Goal: Information Seeking & Learning: Learn about a topic

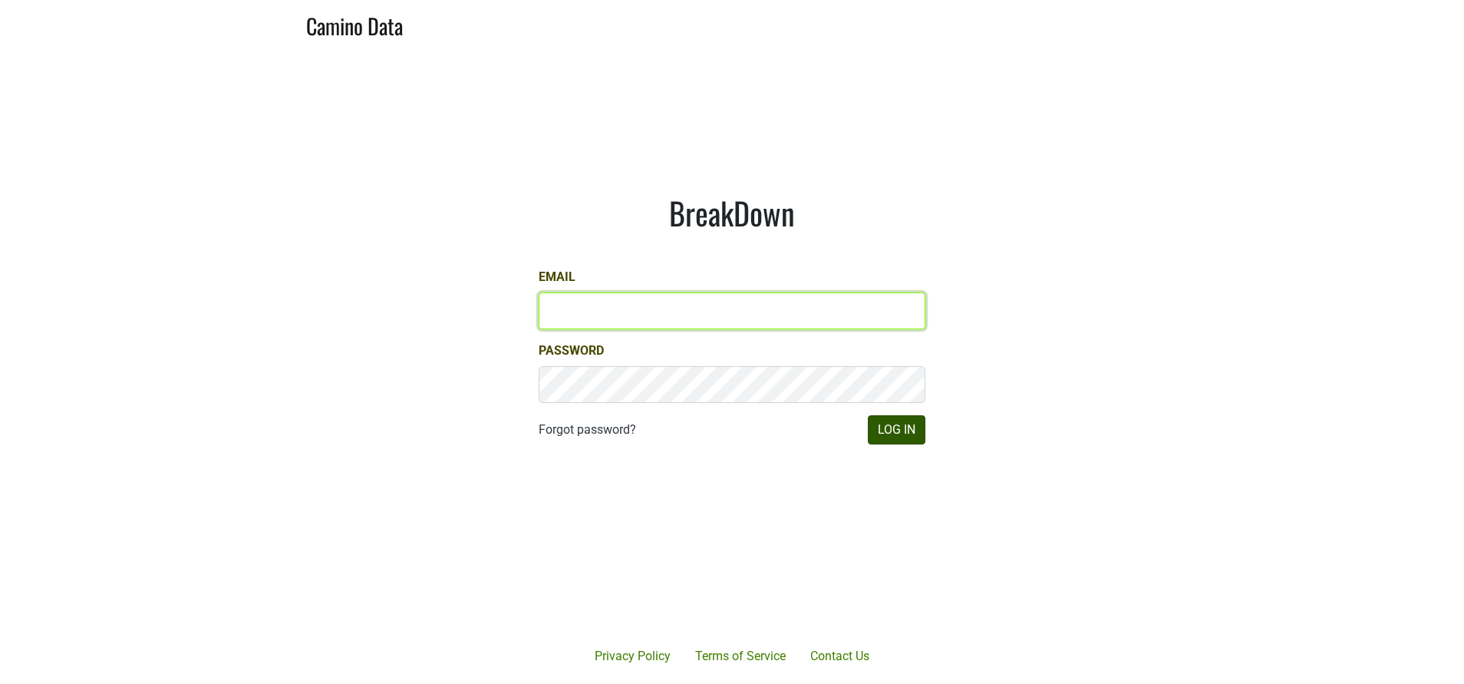
type input "susan@dumol.com"
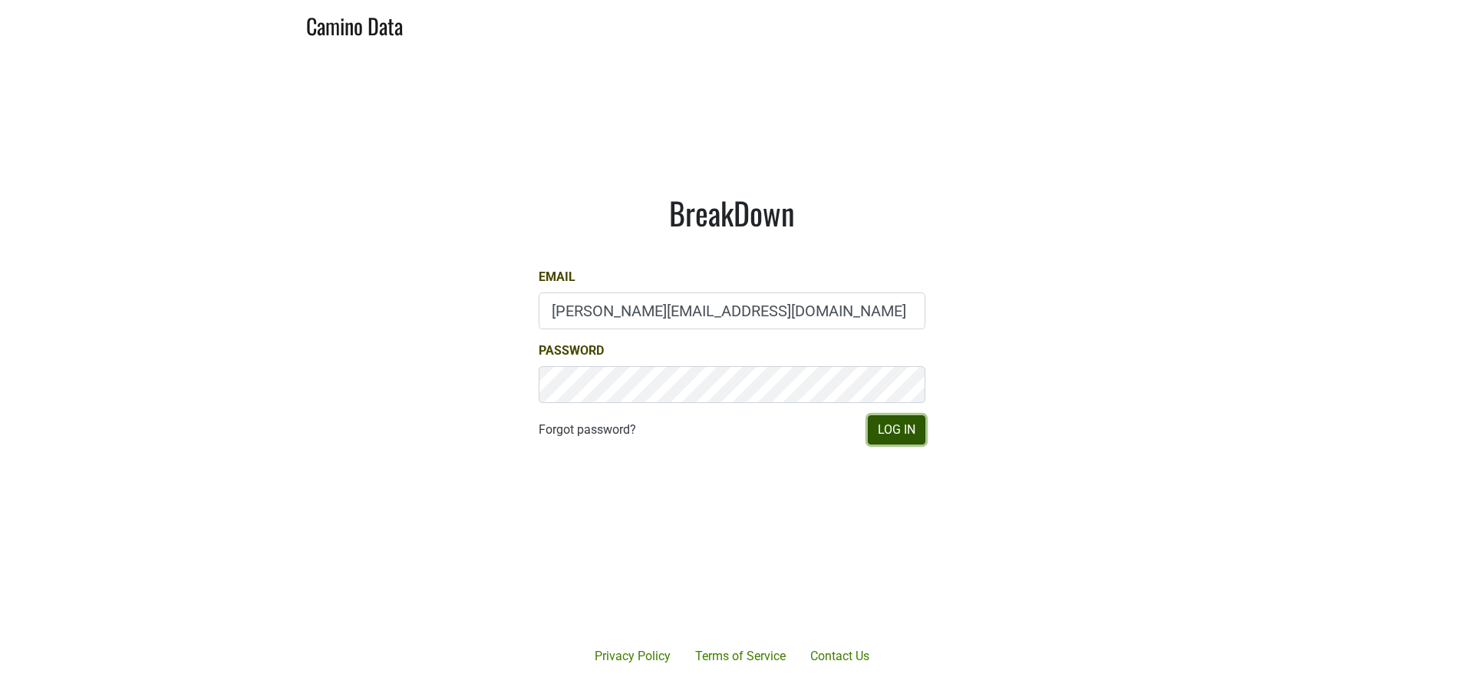
click at [892, 432] on button "Log In" at bounding box center [897, 429] width 58 height 29
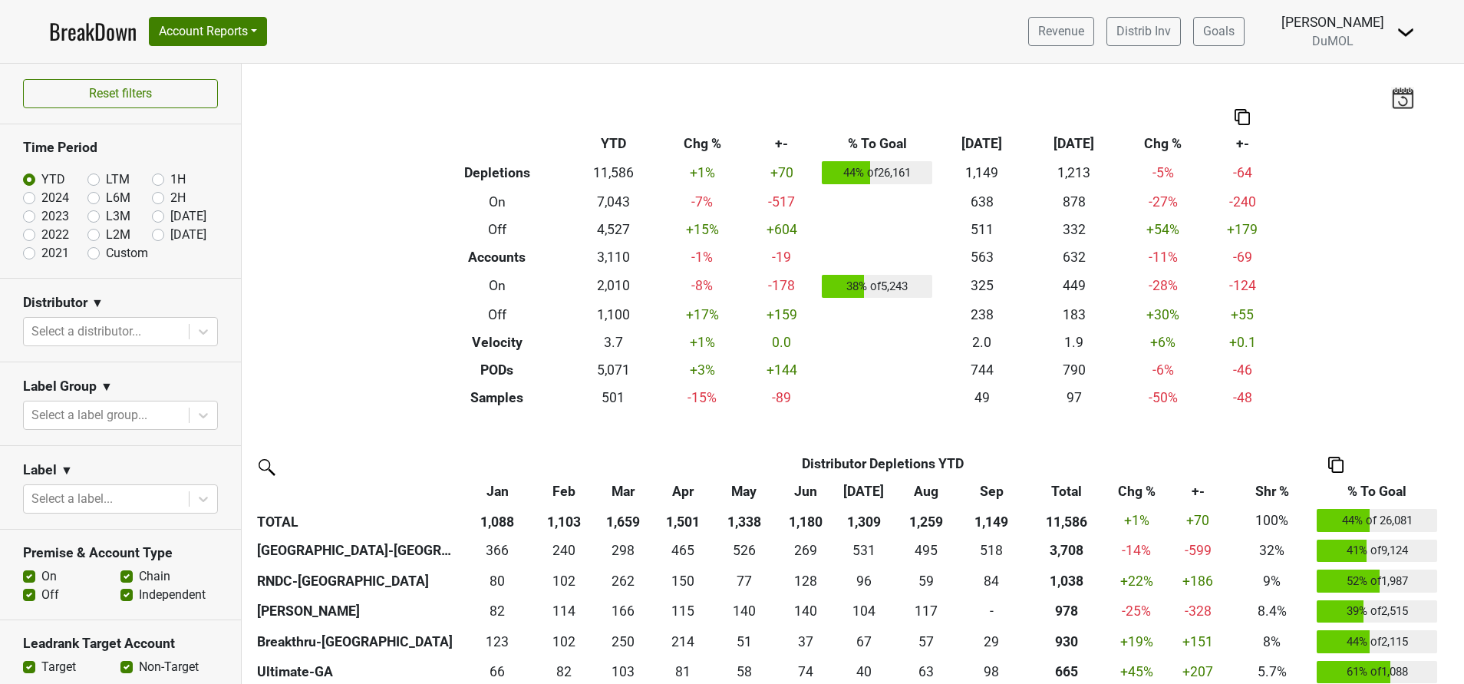
click at [170, 238] on label "[DATE]" at bounding box center [188, 235] width 36 height 18
click at [152, 238] on input "[DATE]" at bounding box center [182, 233] width 61 height 15
radio input "true"
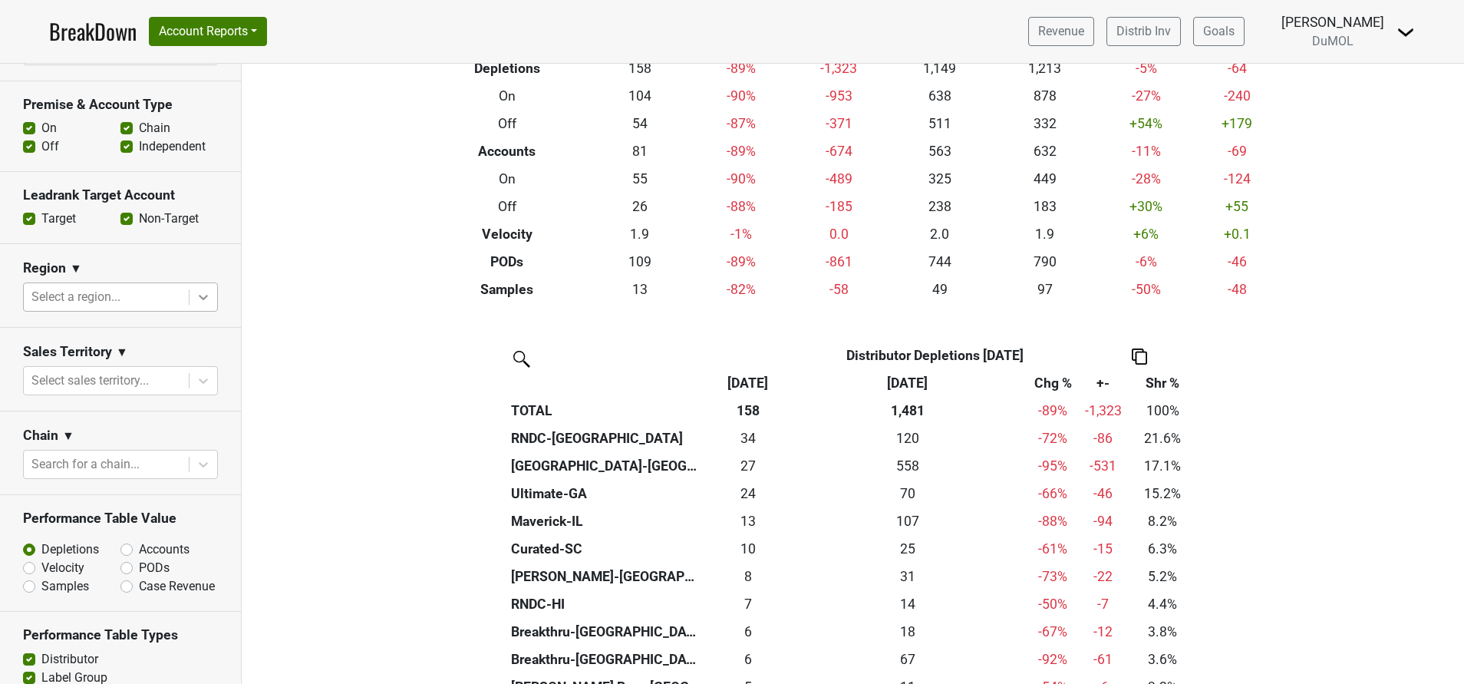
scroll to position [449, 0]
click at [199, 378] on icon at bounding box center [203, 380] width 9 height 5
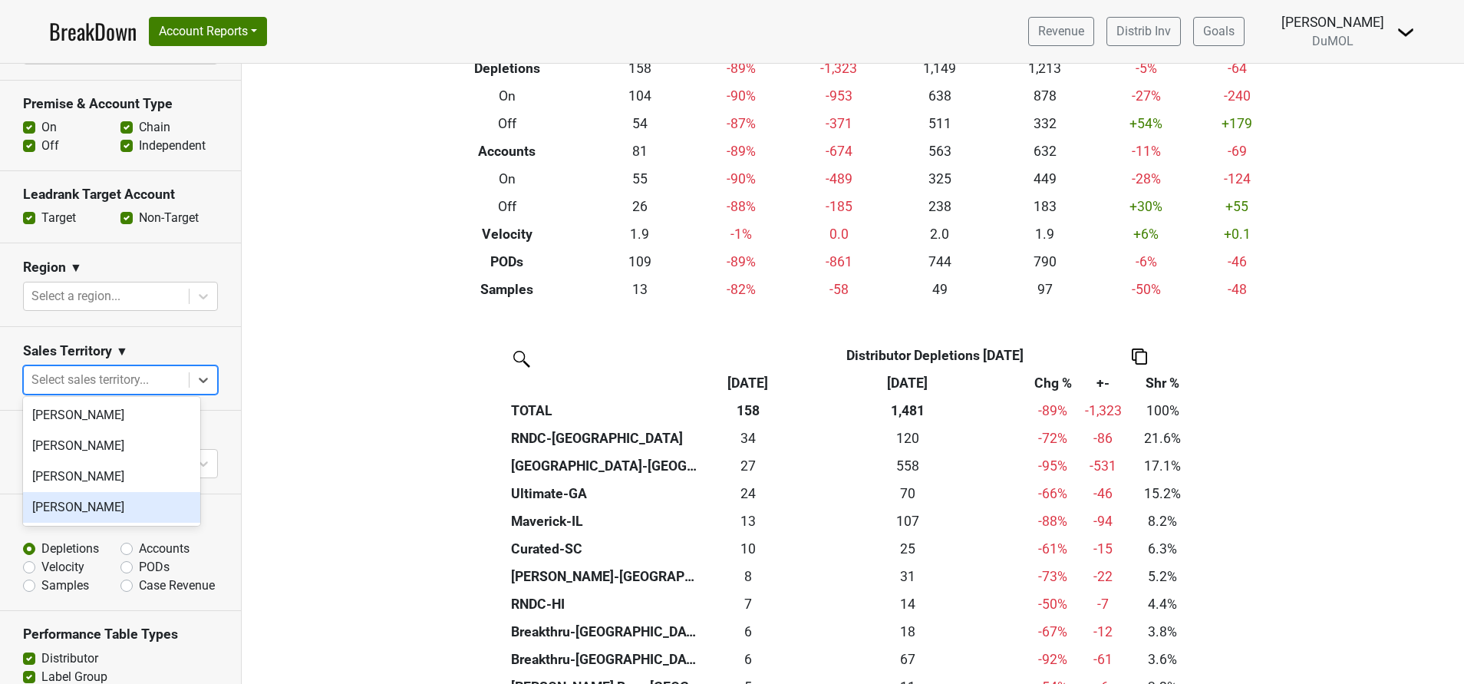
click at [114, 500] on div "[PERSON_NAME]" at bounding box center [111, 507] width 177 height 31
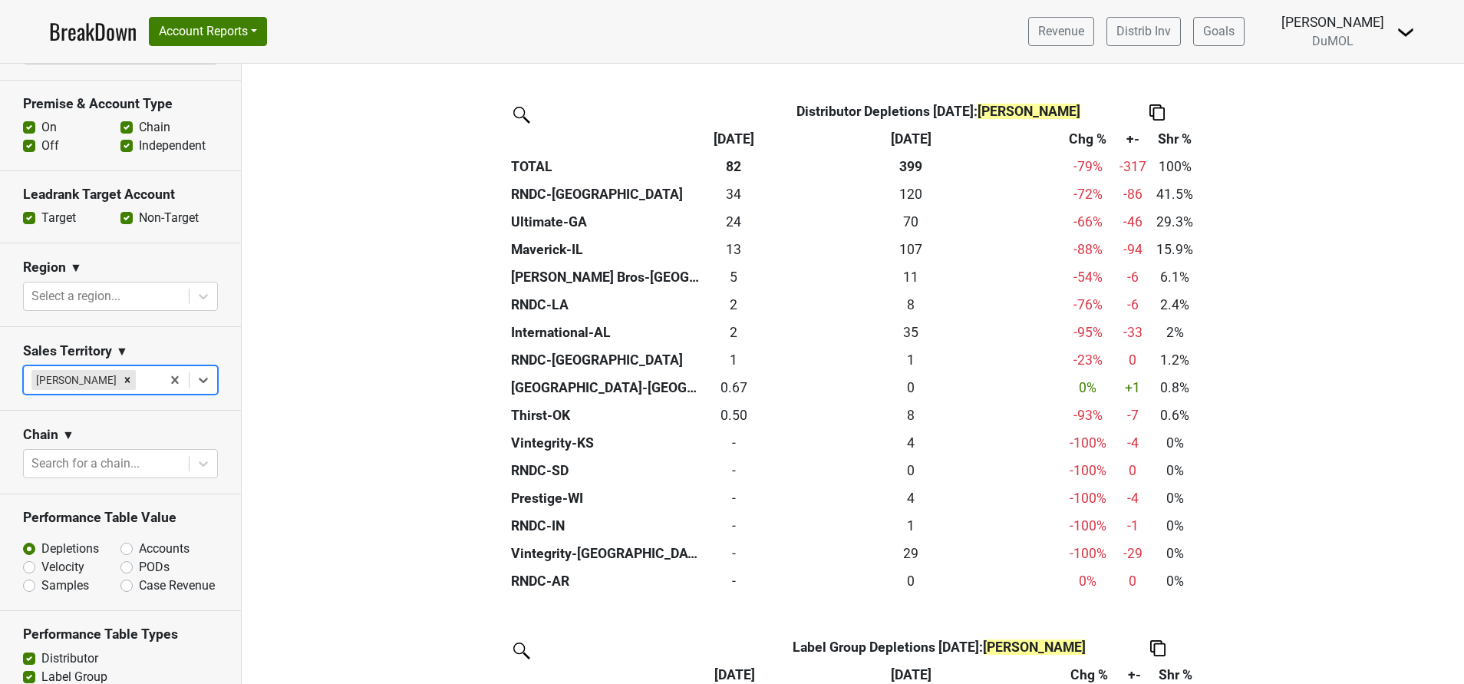
scroll to position [345, 0]
click at [122, 375] on icon "Remove Susan Johnston" at bounding box center [127, 380] width 11 height 11
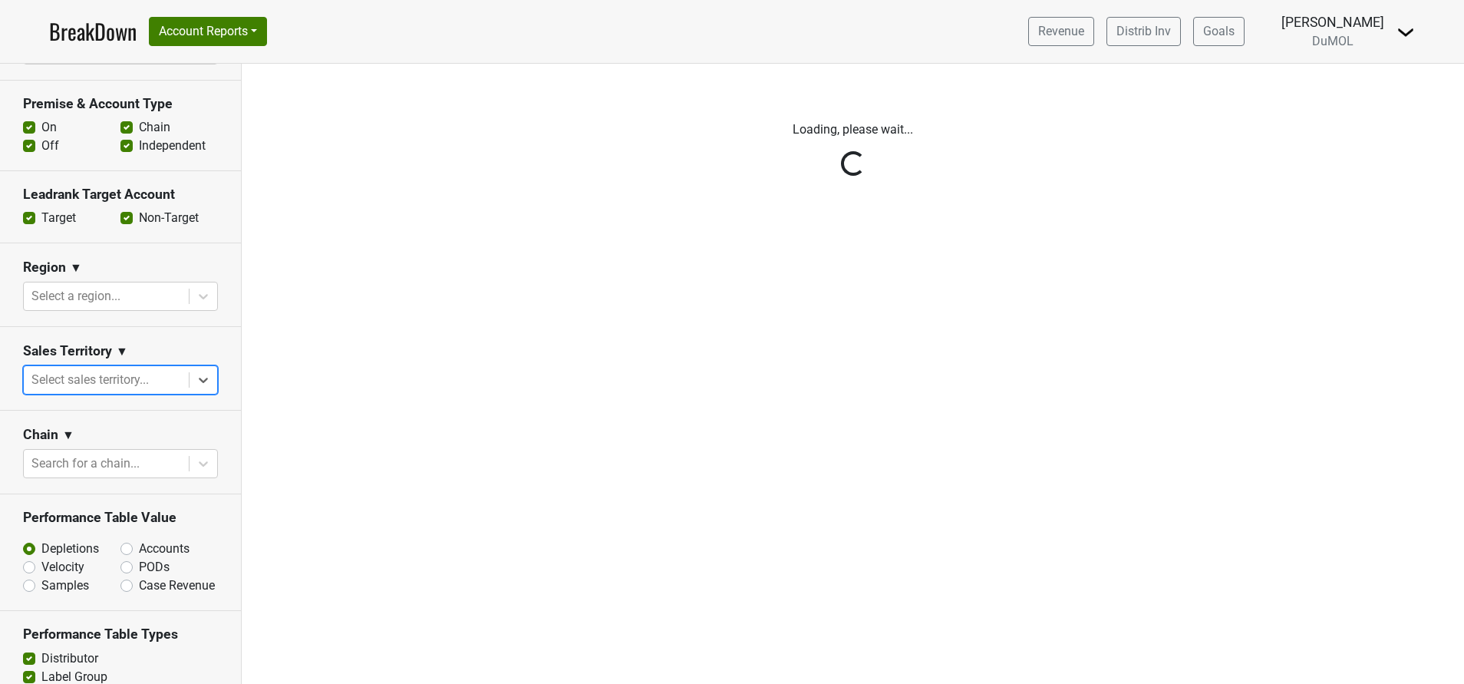
scroll to position [0, 0]
click at [190, 376] on div "Reset filters Time Period YTD LTM 1H 2024 L6M 2H 2023 L3M Sep '25 2022 L2M Oct …" at bounding box center [121, 374] width 242 height 620
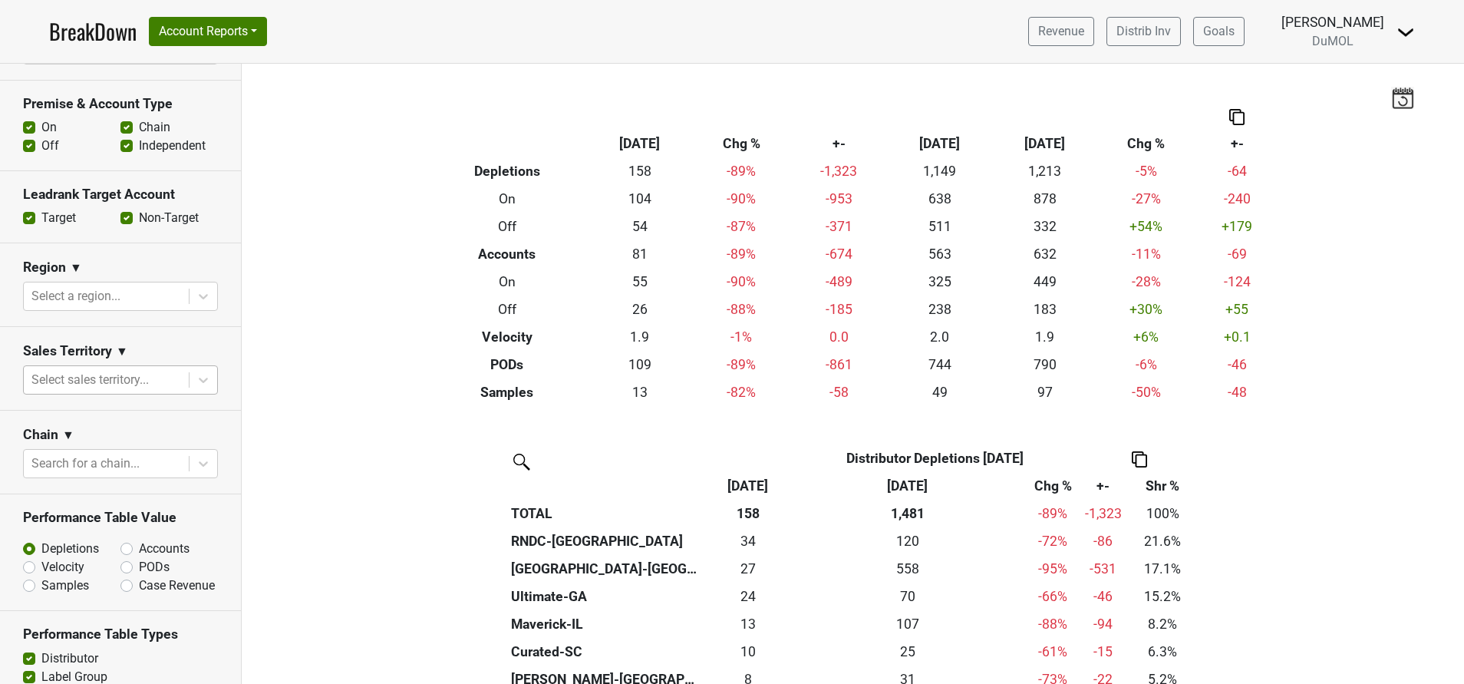
click at [196, 376] on icon at bounding box center [203, 379] width 15 height 15
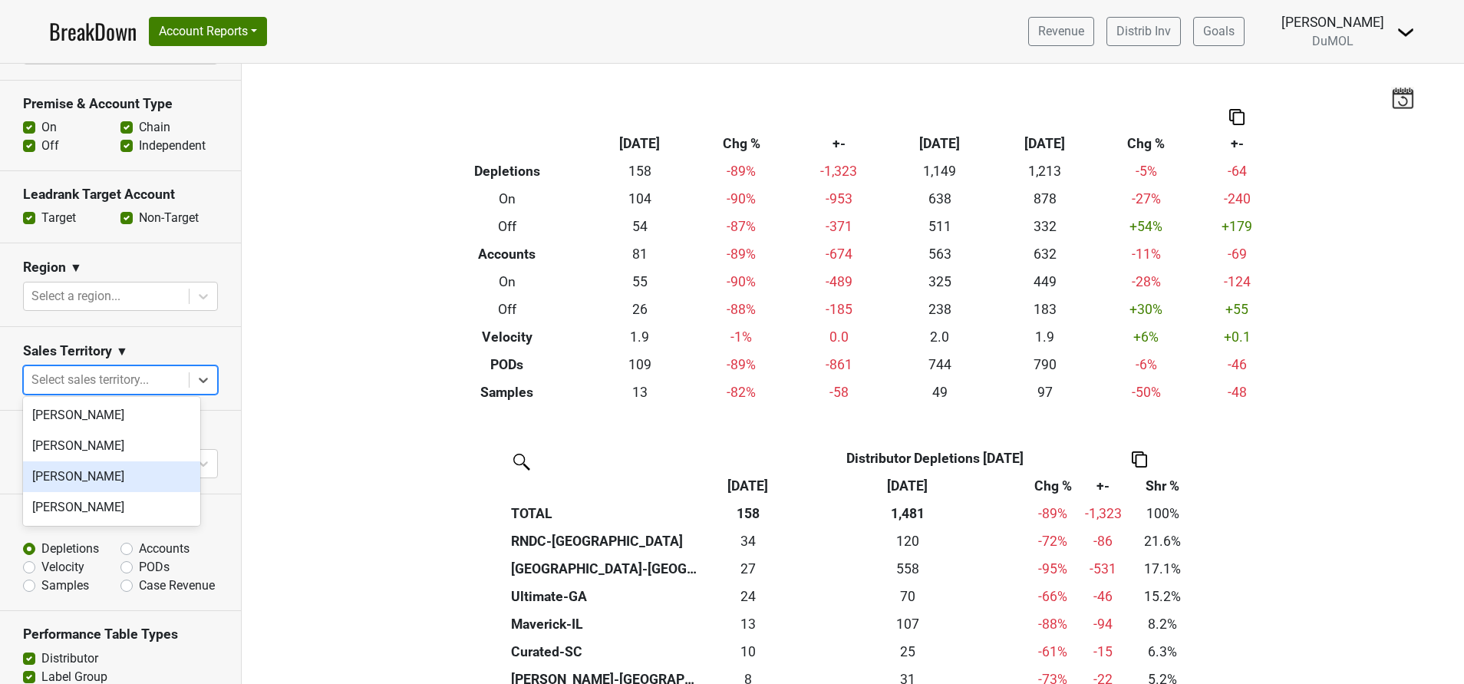
click at [138, 472] on div "Mariette Bolitiski" at bounding box center [111, 476] width 177 height 31
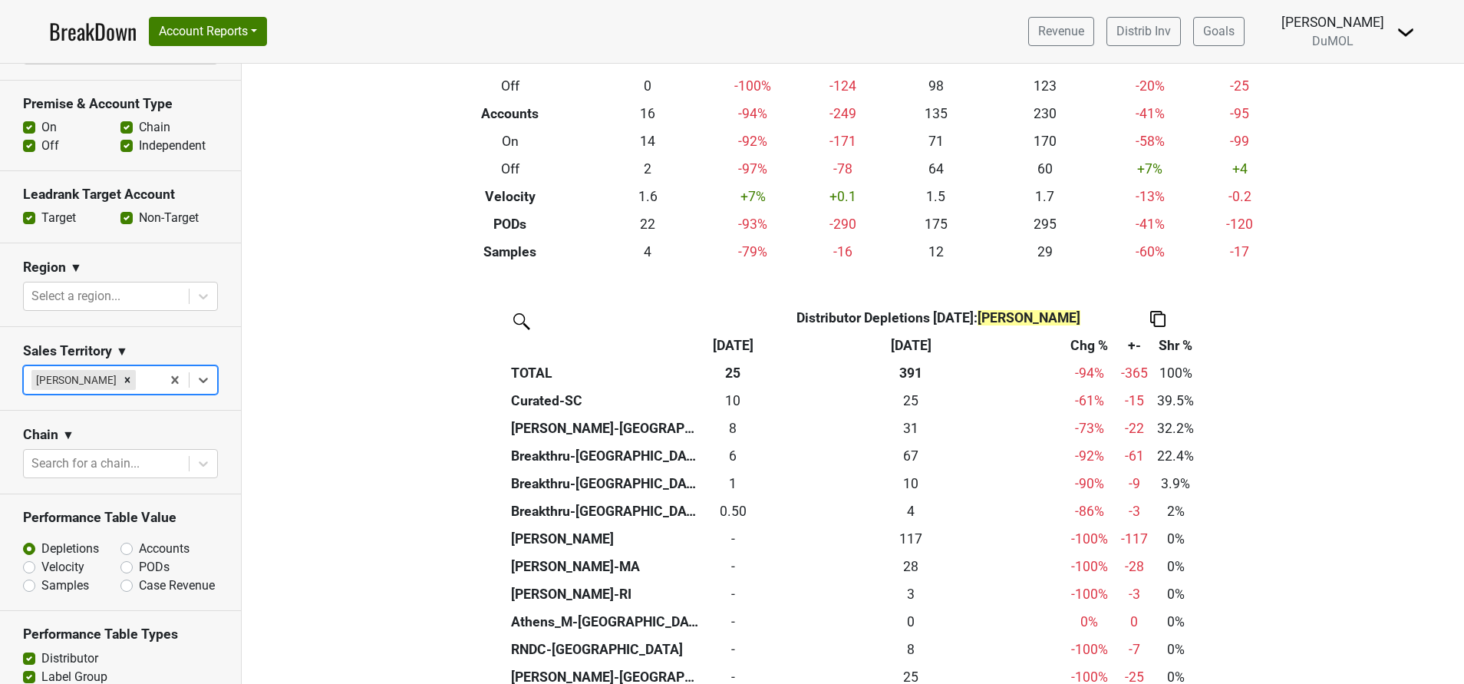
scroll to position [140, 0]
drag, startPoint x: 404, startPoint y: 258, endPoint x: 391, endPoint y: 328, distance: 71.0
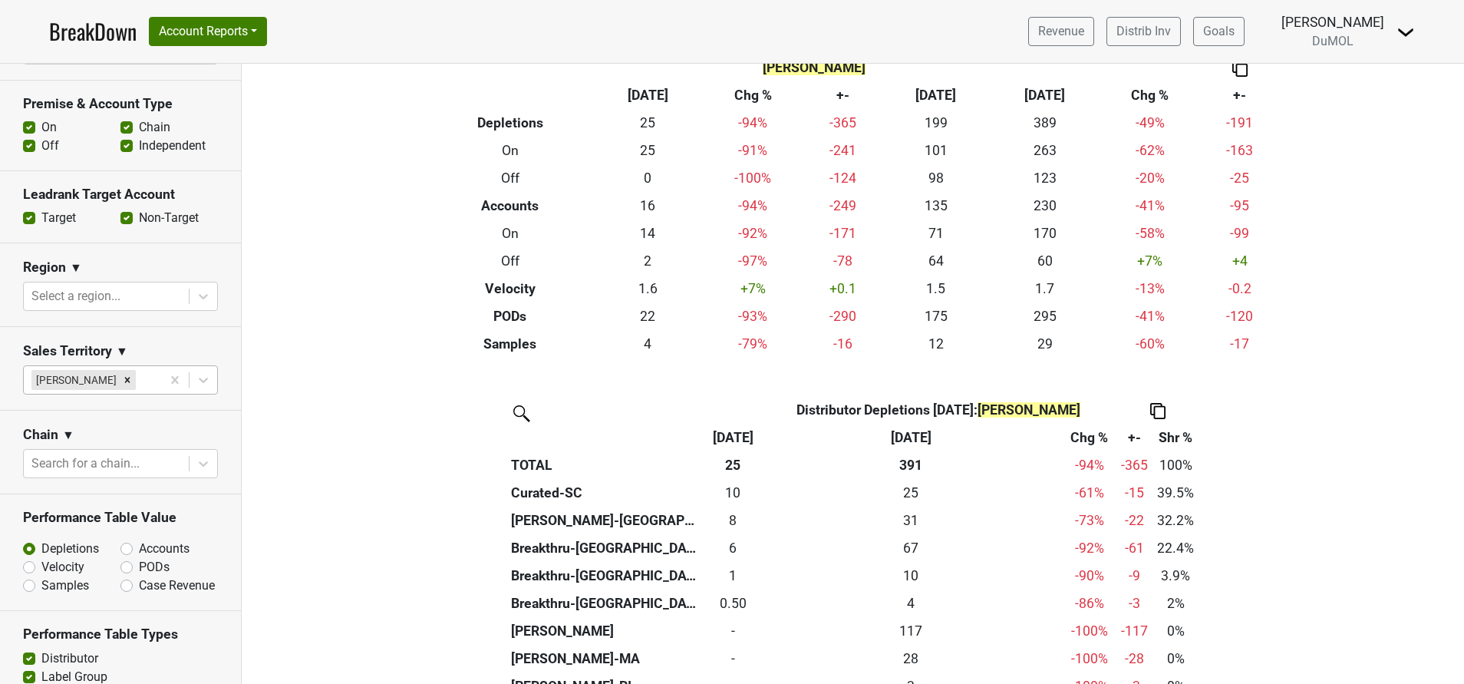
scroll to position [0, 0]
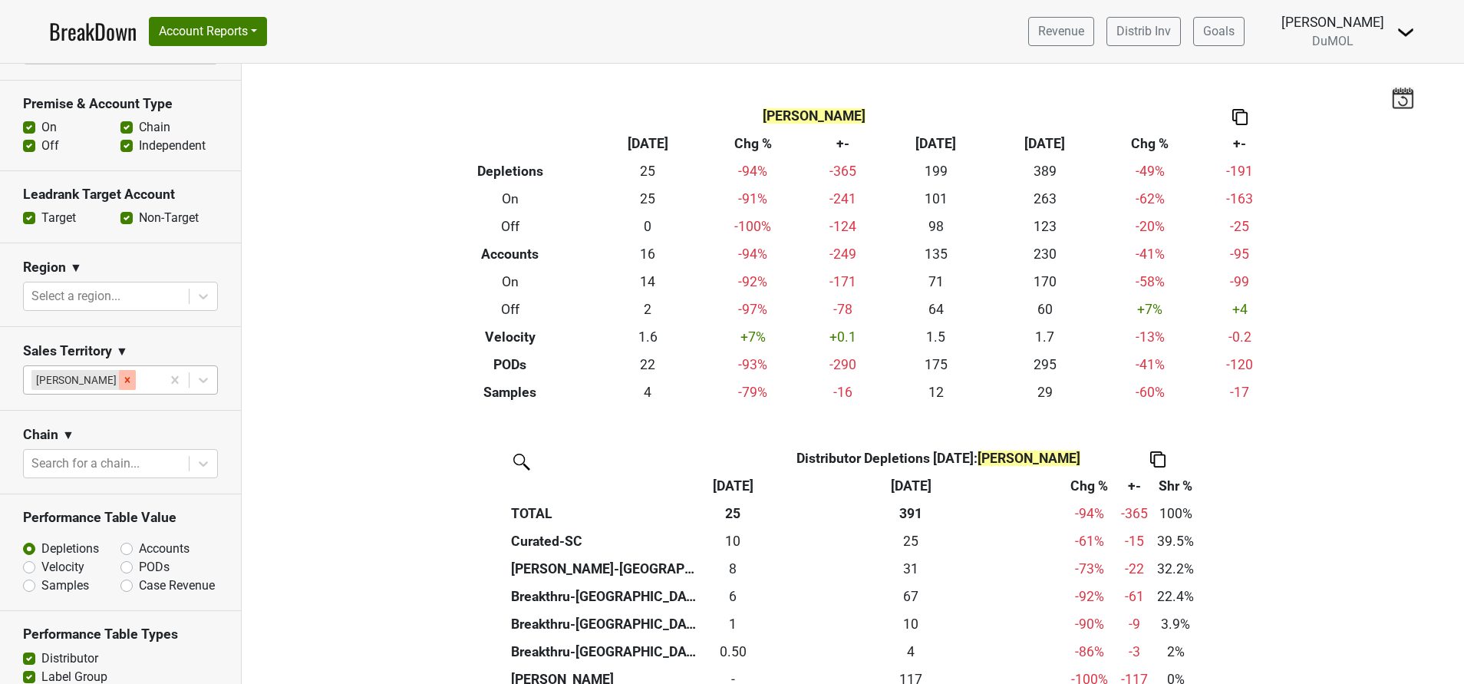
click at [124, 376] on icon "Remove Mariette Bolitiski" at bounding box center [127, 380] width 11 height 11
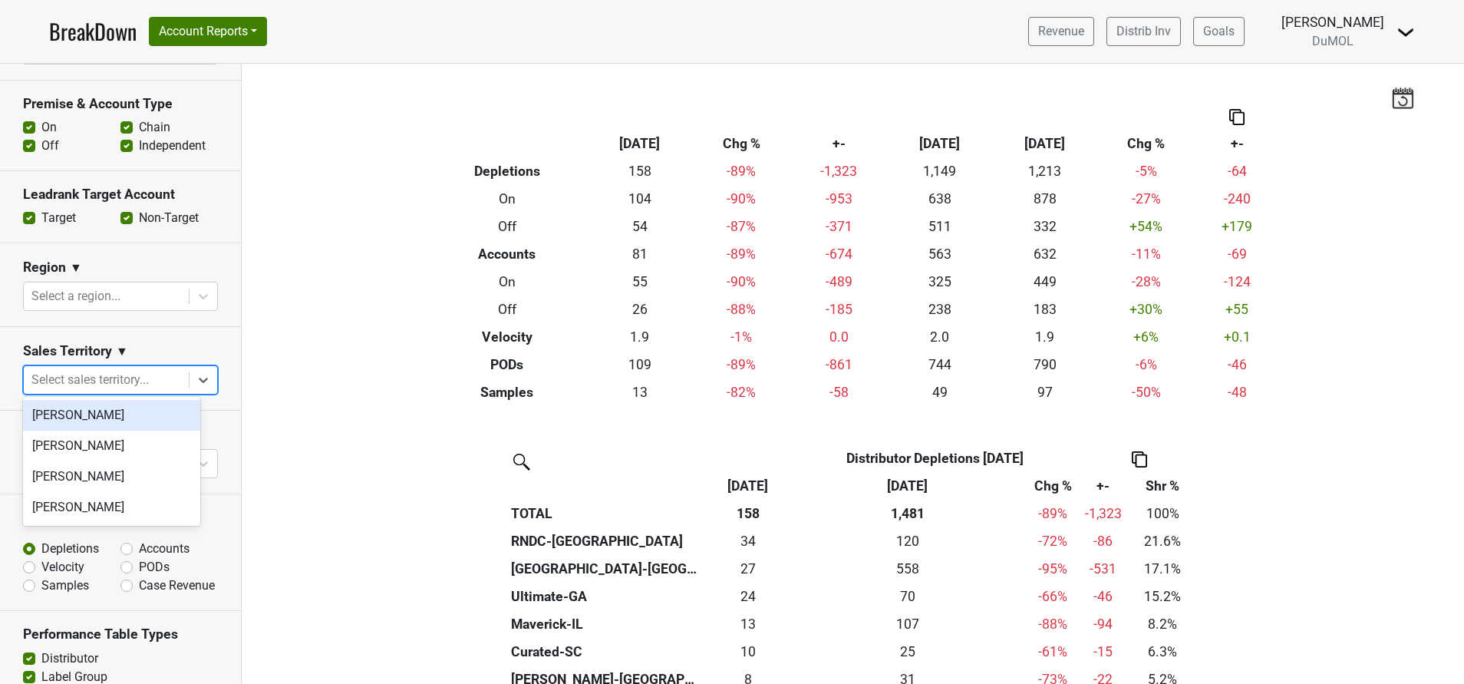
click at [199, 378] on icon at bounding box center [203, 380] width 9 height 5
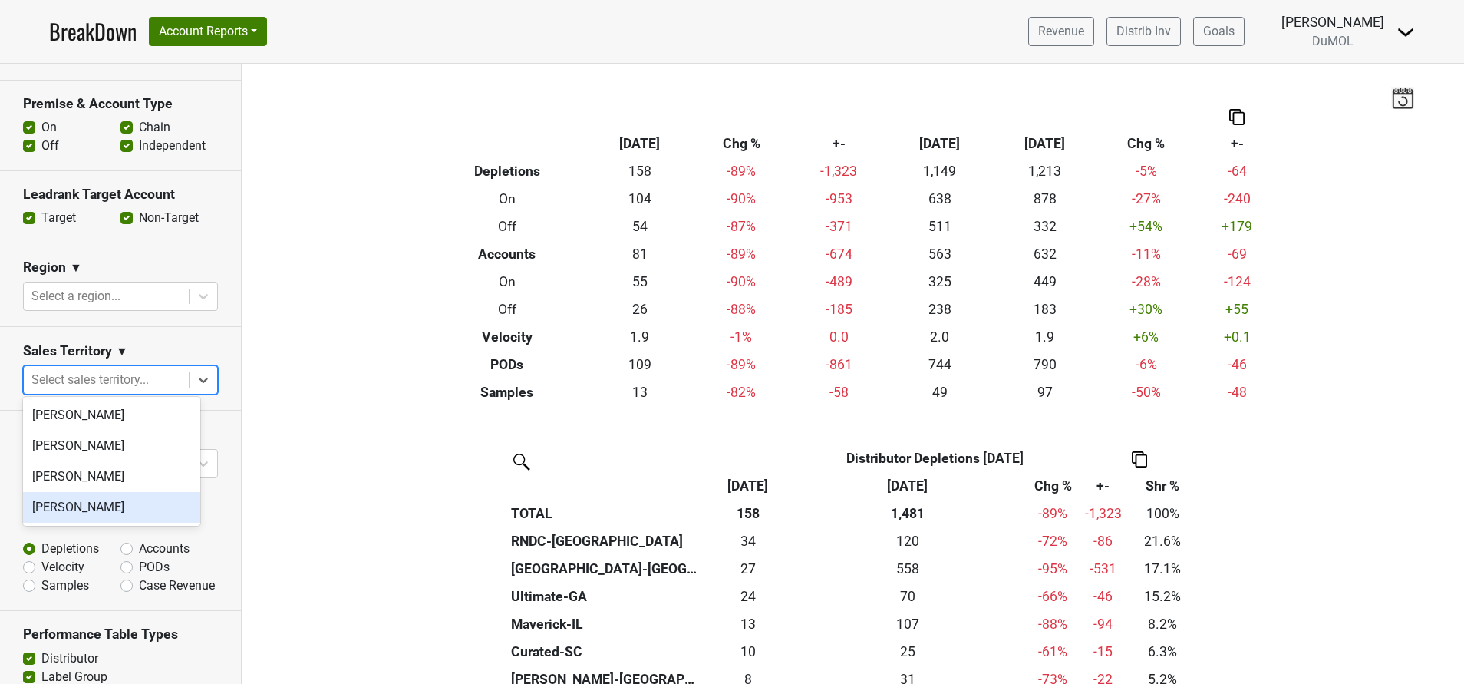
click at [114, 507] on div "[PERSON_NAME]" at bounding box center [111, 507] width 177 height 31
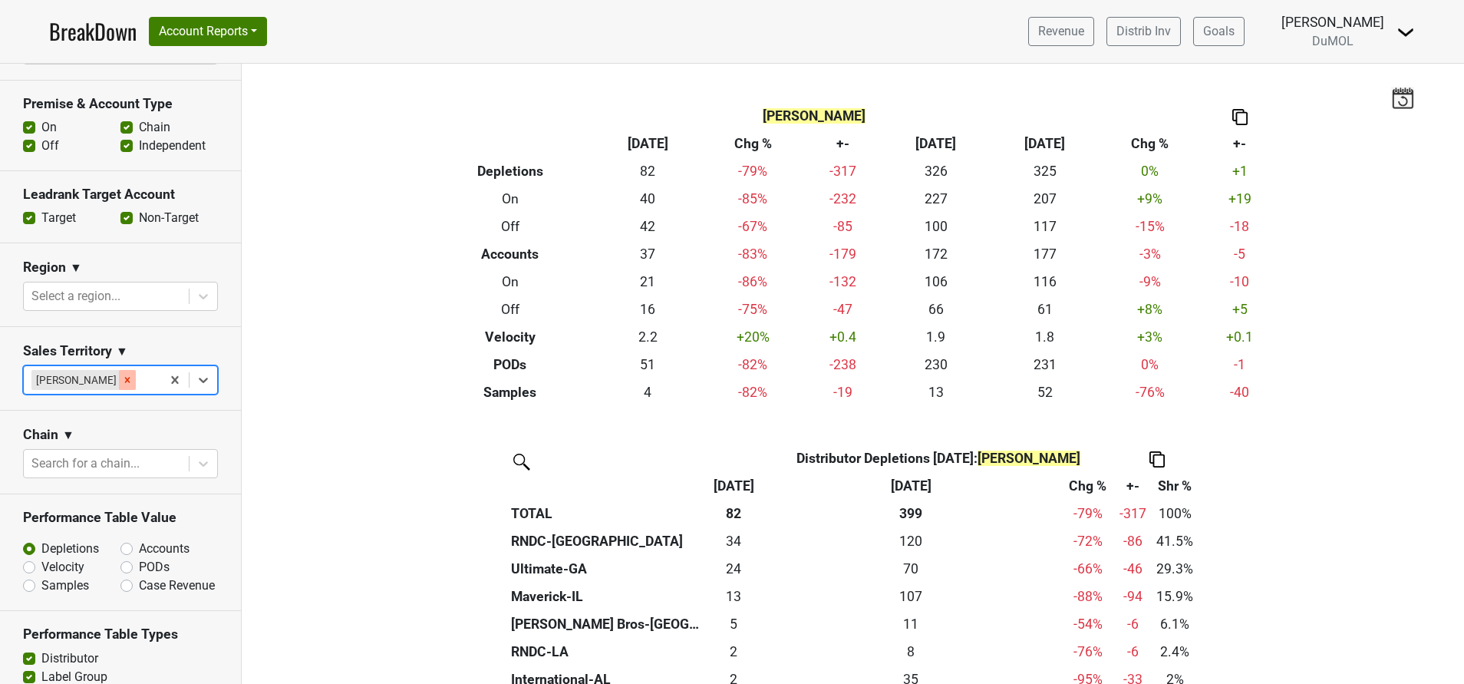
click at [122, 376] on icon "Remove Susan Johnston" at bounding box center [127, 380] width 11 height 11
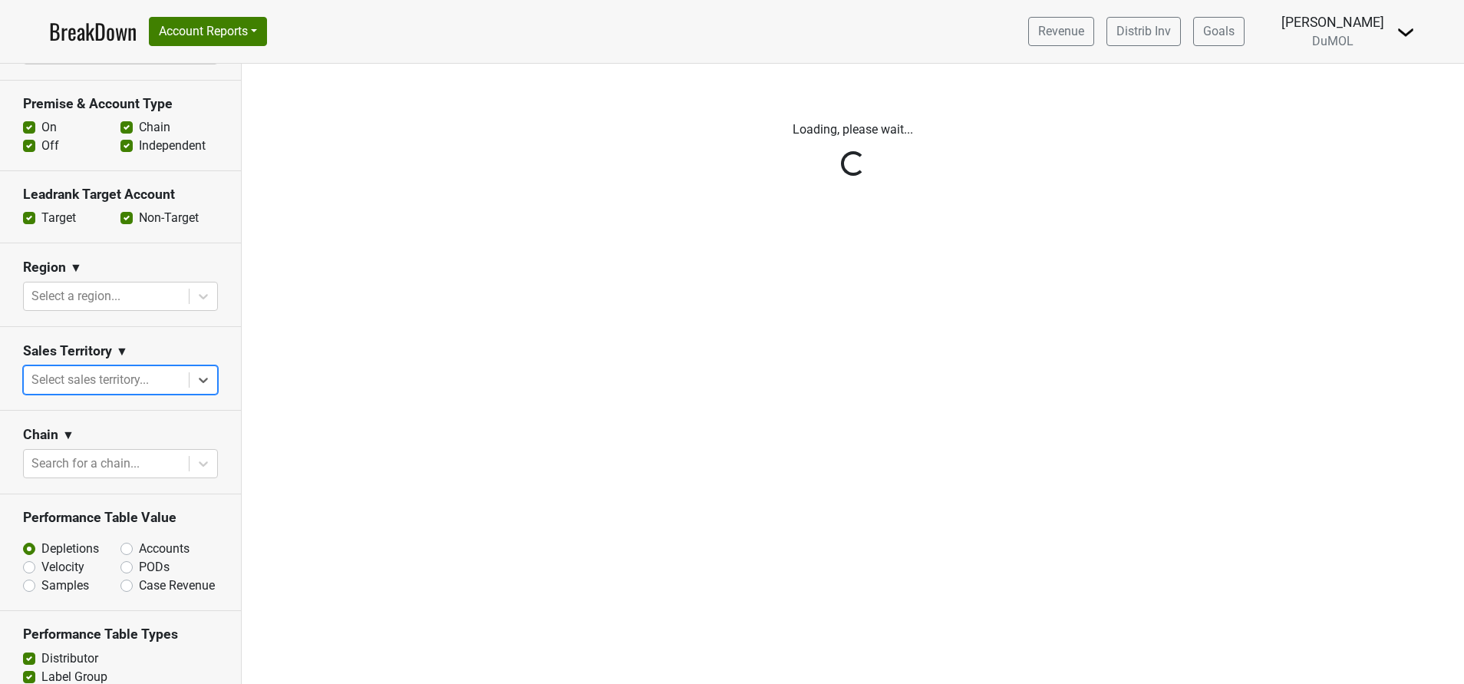
click at [193, 377] on div "Reset filters Time Period YTD LTM 1H 2024 L6M 2H 2023 L3M Sep '25 2022 L2M Oct …" at bounding box center [121, 374] width 242 height 620
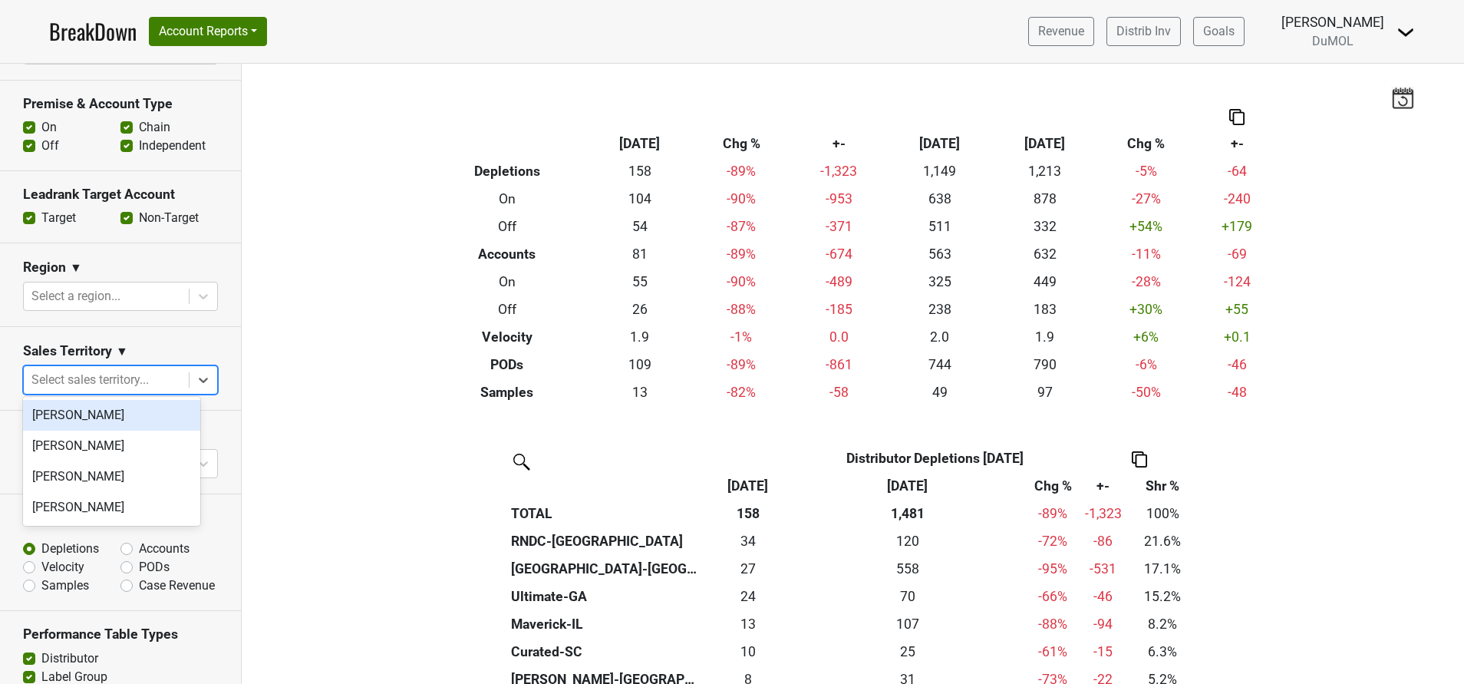
click at [196, 377] on icon at bounding box center [203, 379] width 15 height 15
click at [124, 408] on div "Marc Guerguy" at bounding box center [111, 415] width 177 height 31
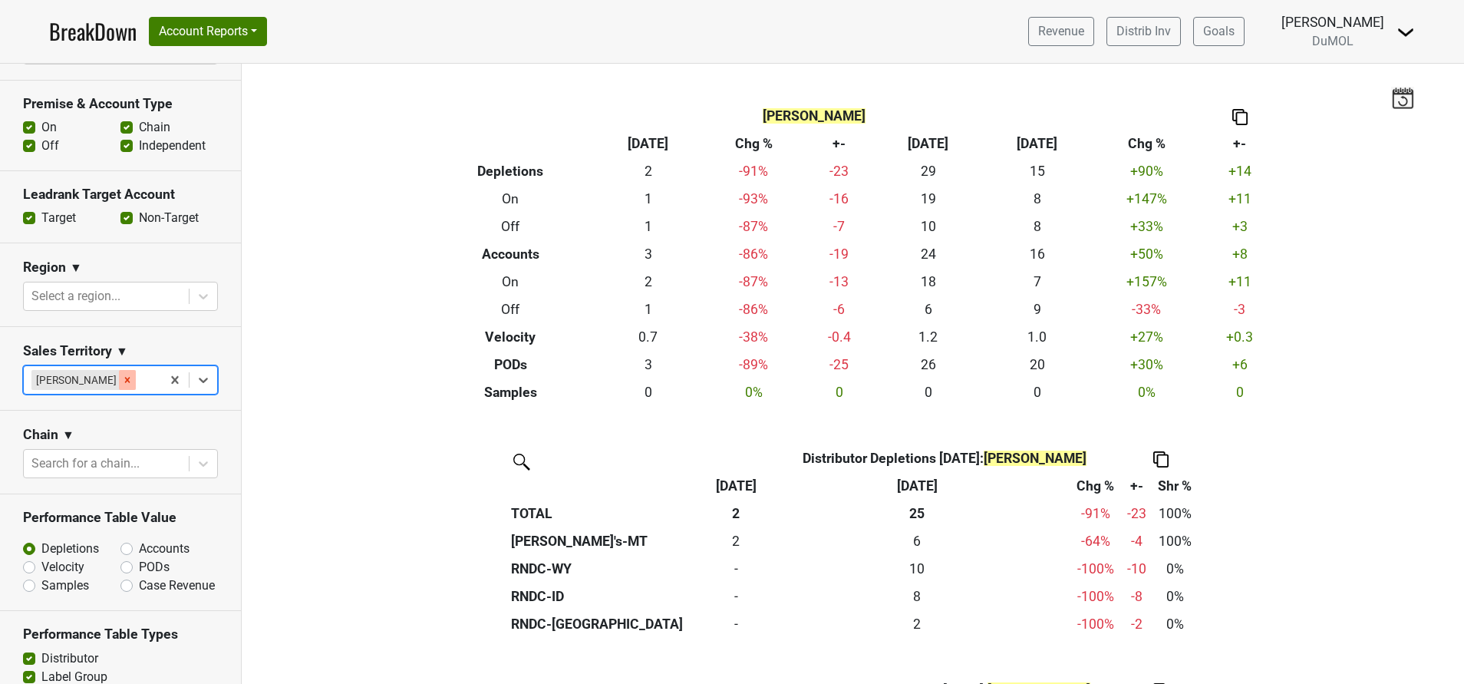
click at [122, 375] on icon "Remove Marc Guerguy" at bounding box center [127, 380] width 11 height 11
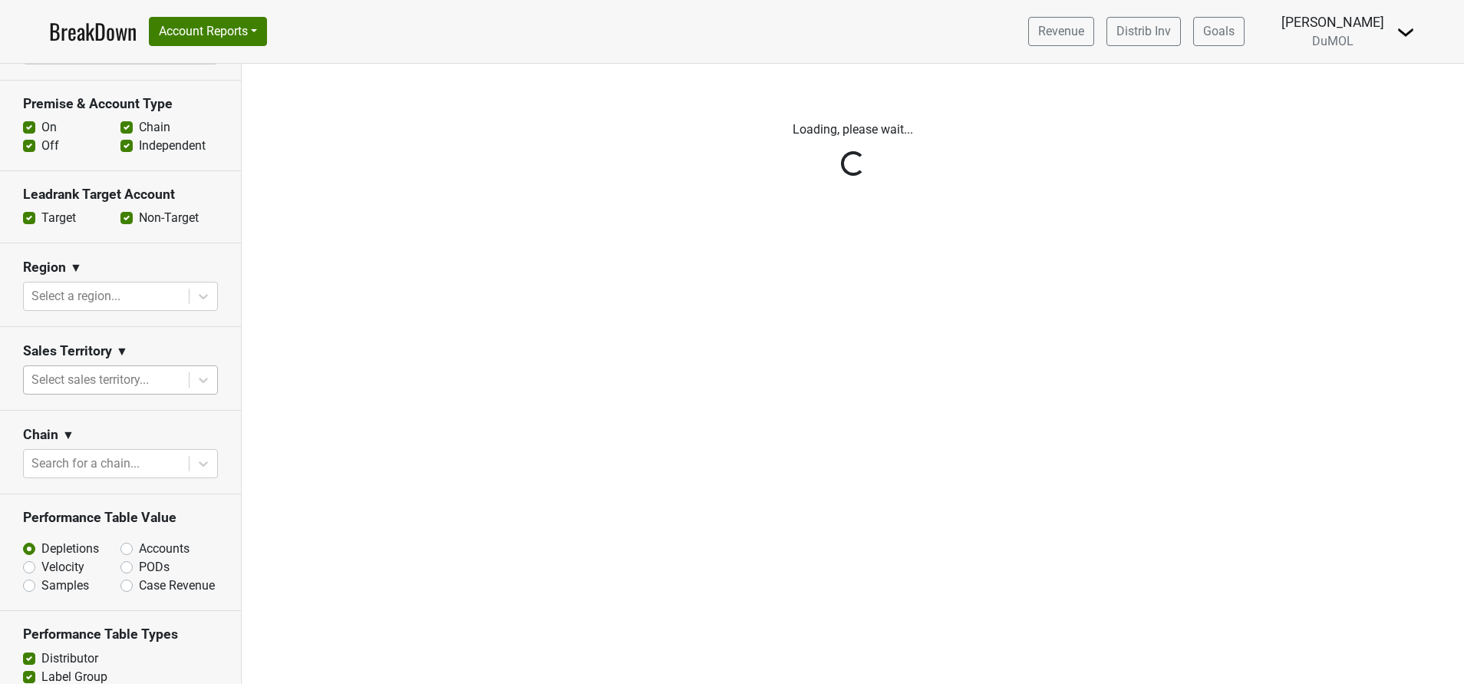
click at [183, 381] on div "Reset filters Time Period YTD LTM 1H 2024 L6M 2H 2023 L3M Sep '25 2022 L2M Oct …" at bounding box center [121, 374] width 242 height 620
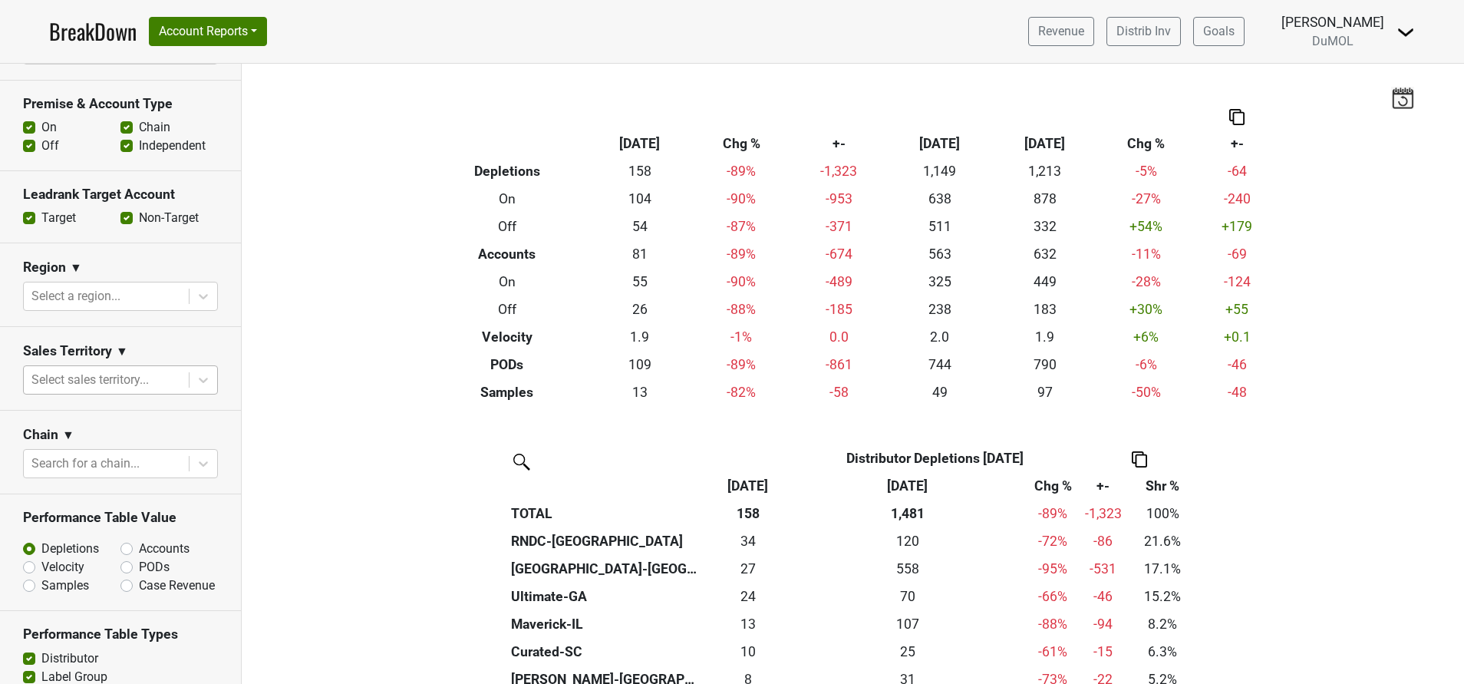
click at [196, 381] on icon at bounding box center [203, 379] width 15 height 15
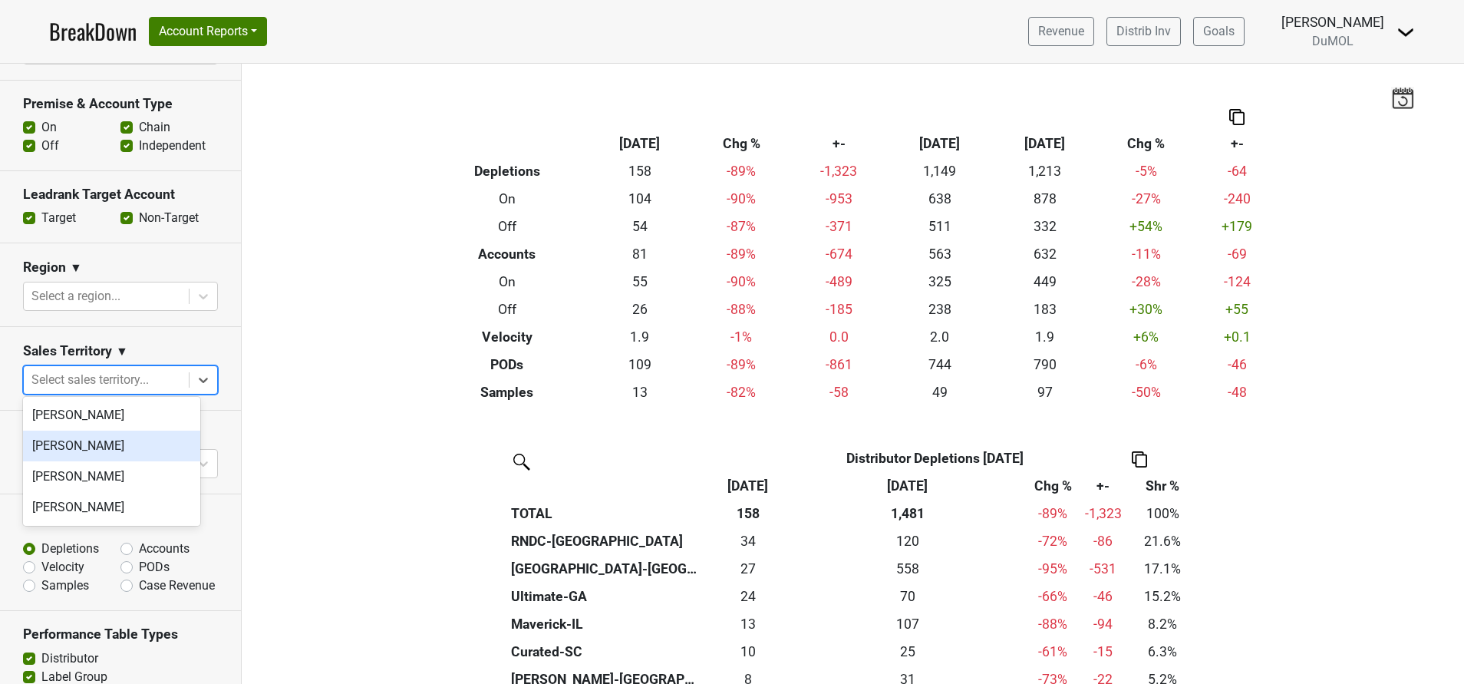
click at [104, 447] on div "Michele Krupin" at bounding box center [111, 446] width 177 height 31
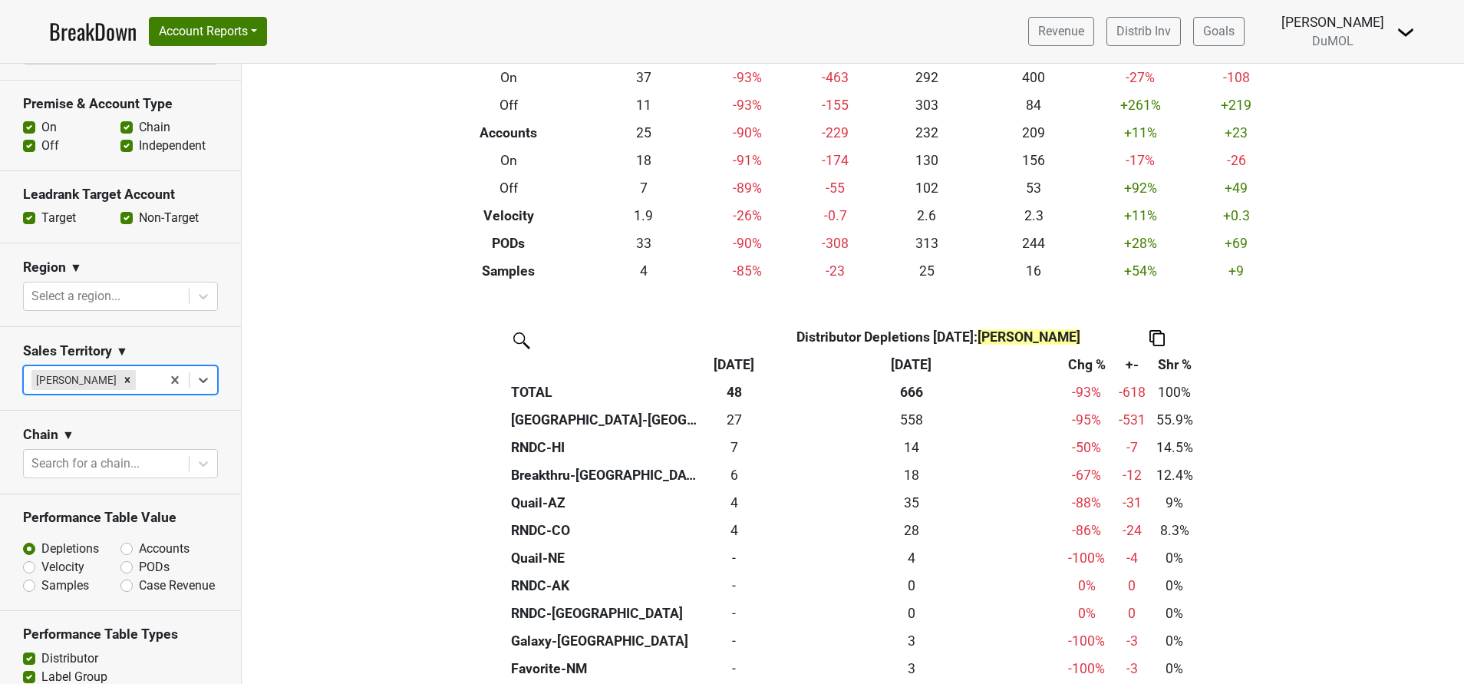
scroll to position [134, 0]
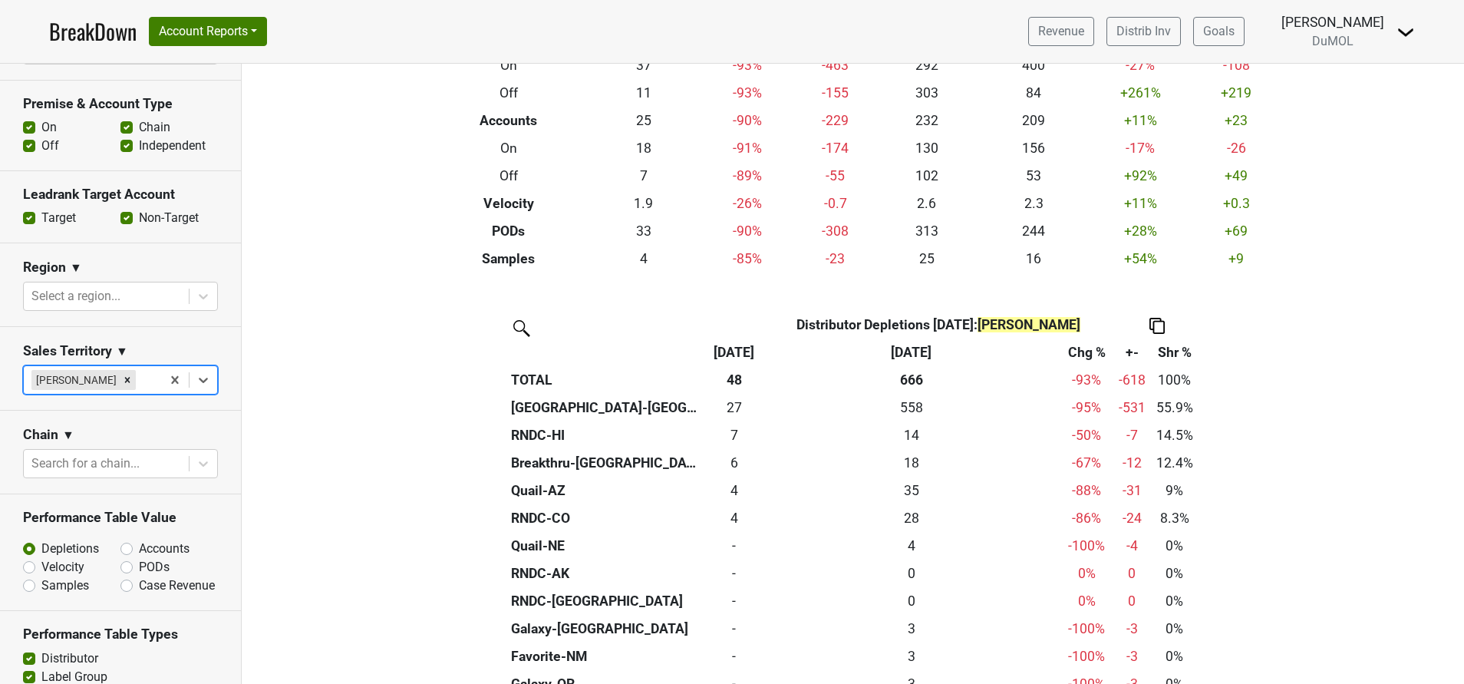
click at [915, 352] on th "Oct '24" at bounding box center [911, 352] width 296 height 28
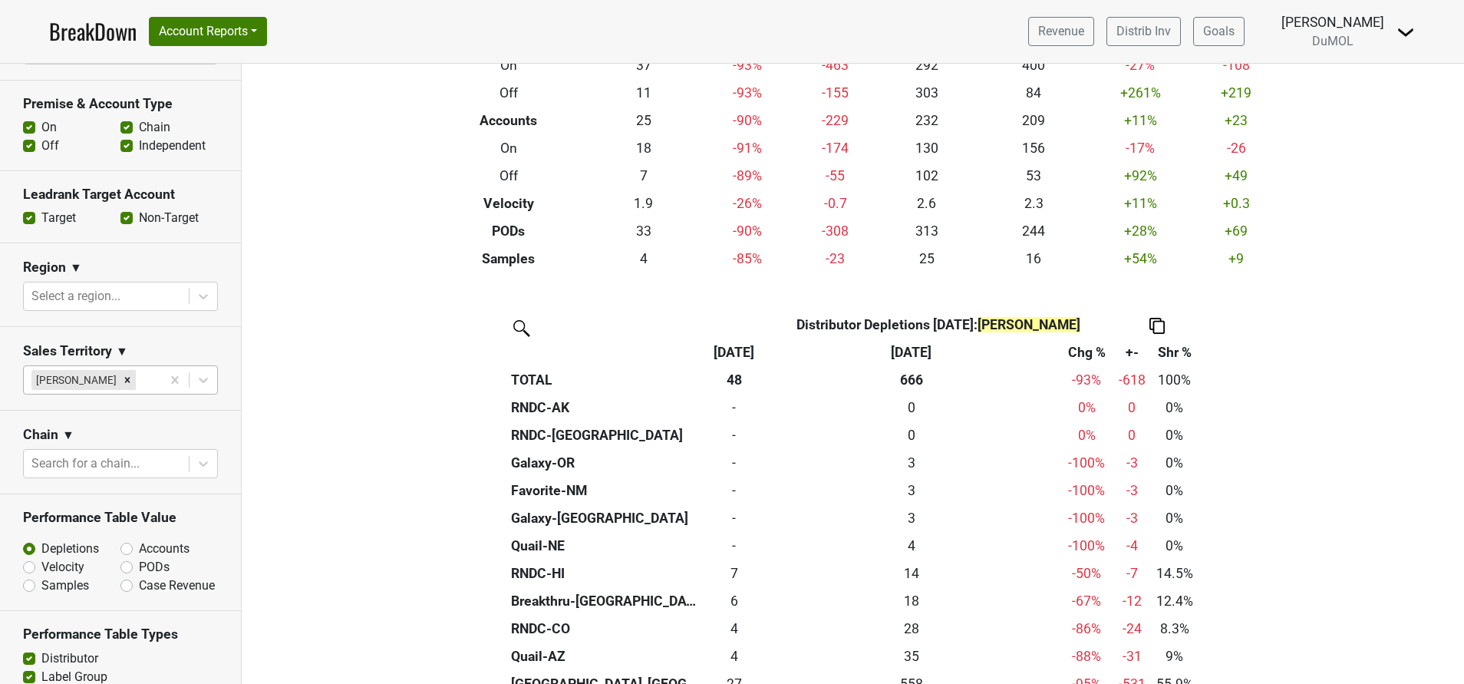
click at [915, 352] on th "Oct '24" at bounding box center [911, 352] width 296 height 28
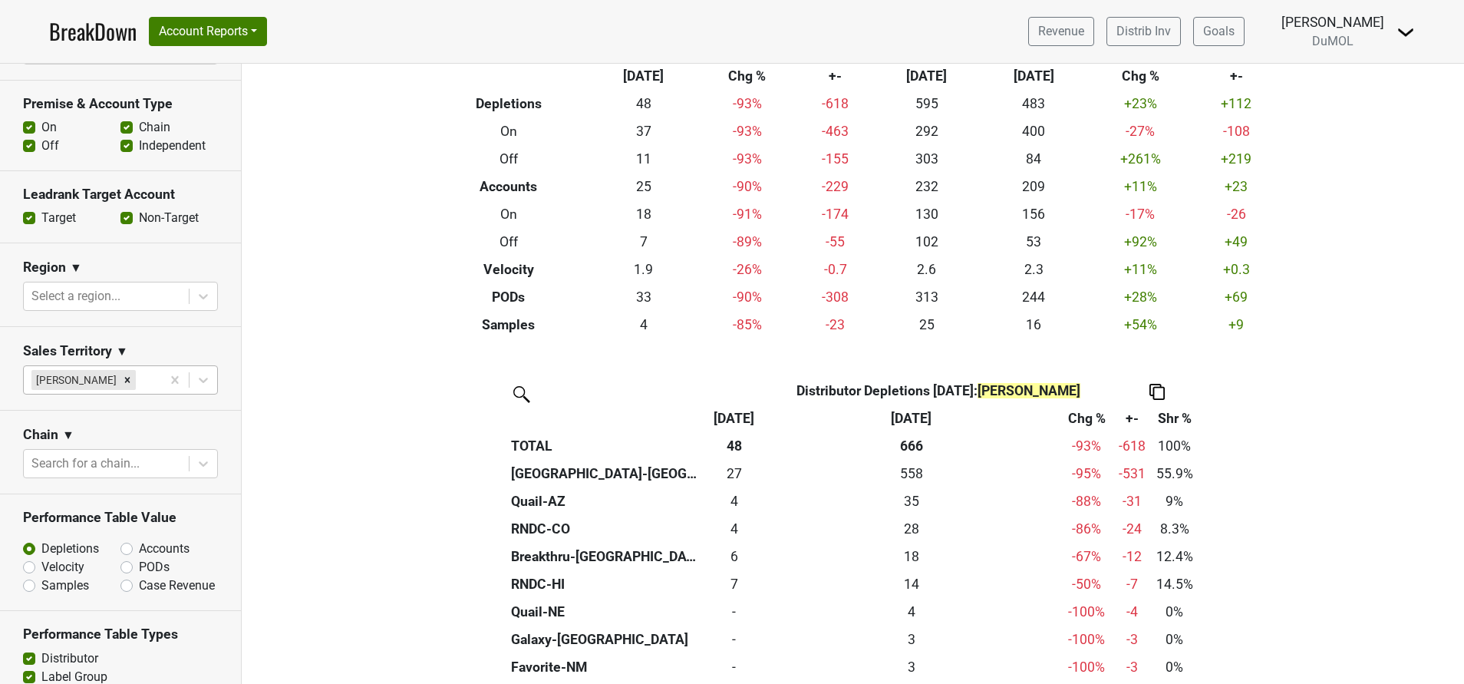
scroll to position [11, 0]
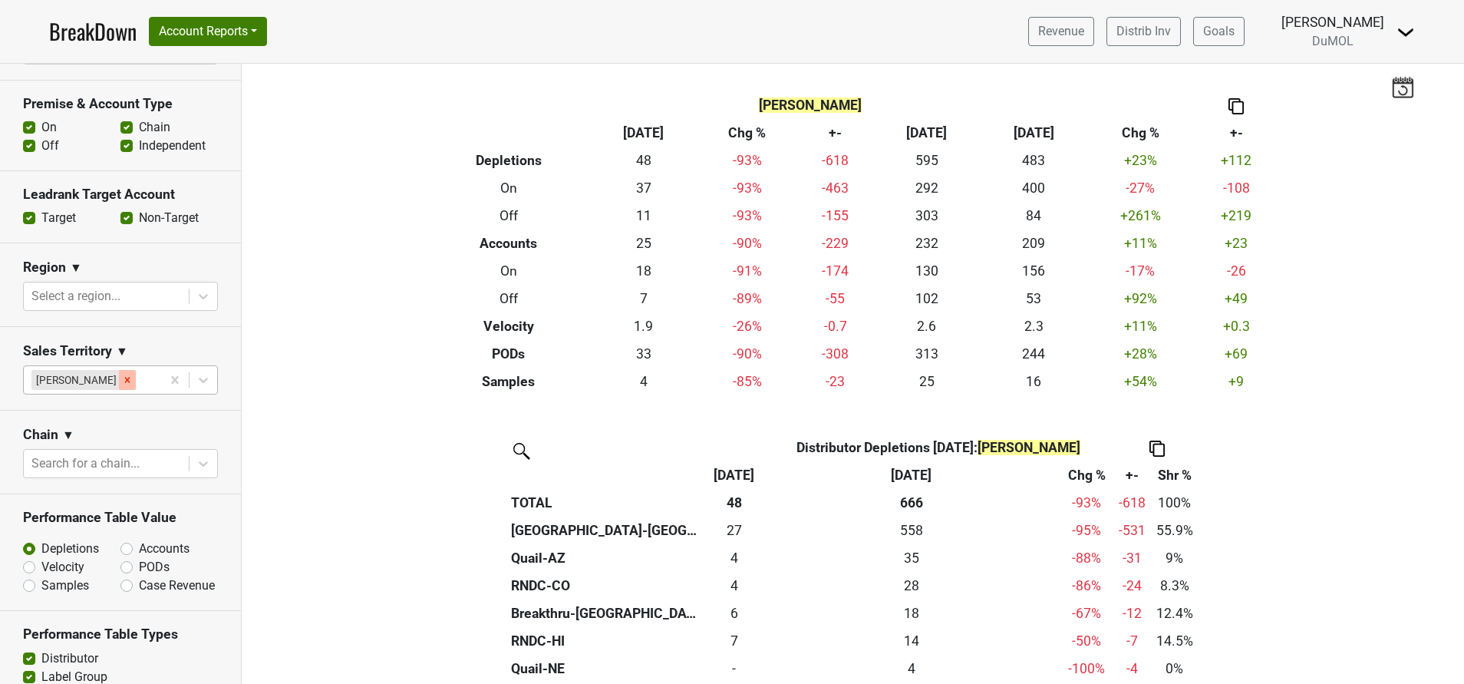
click at [122, 378] on icon "Remove Michele Krupin" at bounding box center [127, 380] width 11 height 11
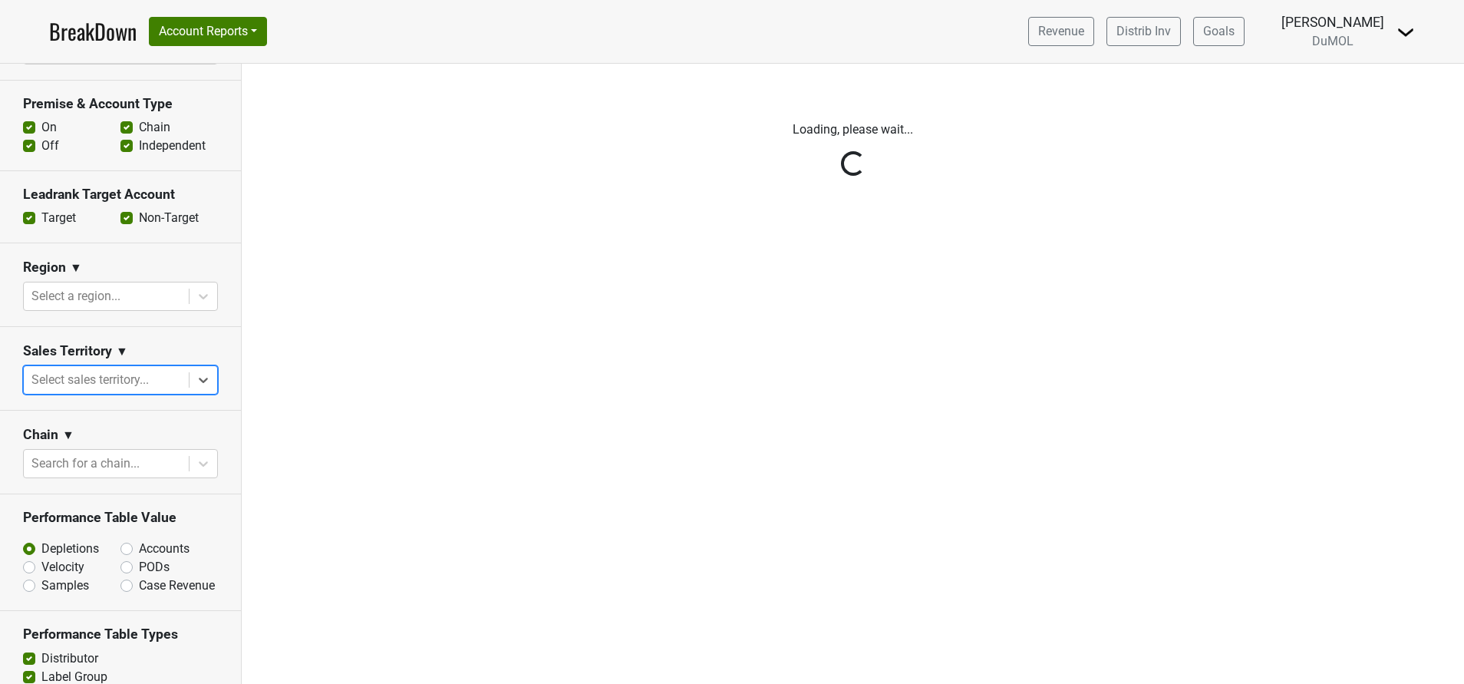
scroll to position [0, 0]
click at [183, 381] on div "Reset filters Time Period YTD LTM 1H 2024 L6M 2H 2023 L3M Sep '25 2022 L2M Oct …" at bounding box center [121, 374] width 242 height 620
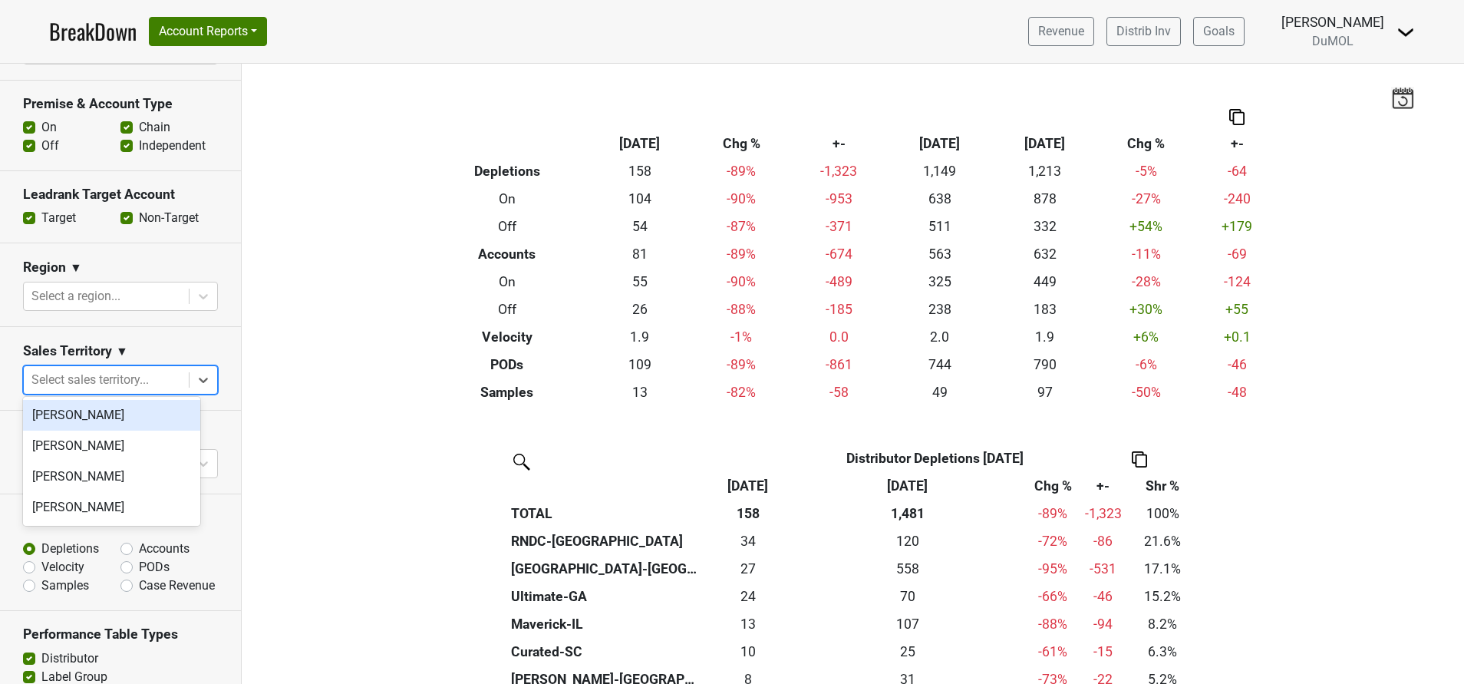
click at [124, 382] on div at bounding box center [106, 379] width 150 height 21
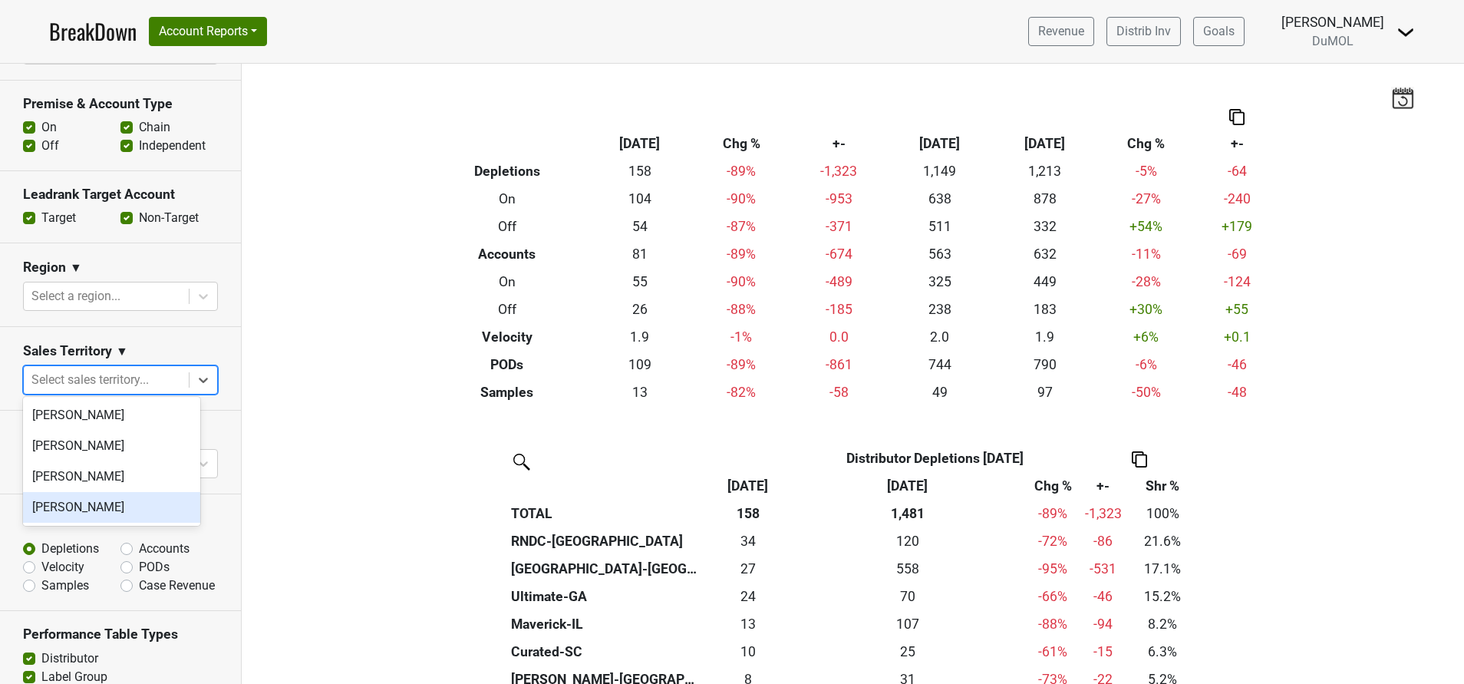
click at [107, 504] on div "[PERSON_NAME]" at bounding box center [111, 507] width 177 height 31
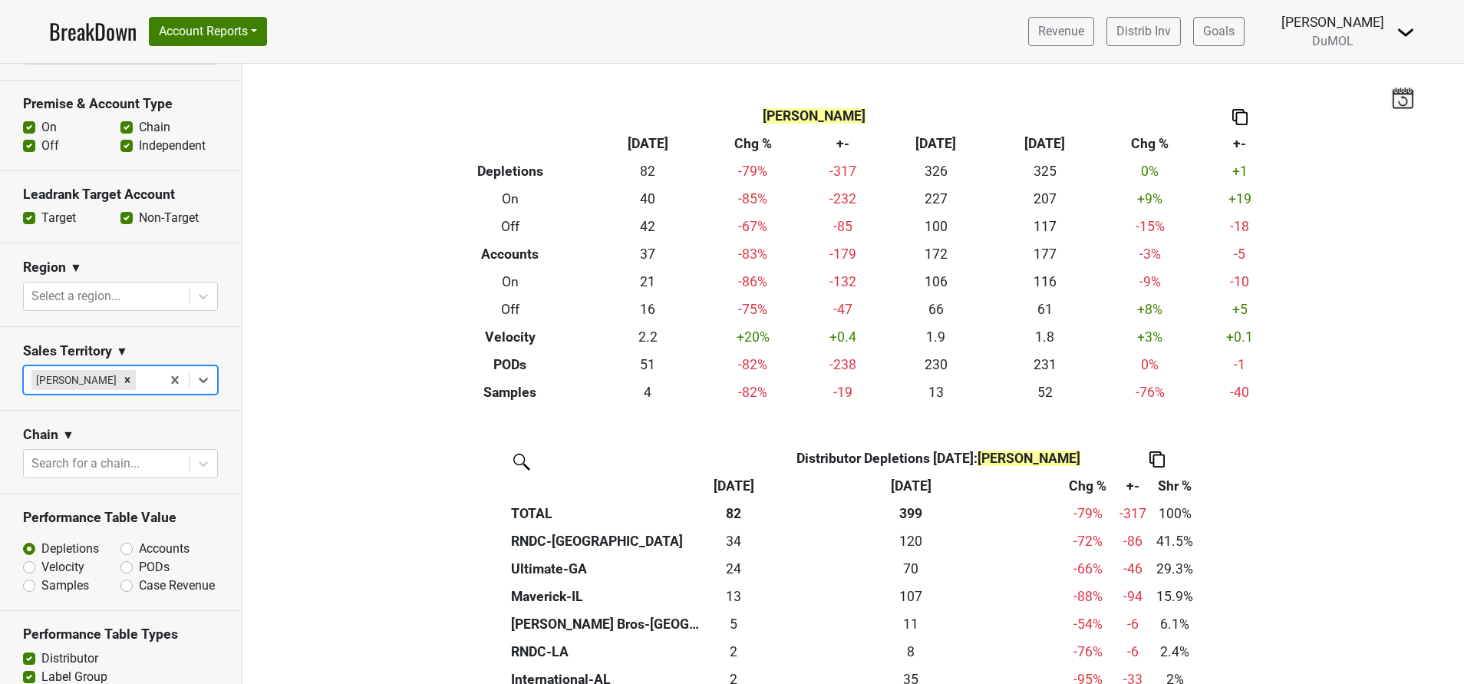
click at [84, 34] on link "BreakDown" at bounding box center [92, 31] width 87 height 32
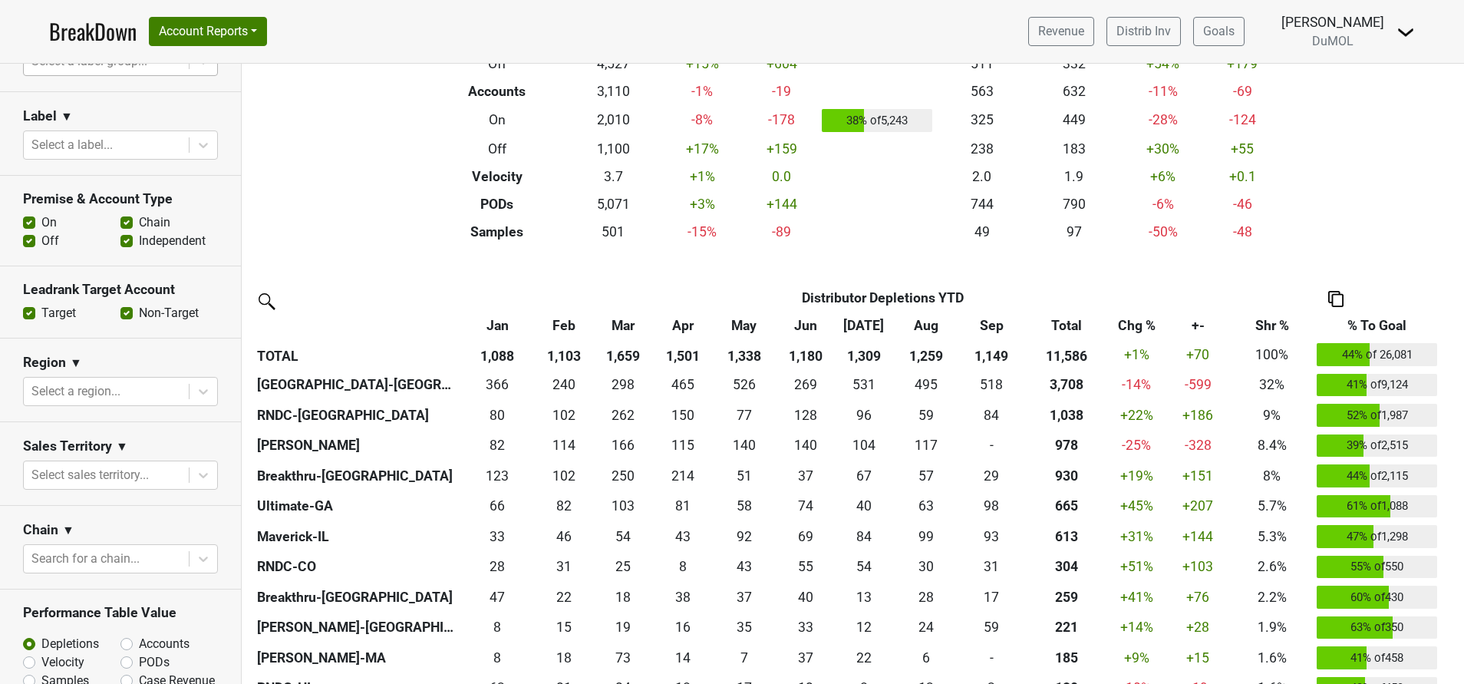
scroll to position [357, 0]
click at [196, 381] on icon at bounding box center [203, 388] width 15 height 15
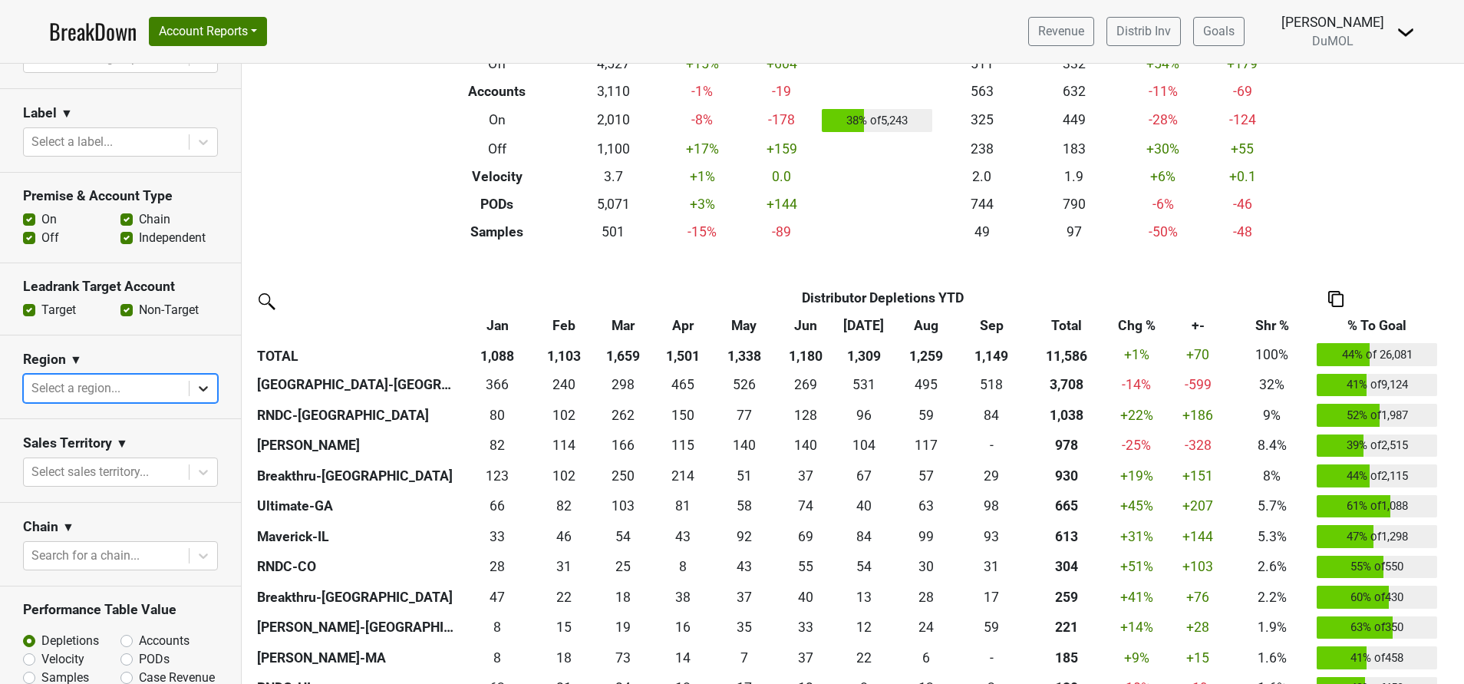
click at [196, 381] on icon at bounding box center [203, 388] width 15 height 15
click at [145, 472] on div at bounding box center [106, 471] width 150 height 21
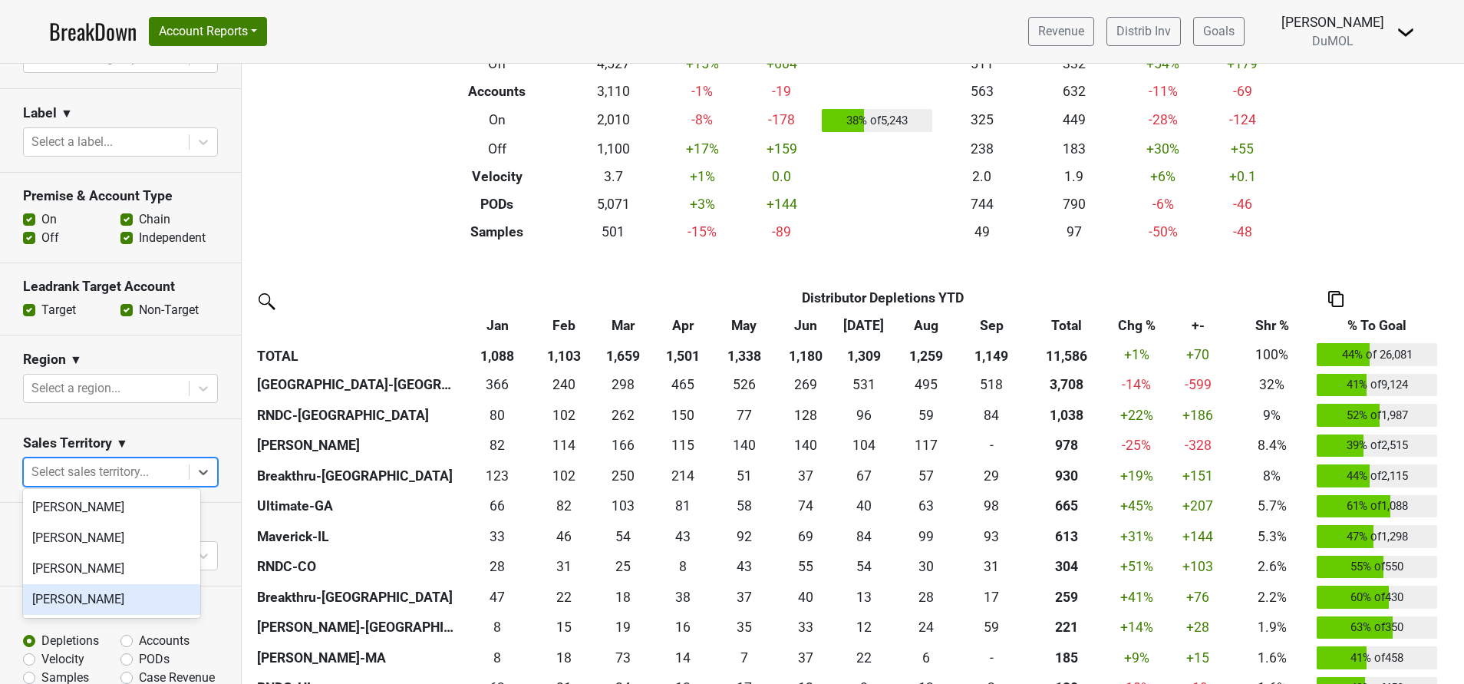
click at [102, 599] on div "[PERSON_NAME]" at bounding box center [111, 599] width 177 height 31
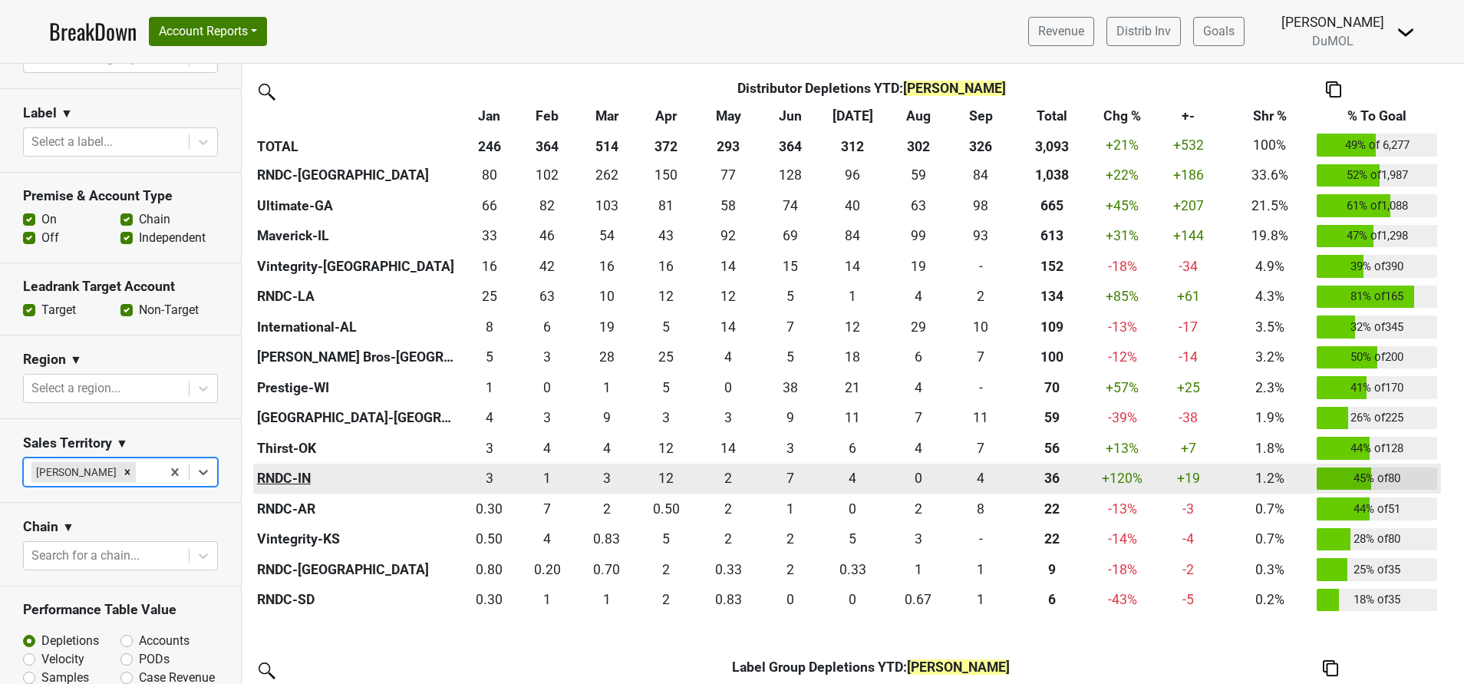
scroll to position [375, 0]
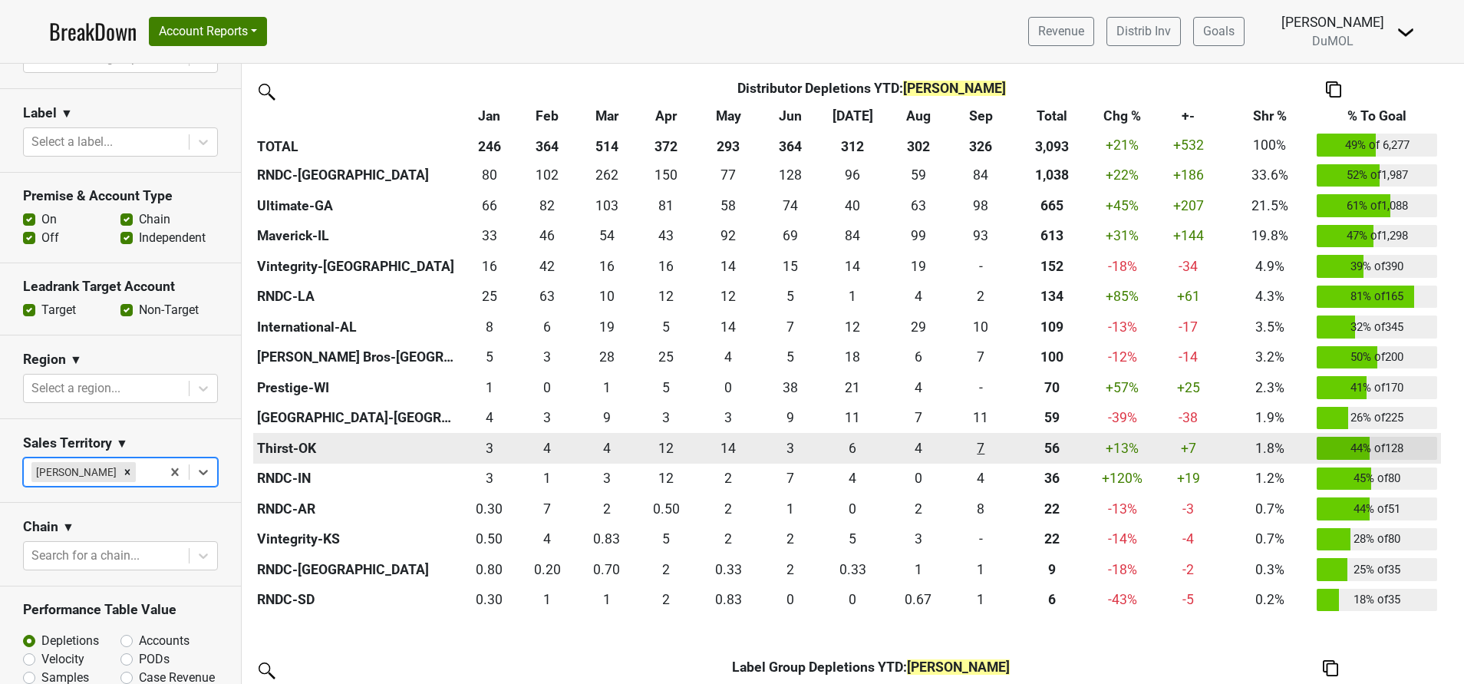
click at [979, 455] on div "6.83 7" at bounding box center [982, 448] width 52 height 20
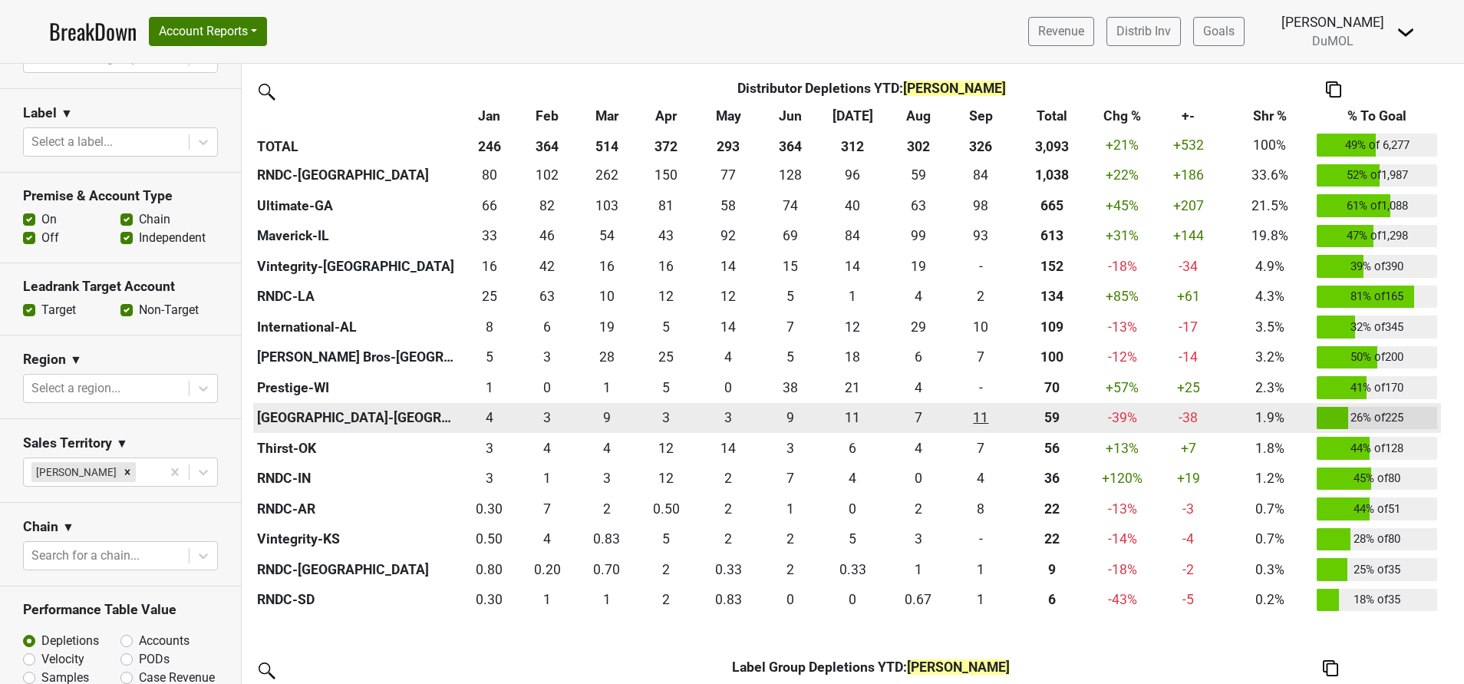
click at [974, 418] on div "11 11" at bounding box center [982, 418] width 52 height 20
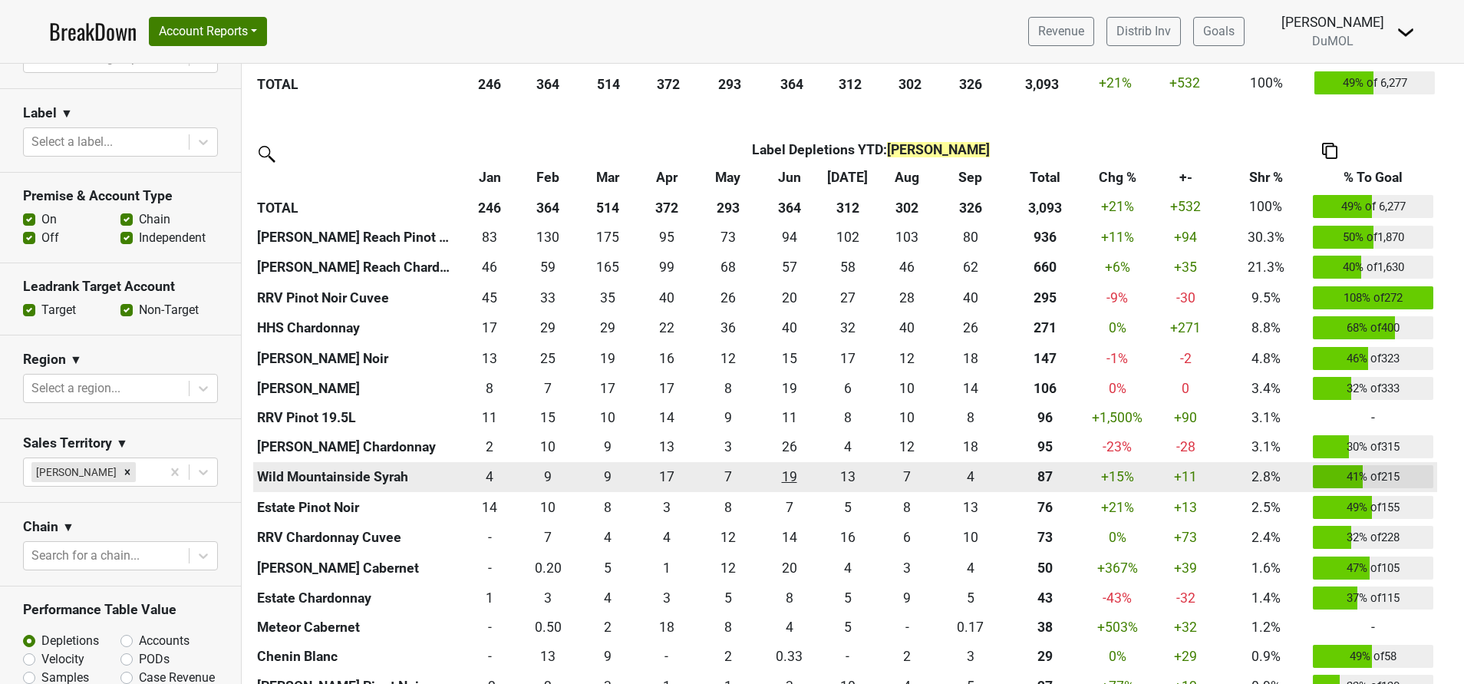
scroll to position [1107, 0]
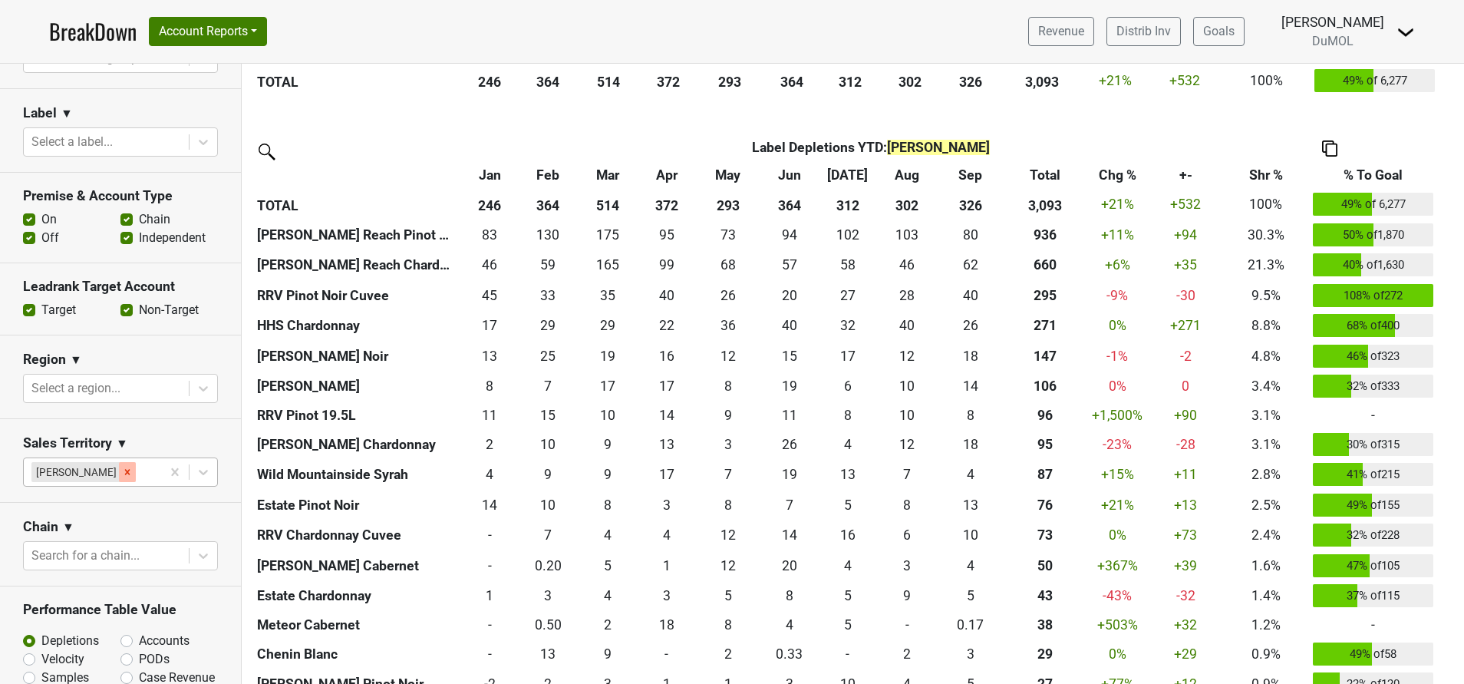
click at [124, 474] on div "Remove Susan Johnston" at bounding box center [127, 472] width 17 height 20
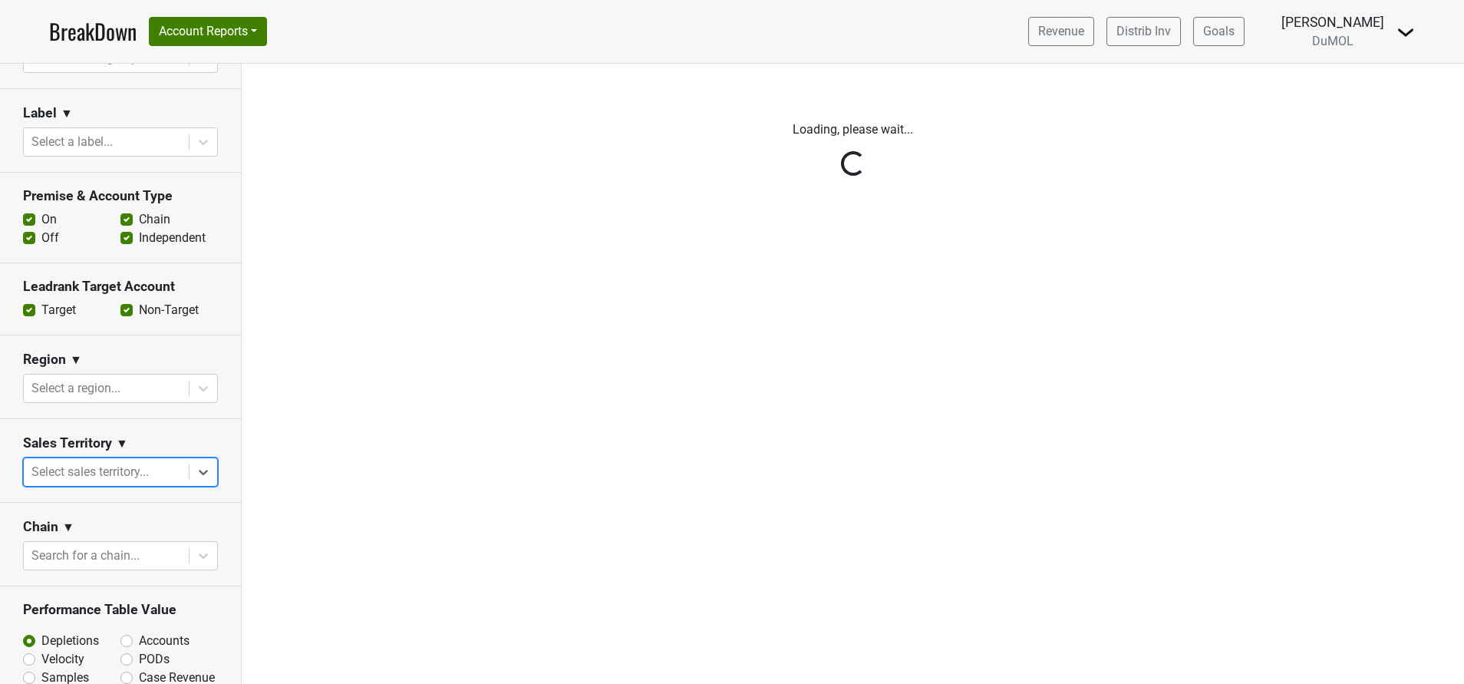
click at [187, 471] on div "Reset filters Time Period YTD LTM 1H 2024 L6M 2H 2023 L3M Sep '25 2022 L2M Oct …" at bounding box center [121, 374] width 242 height 620
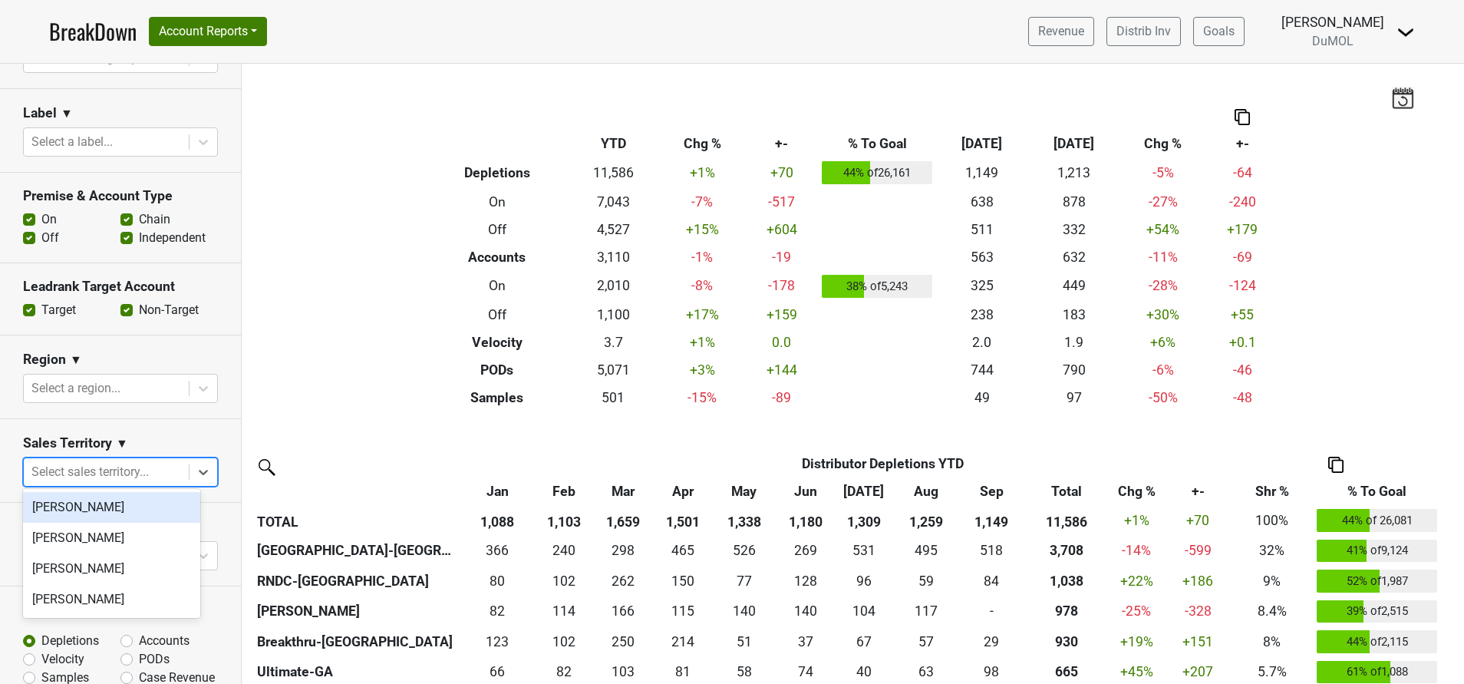
click at [140, 472] on div at bounding box center [106, 471] width 150 height 21
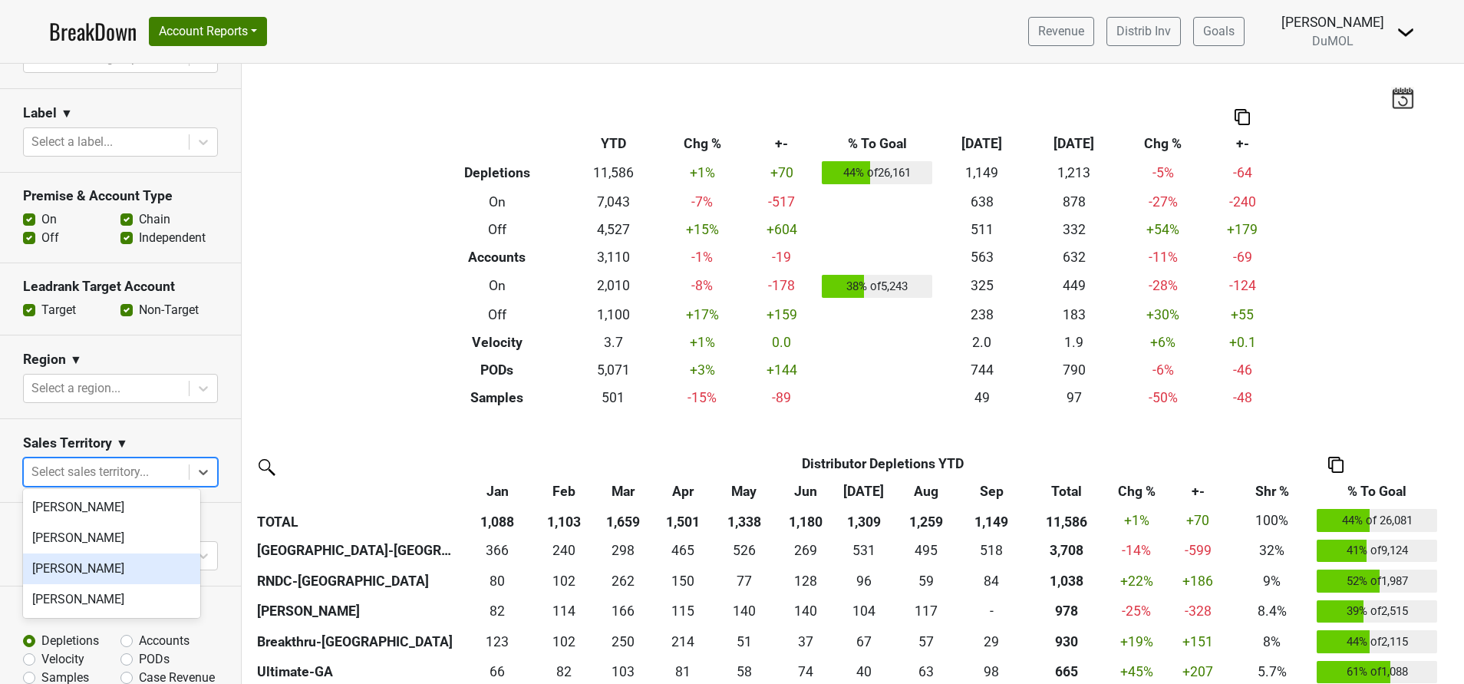
click at [140, 573] on div "Mariette Bolitiski" at bounding box center [111, 568] width 177 height 31
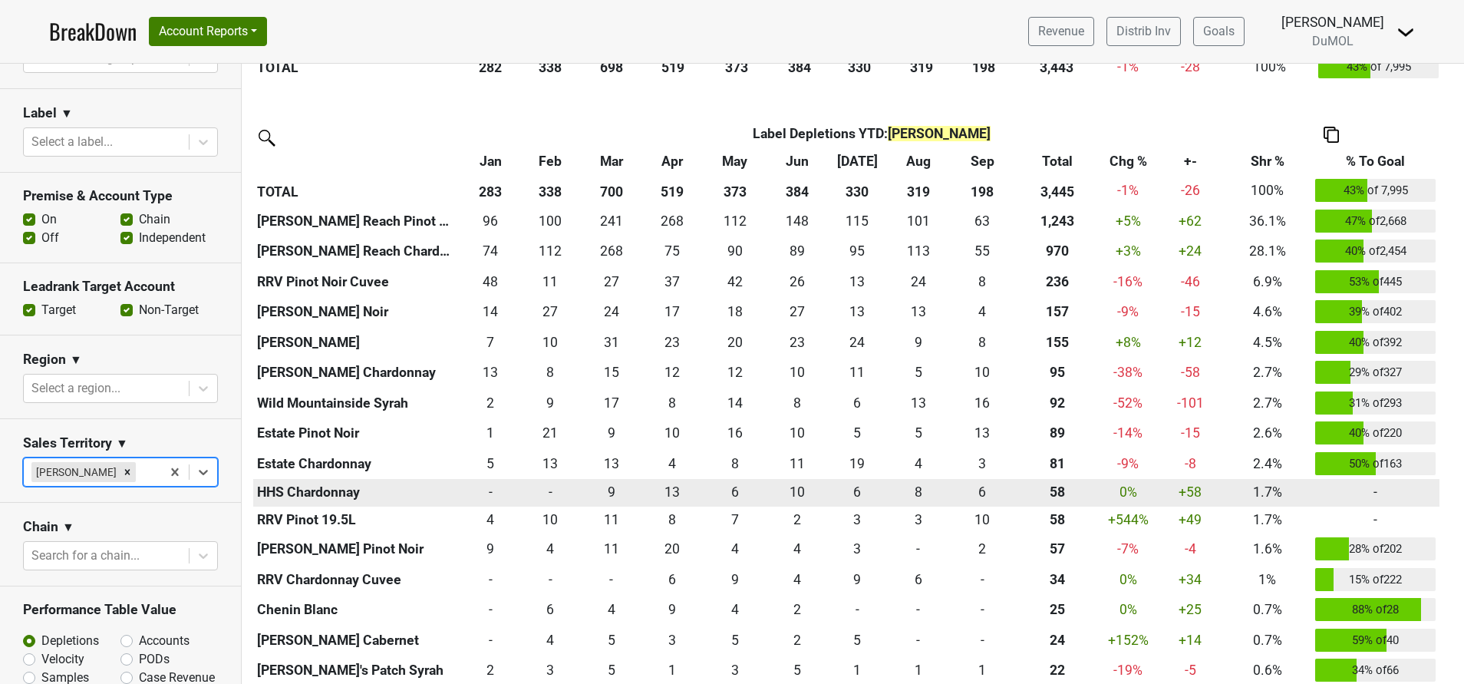
scroll to position [1531, 0]
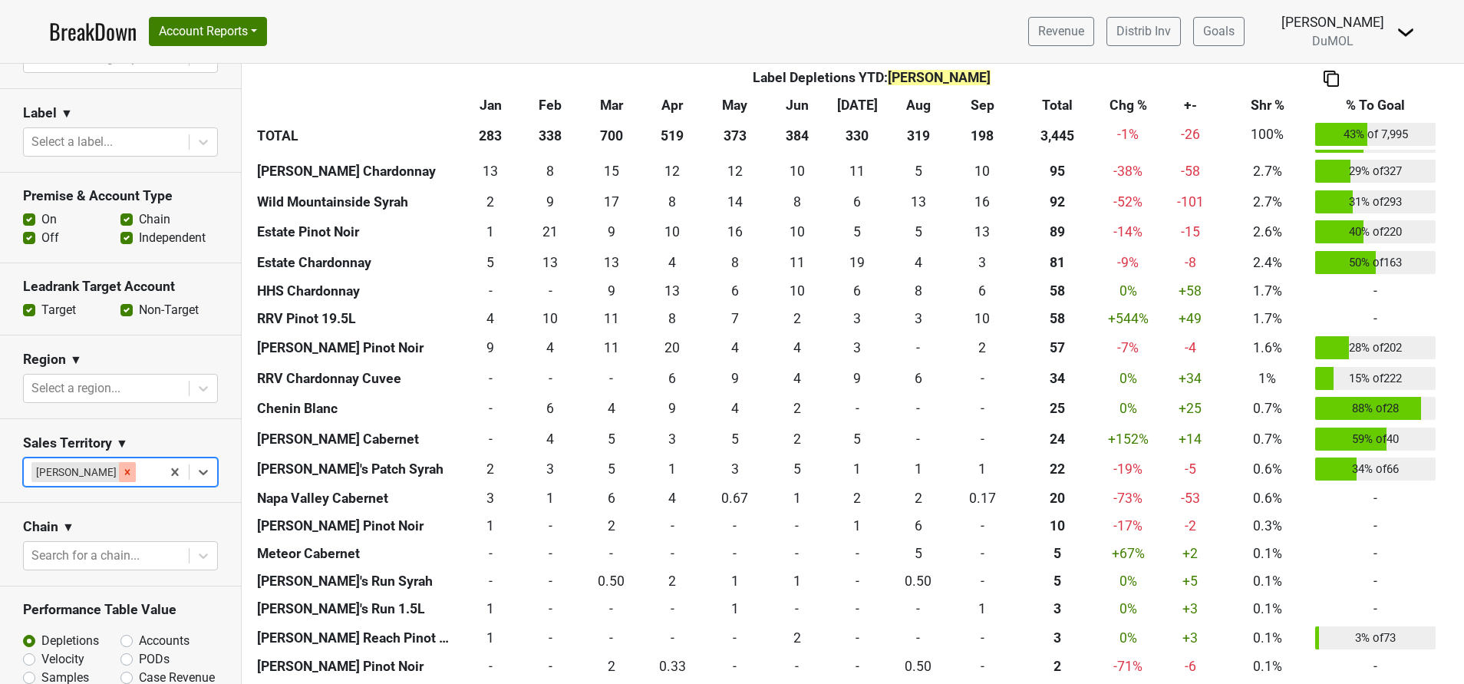
click at [124, 467] on icon "Remove Mariette Bolitiski" at bounding box center [127, 472] width 11 height 11
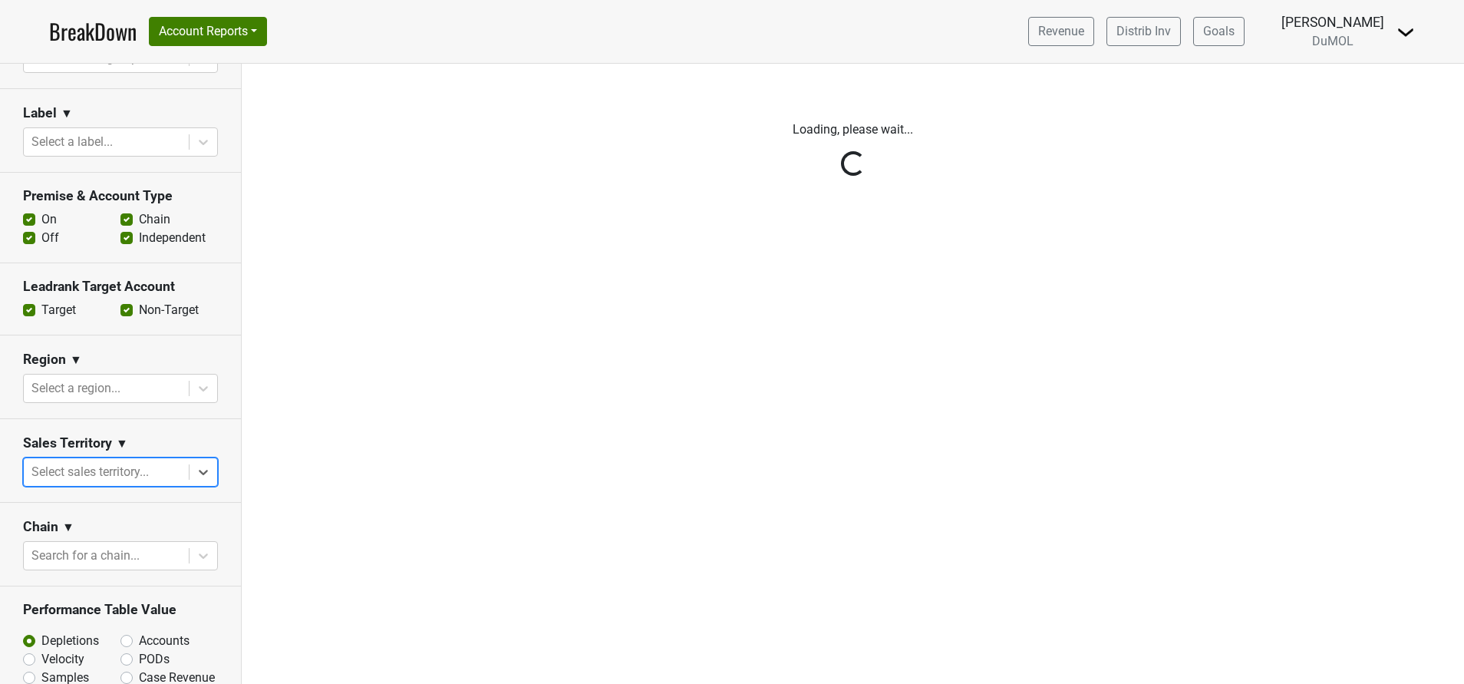
scroll to position [0, 0]
click at [190, 467] on div "Reset filters Time Period YTD LTM 1H 2024 L6M 2H 2023 L3M Sep '25 2022 L2M Oct …" at bounding box center [121, 374] width 242 height 620
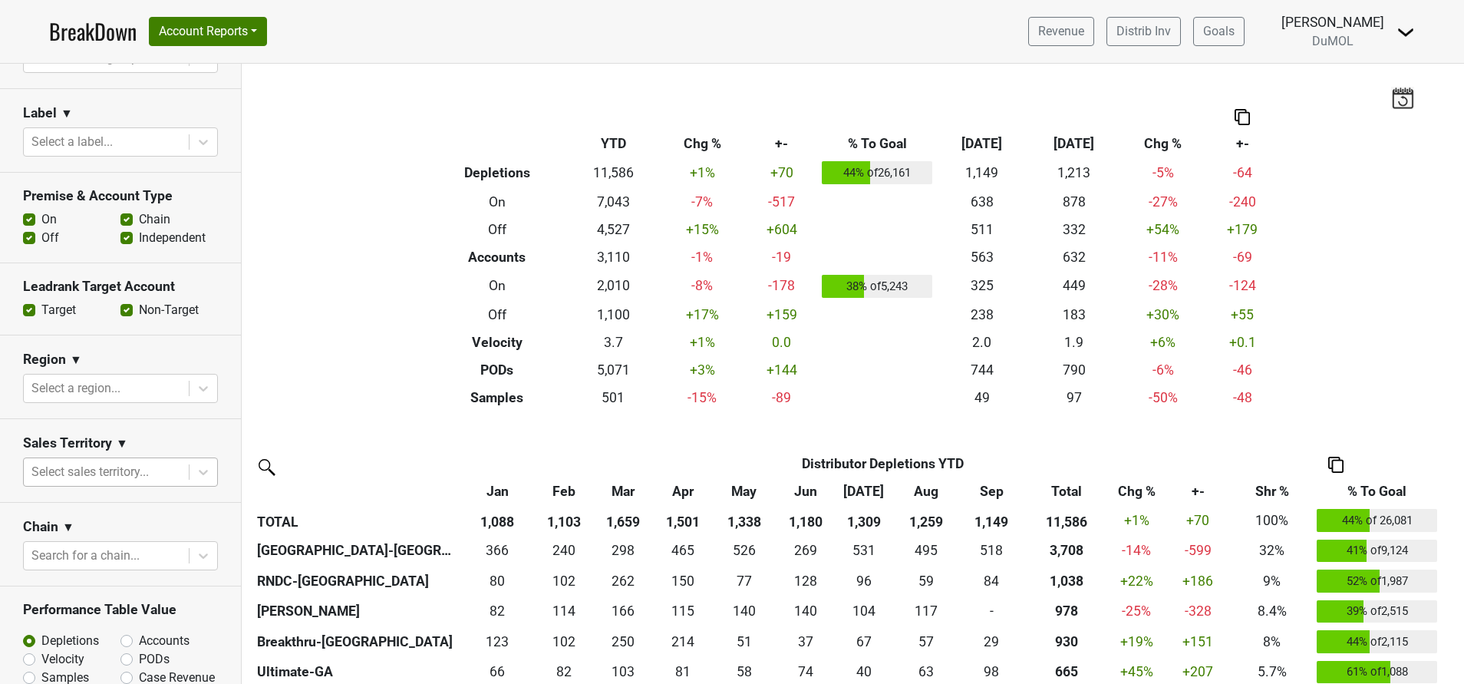
click at [125, 472] on div at bounding box center [106, 471] width 150 height 21
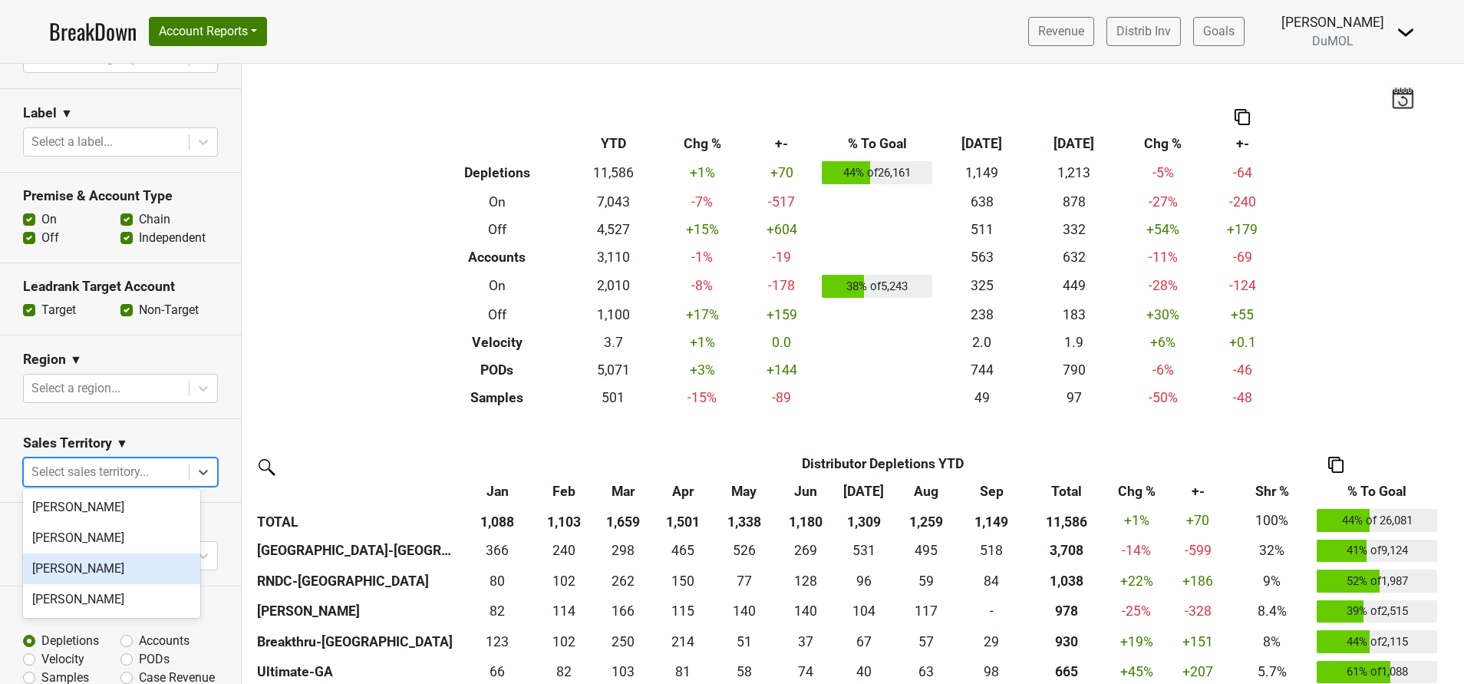
click at [118, 565] on div "Mariette Bolitiski" at bounding box center [111, 568] width 177 height 31
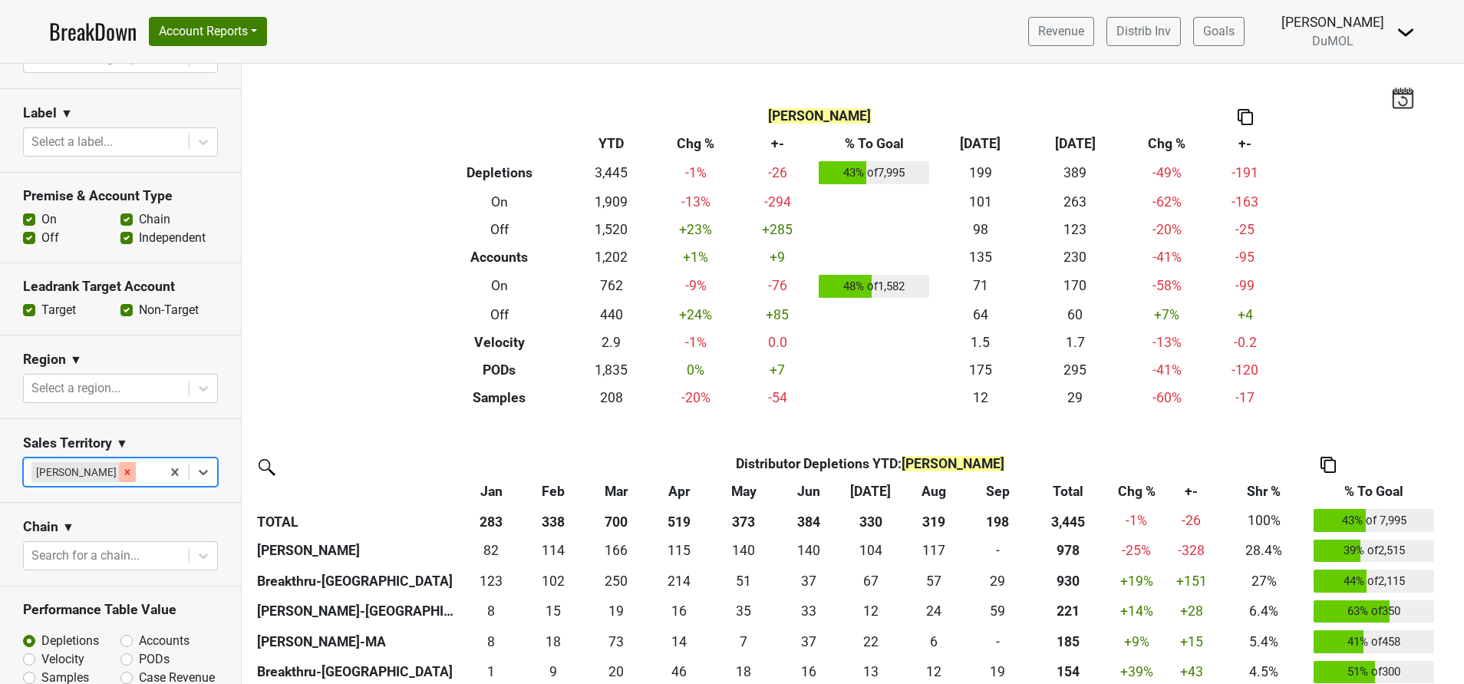
click at [125, 470] on icon "Remove Mariette Bolitiski" at bounding box center [127, 472] width 5 height 5
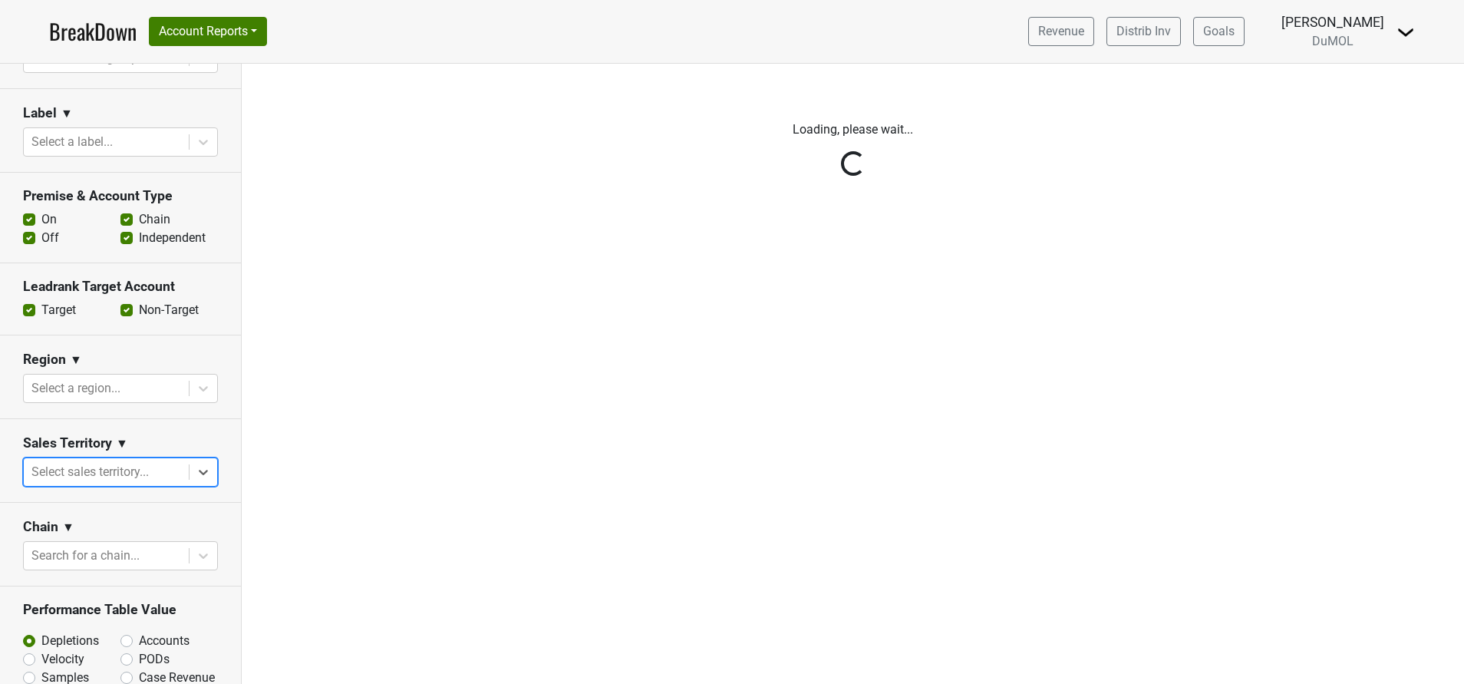
click at [188, 467] on div "Reset filters Time Period YTD LTM 1H 2024 L6M 2H 2023 L3M Sep '25 2022 L2M Oct …" at bounding box center [121, 374] width 242 height 620
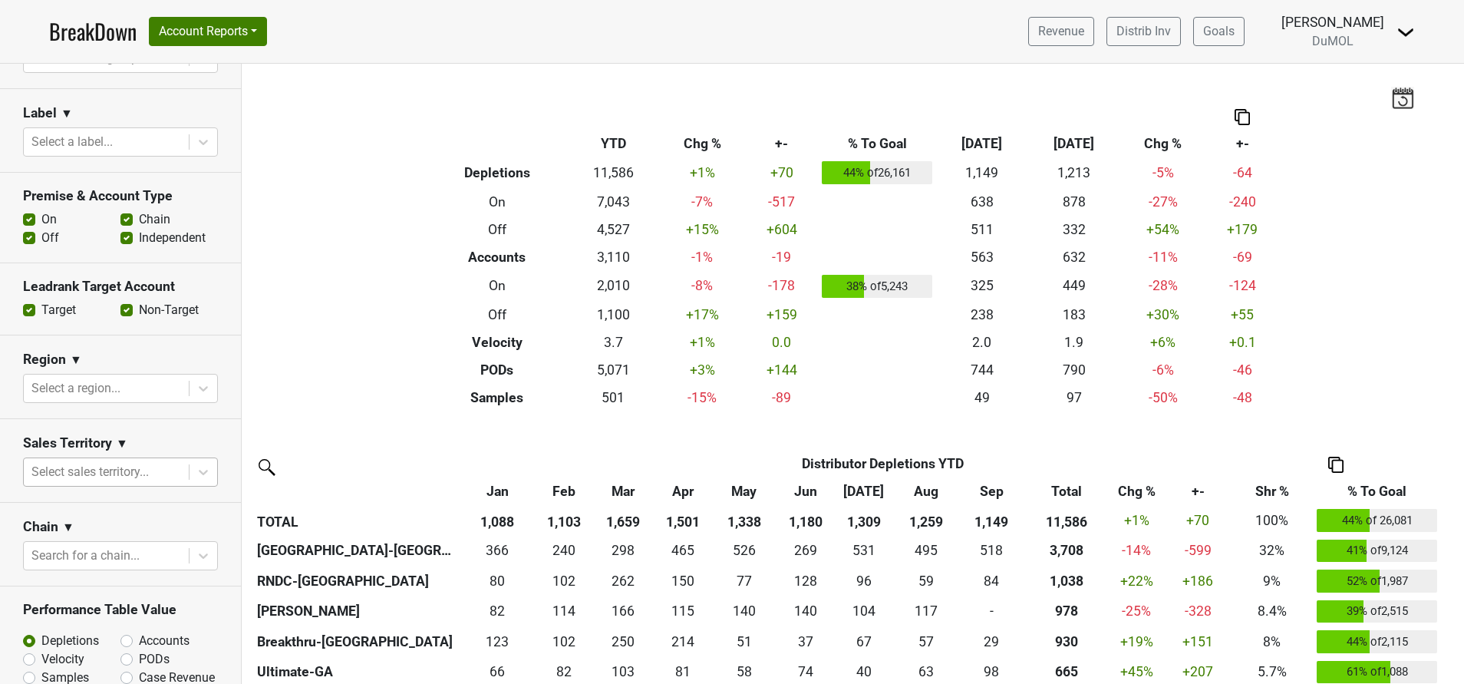
click at [121, 467] on div at bounding box center [106, 471] width 150 height 21
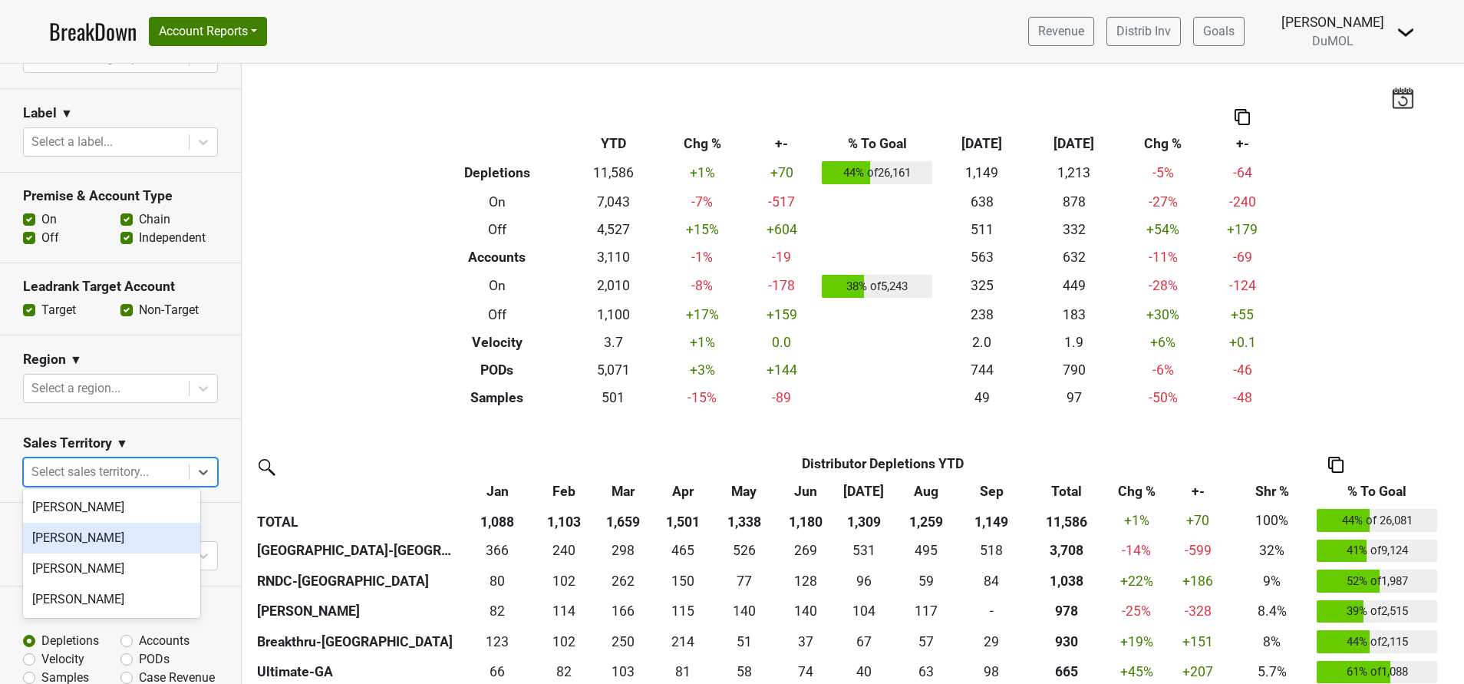
click at [137, 542] on div "[PERSON_NAME]" at bounding box center [111, 538] width 177 height 31
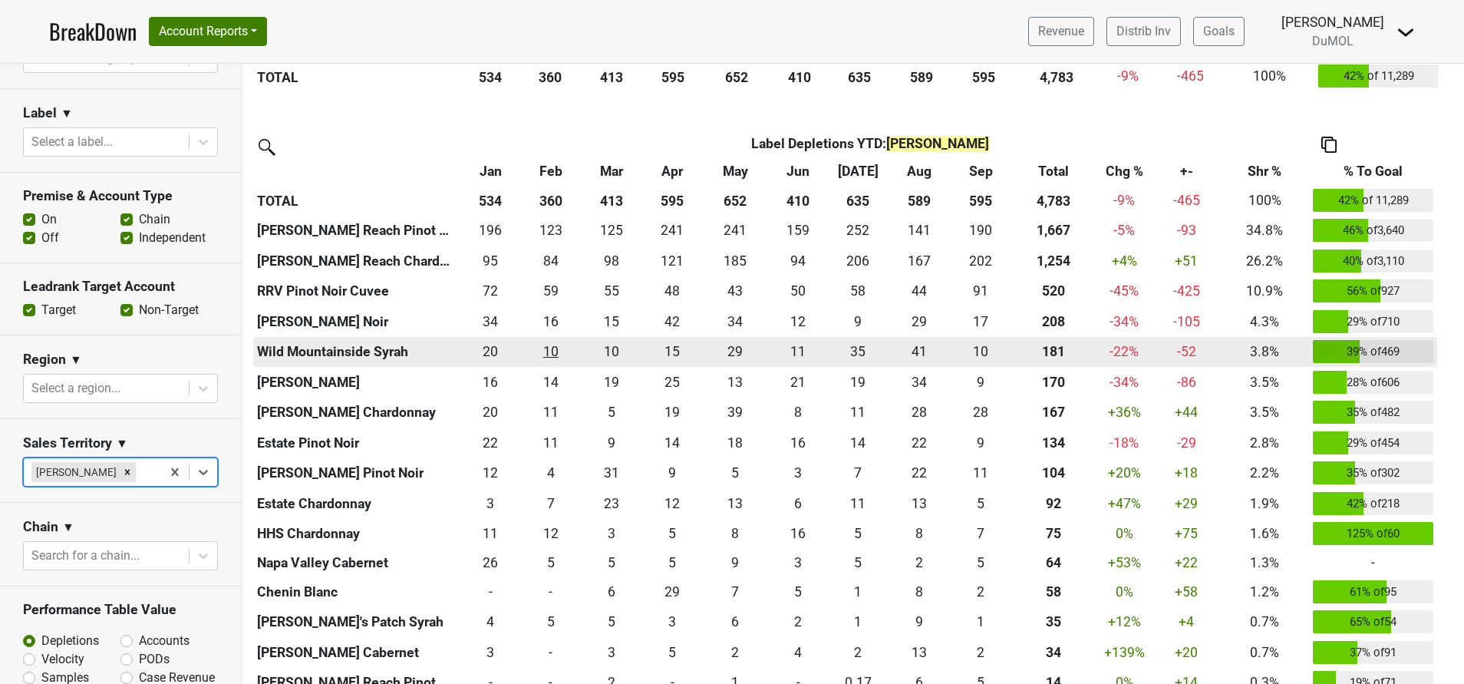
scroll to position [965, 0]
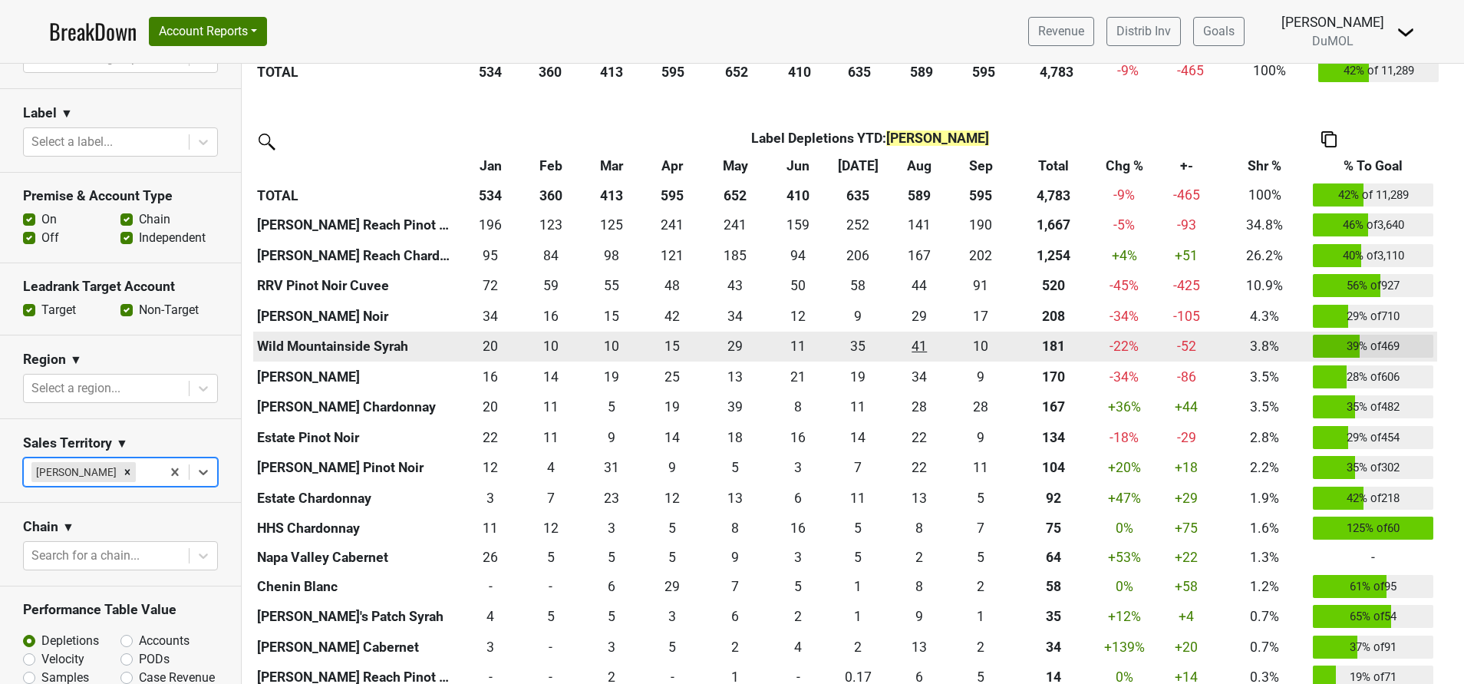
click at [919, 338] on div "41.001 41" at bounding box center [919, 346] width 55 height 20
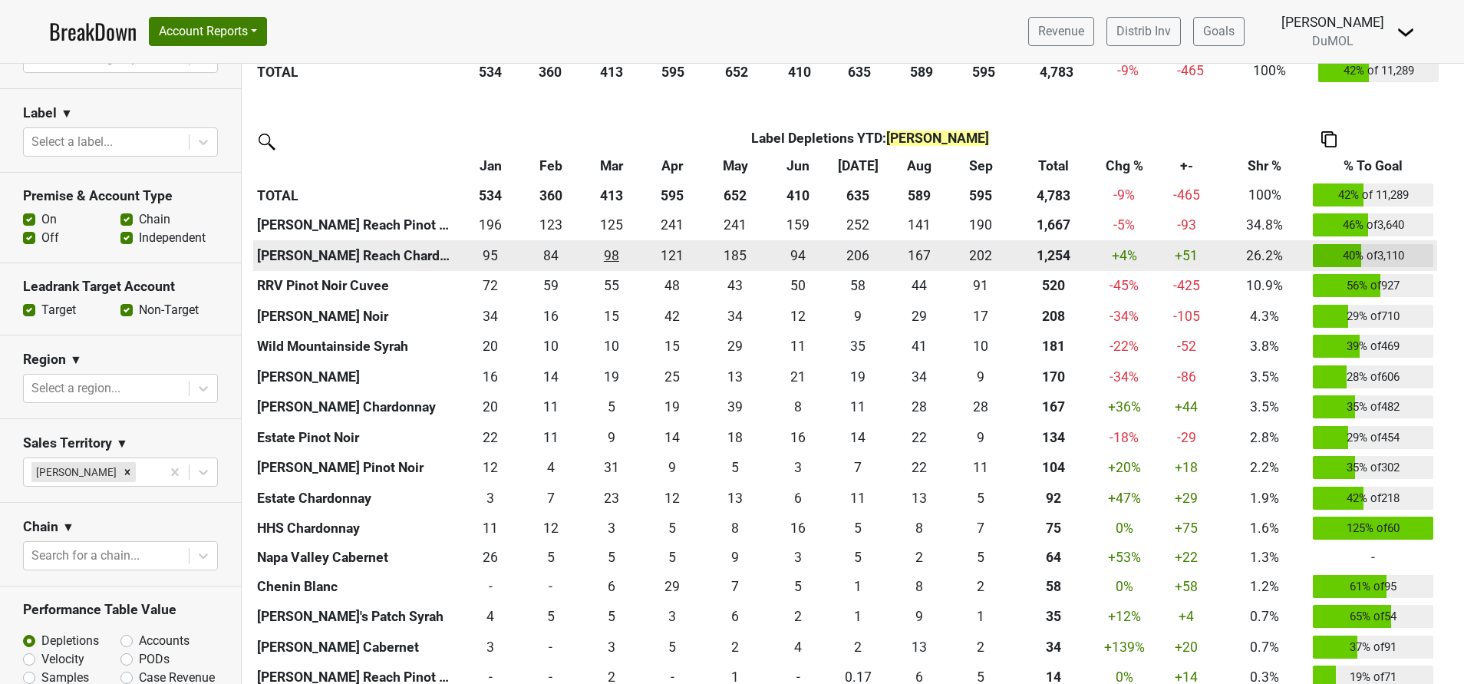
scroll to position [1096, 0]
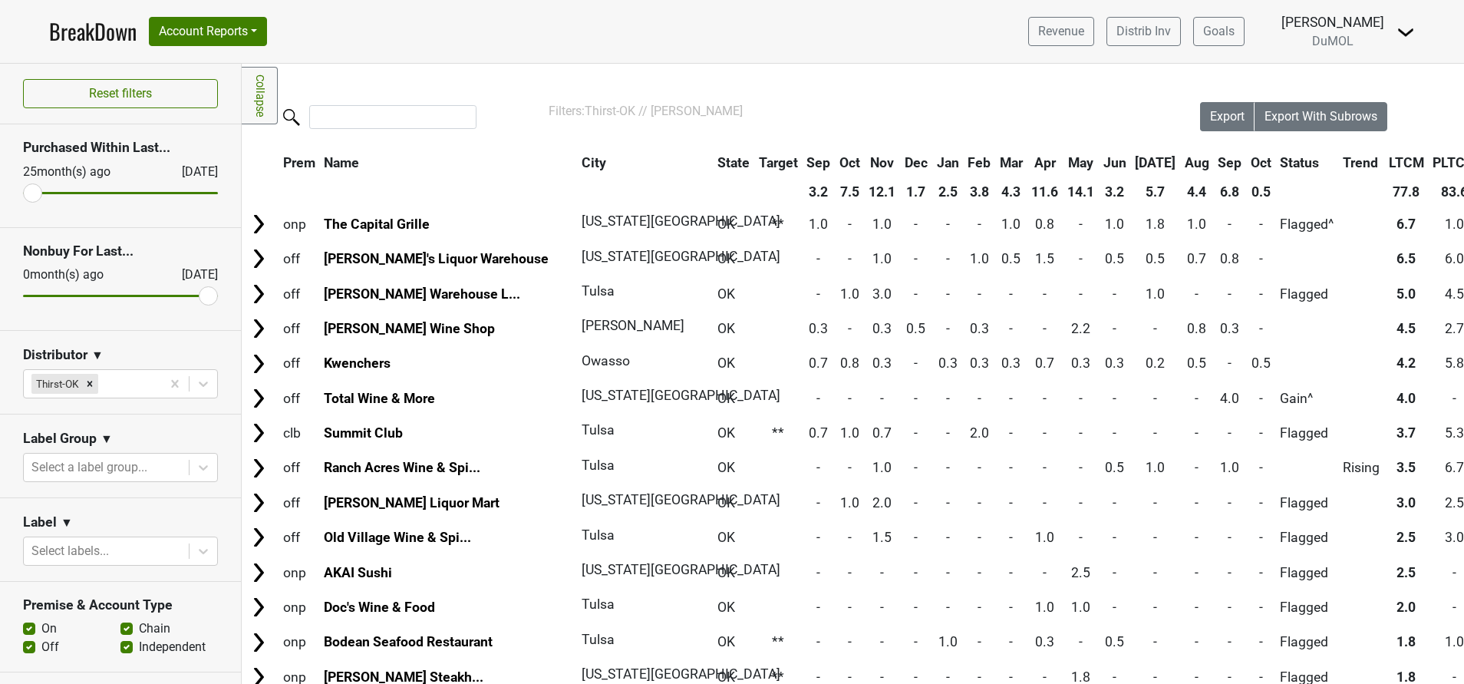
click at [1247, 163] on th "Oct" at bounding box center [1261, 163] width 28 height 28
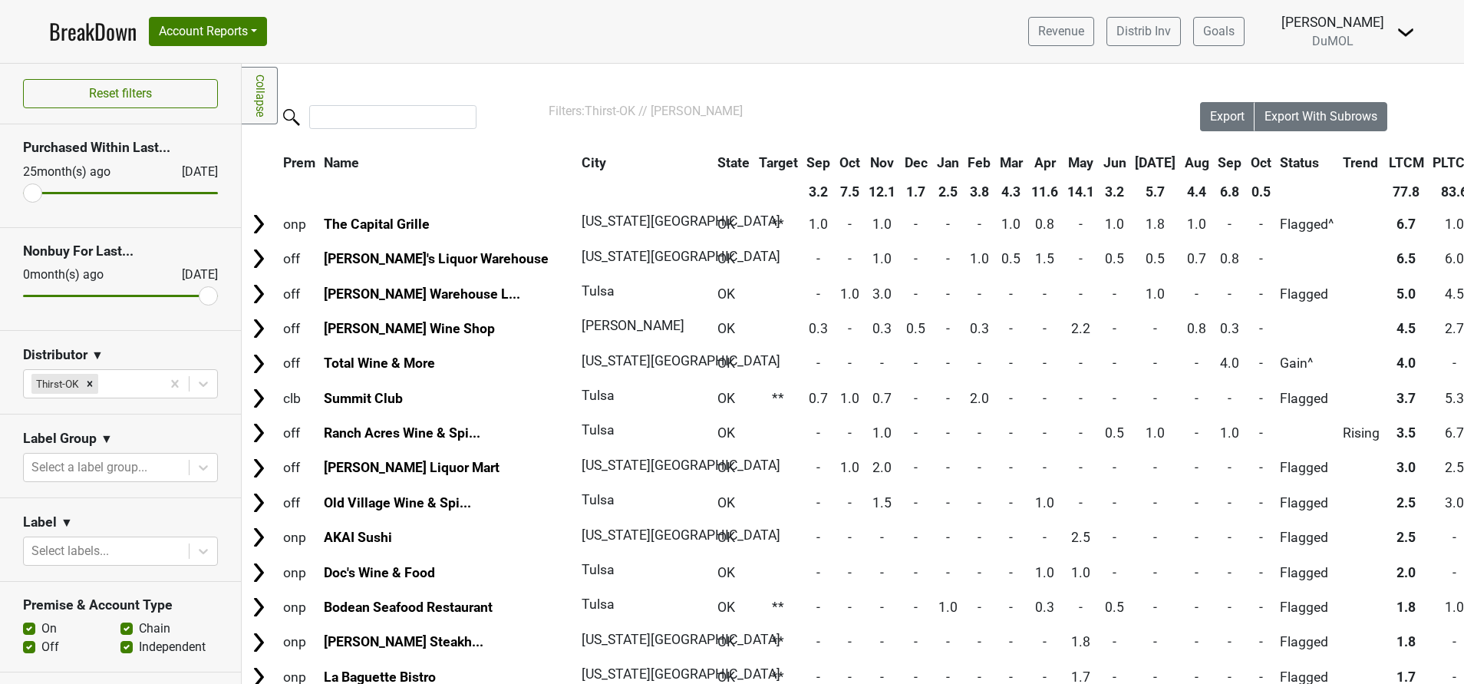
click at [1247, 163] on th "Oct" at bounding box center [1261, 163] width 28 height 28
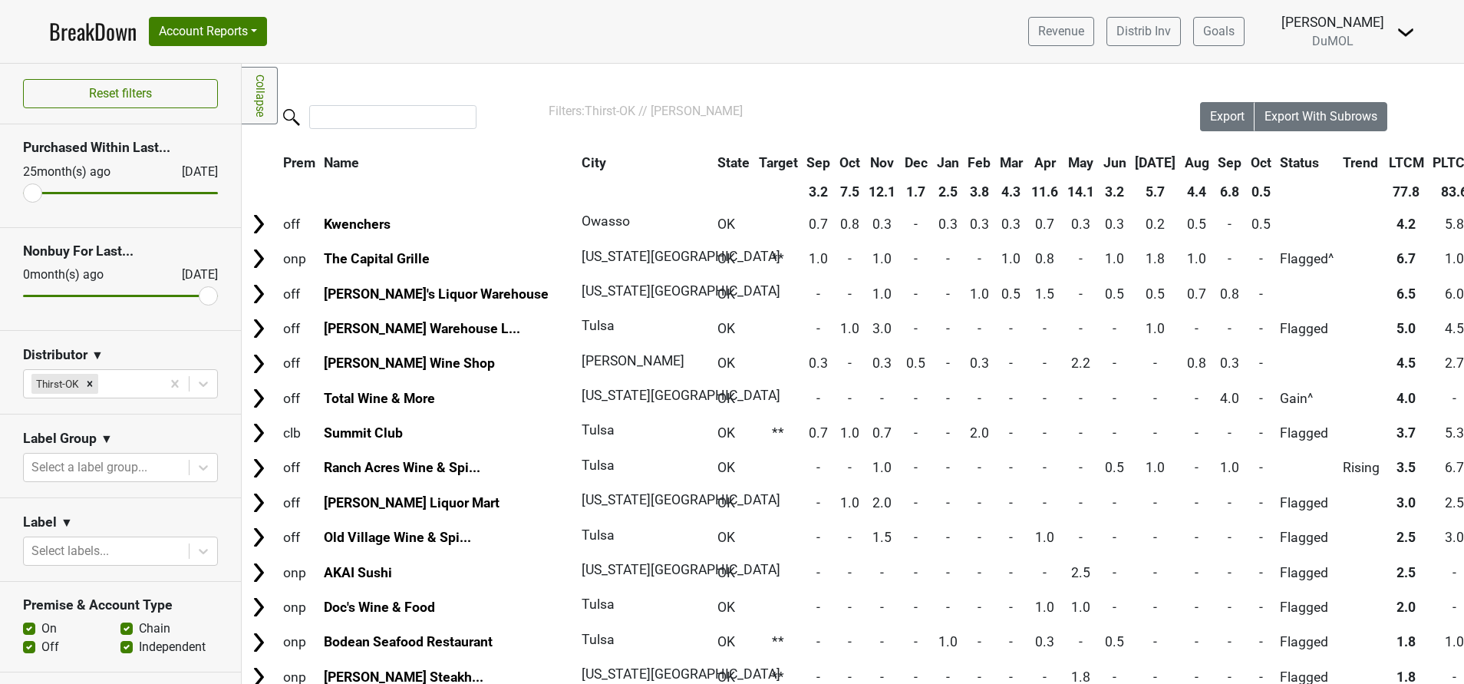
click at [1215, 157] on th "Sep" at bounding box center [1230, 163] width 31 height 28
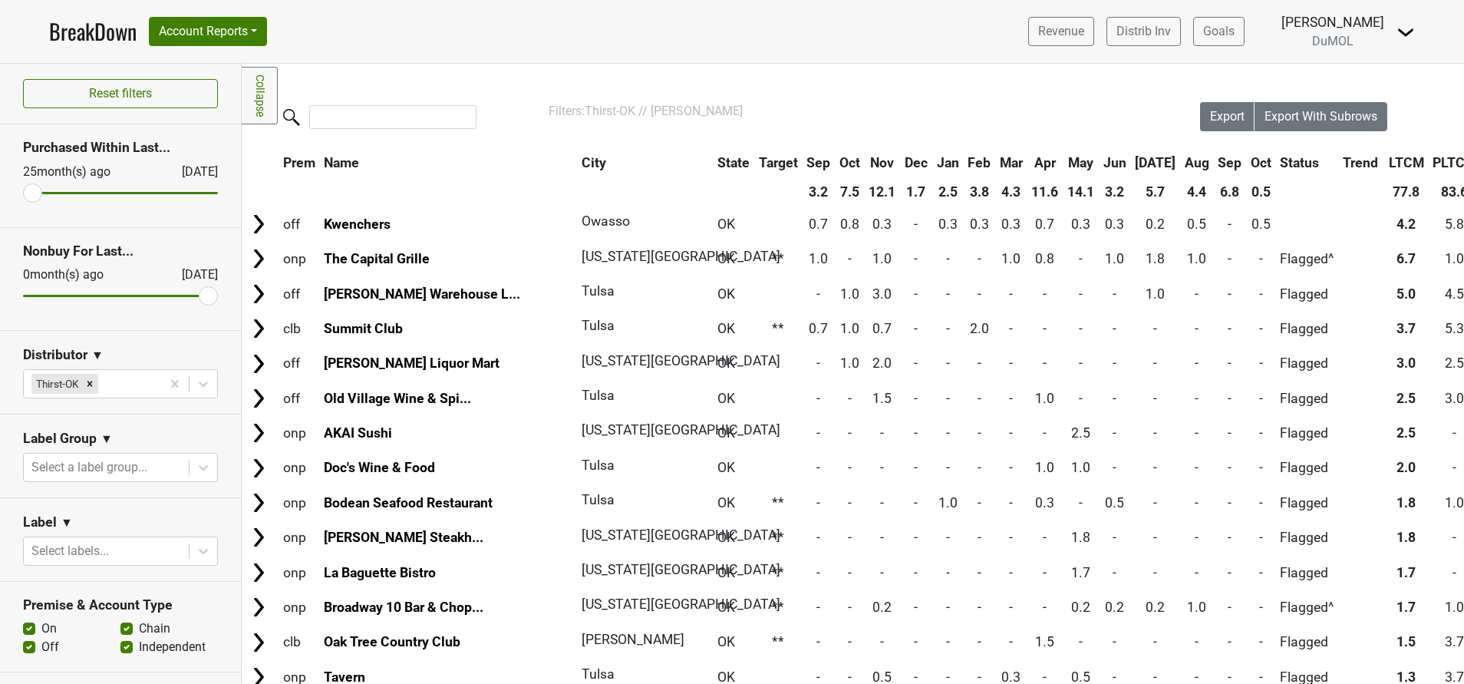
click at [1215, 157] on th "Sep" at bounding box center [1230, 163] width 31 height 28
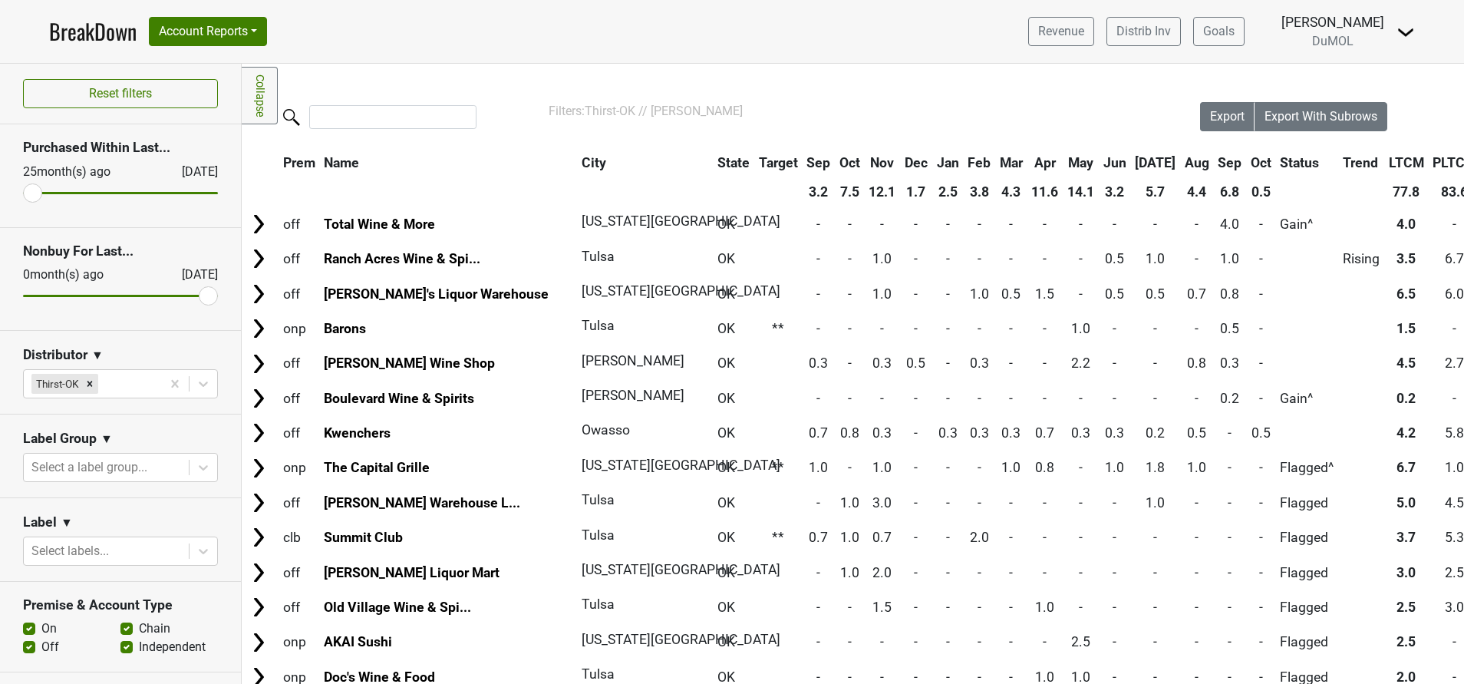
click at [578, 167] on th "City" at bounding box center [641, 163] width 127 height 28
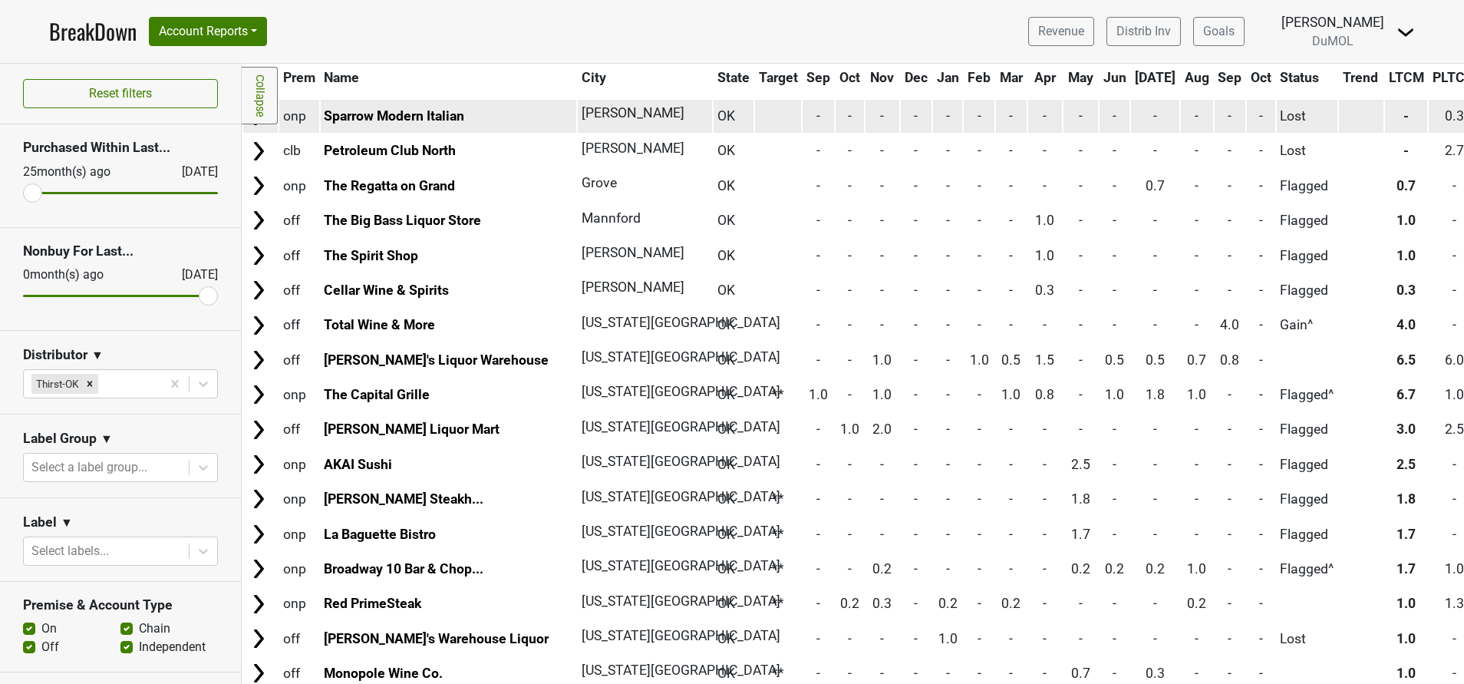
scroll to position [319, 0]
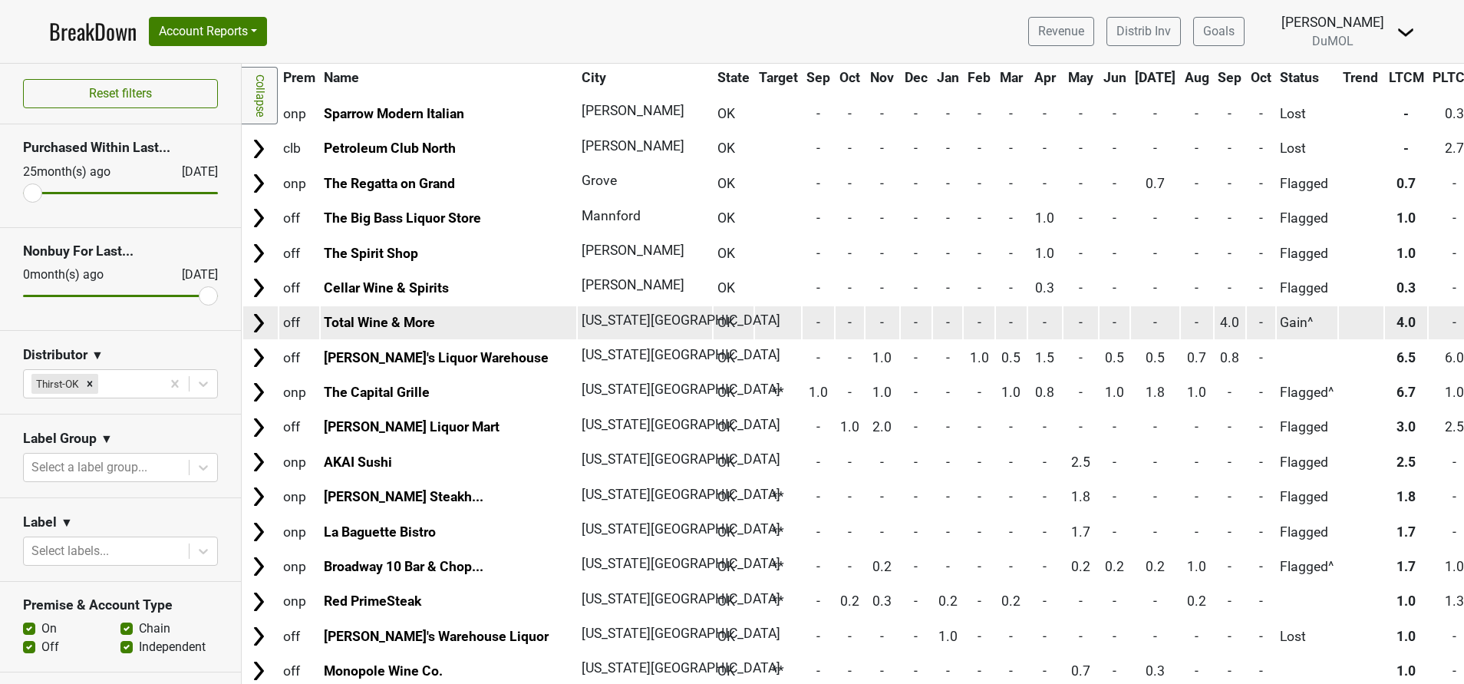
click at [259, 328] on img at bounding box center [258, 323] width 23 height 23
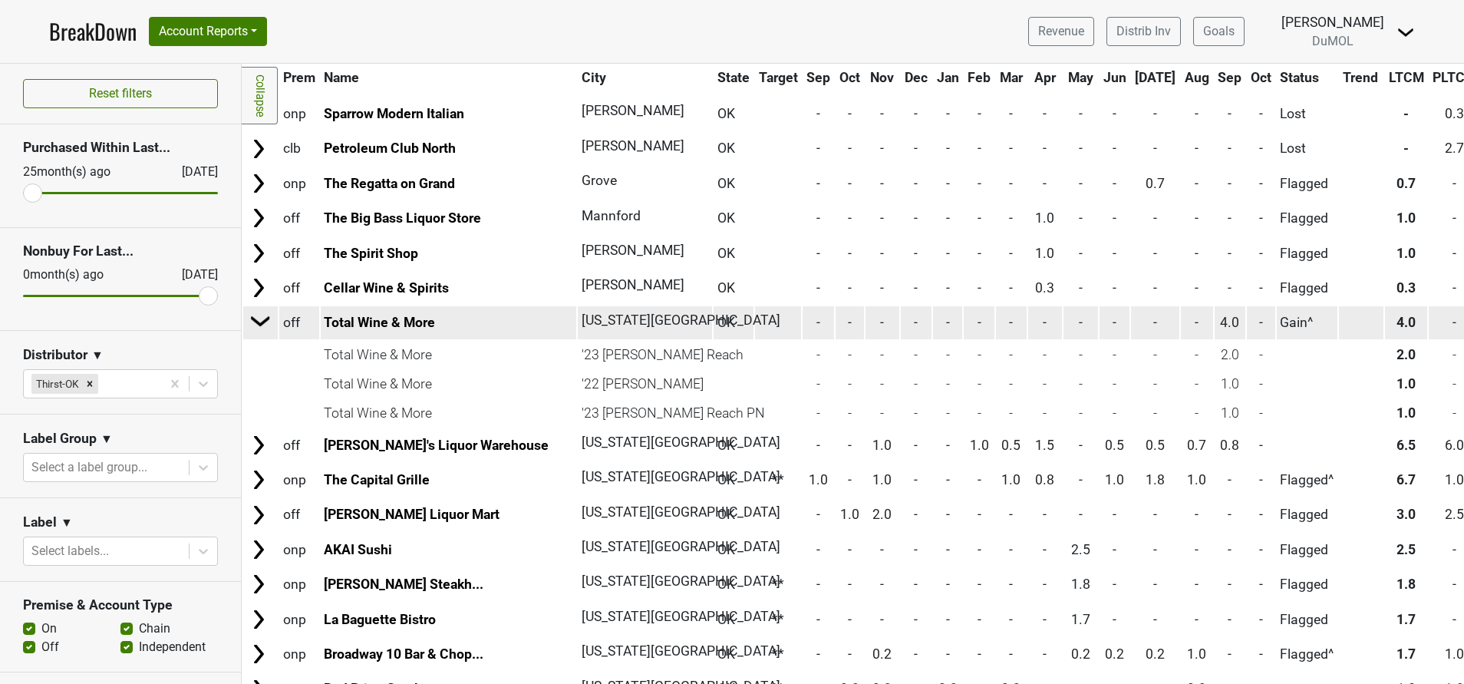
click at [259, 328] on img at bounding box center [260, 320] width 23 height 23
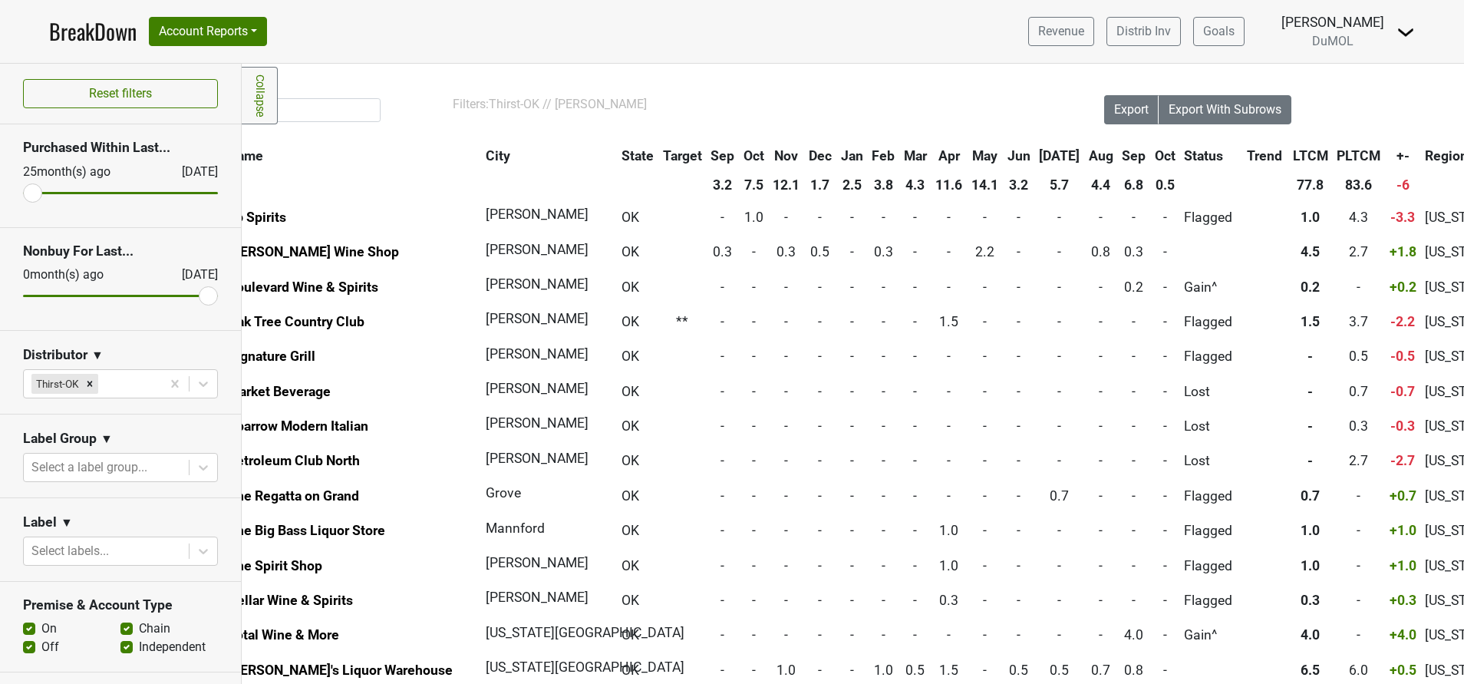
scroll to position [6, 96]
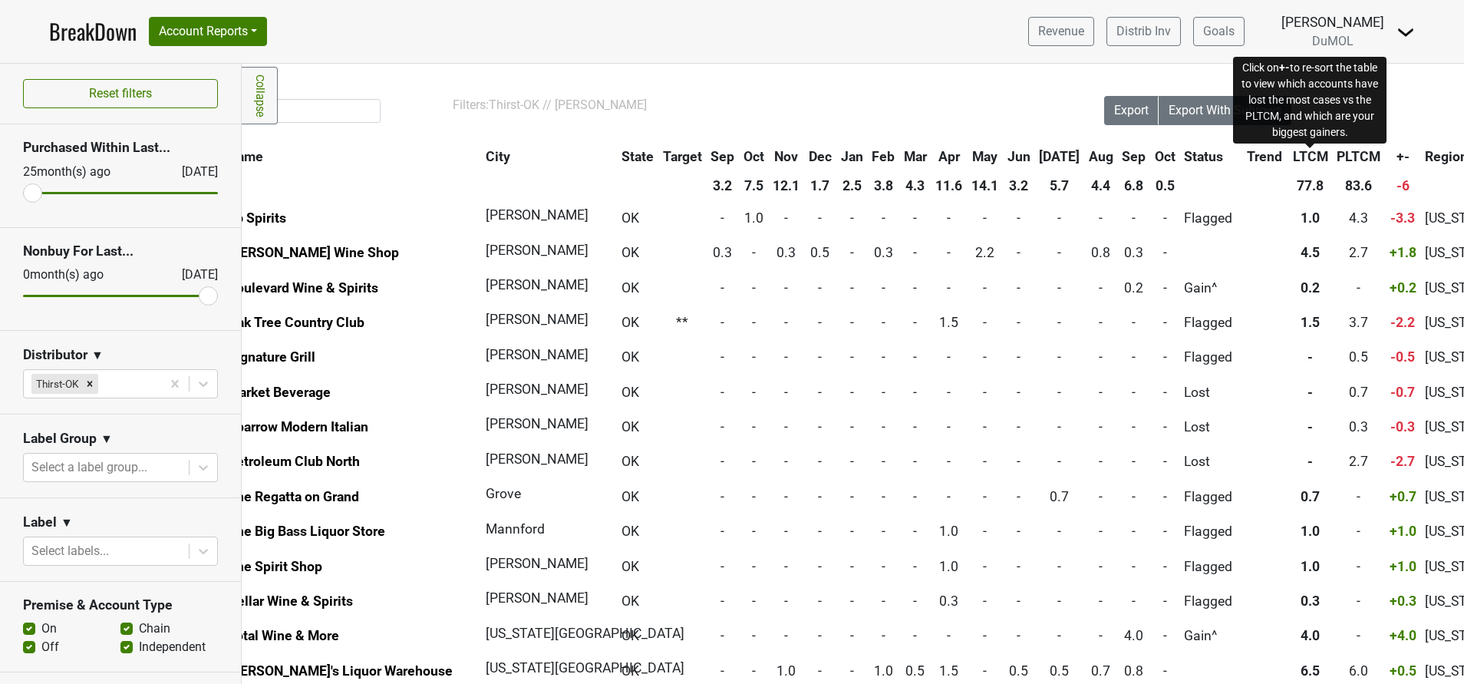
click at [1397, 153] on span "+-" at bounding box center [1403, 156] width 13 height 15
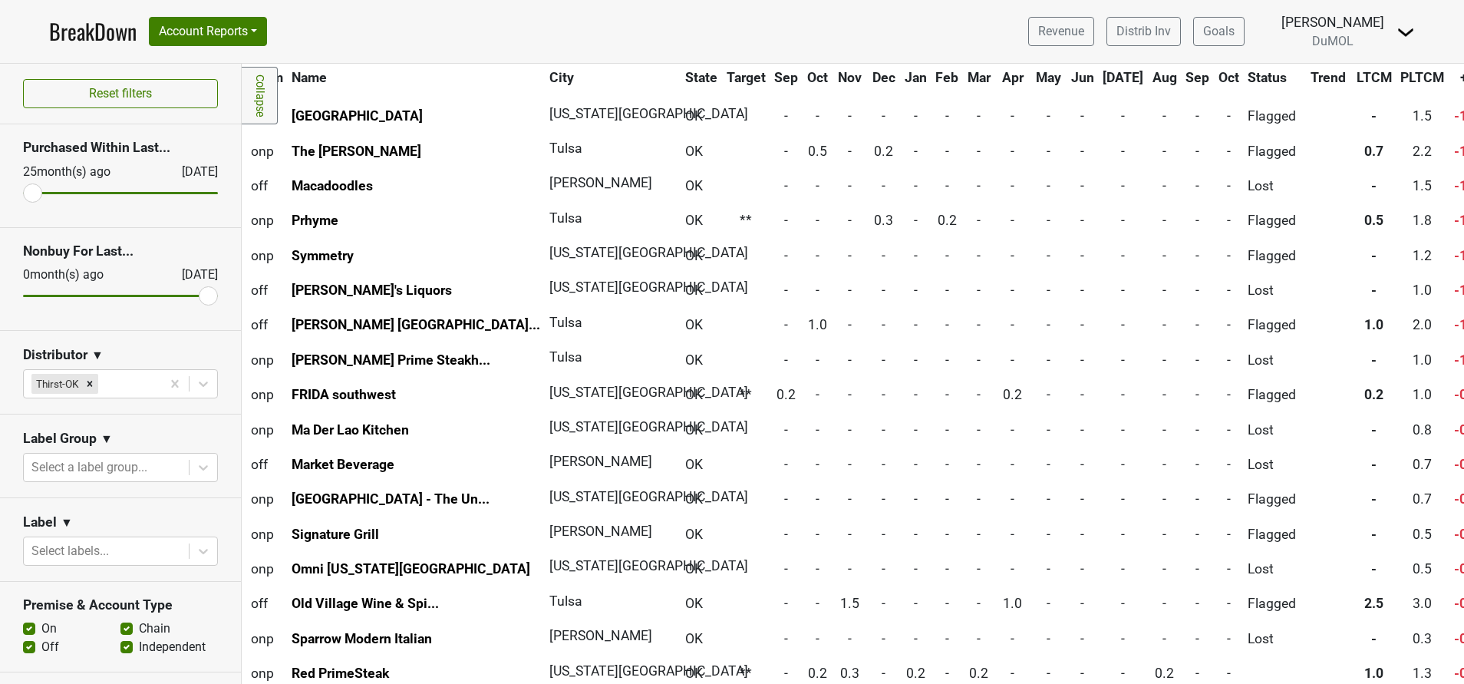
scroll to position [425, 32]
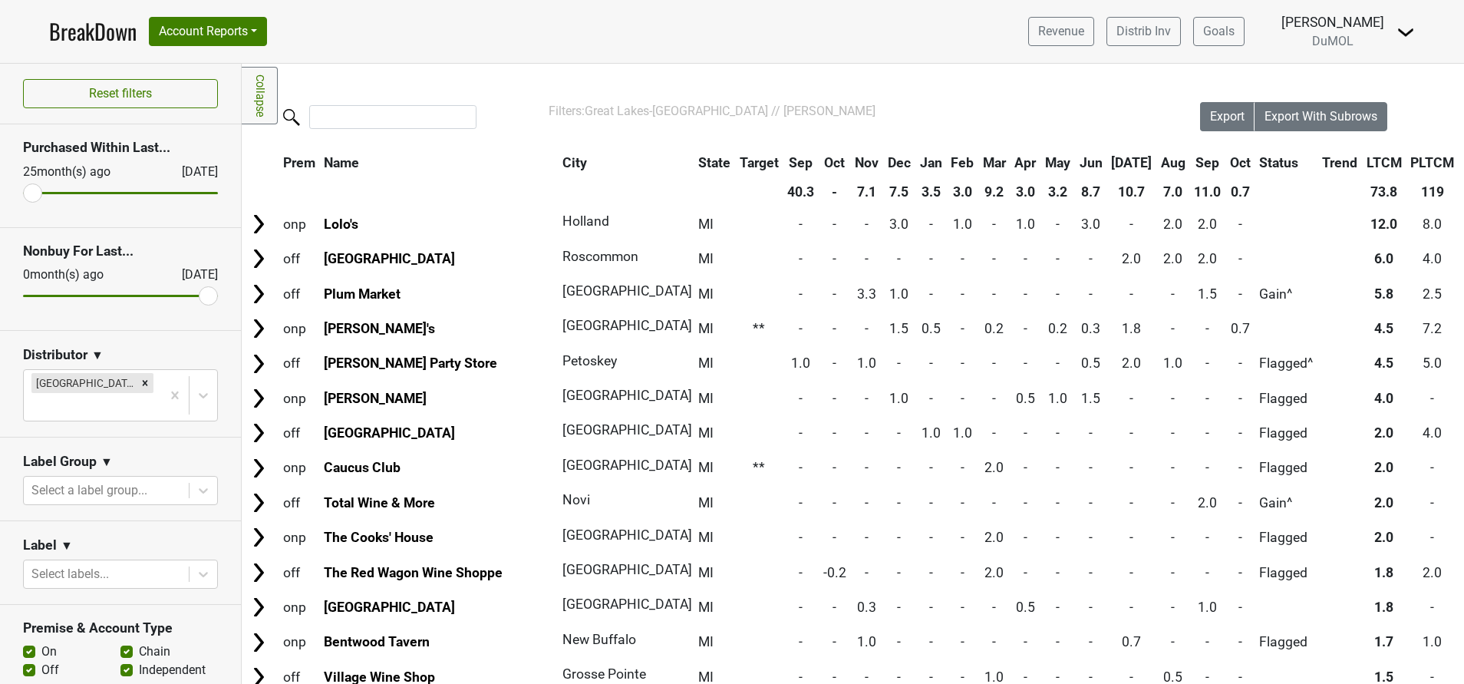
click at [1191, 158] on th "Sep" at bounding box center [1208, 163] width 35 height 28
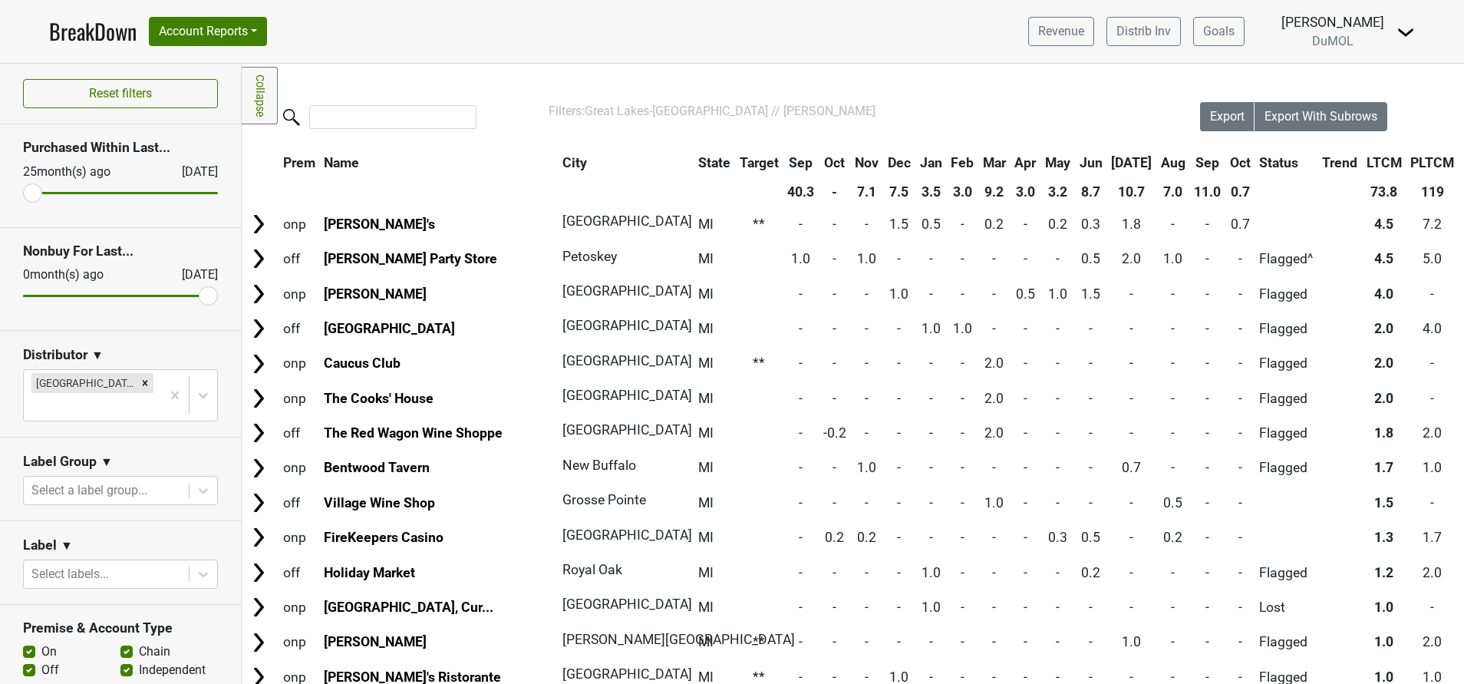
click at [1191, 158] on th "Sep" at bounding box center [1208, 163] width 35 height 28
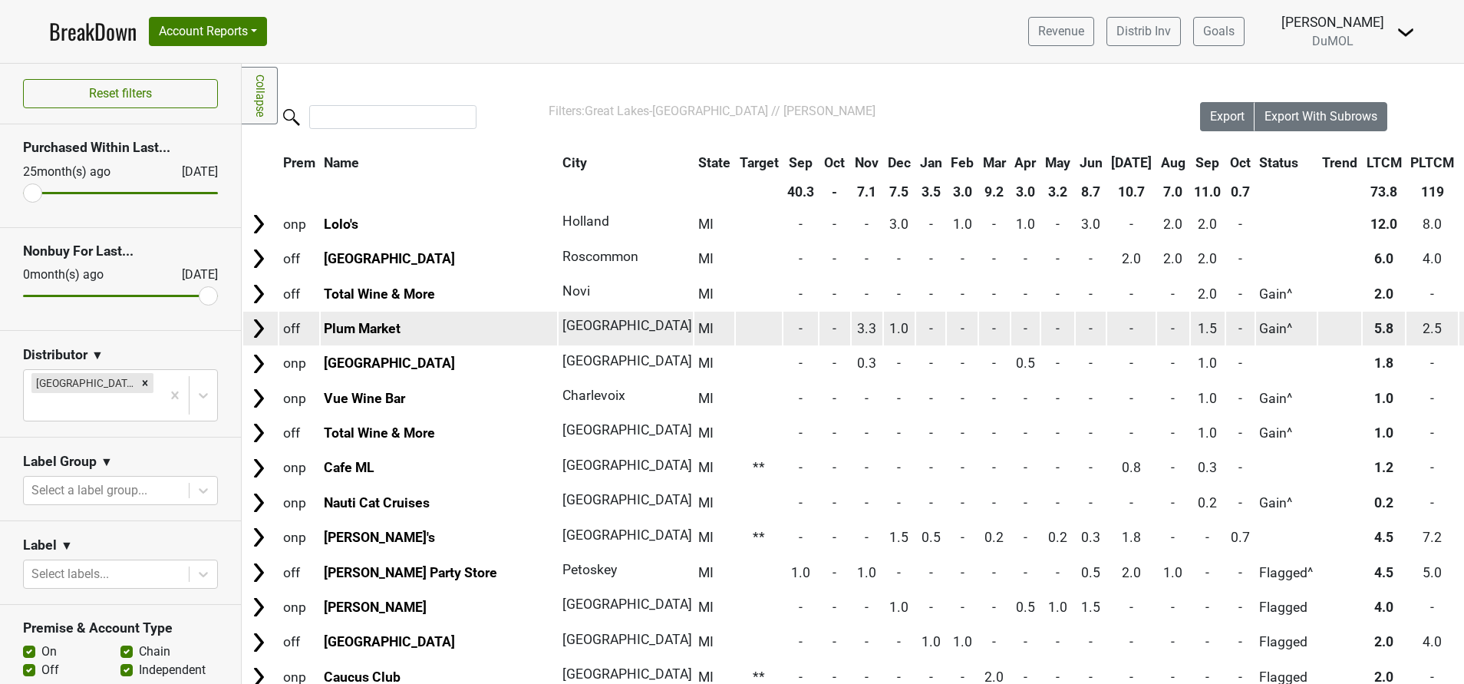
click at [258, 327] on img at bounding box center [258, 328] width 23 height 23
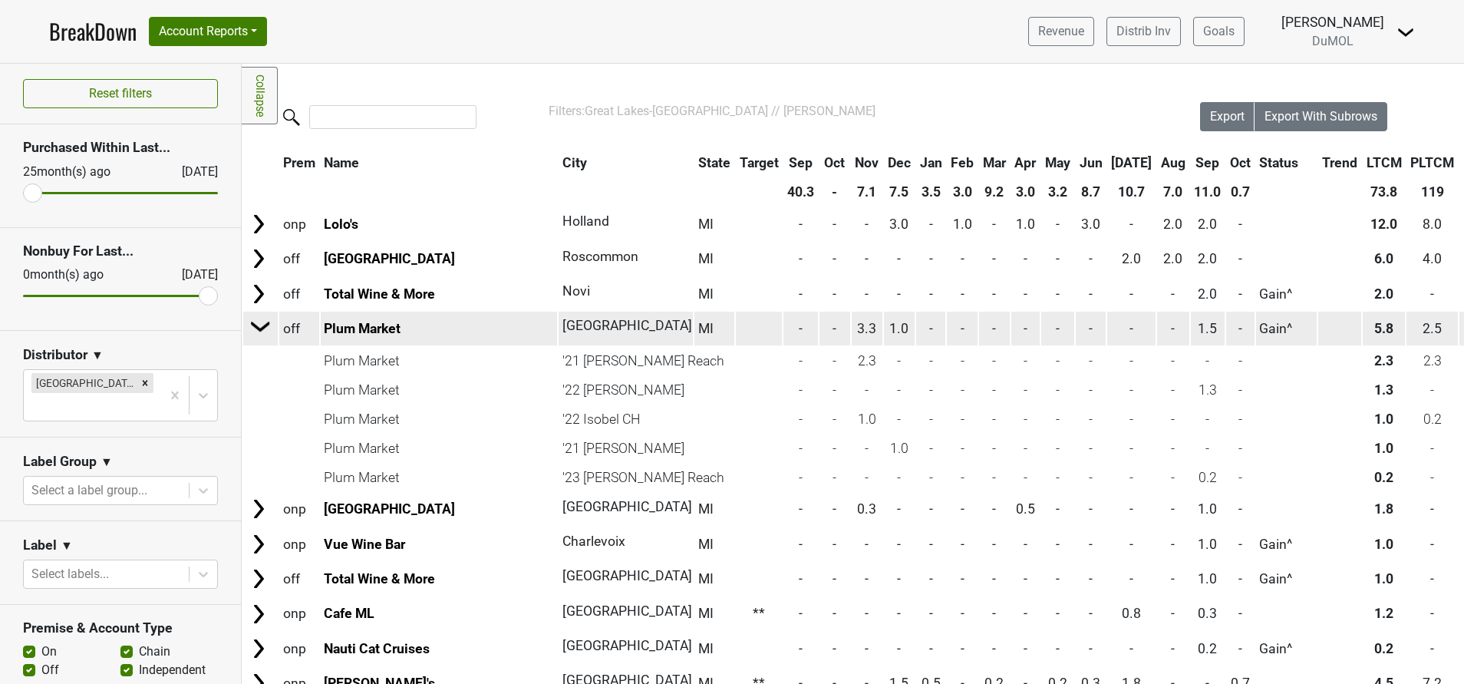
click at [258, 327] on img at bounding box center [260, 326] width 23 height 23
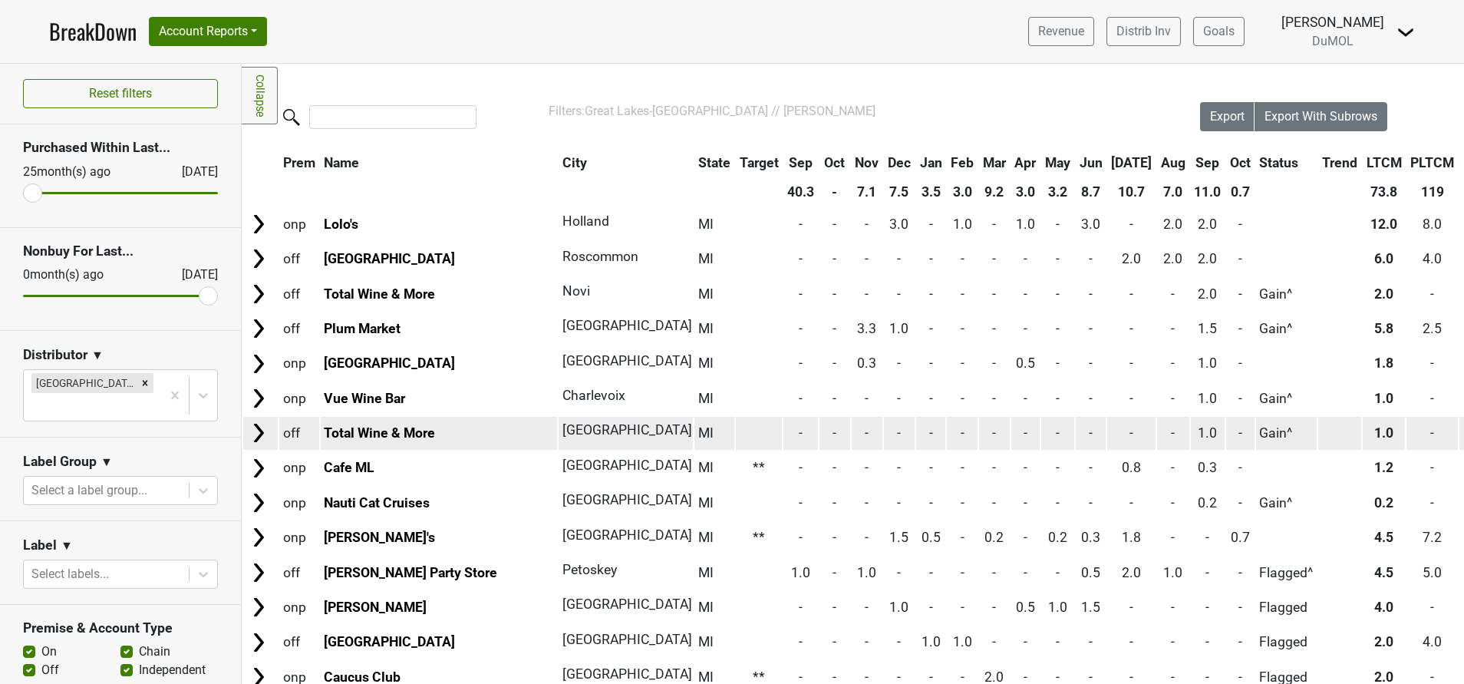
click at [258, 430] on img at bounding box center [258, 432] width 23 height 23
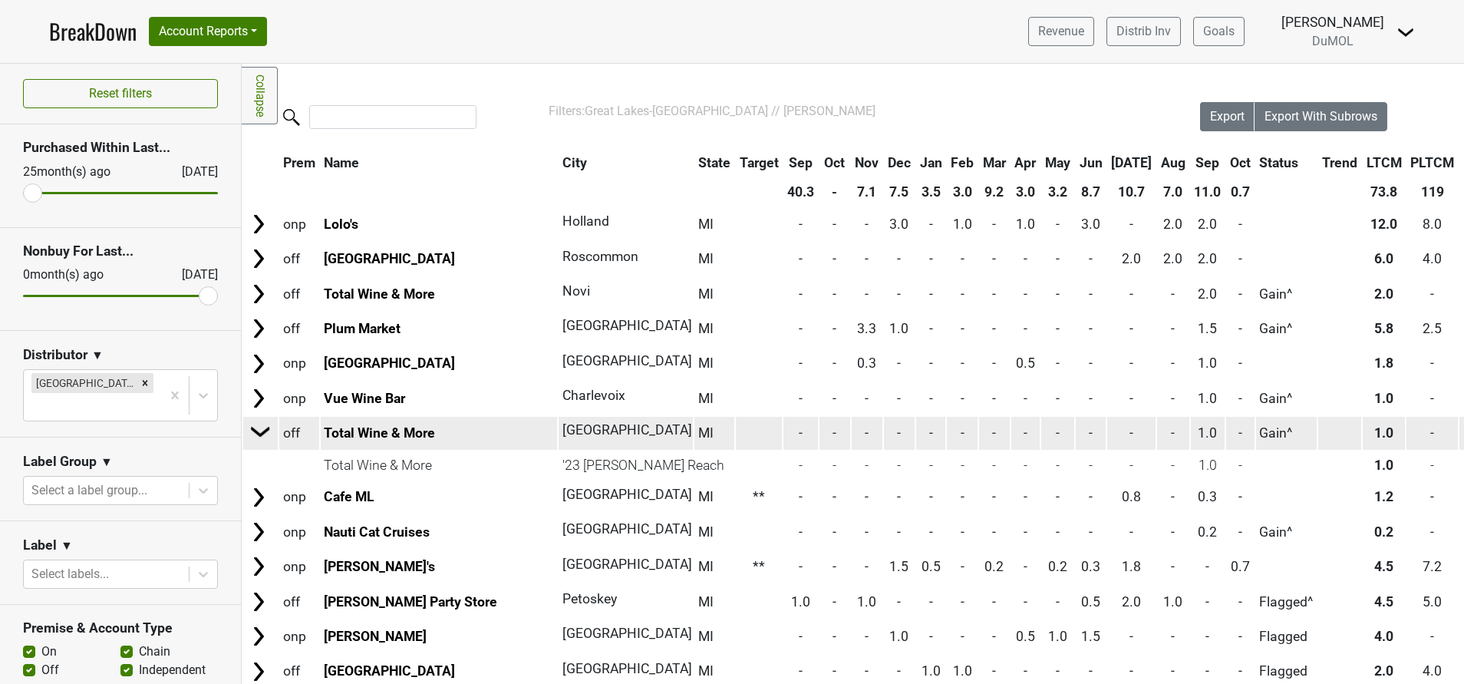
click at [258, 430] on img at bounding box center [260, 431] width 23 height 23
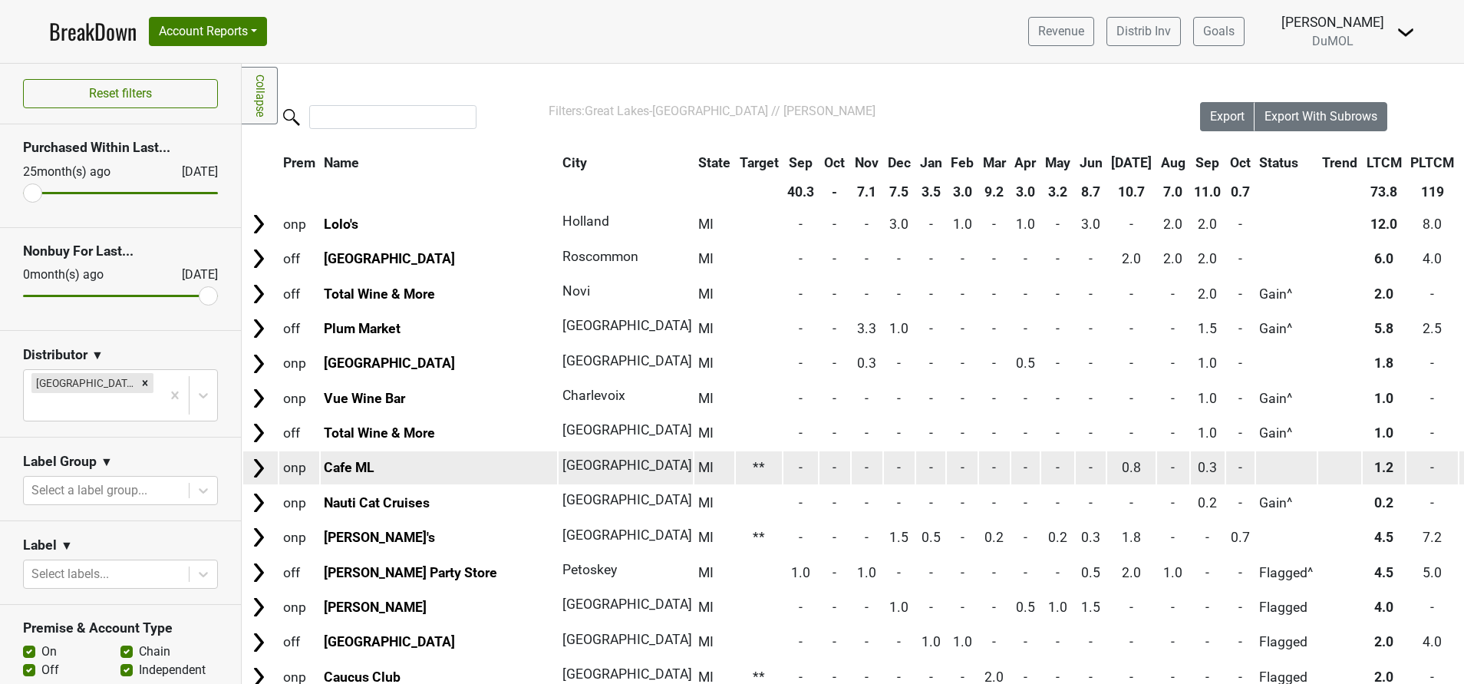
click at [260, 467] on img at bounding box center [258, 468] width 23 height 23
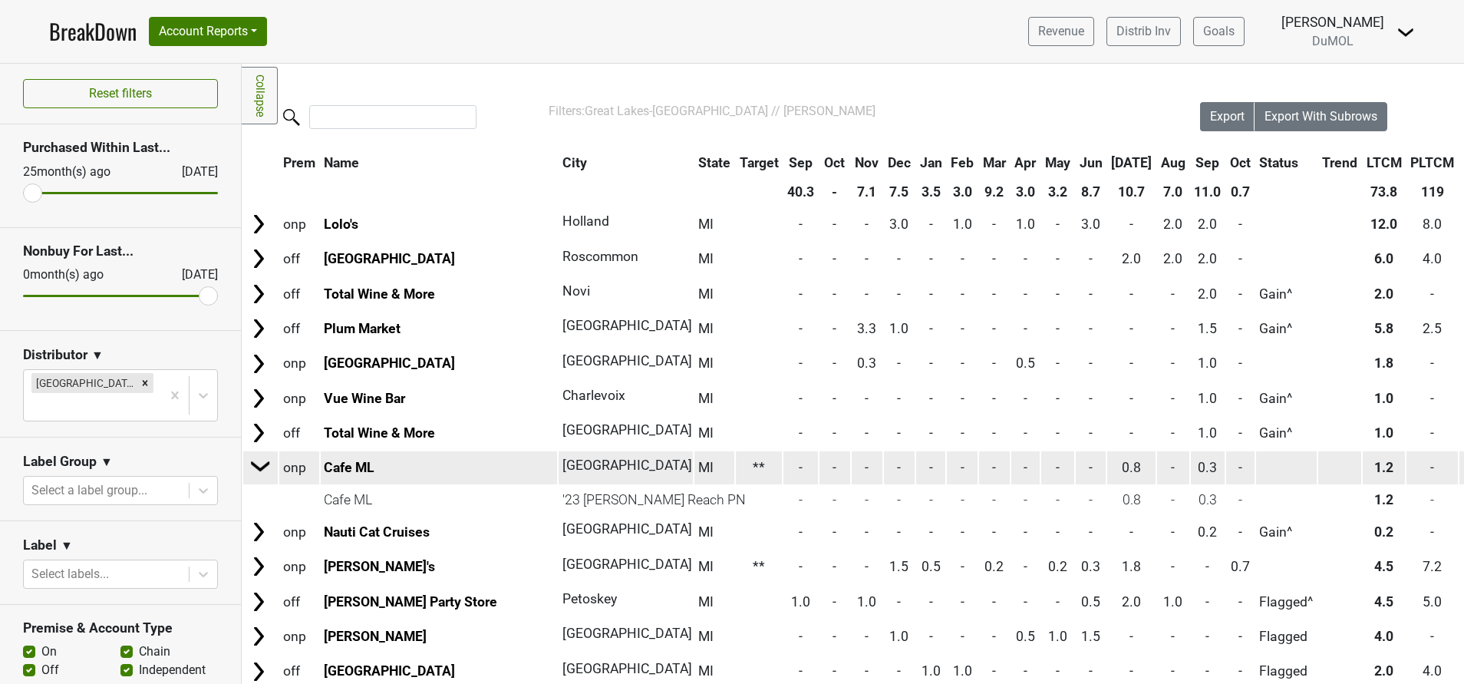
click at [260, 467] on img at bounding box center [260, 465] width 23 height 23
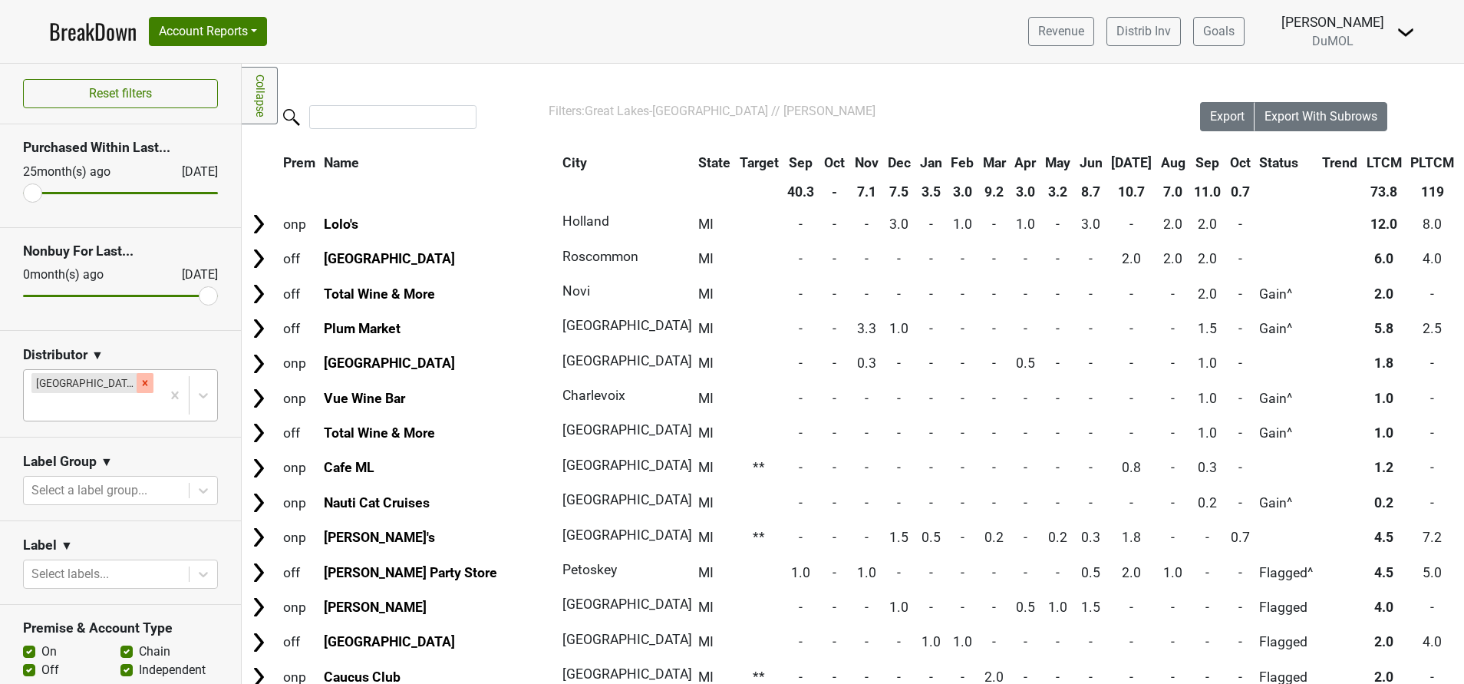
click at [140, 385] on icon "Remove Great Lakes-MI" at bounding box center [145, 383] width 11 height 11
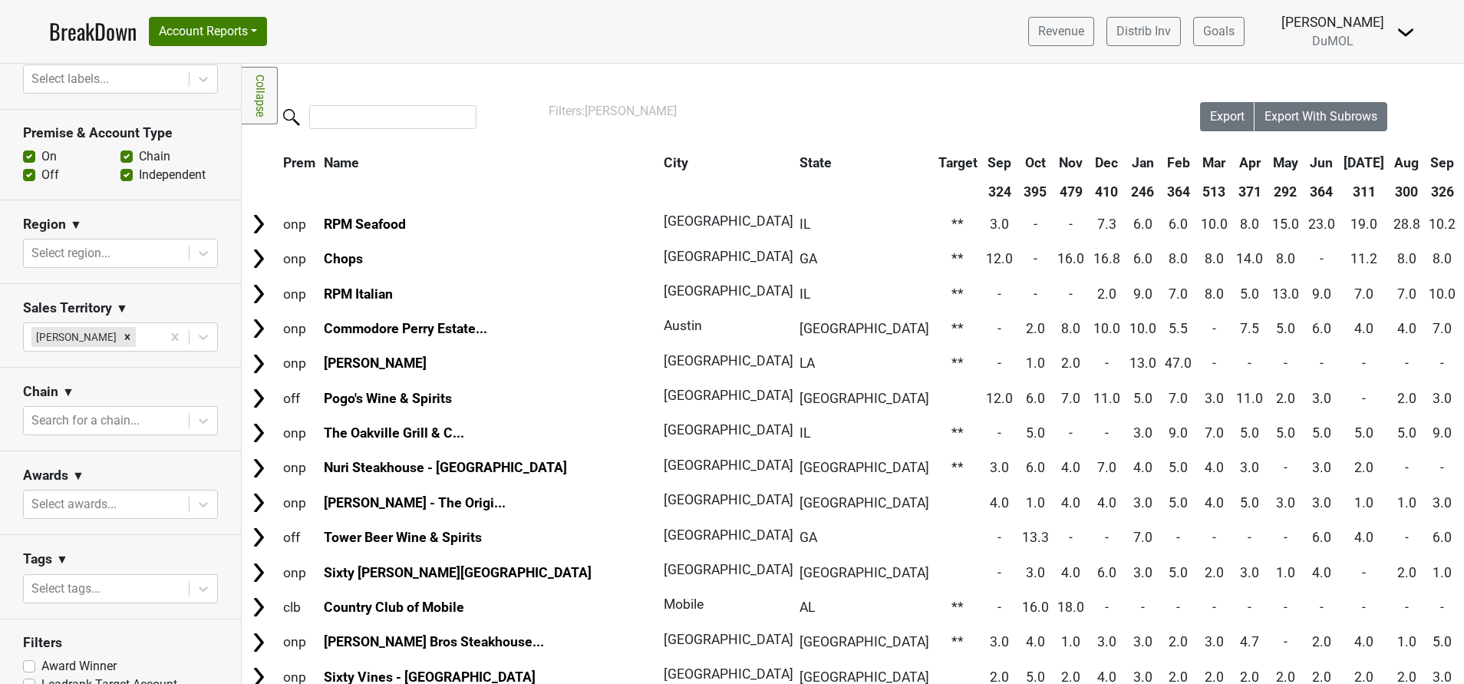
scroll to position [477, 0]
click at [137, 427] on div at bounding box center [106, 415] width 150 height 21
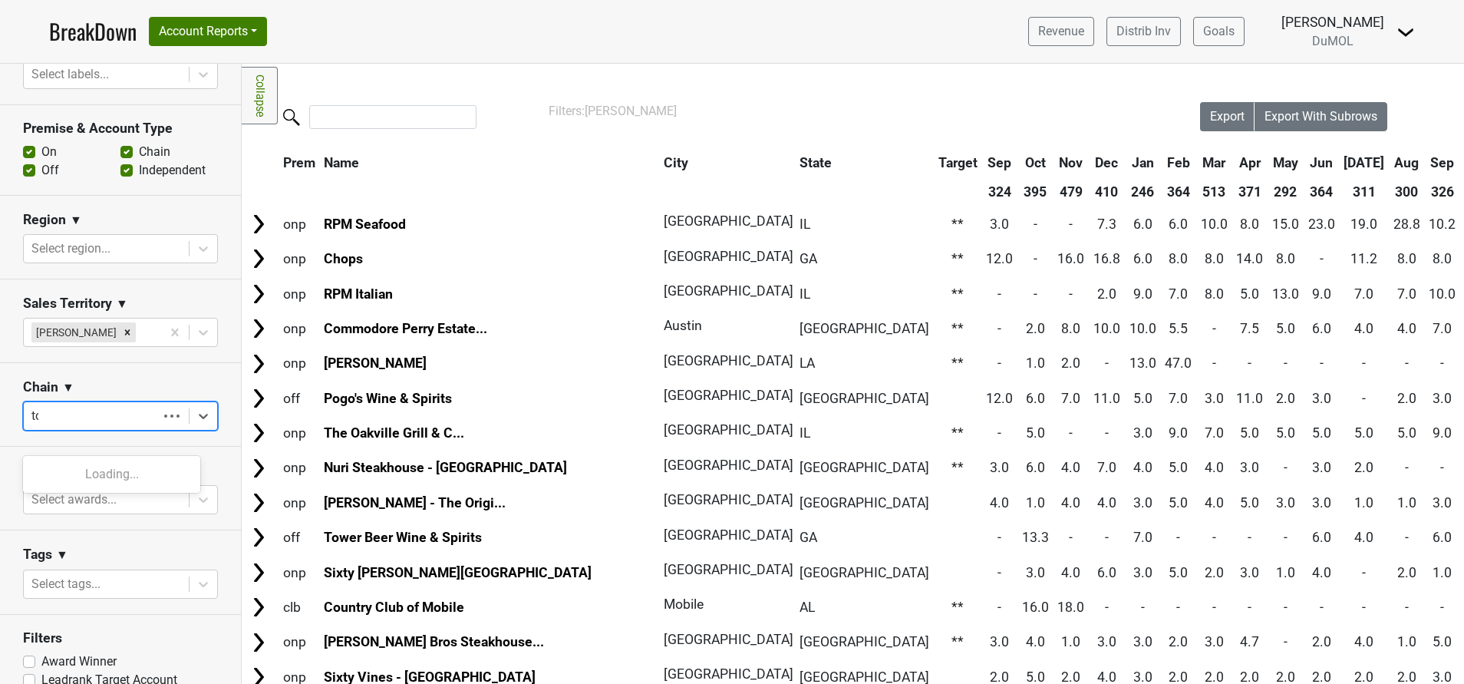
type input "tot"
click at [120, 472] on div "Total Wine & More" at bounding box center [111, 474] width 177 height 31
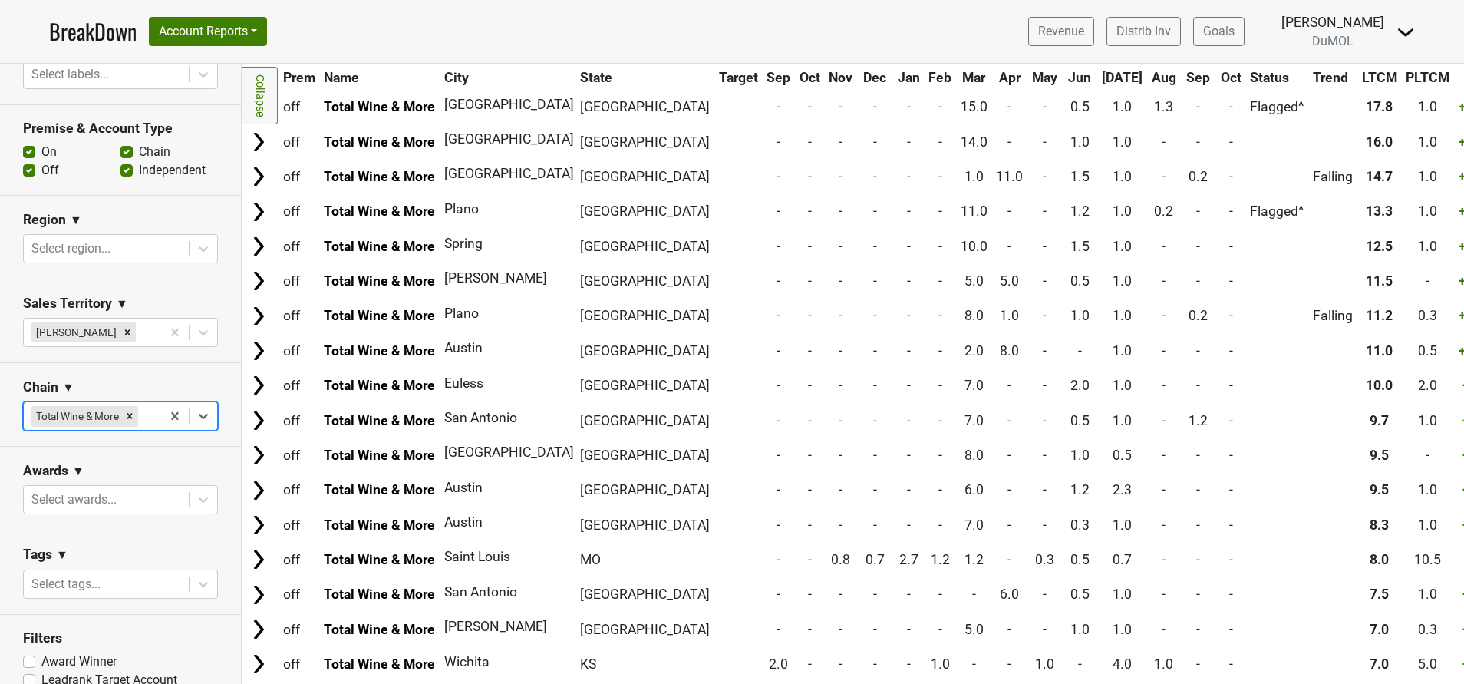
scroll to position [0, 0]
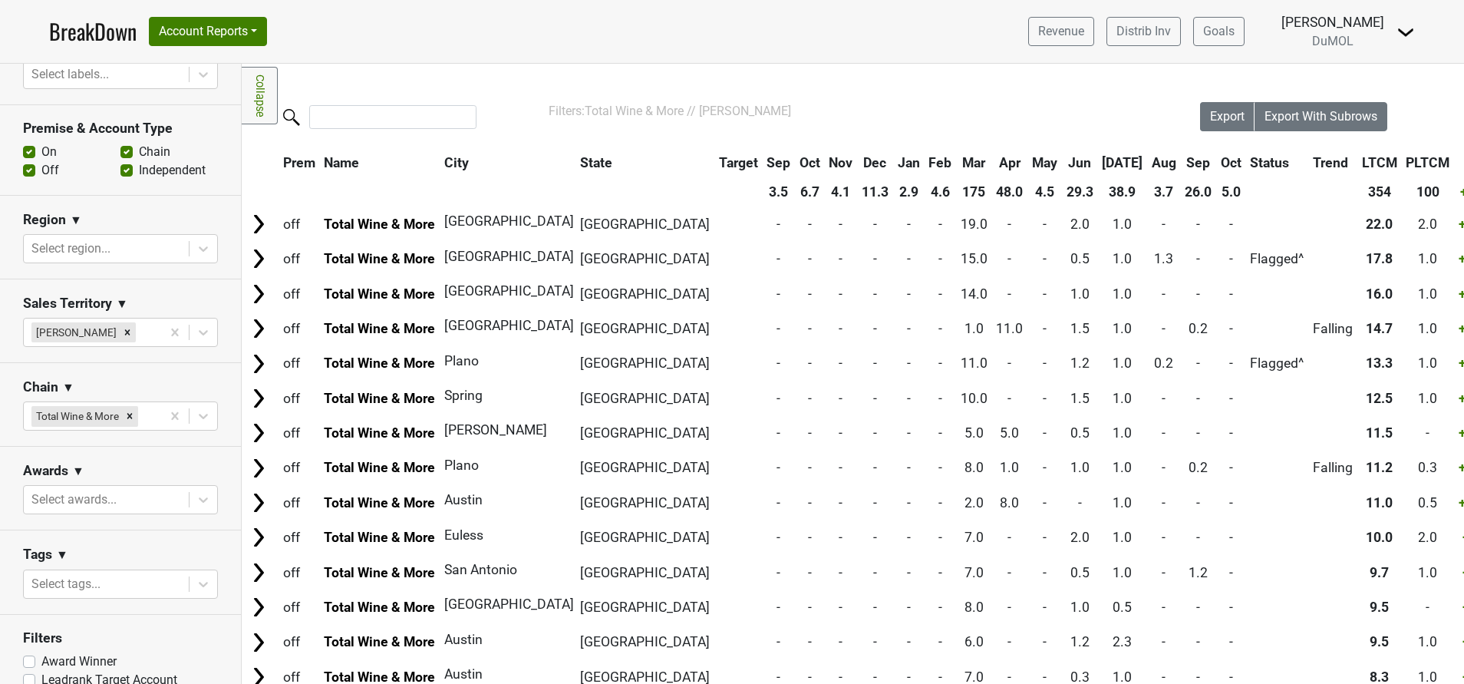
click at [596, 163] on th "State" at bounding box center [644, 163] width 137 height 28
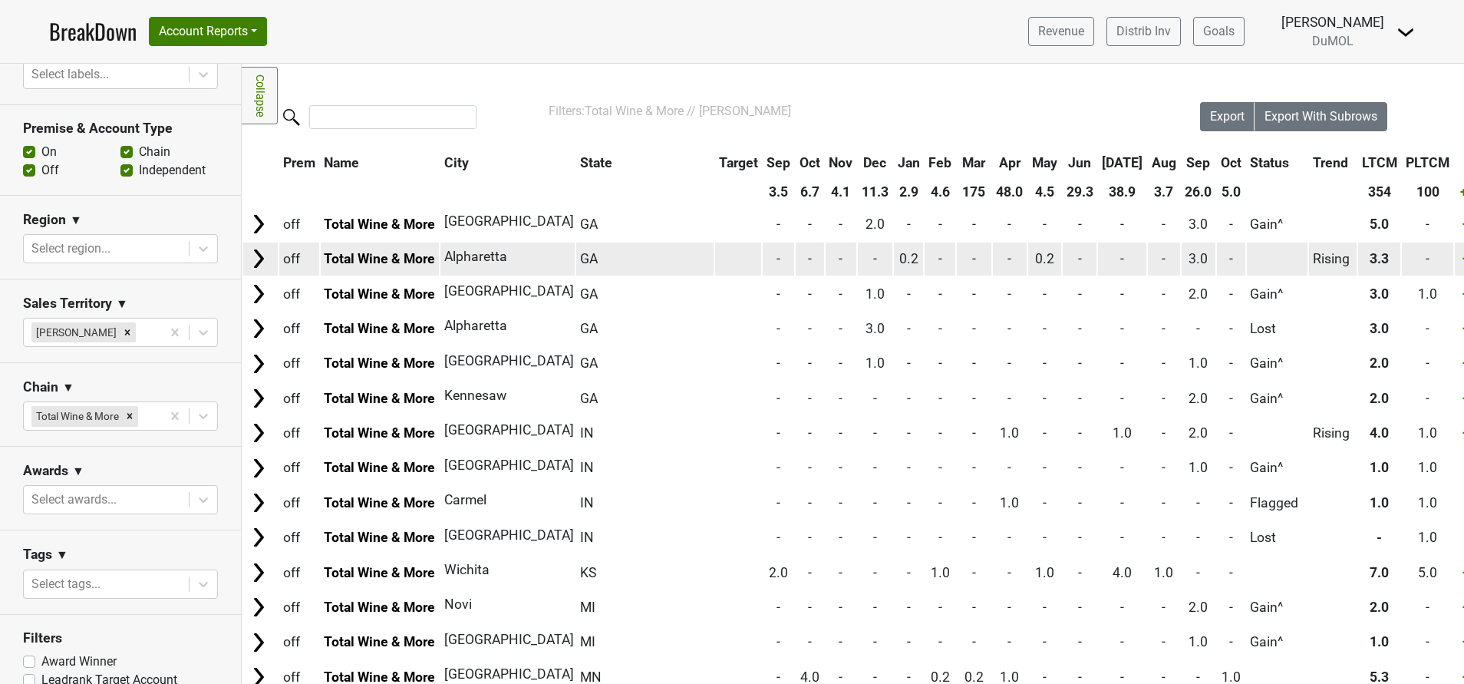
click at [254, 262] on img at bounding box center [258, 258] width 23 height 23
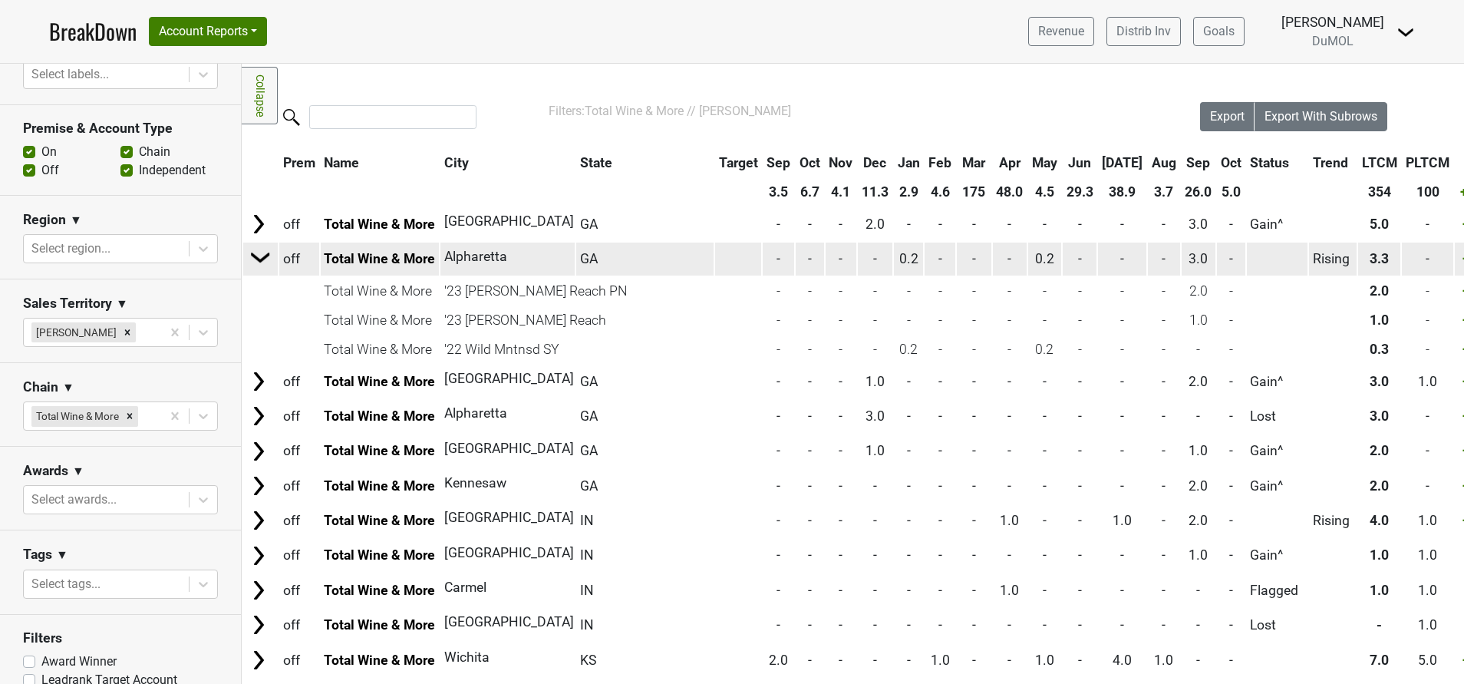
click at [254, 262] on img at bounding box center [260, 257] width 23 height 23
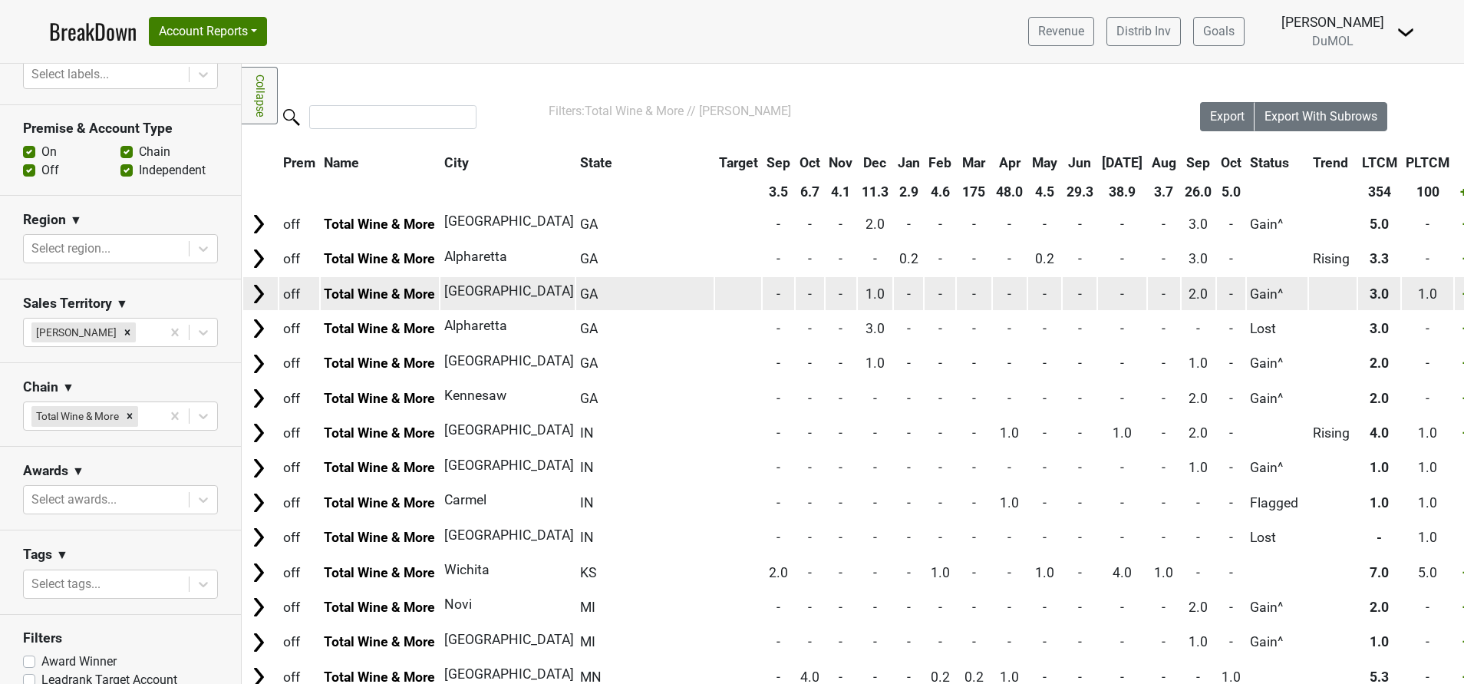
click at [257, 299] on img at bounding box center [258, 293] width 23 height 23
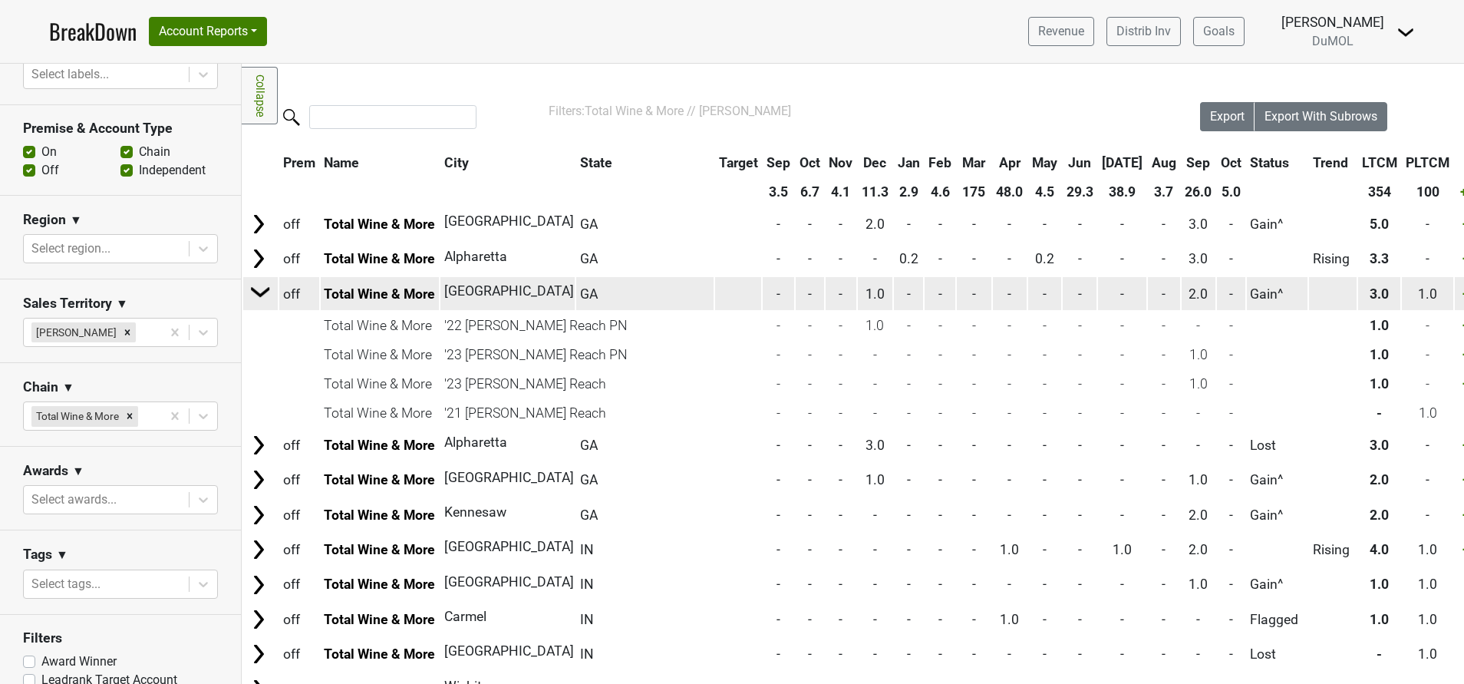
click at [257, 299] on img at bounding box center [260, 291] width 23 height 23
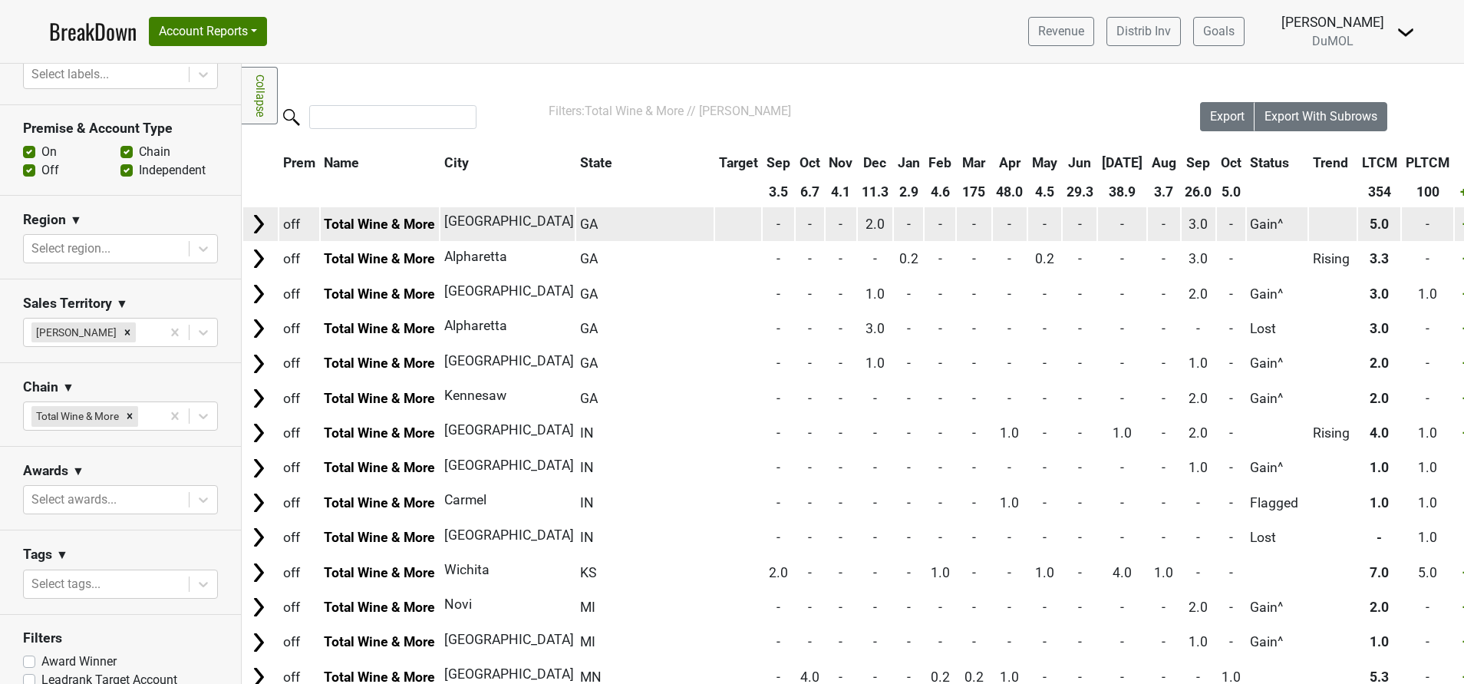
click at [253, 223] on img at bounding box center [258, 224] width 23 height 23
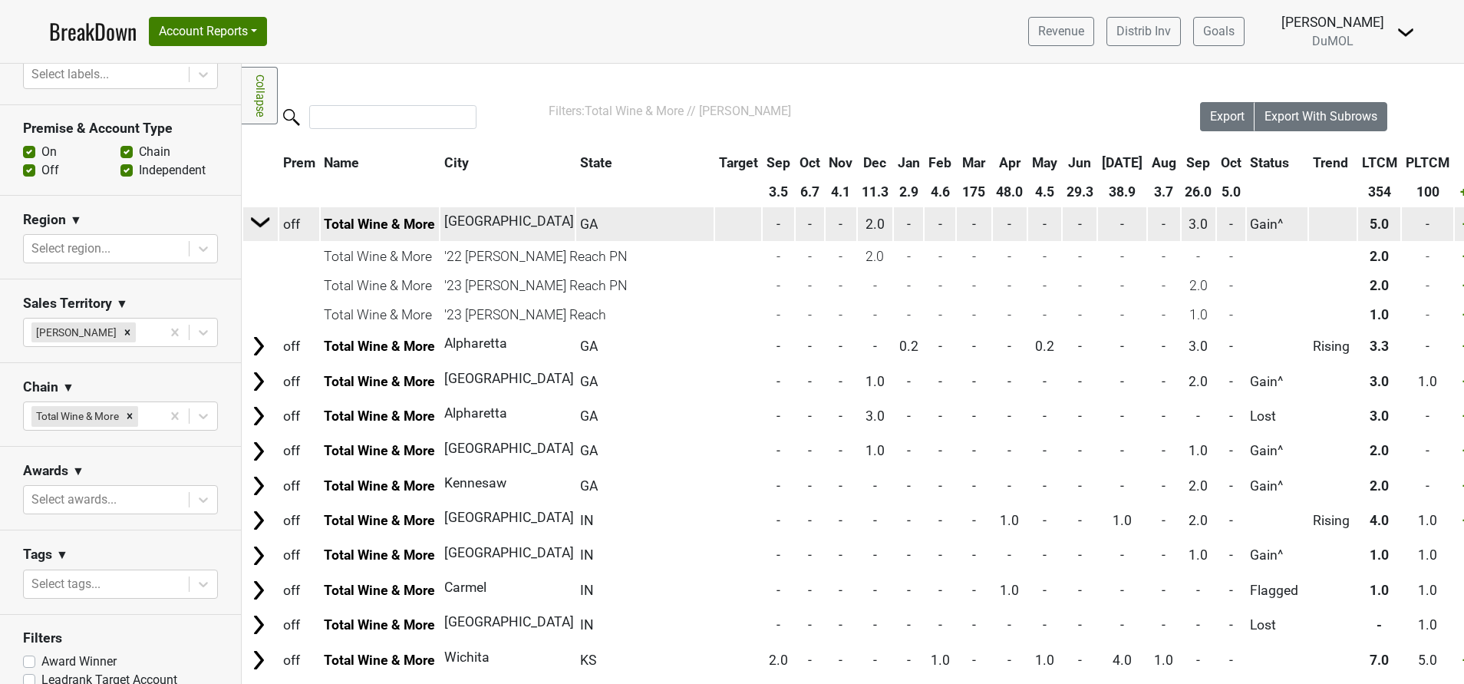
click at [253, 223] on img at bounding box center [260, 221] width 23 height 23
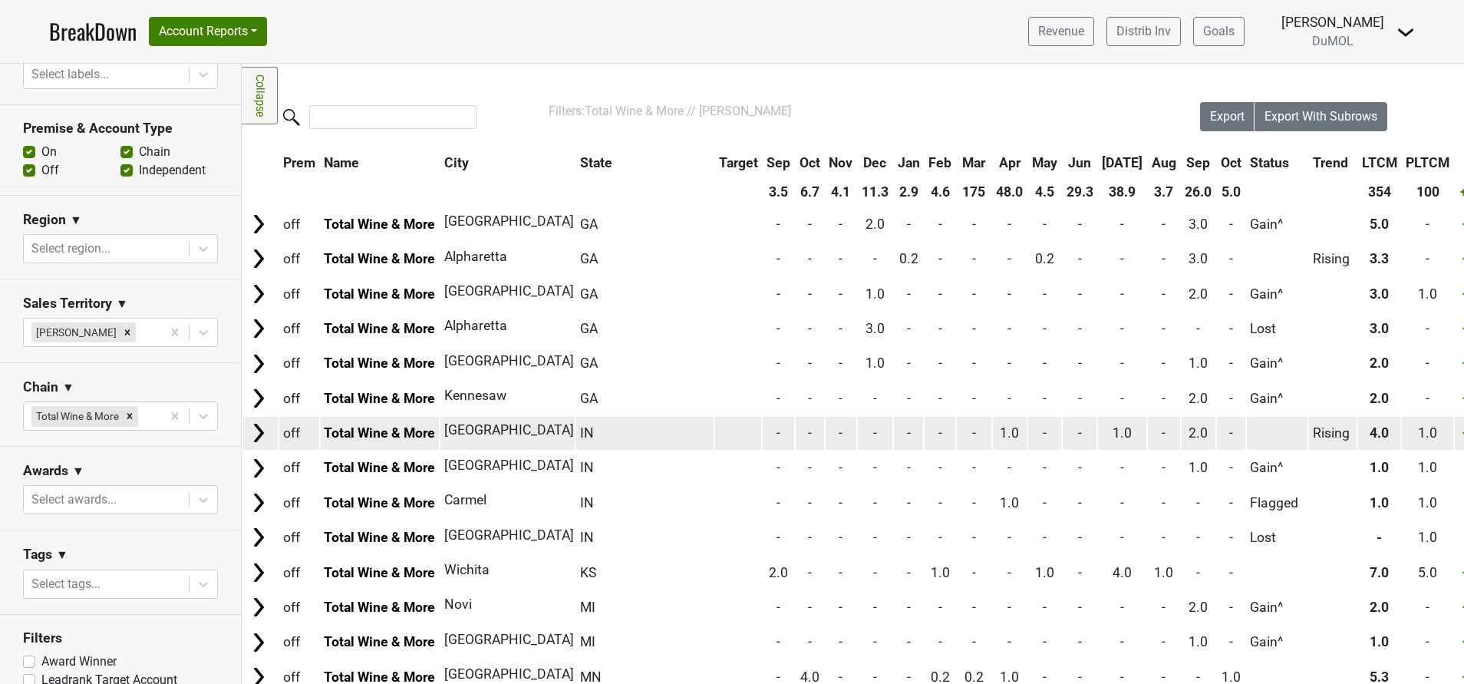
click at [255, 438] on img at bounding box center [258, 432] width 23 height 23
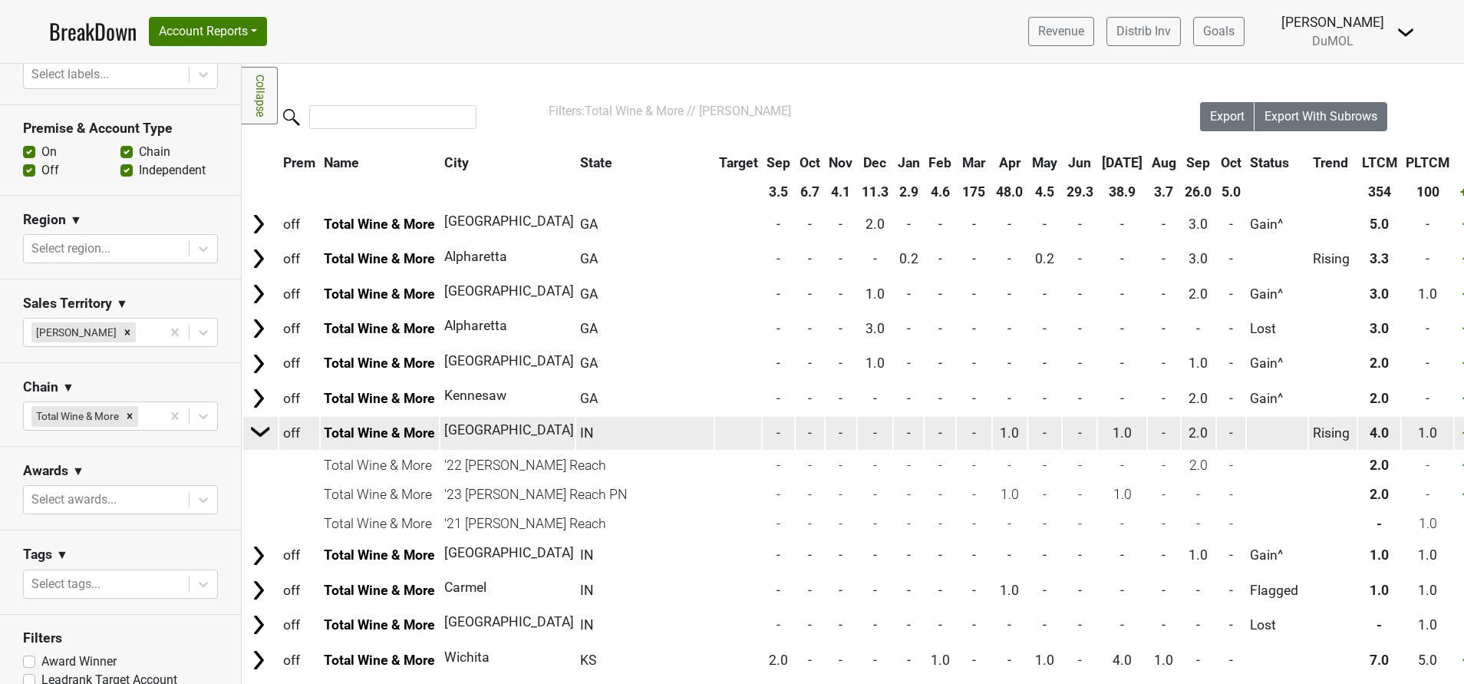
click at [255, 438] on img at bounding box center [260, 431] width 23 height 23
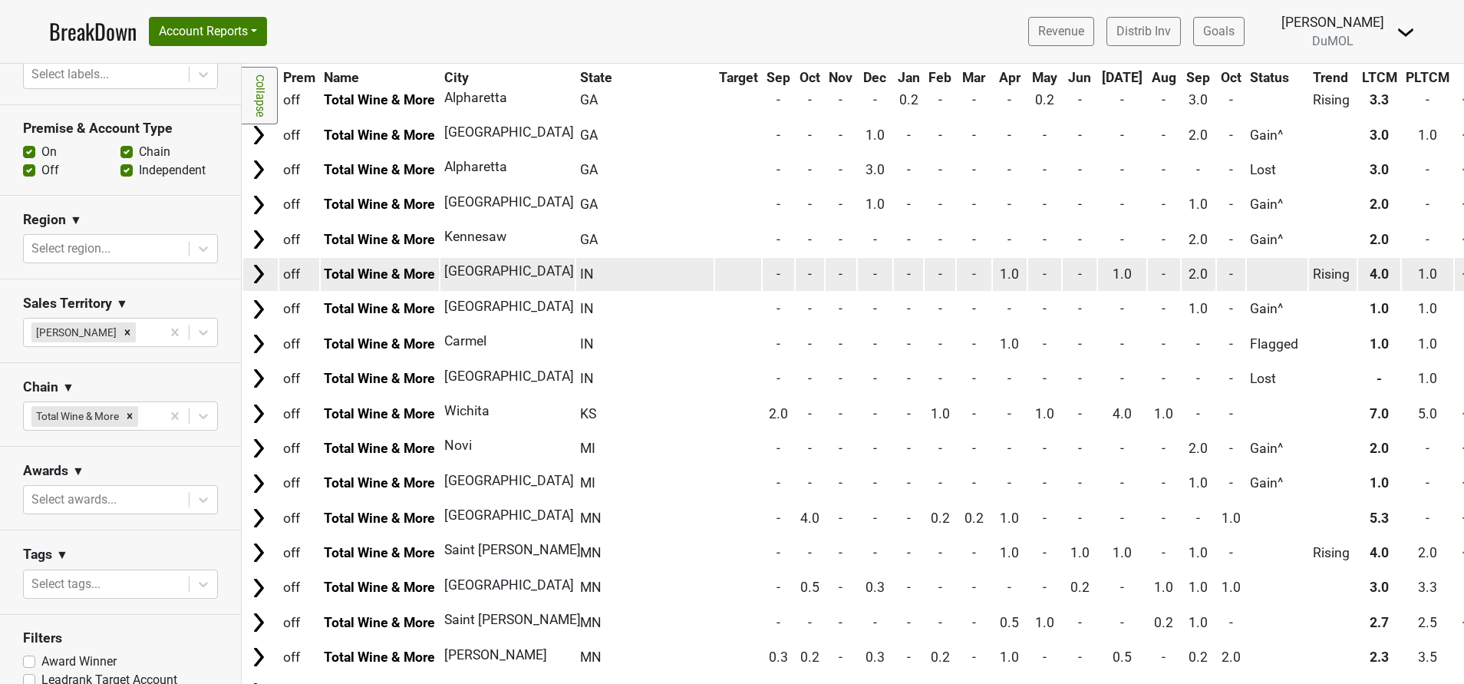
scroll to position [161, 0]
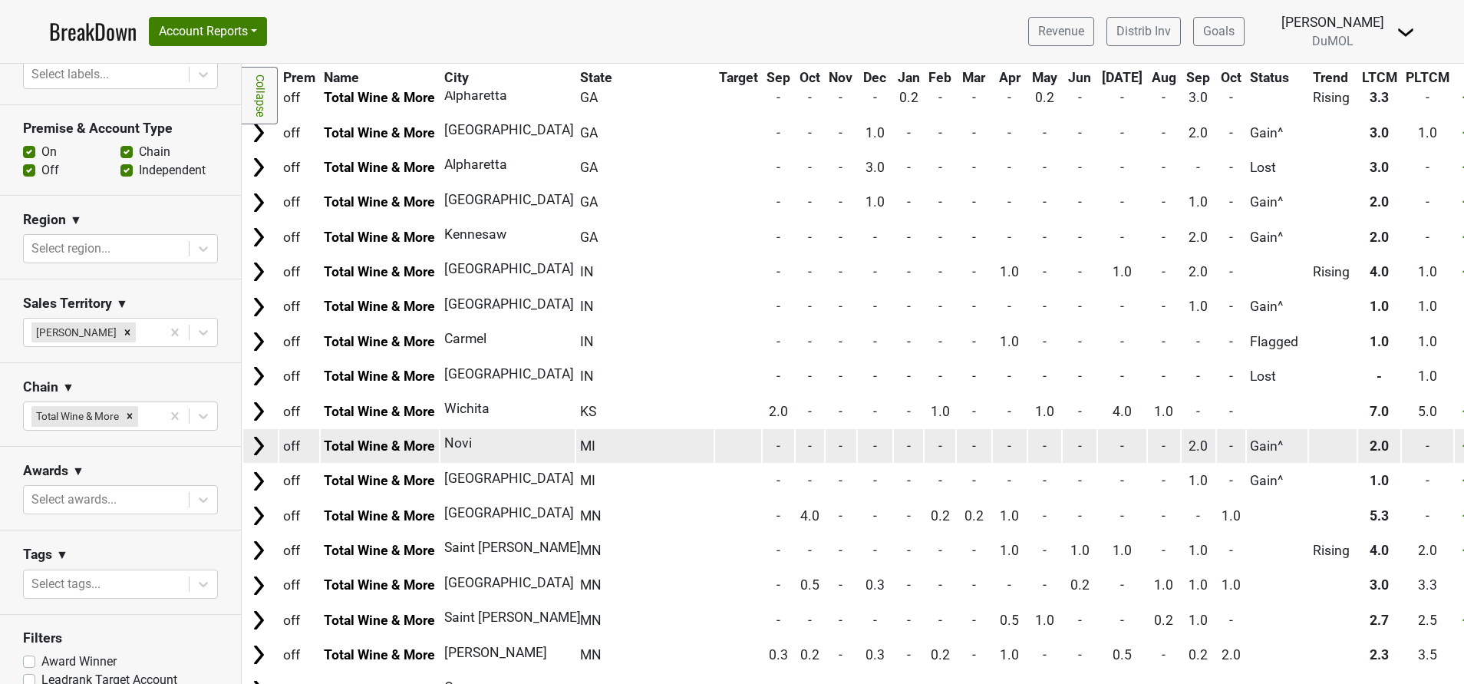
click at [255, 443] on img at bounding box center [258, 445] width 23 height 23
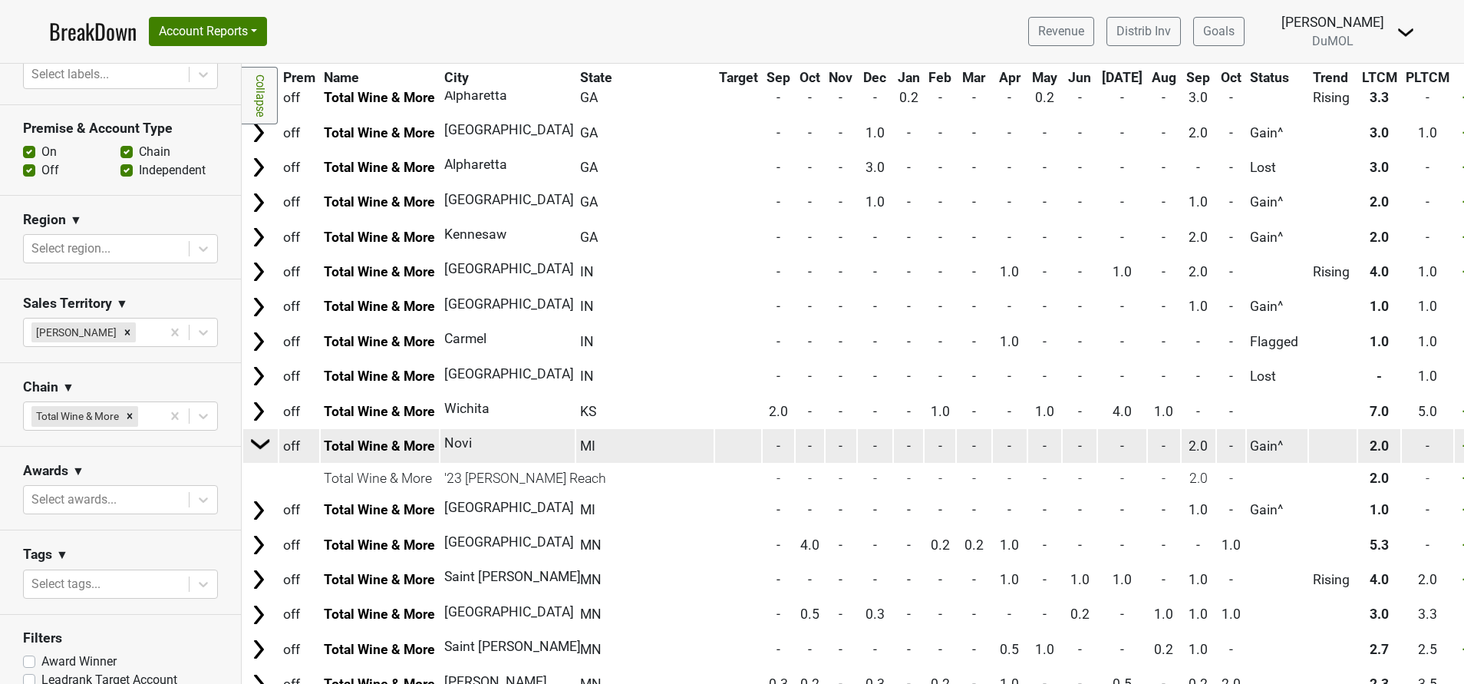
click at [255, 443] on img at bounding box center [260, 443] width 23 height 23
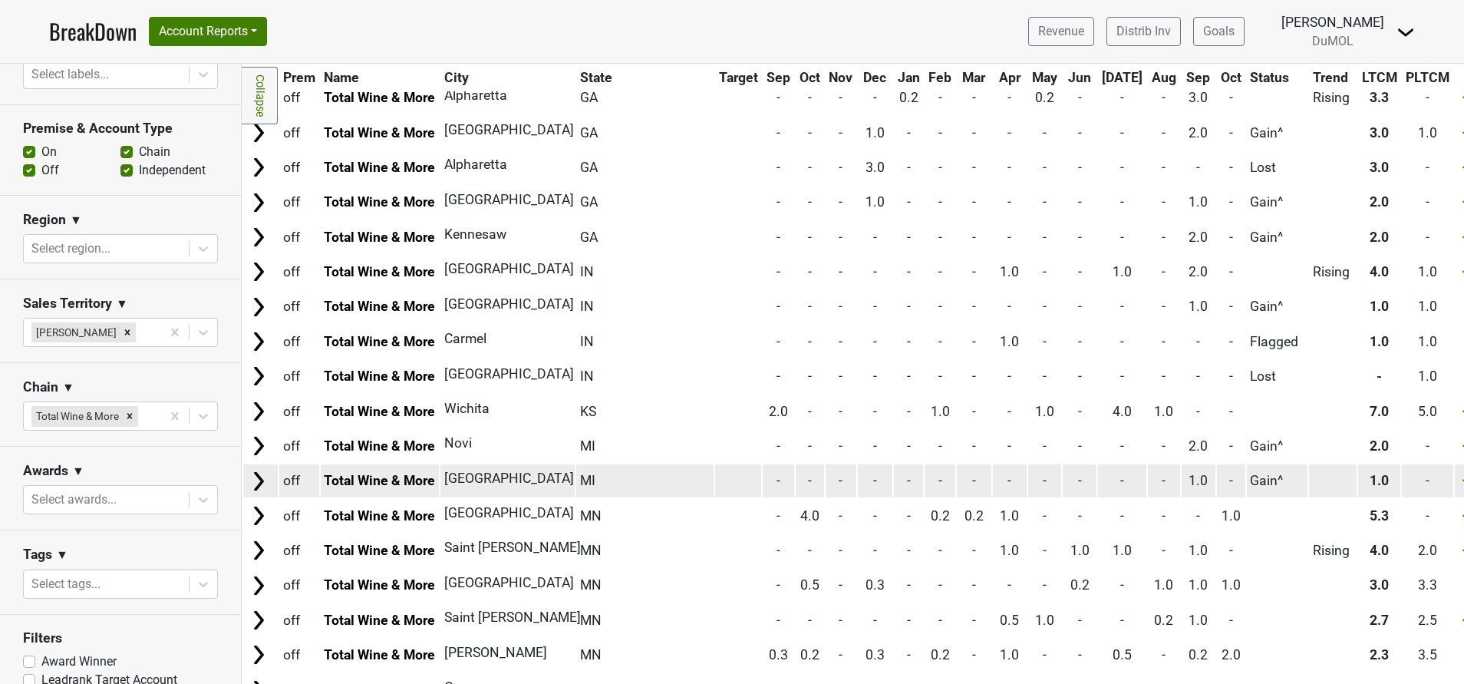
click at [258, 482] on img at bounding box center [258, 481] width 23 height 23
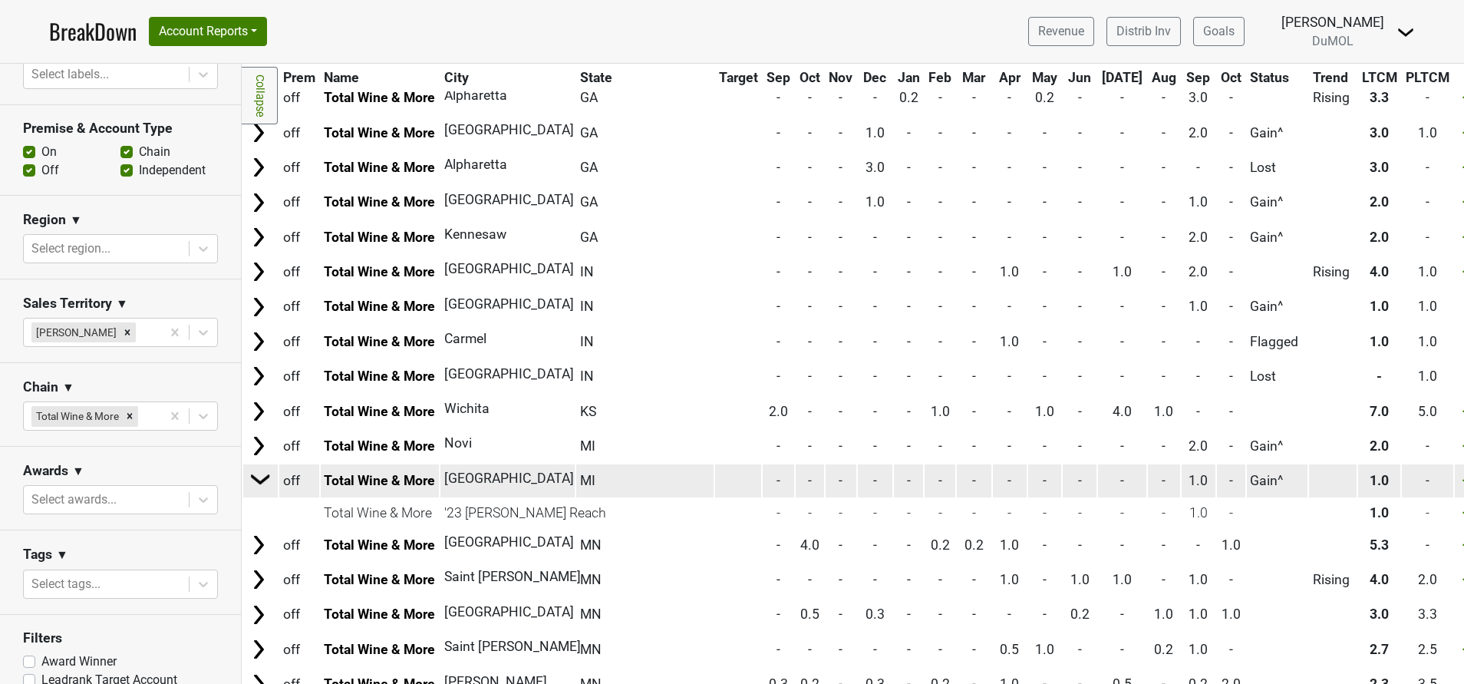
click at [258, 482] on img at bounding box center [260, 478] width 23 height 23
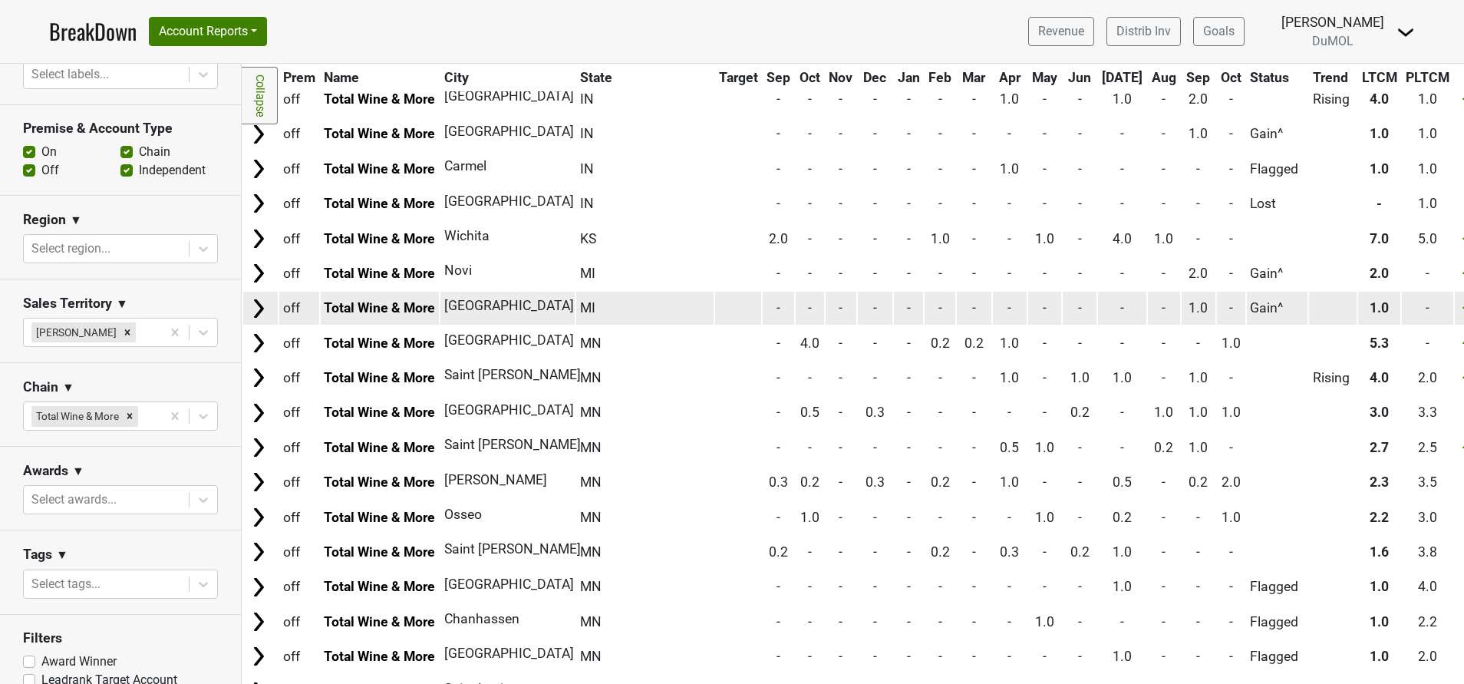
scroll to position [338, 0]
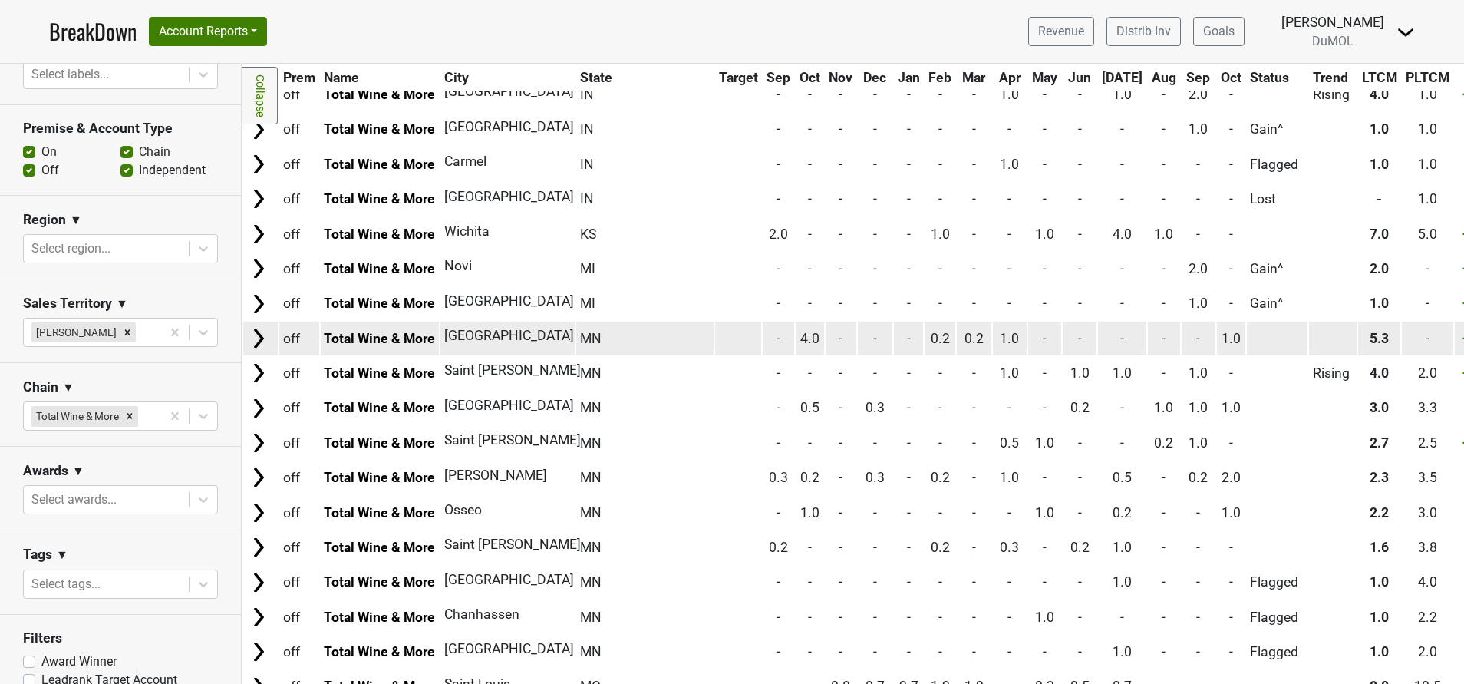
click at [251, 337] on img at bounding box center [258, 338] width 23 height 23
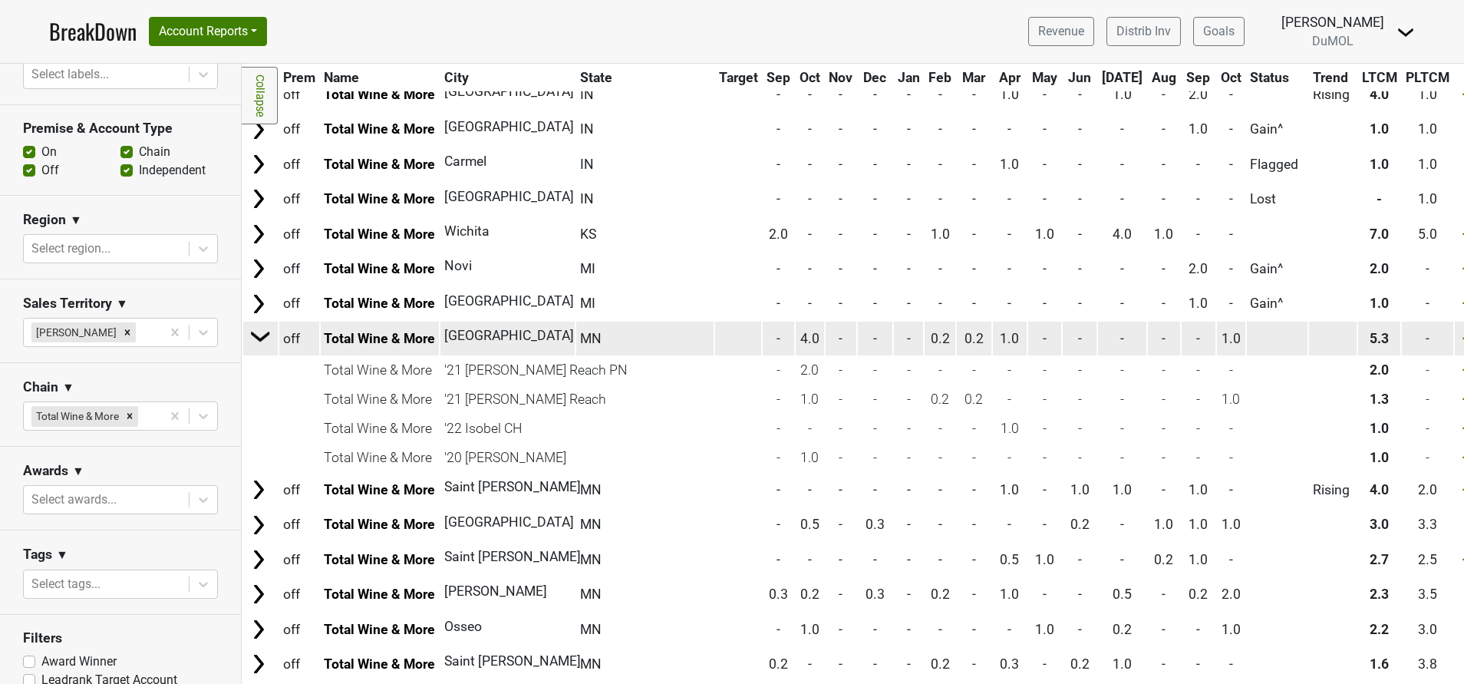
click at [251, 337] on img at bounding box center [260, 336] width 23 height 23
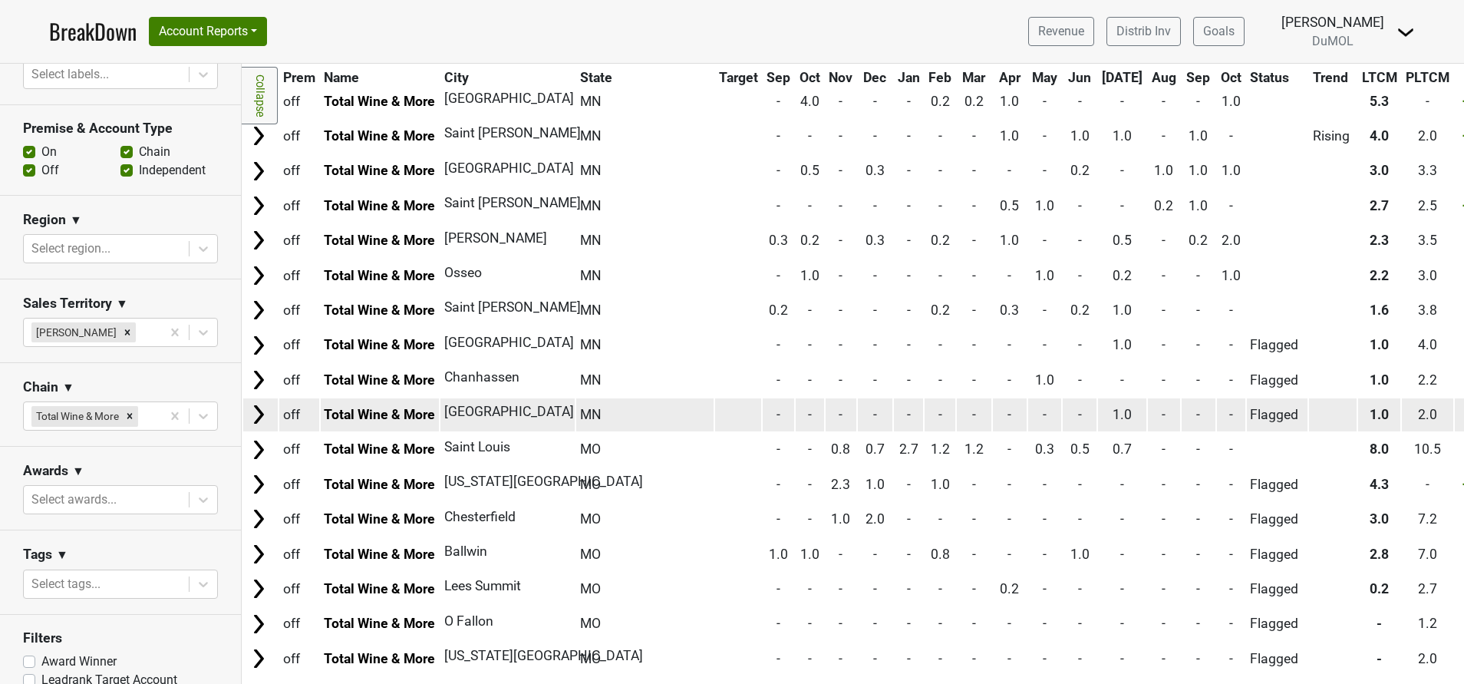
scroll to position [668, 0]
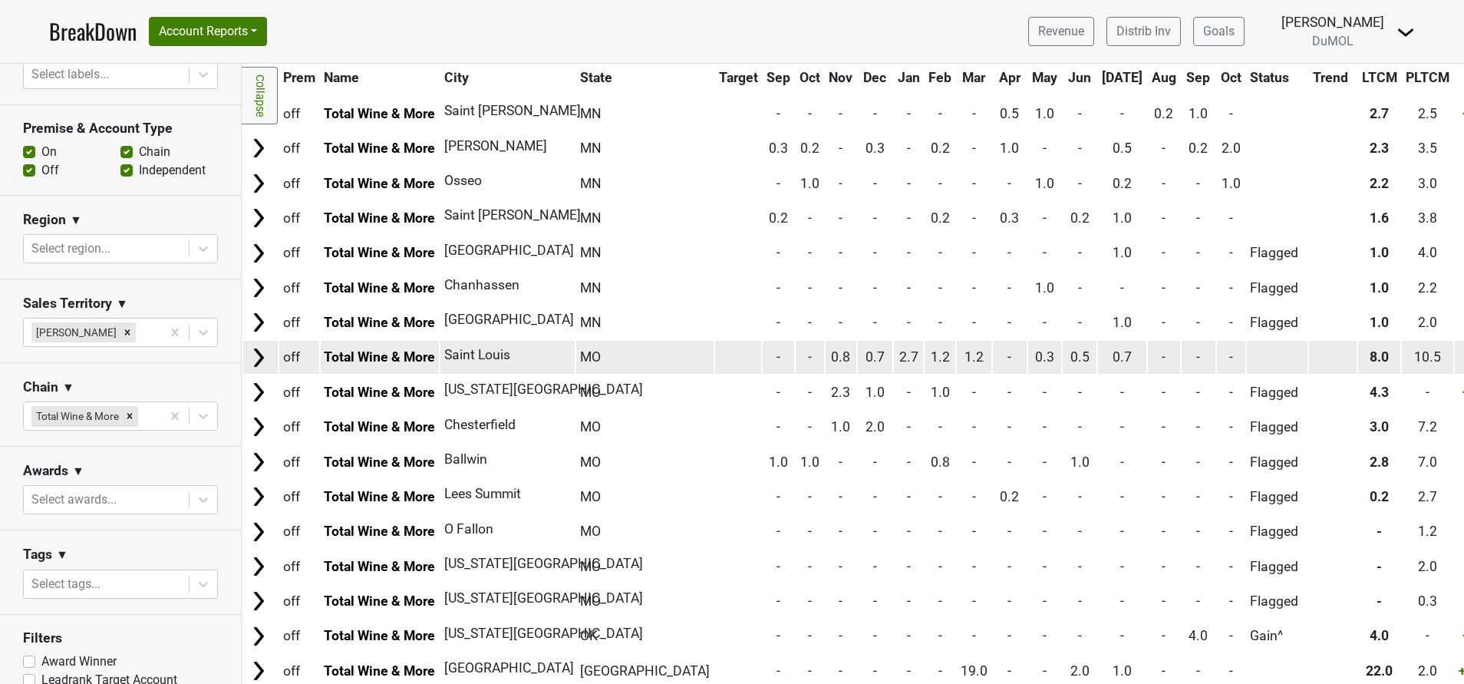
click at [260, 358] on img at bounding box center [258, 357] width 23 height 23
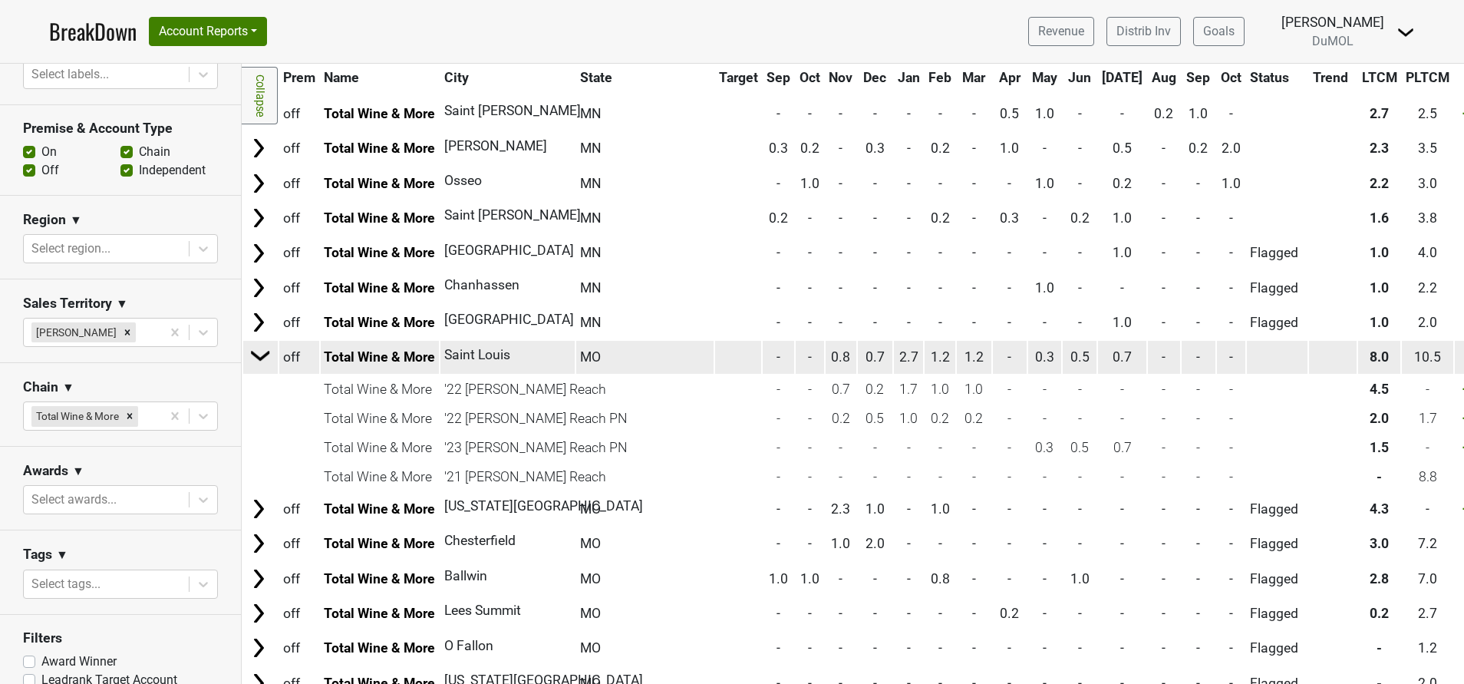
click at [260, 358] on img at bounding box center [260, 355] width 23 height 23
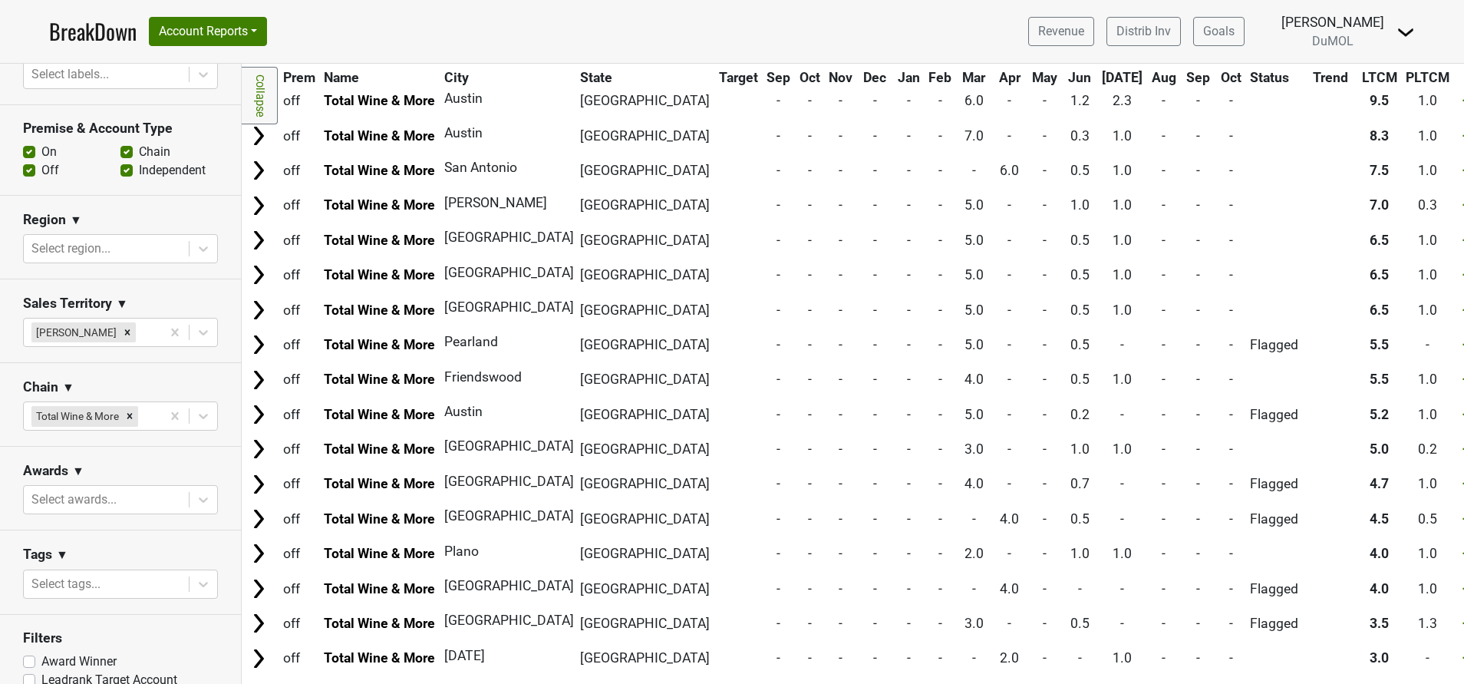
scroll to position [2167, 0]
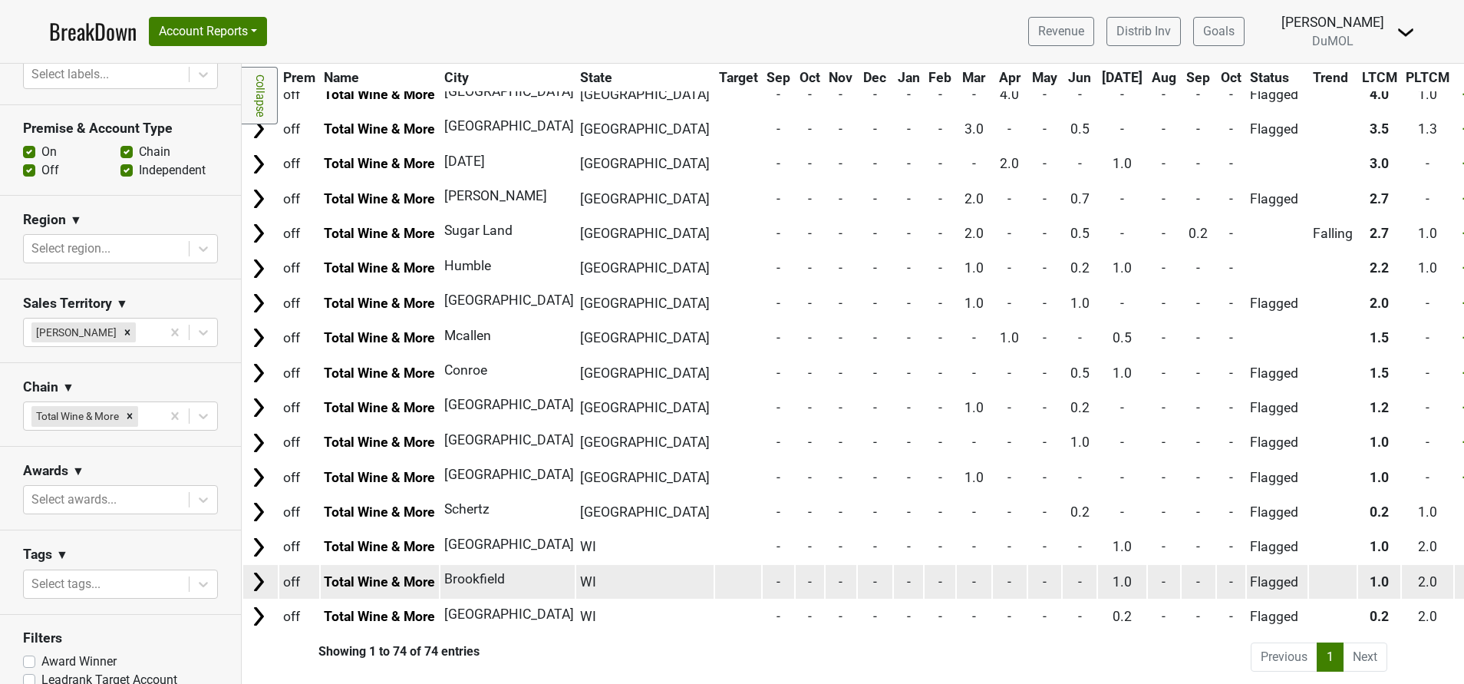
click at [257, 570] on img at bounding box center [258, 581] width 23 height 23
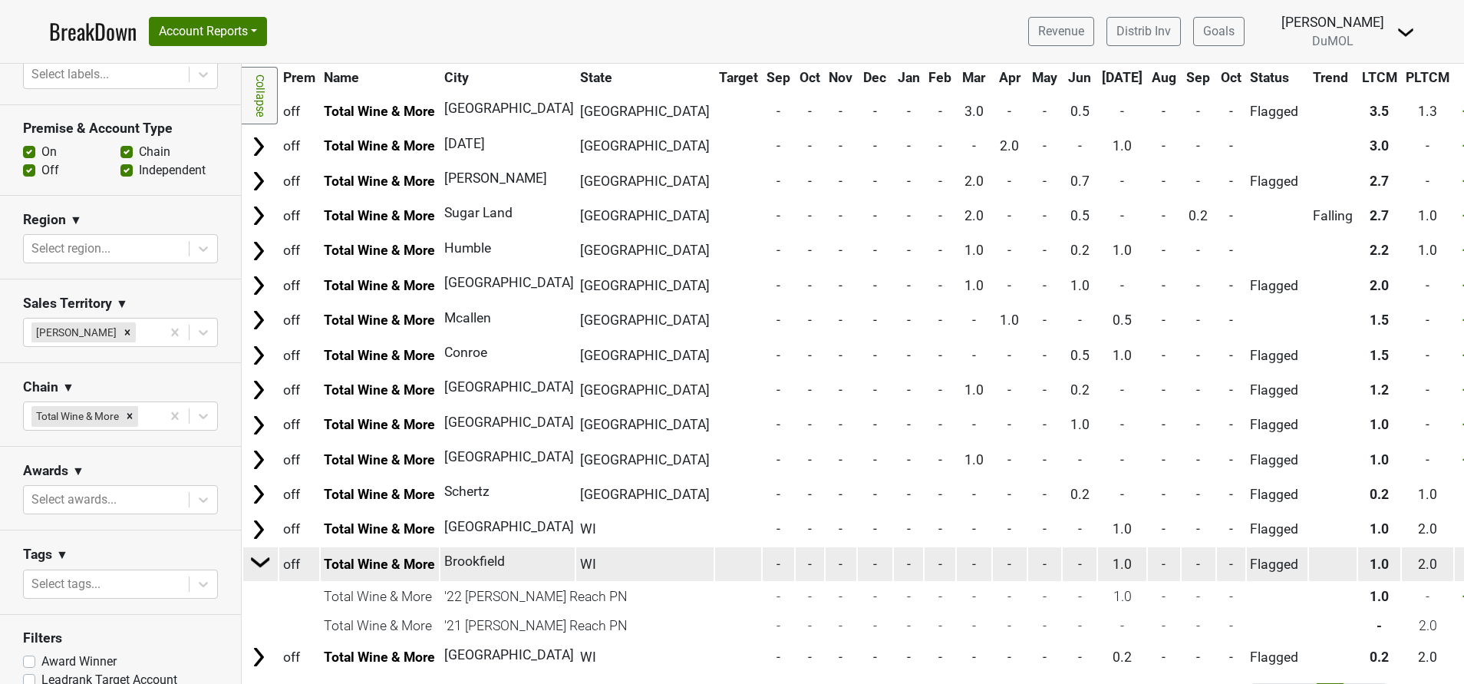
click at [257, 569] on img at bounding box center [260, 561] width 23 height 23
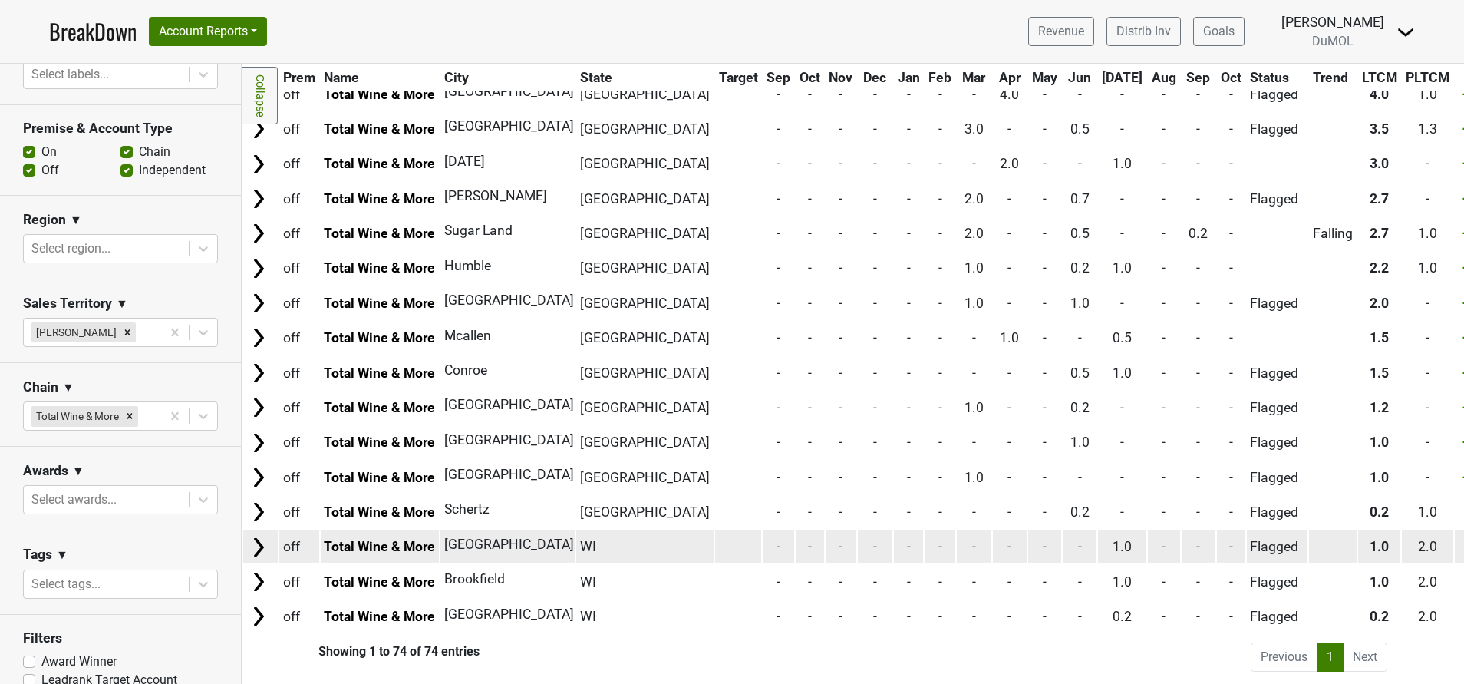
click at [260, 536] on img at bounding box center [258, 547] width 23 height 23
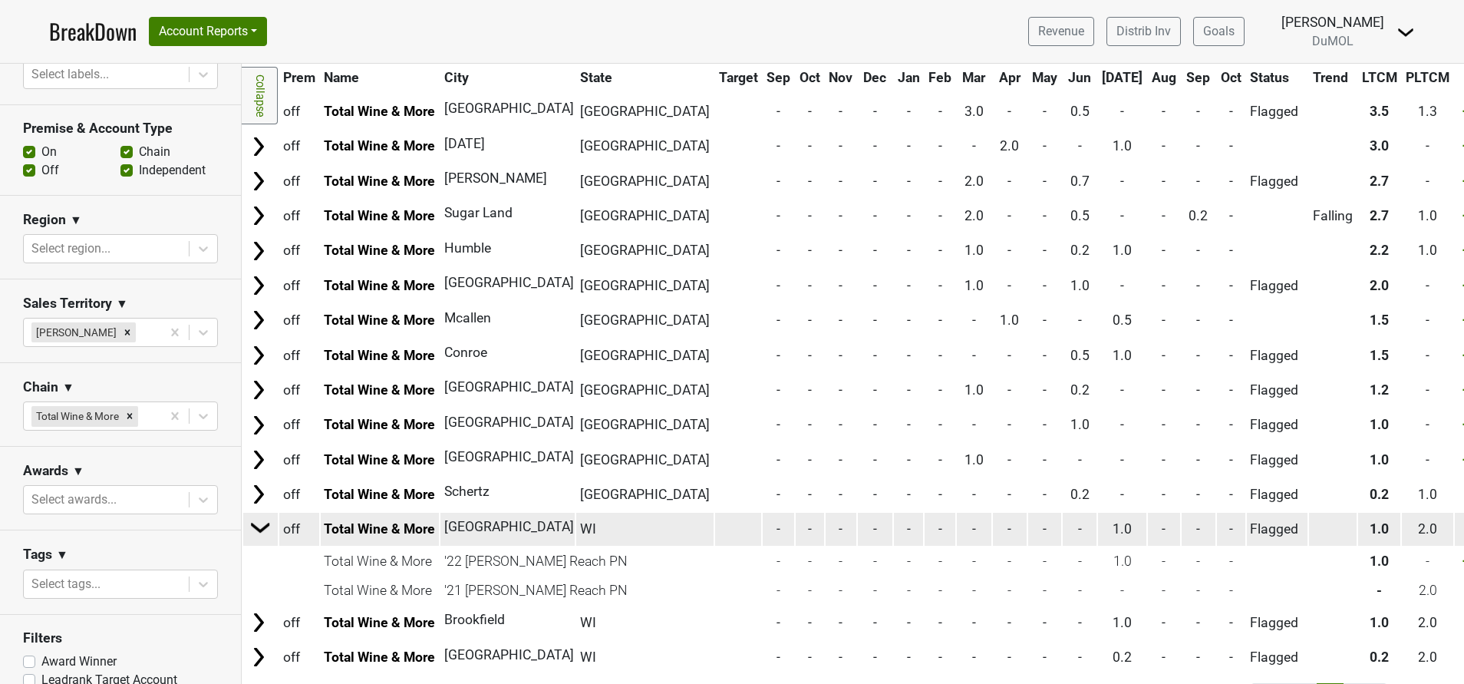
click at [260, 527] on img at bounding box center [260, 527] width 23 height 23
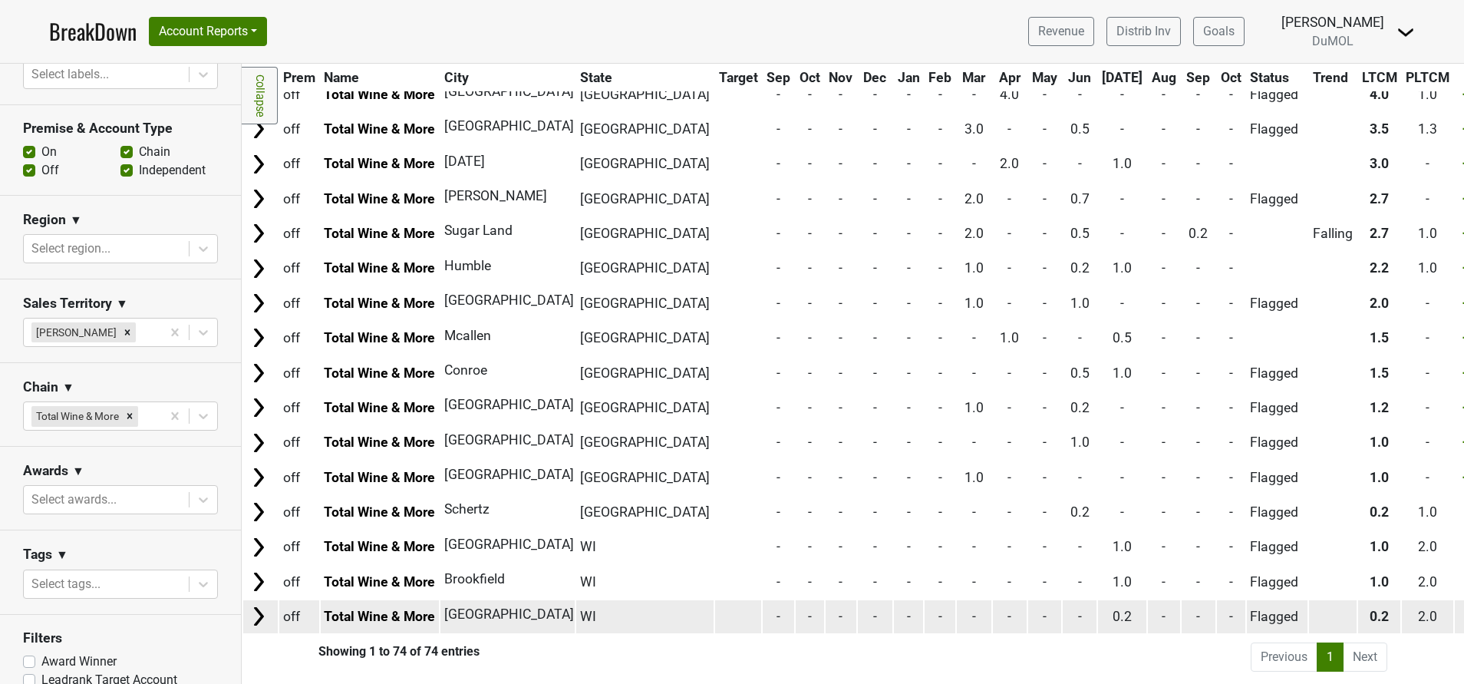
click at [260, 605] on img at bounding box center [258, 616] width 23 height 23
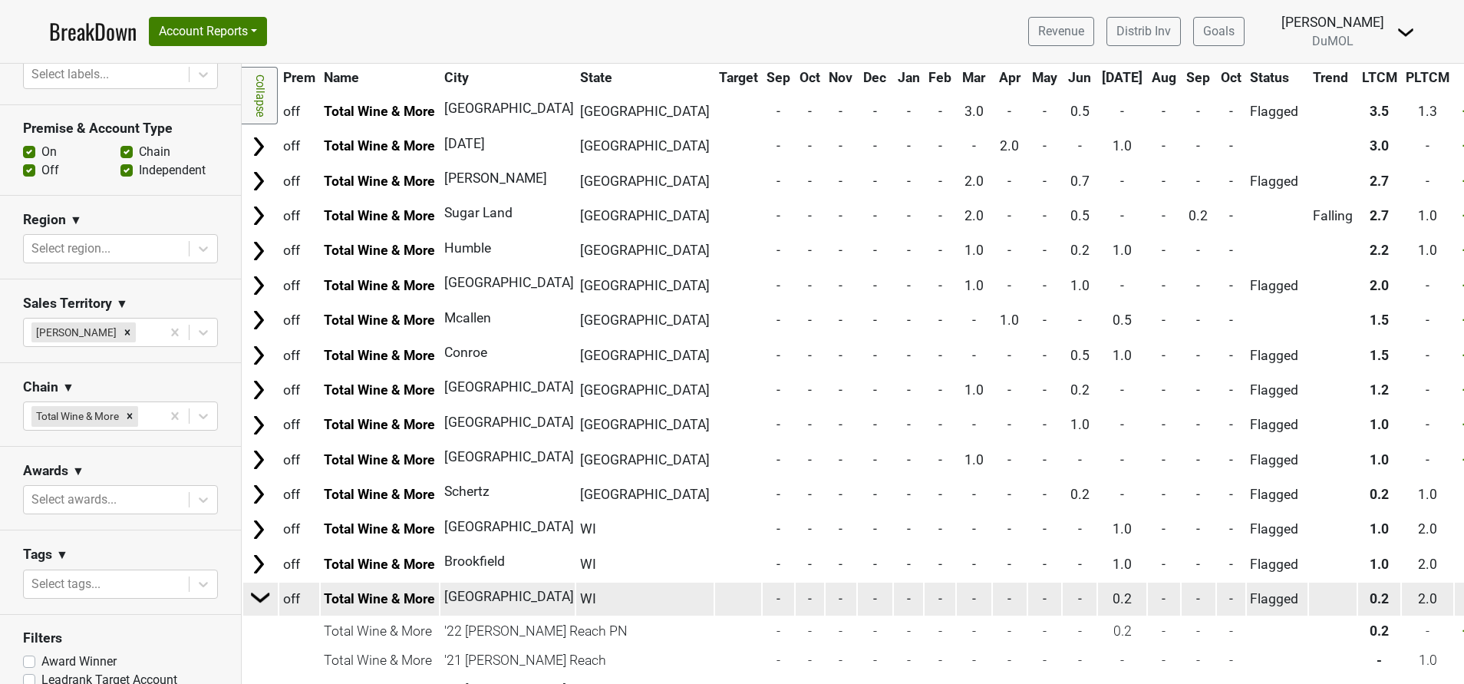
scroll to position [2255, 0]
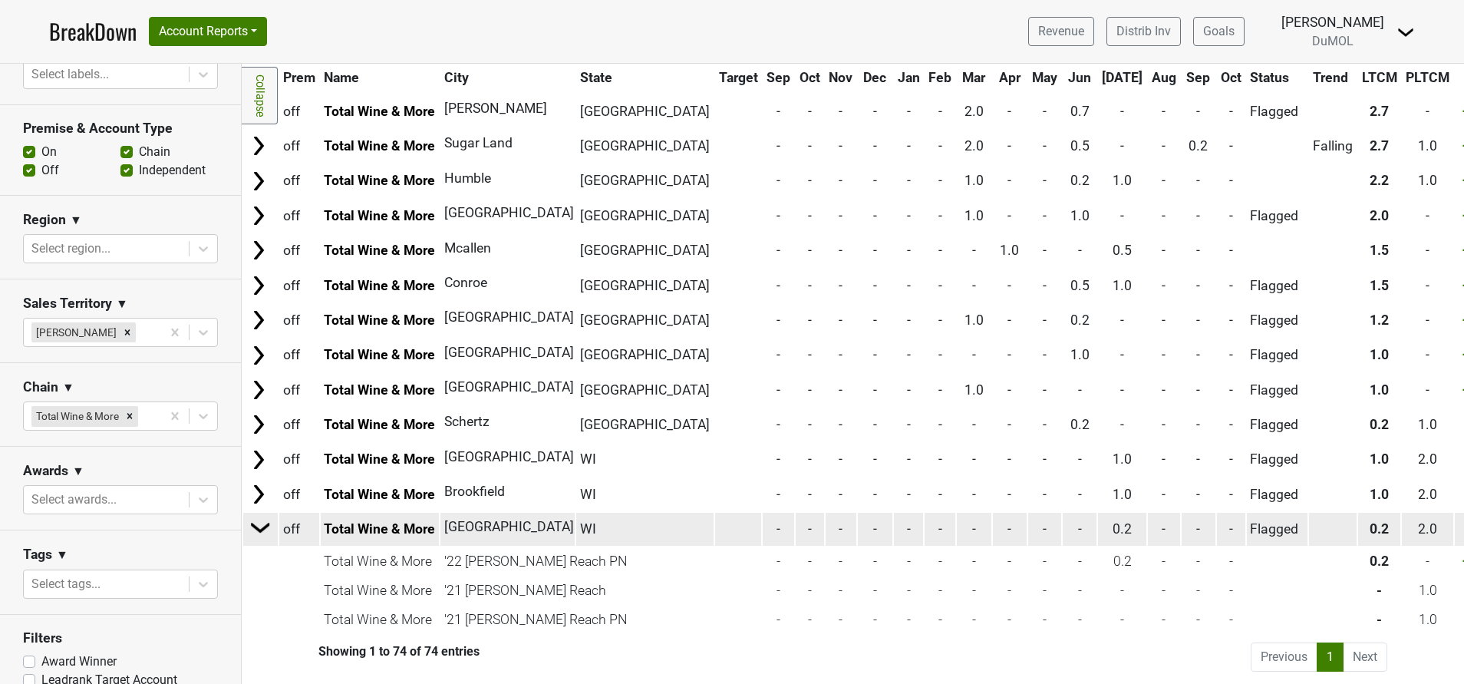
click at [260, 516] on img at bounding box center [260, 527] width 23 height 23
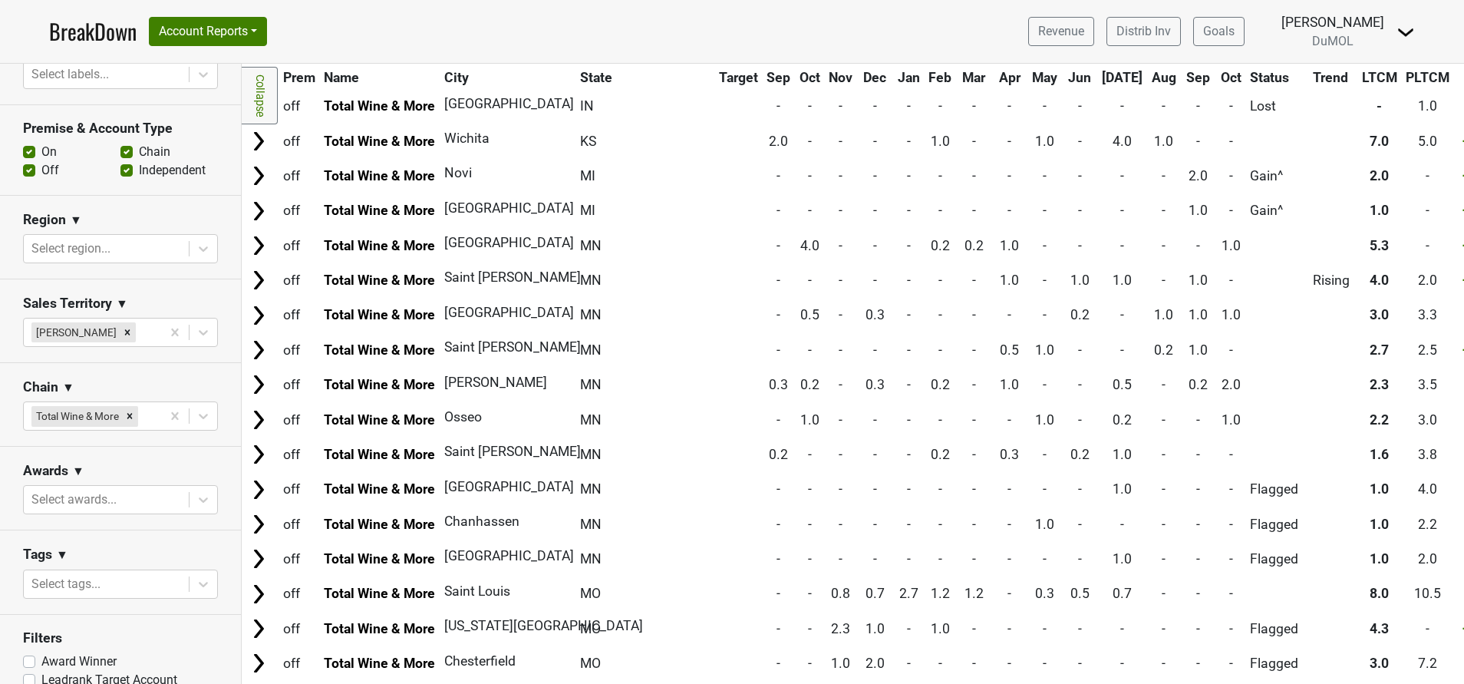
scroll to position [0, 0]
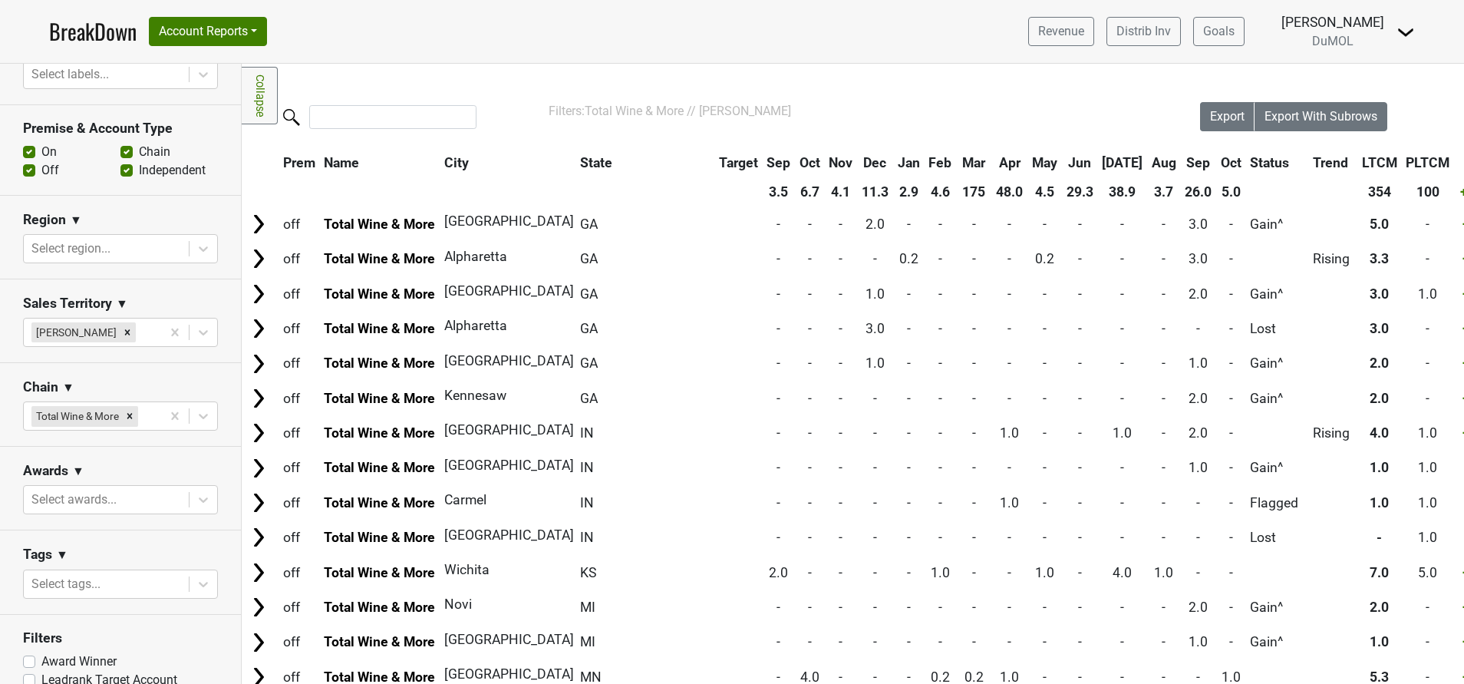
click at [1217, 189] on th "5.0" at bounding box center [1231, 192] width 28 height 28
click at [1217, 160] on th "Oct" at bounding box center [1231, 163] width 28 height 28
click at [1217, 165] on th "Oct" at bounding box center [1231, 163] width 28 height 28
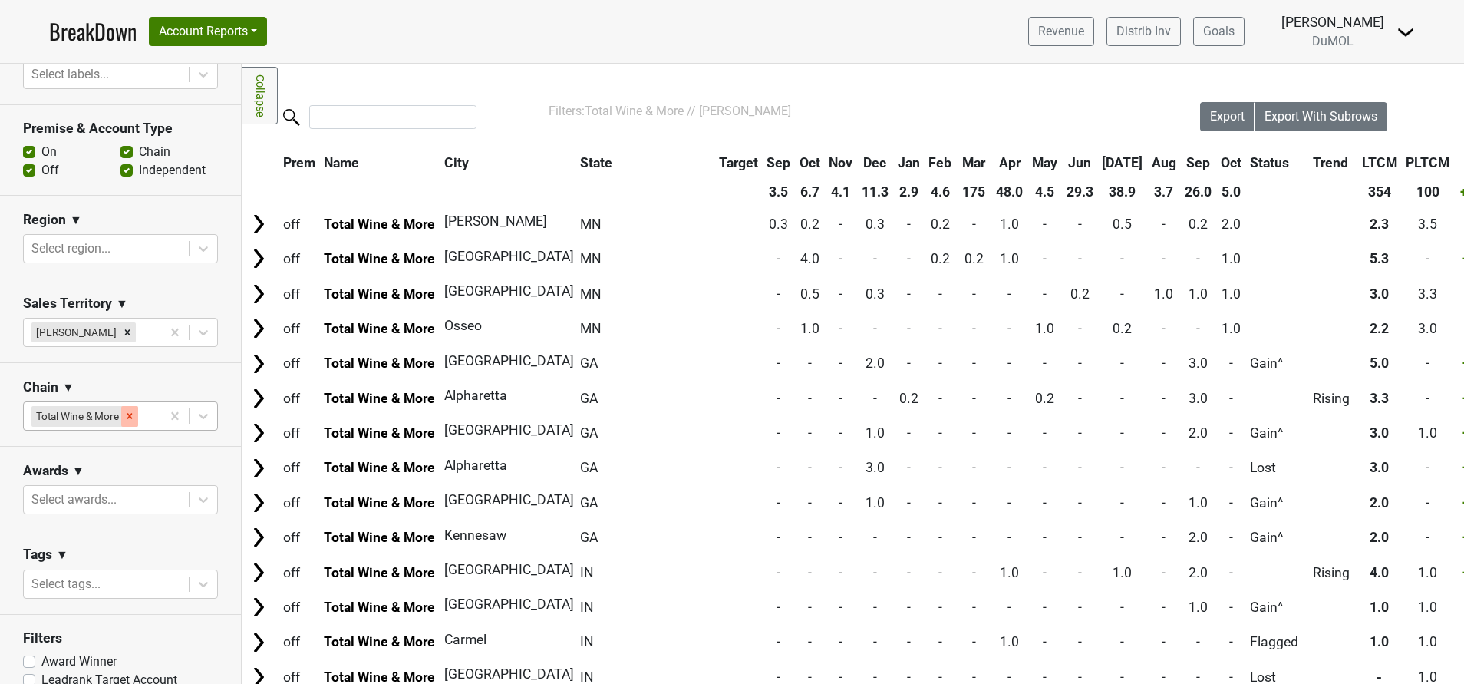
click at [130, 421] on icon "Remove Total Wine & More" at bounding box center [129, 416] width 11 height 11
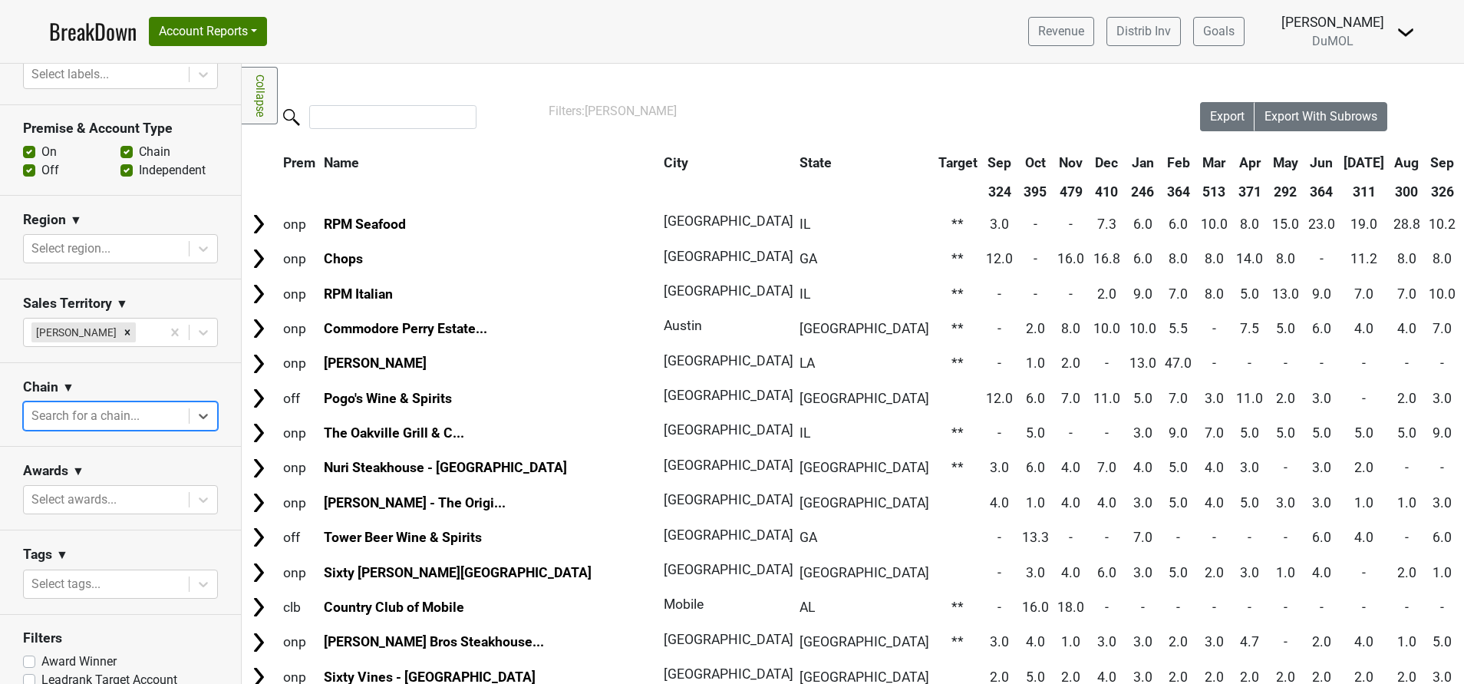
click at [1404, 35] on img at bounding box center [1406, 32] width 18 height 18
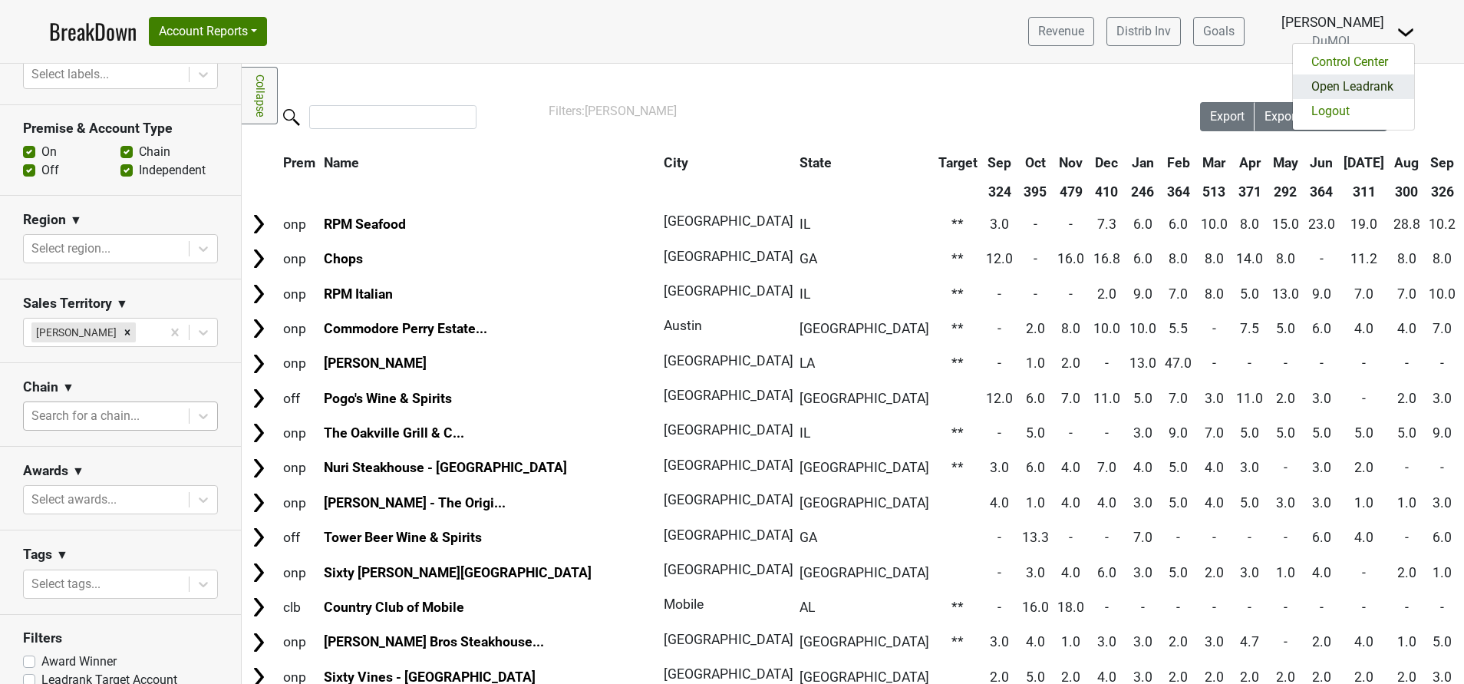
click at [1362, 89] on link "Open Leadrank" at bounding box center [1353, 86] width 121 height 25
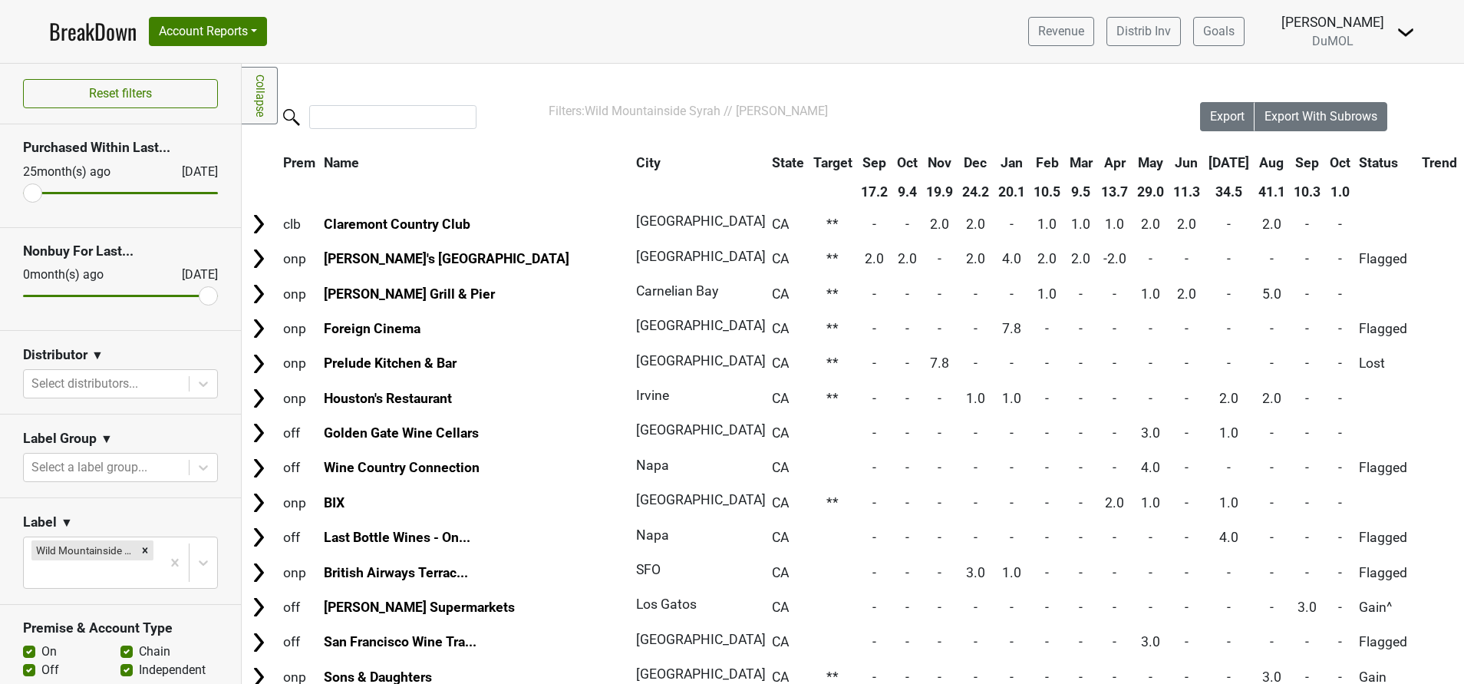
click at [1255, 162] on th "Aug" at bounding box center [1272, 163] width 35 height 28
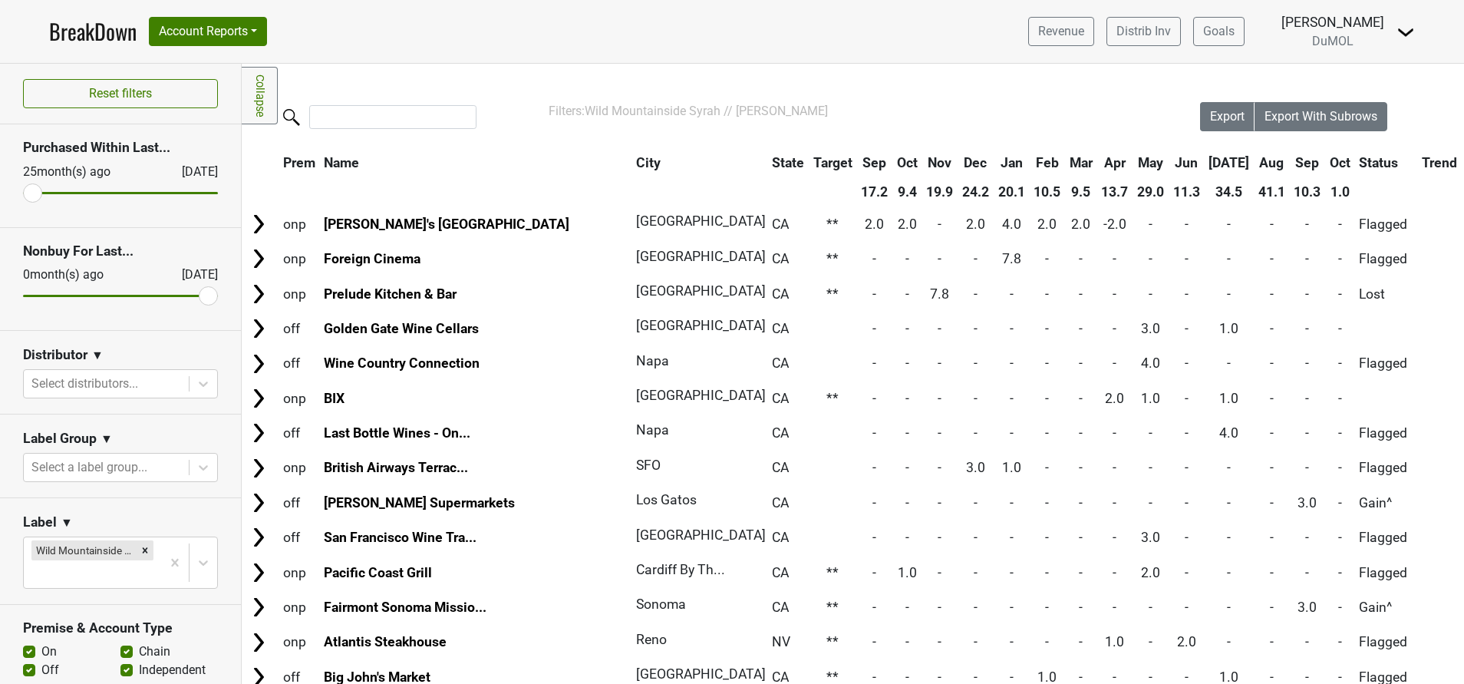
click at [1255, 162] on th "Aug" at bounding box center [1272, 163] width 35 height 28
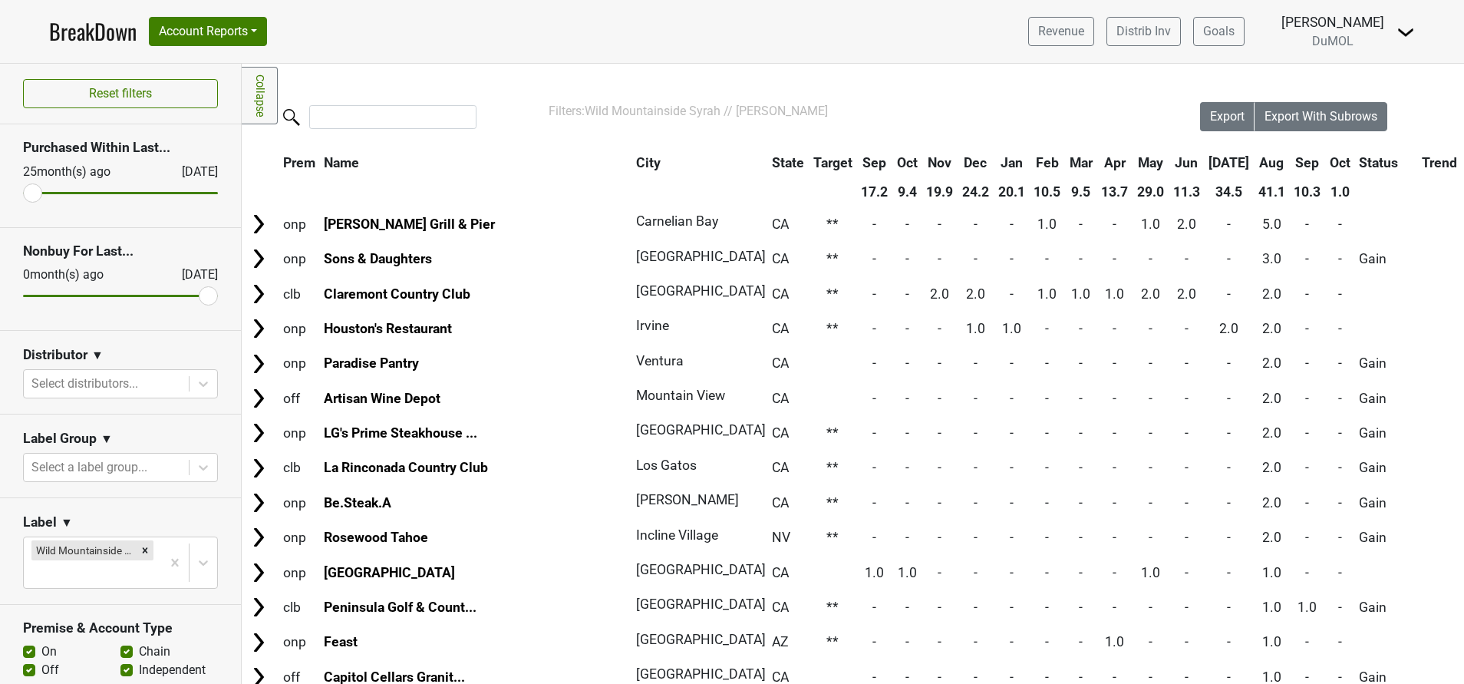
click at [1205, 164] on th "Jul" at bounding box center [1229, 163] width 48 height 28
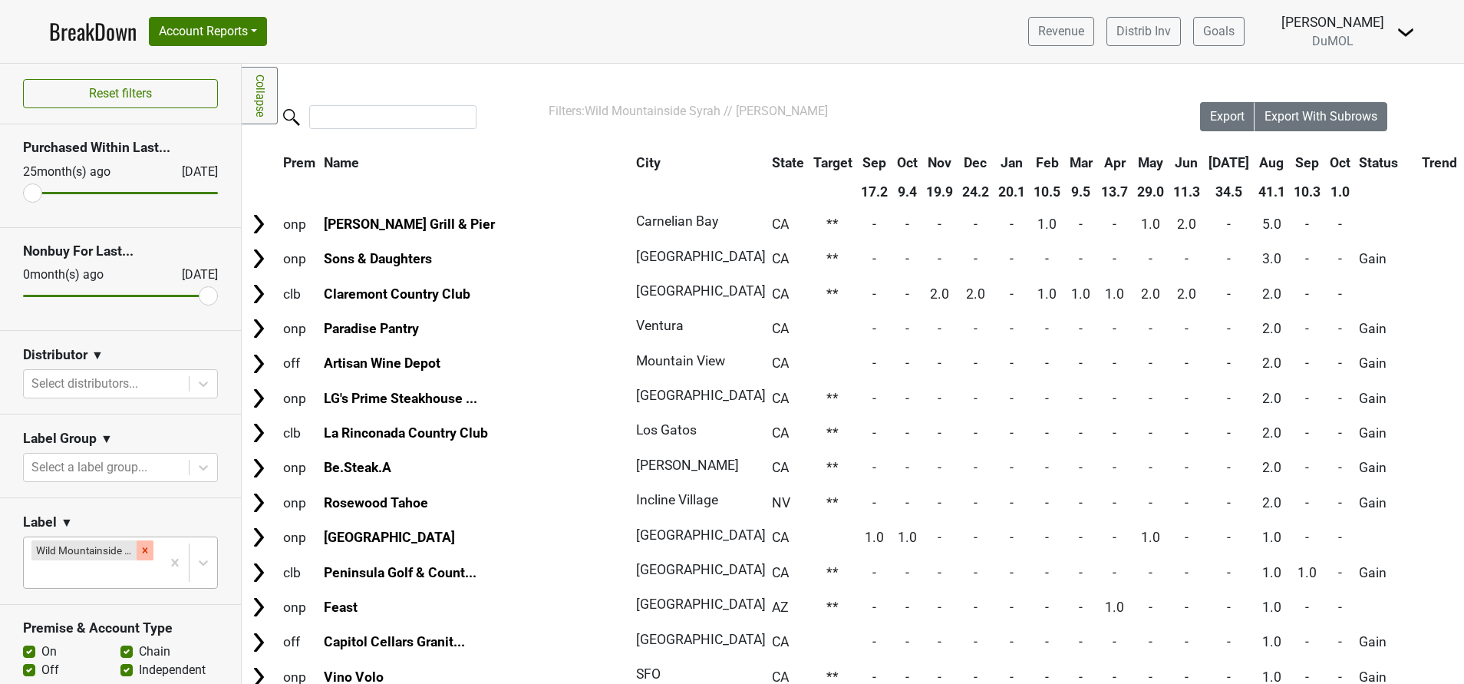
click at [140, 547] on icon "Remove Wild Mountainside Syrah" at bounding box center [145, 550] width 11 height 11
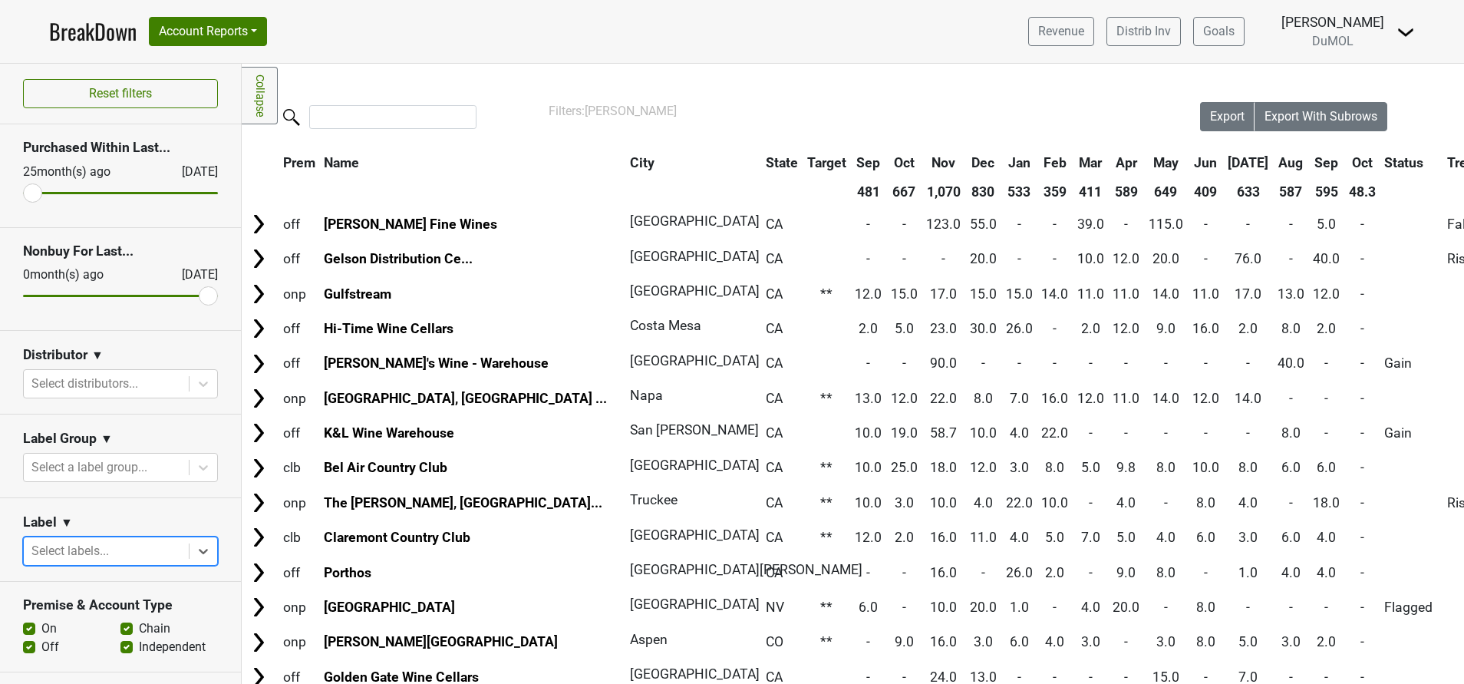
click at [1310, 159] on th "Sep" at bounding box center [1327, 163] width 35 height 28
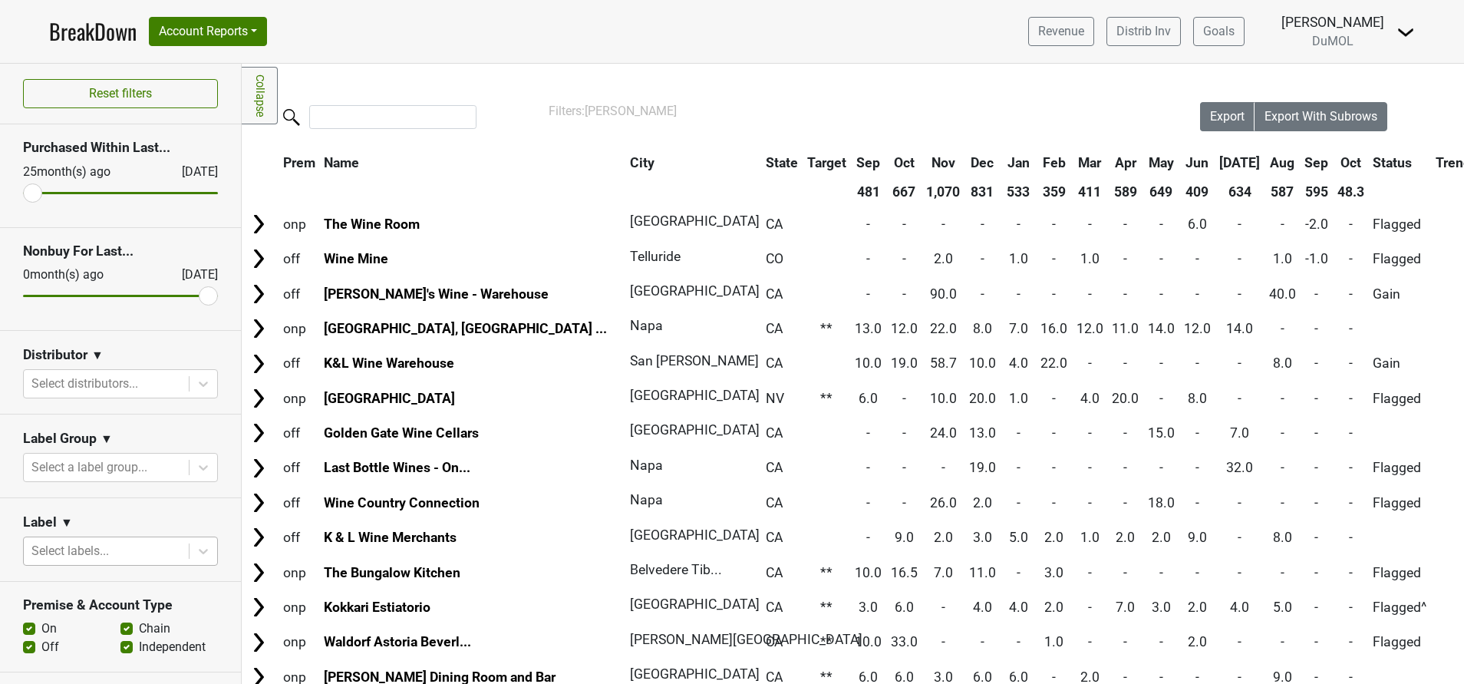
click at [1302, 163] on th "Sep" at bounding box center [1317, 163] width 31 height 28
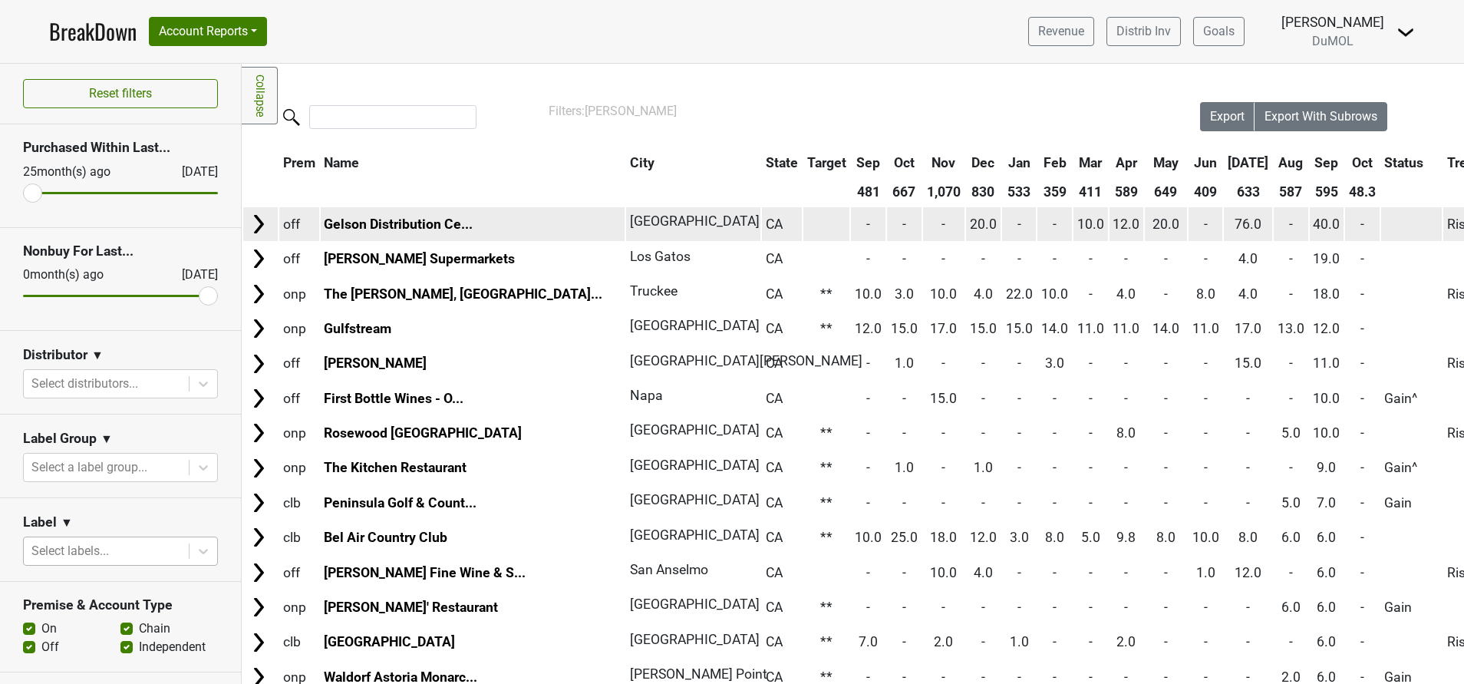
click at [257, 220] on img at bounding box center [258, 224] width 23 height 23
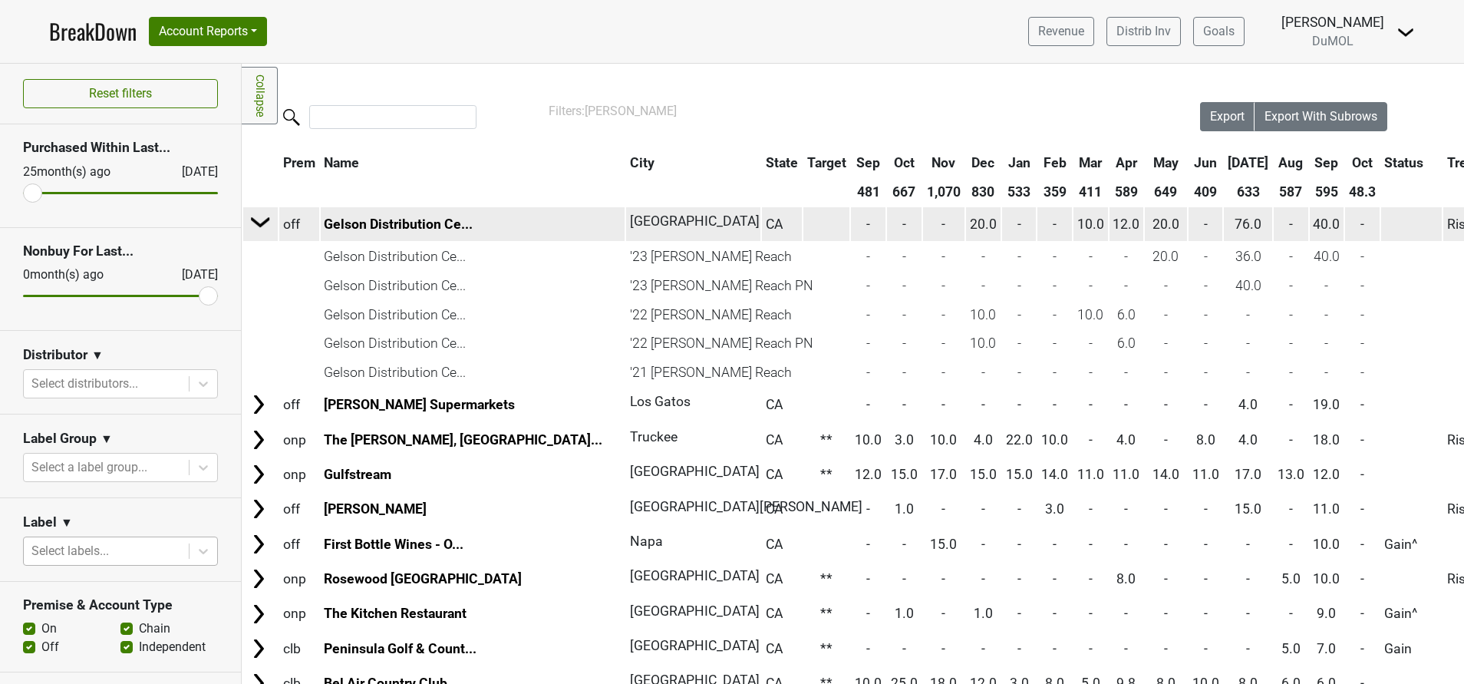
click at [257, 220] on img at bounding box center [260, 221] width 23 height 23
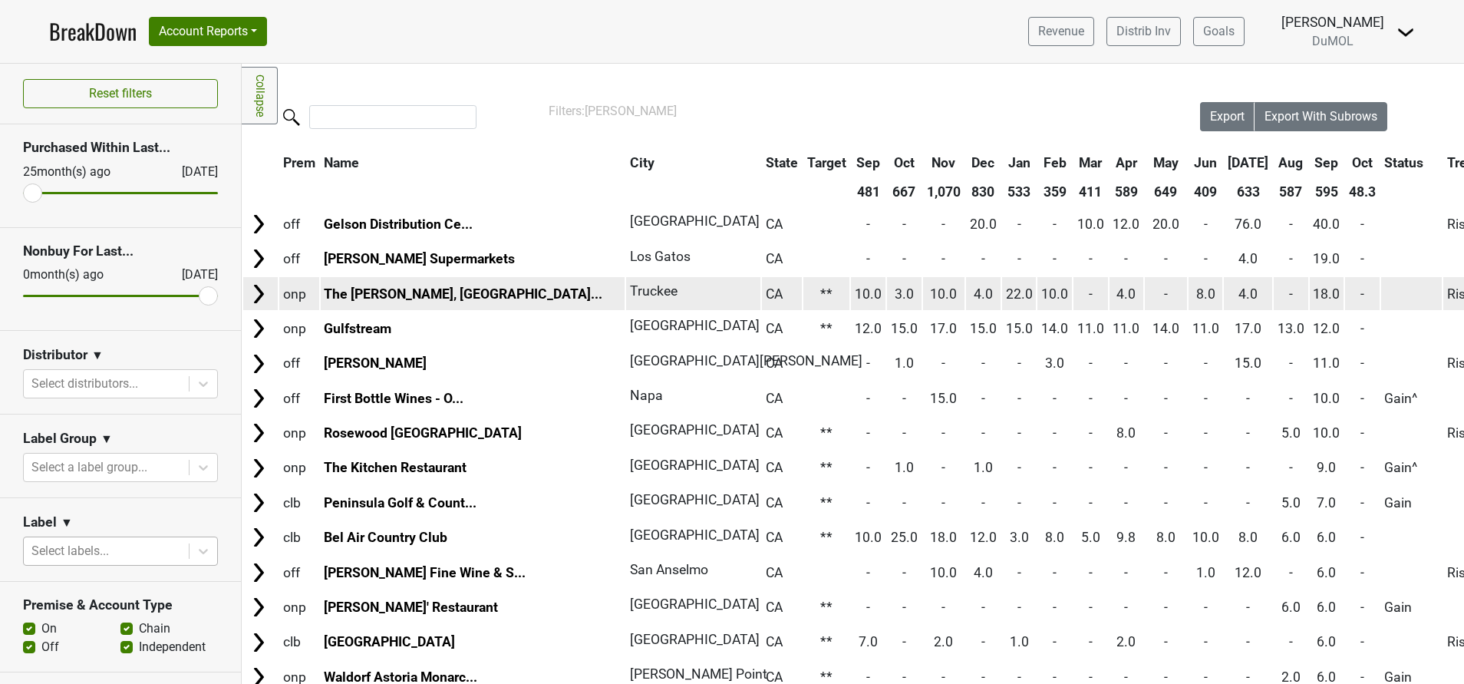
click at [253, 295] on img at bounding box center [258, 293] width 23 height 23
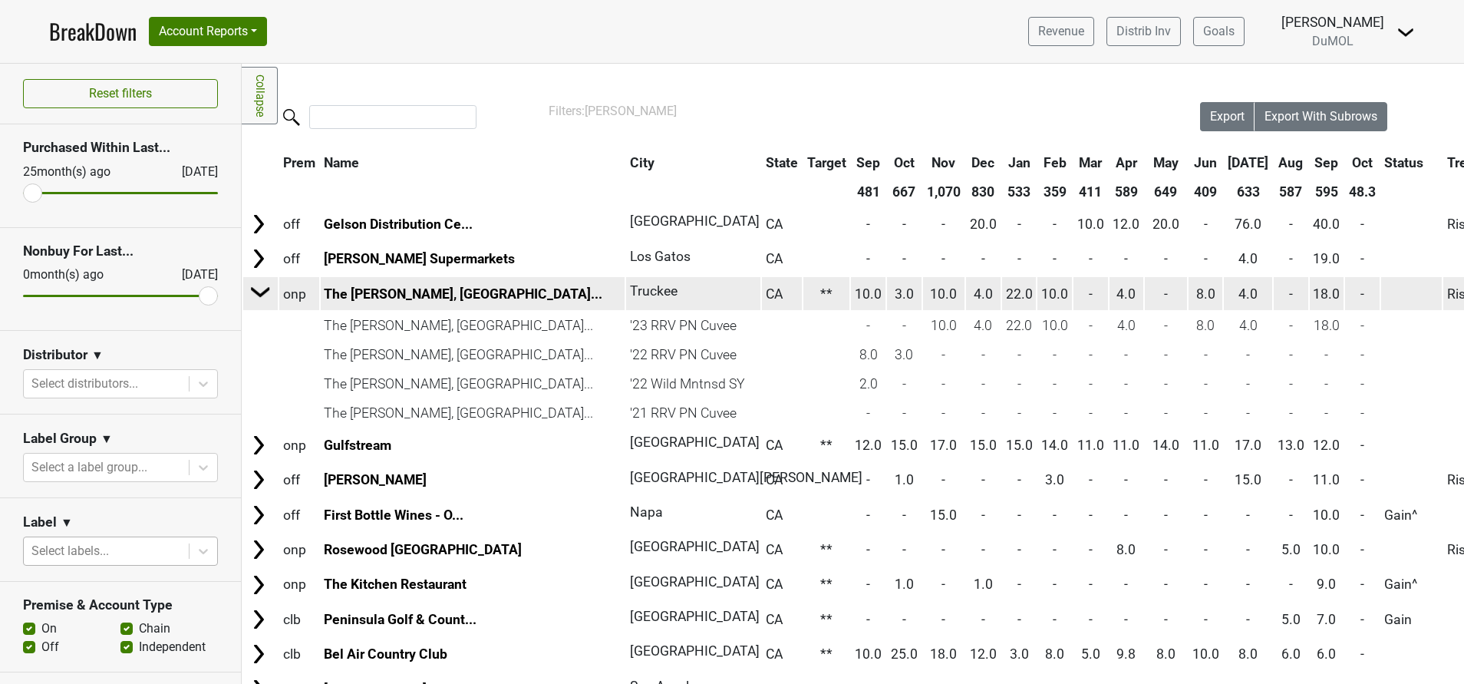
click at [253, 295] on img at bounding box center [260, 291] width 23 height 23
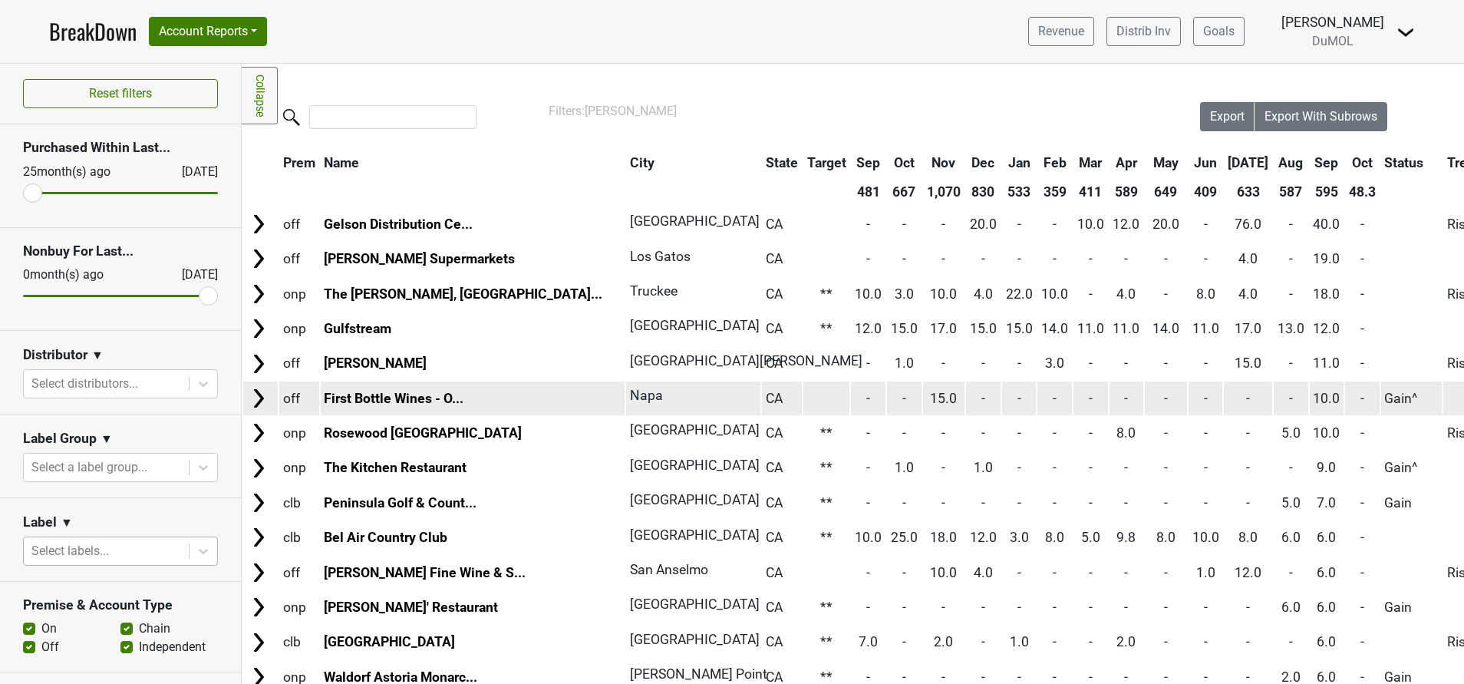
click at [260, 397] on img at bounding box center [258, 398] width 23 height 23
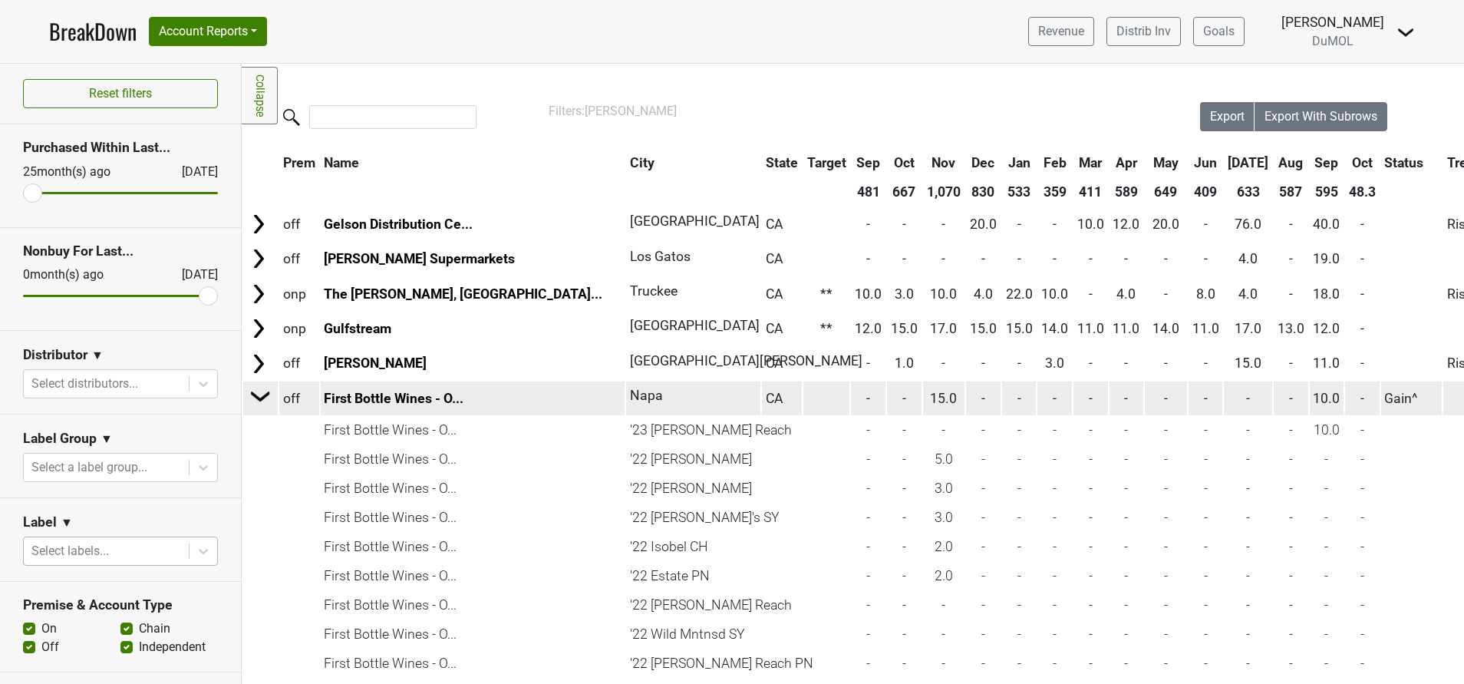
click at [260, 397] on img at bounding box center [260, 396] width 23 height 23
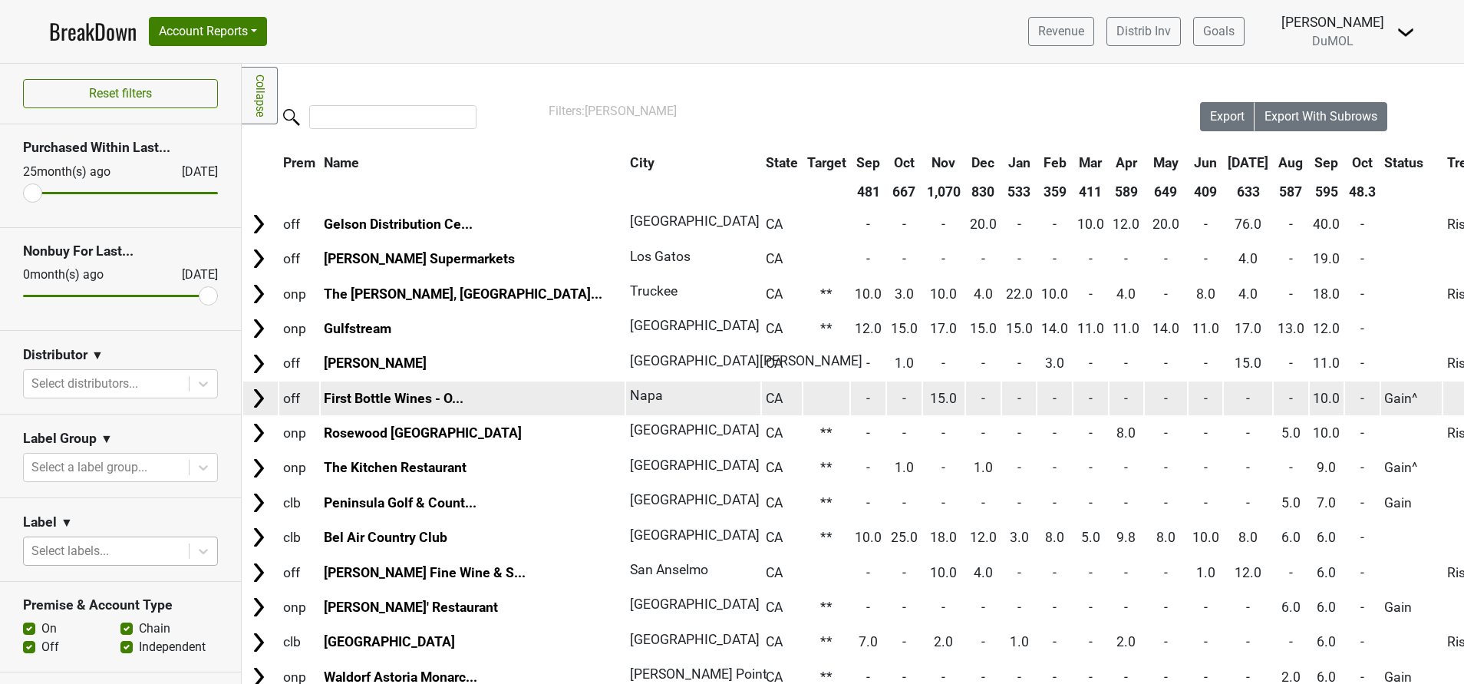
click at [260, 397] on img at bounding box center [258, 398] width 23 height 23
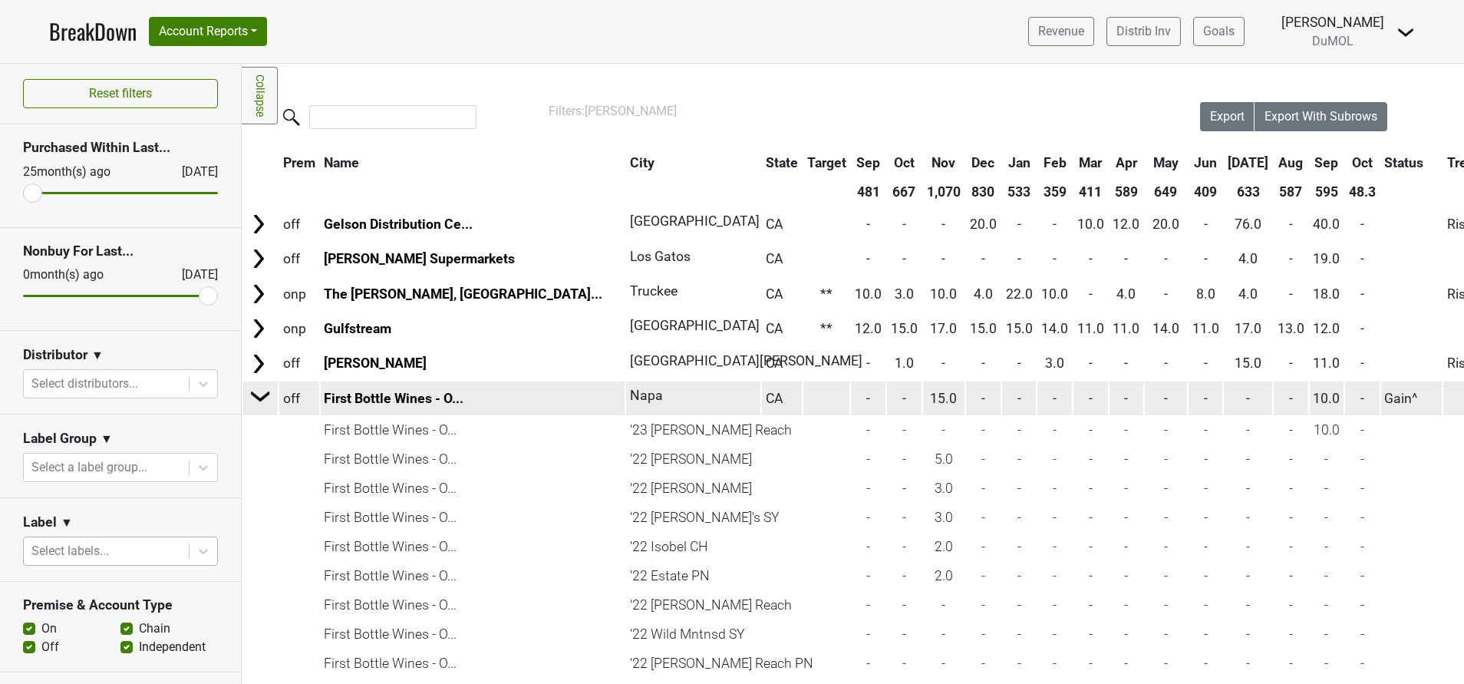
click at [260, 397] on img at bounding box center [260, 396] width 23 height 23
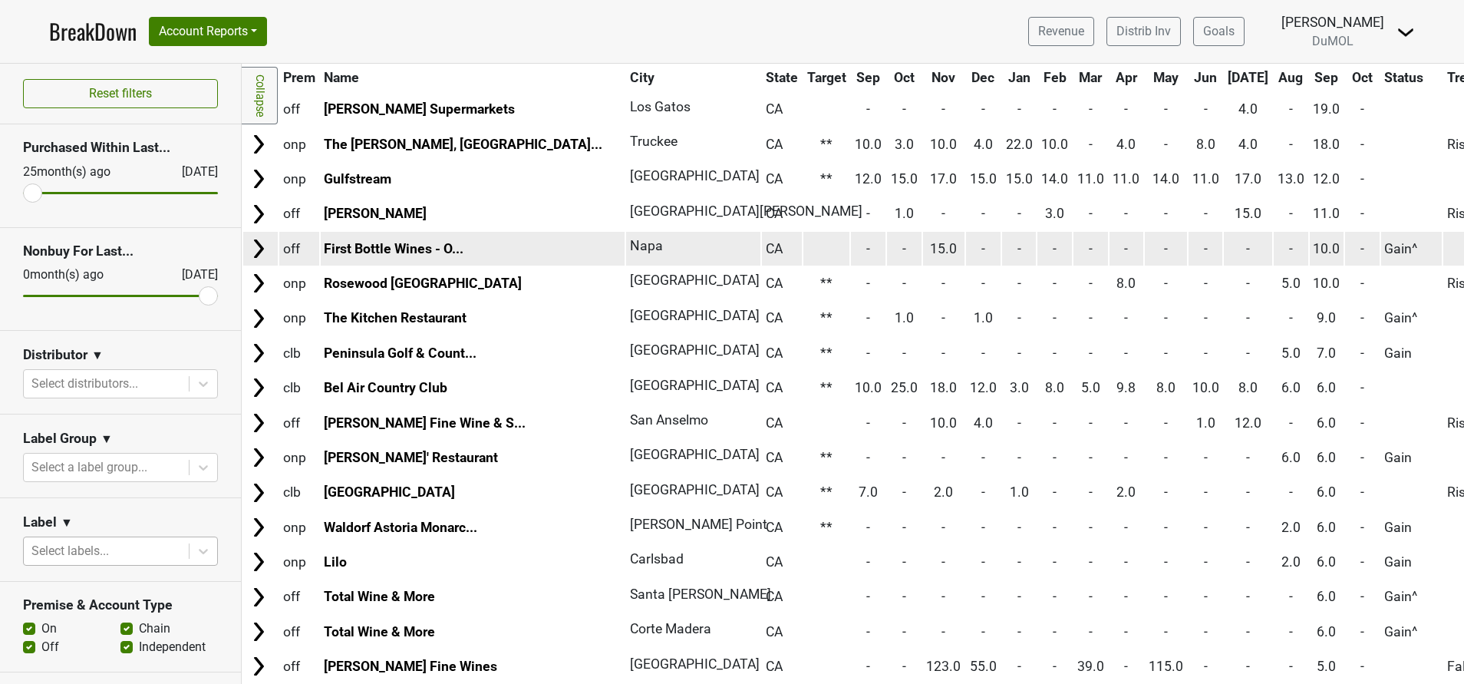
scroll to position [151, 0]
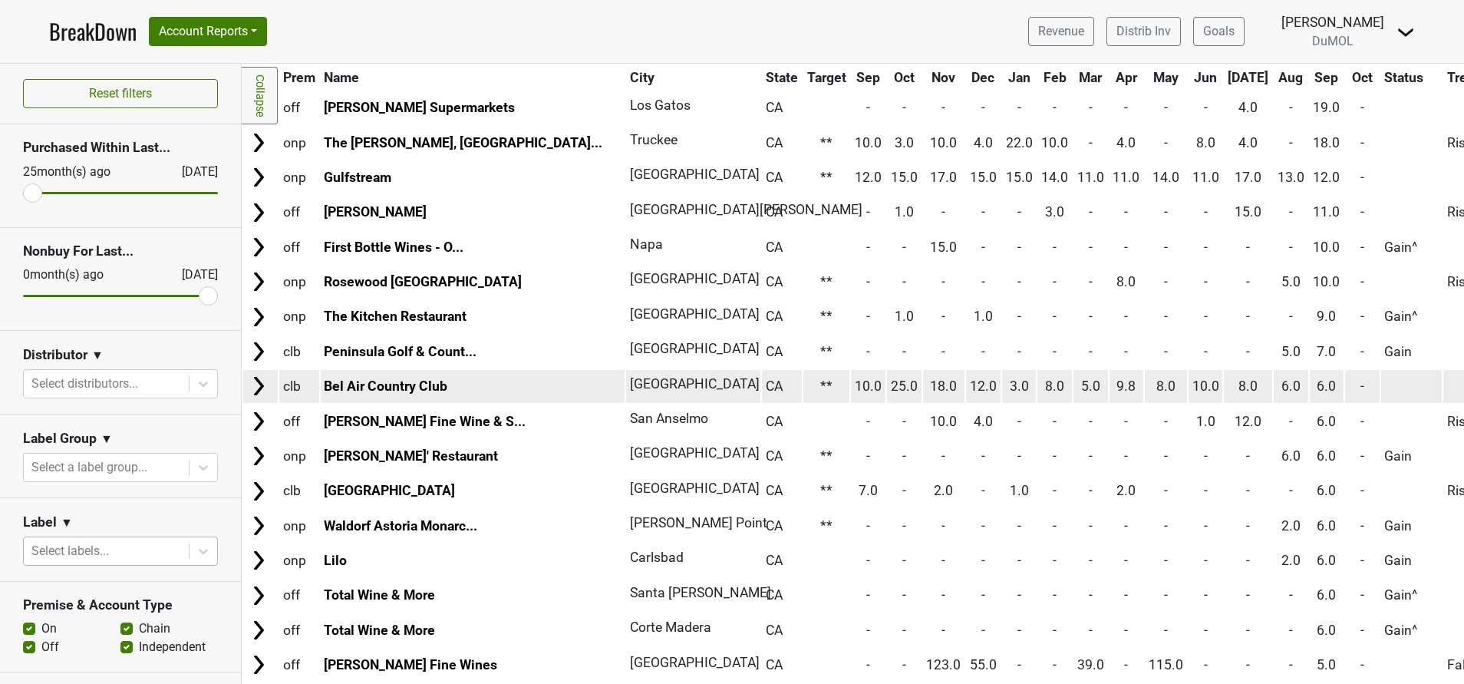
click at [257, 388] on img at bounding box center [258, 386] width 23 height 23
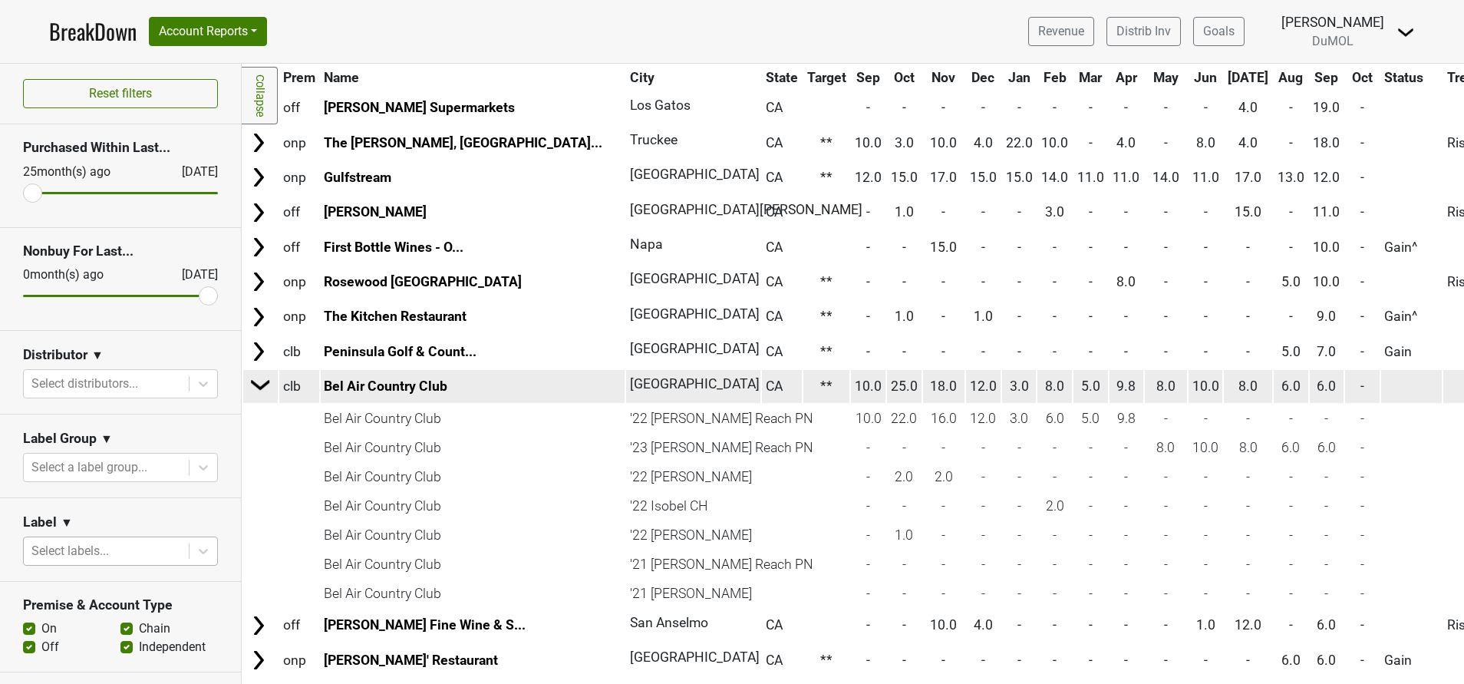
click at [257, 388] on img at bounding box center [260, 384] width 23 height 23
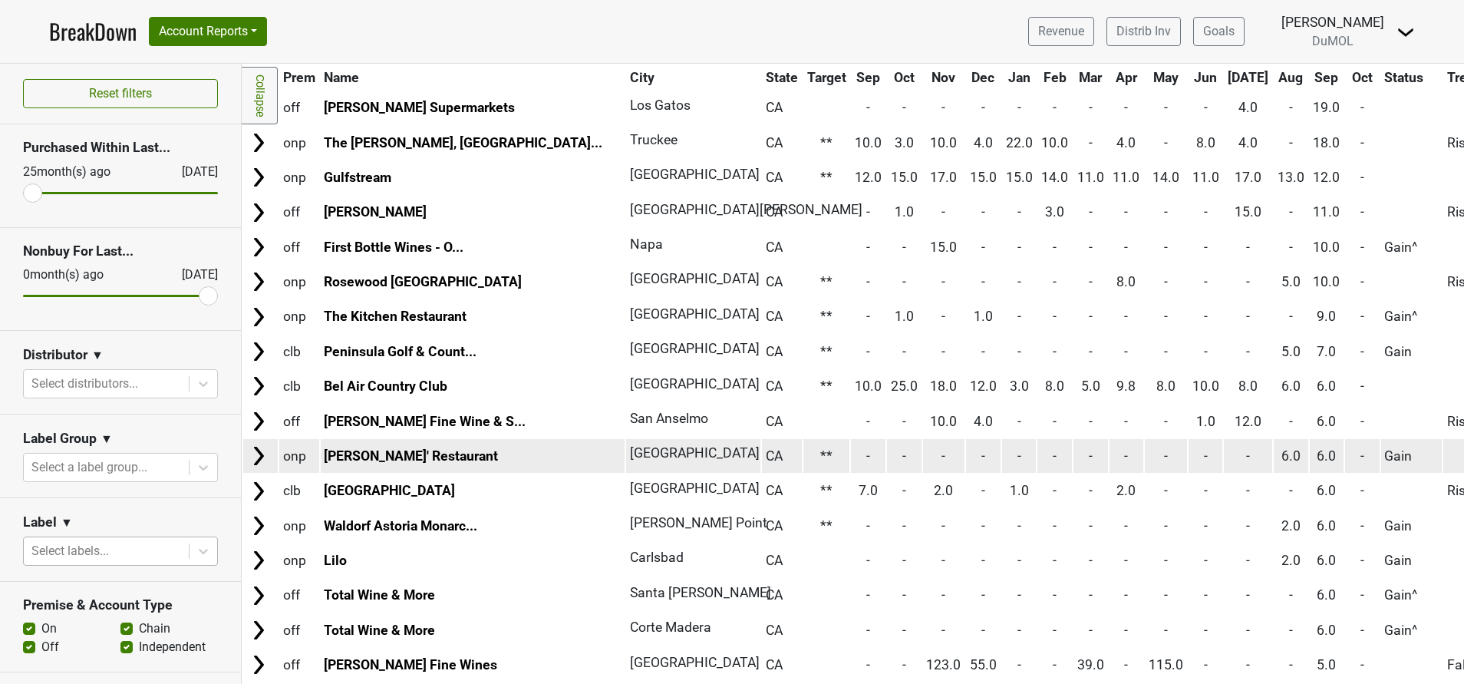
click at [256, 457] on img at bounding box center [258, 455] width 23 height 23
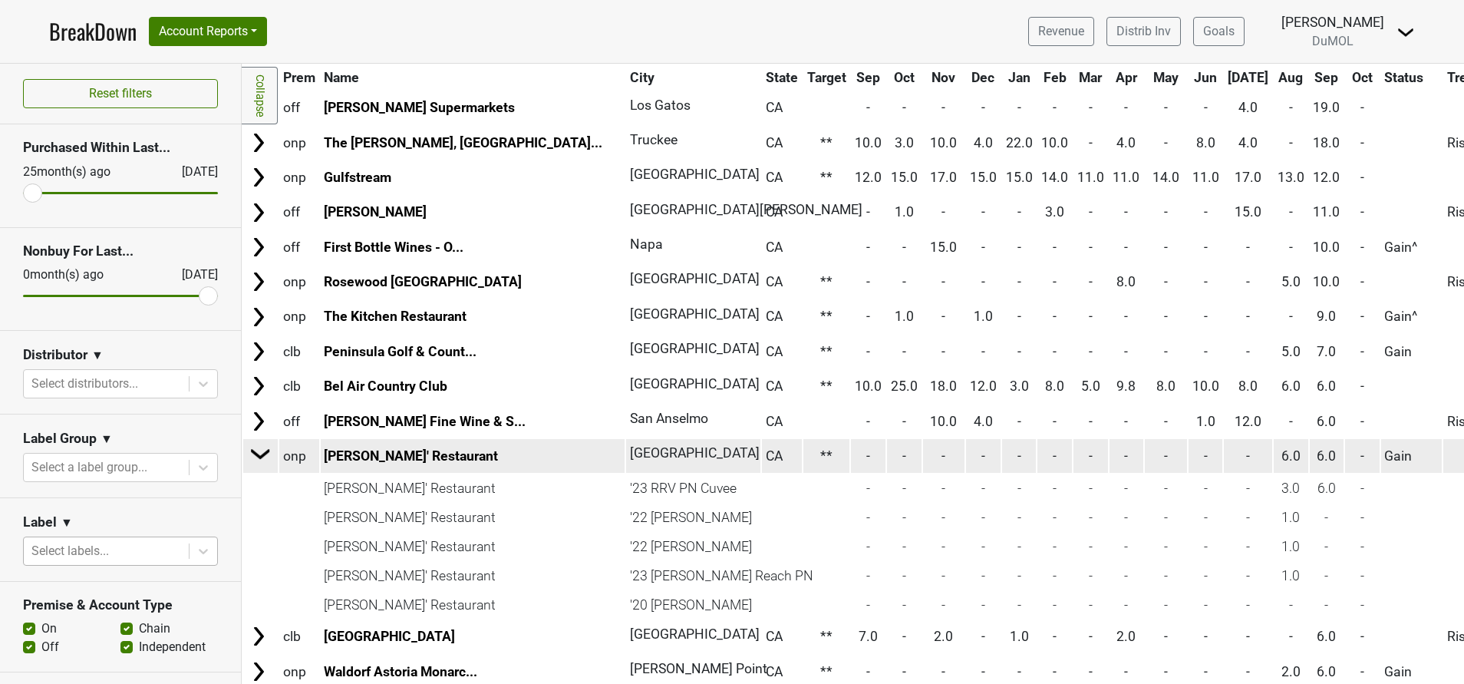
click at [256, 457] on img at bounding box center [260, 453] width 23 height 23
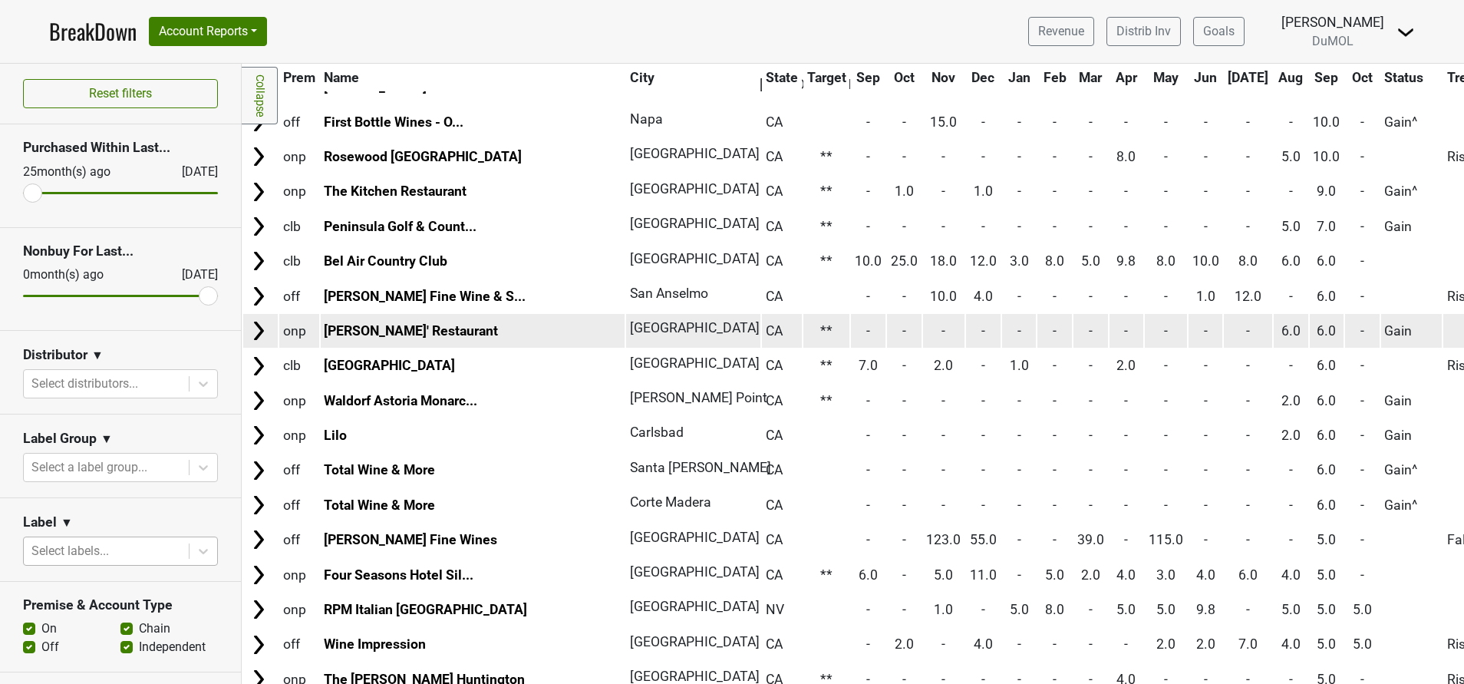
scroll to position [278, 0]
click at [256, 457] on img at bounding box center [258, 468] width 23 height 23
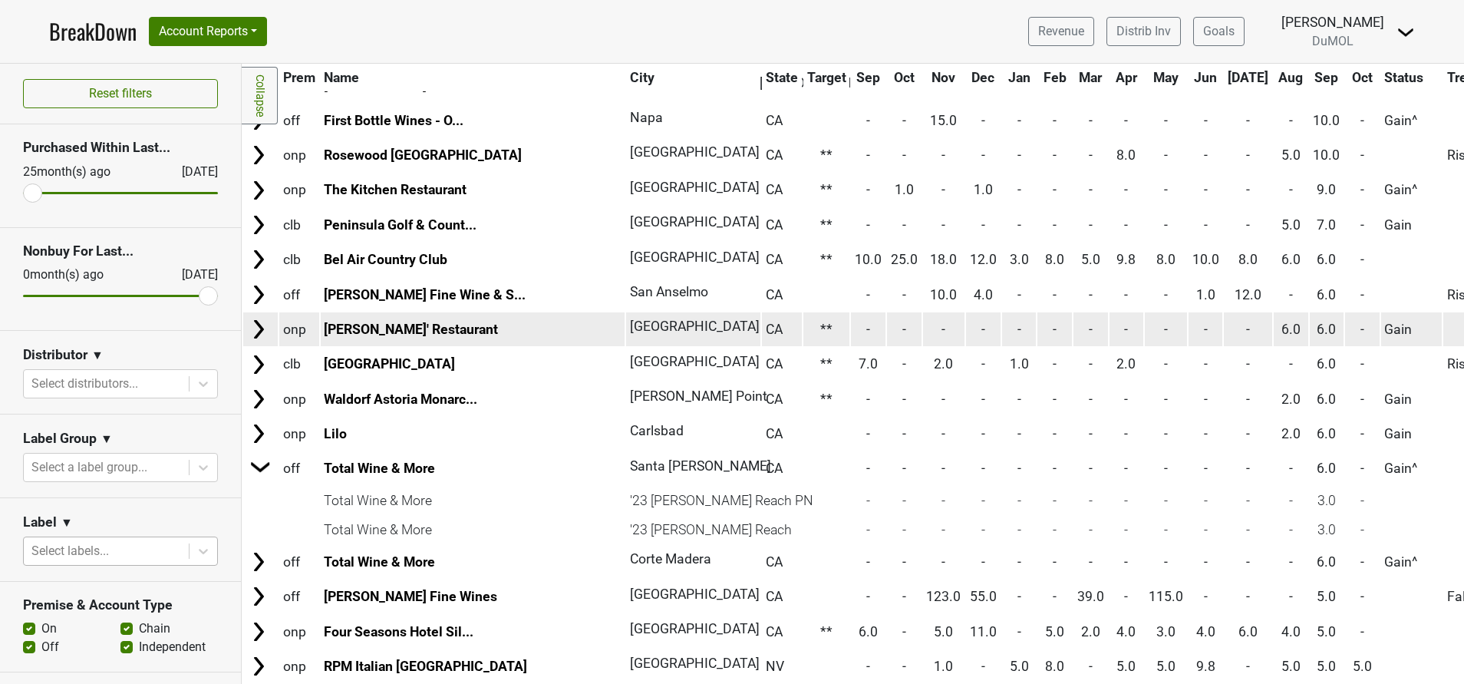
click at [256, 457] on img at bounding box center [260, 466] width 23 height 23
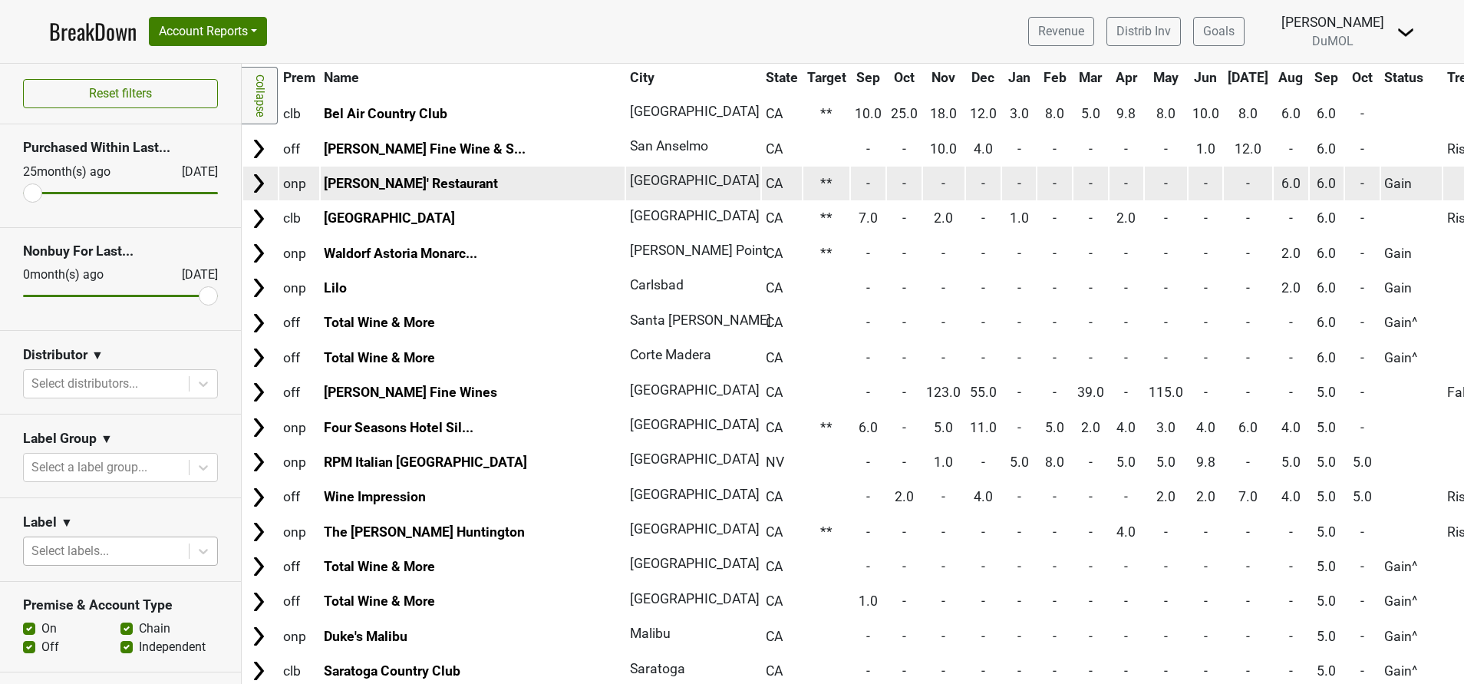
scroll to position [427, 0]
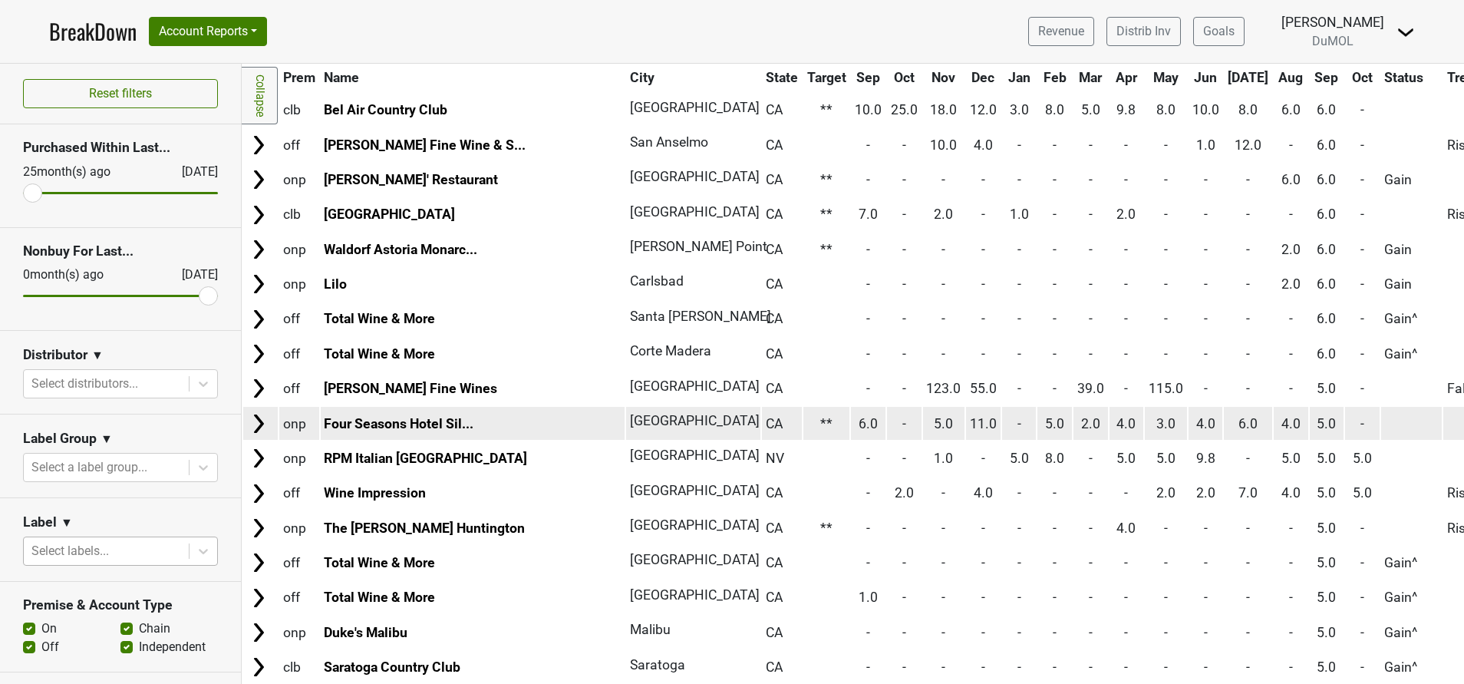
click at [256, 434] on img at bounding box center [258, 423] width 23 height 23
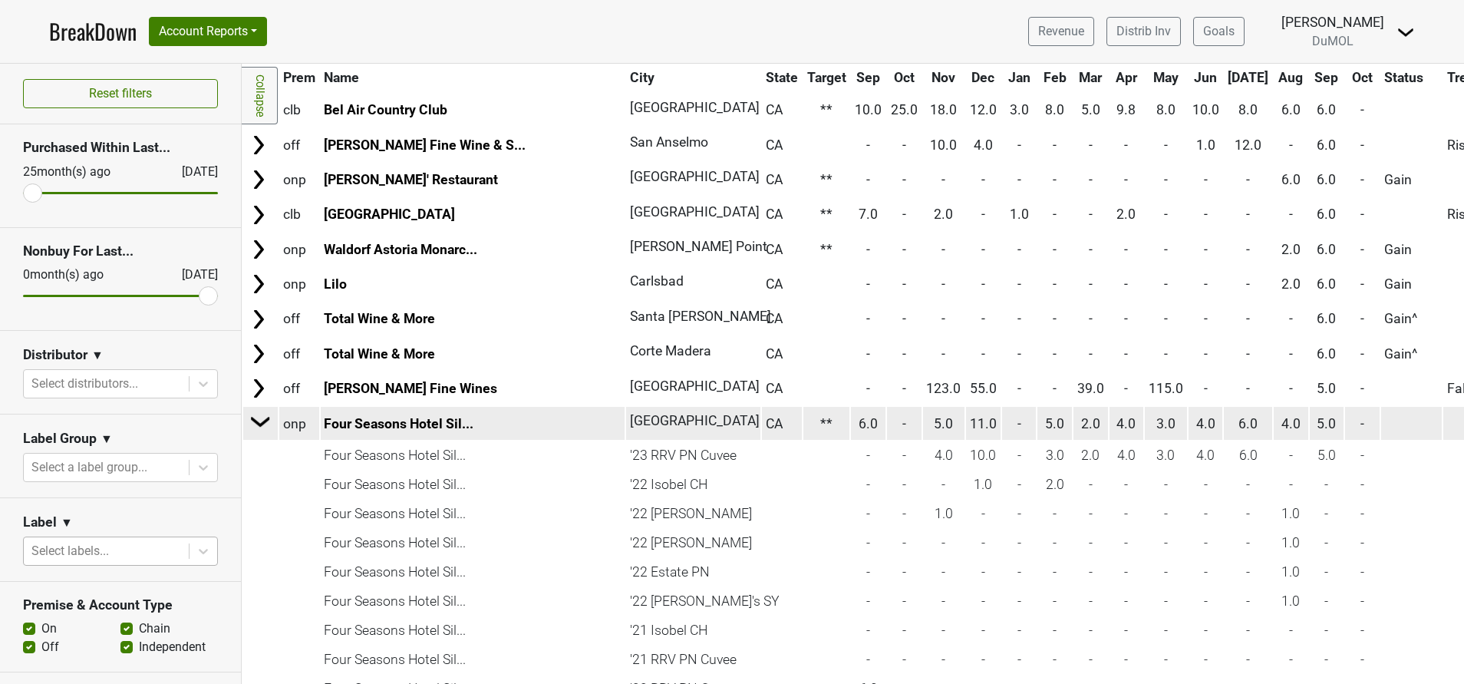
click at [256, 434] on td at bounding box center [260, 423] width 33 height 35
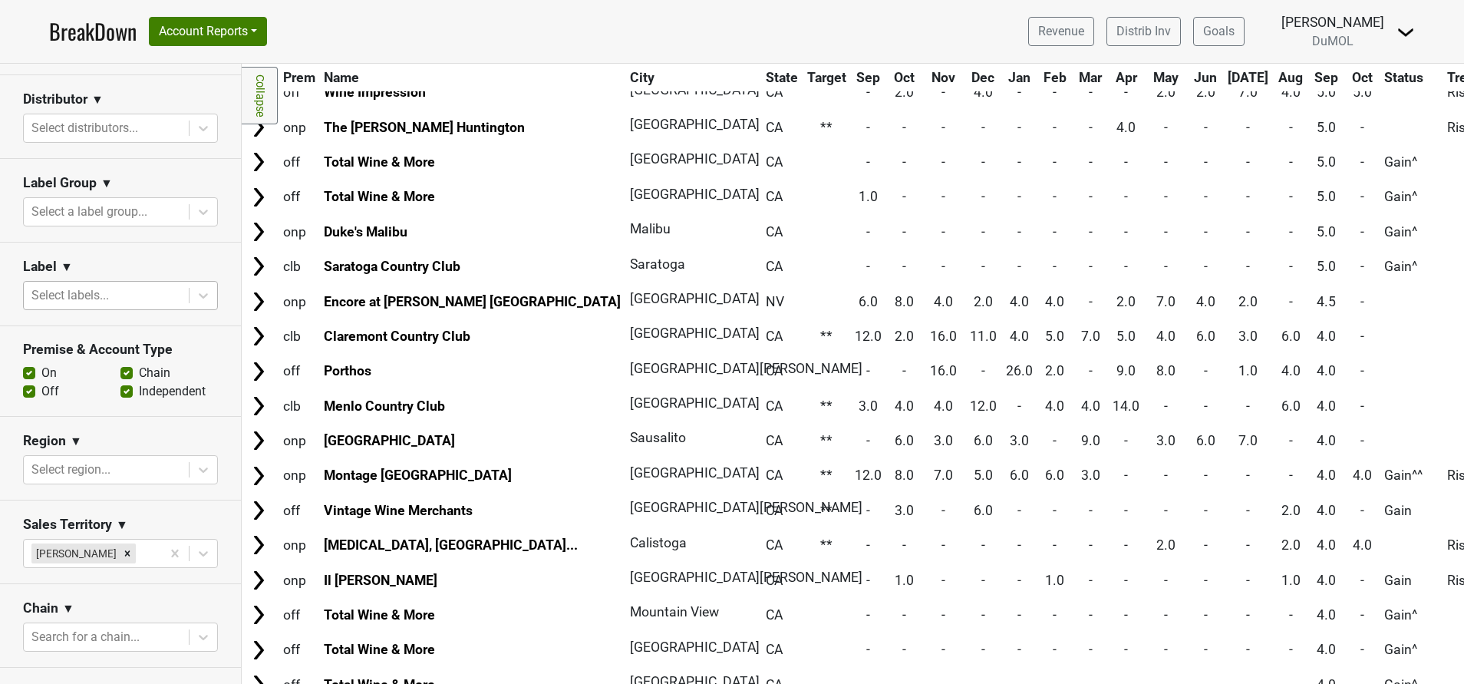
scroll to position [262, 0]
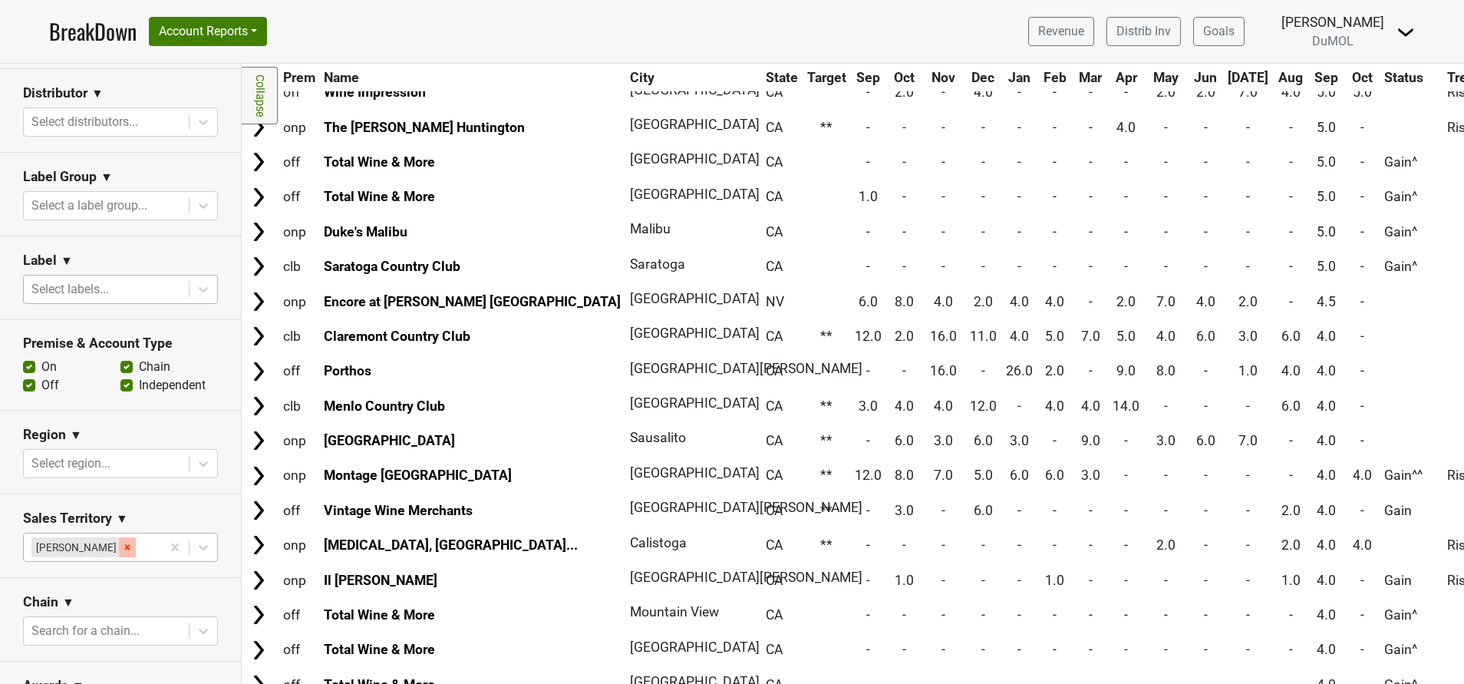
click at [121, 544] on div "Remove Michele Krupin" at bounding box center [127, 547] width 17 height 20
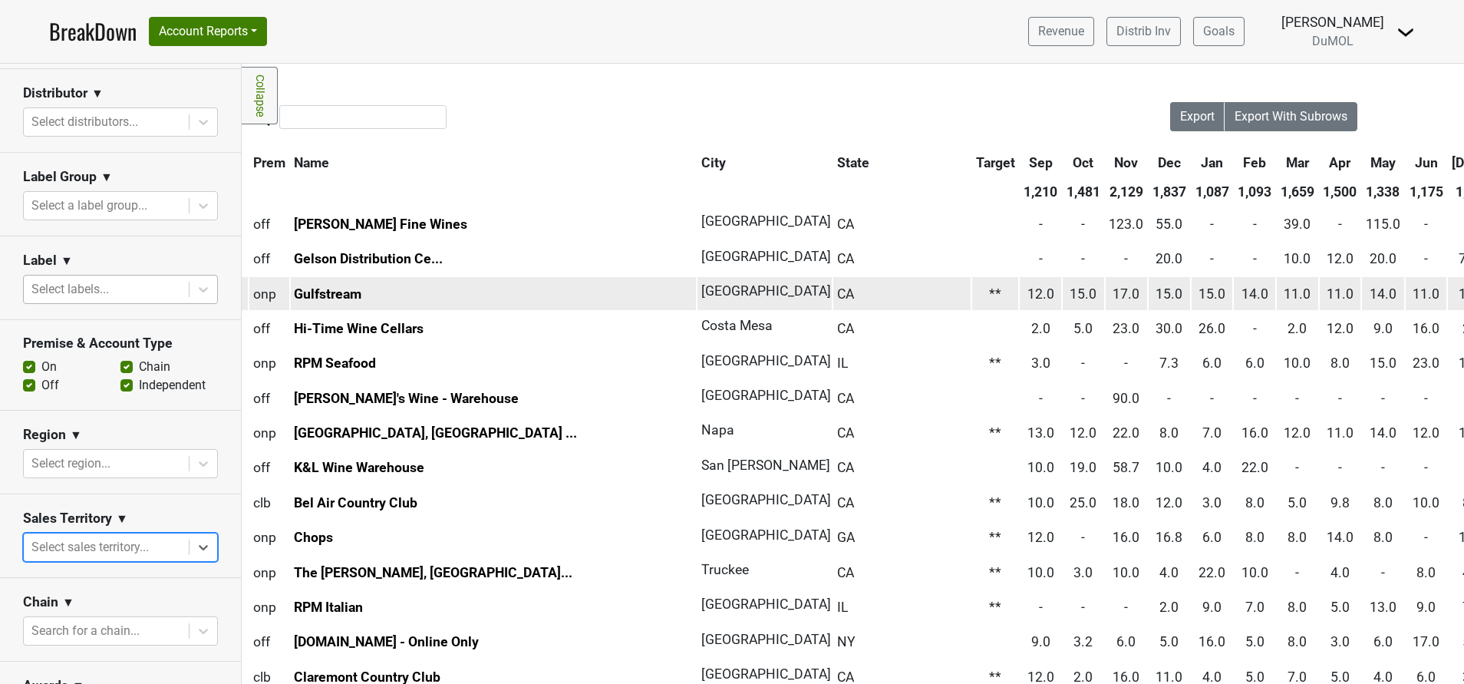
scroll to position [0, 0]
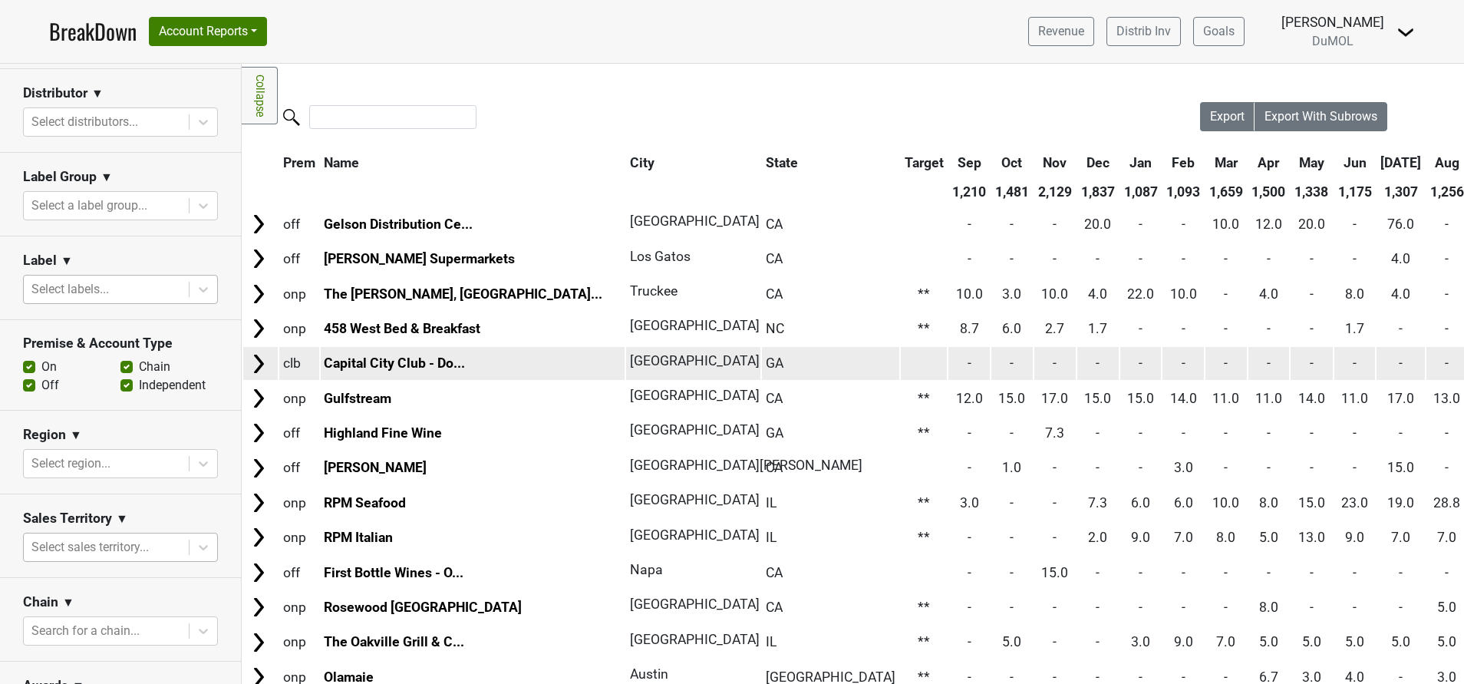
click at [257, 361] on img at bounding box center [258, 363] width 23 height 23
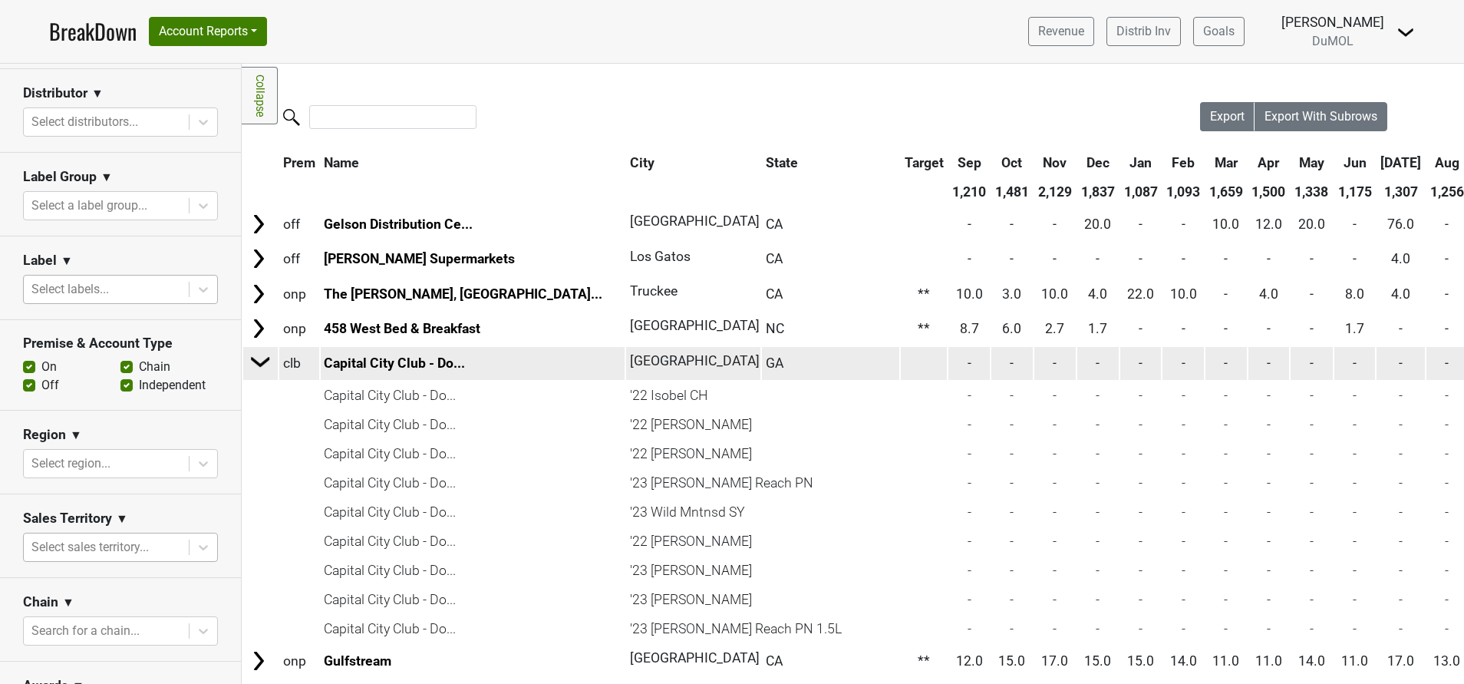
click at [257, 361] on img at bounding box center [260, 361] width 23 height 23
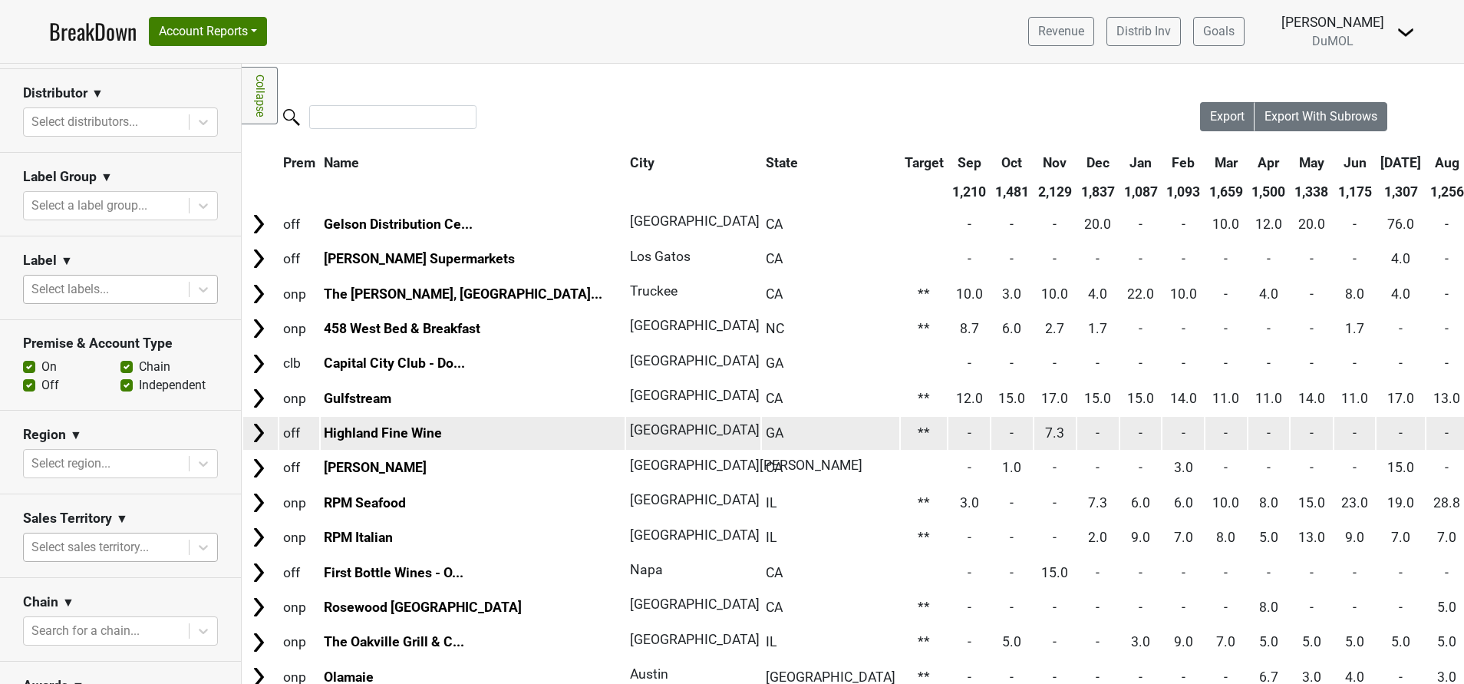
click at [263, 443] on img at bounding box center [258, 432] width 23 height 23
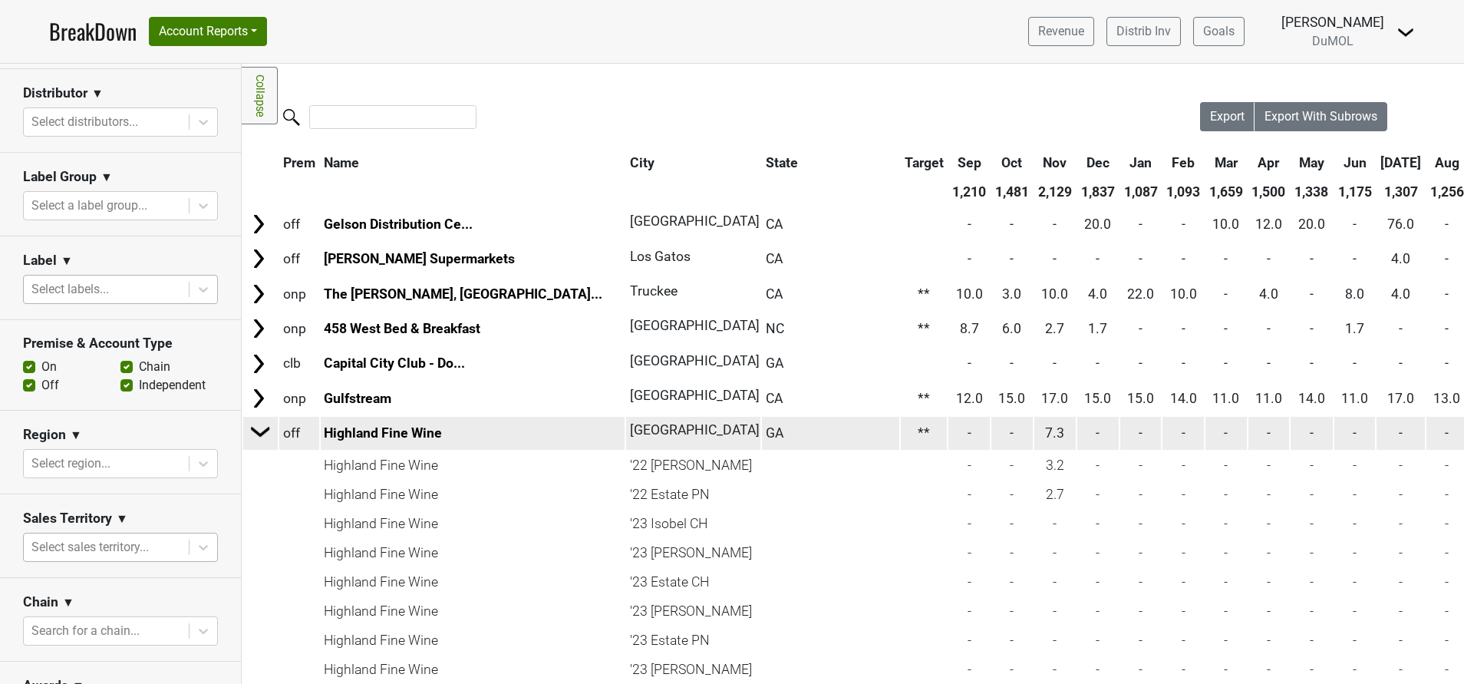
click at [263, 443] on td at bounding box center [260, 433] width 33 height 35
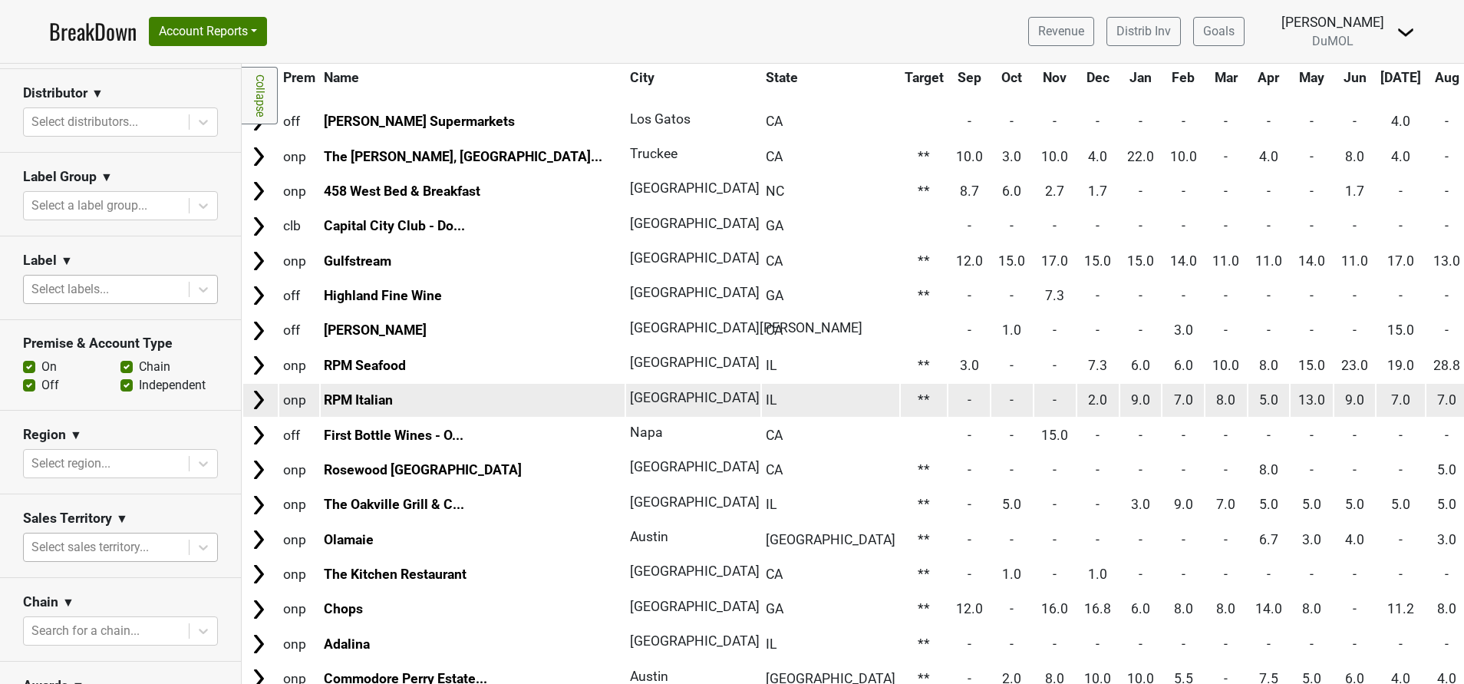
scroll to position [304, 0]
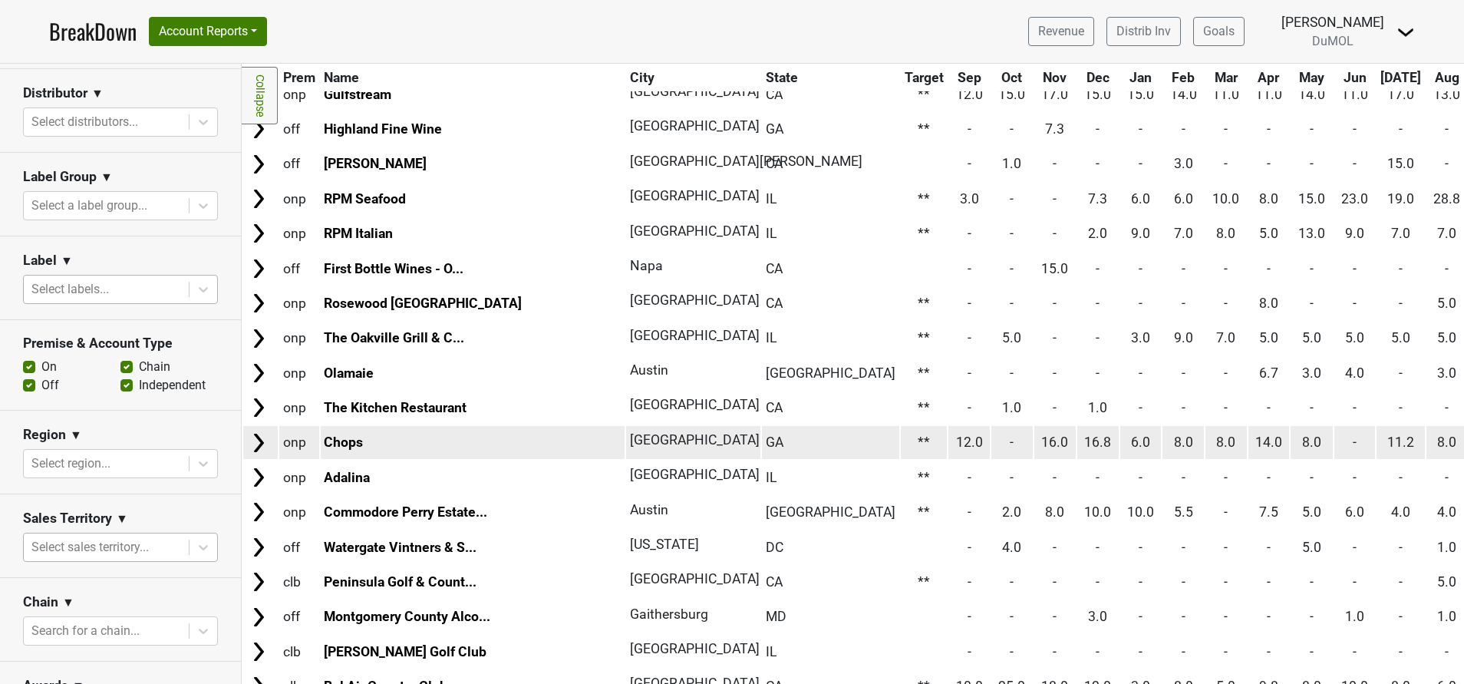
click at [272, 434] on td at bounding box center [260, 442] width 35 height 33
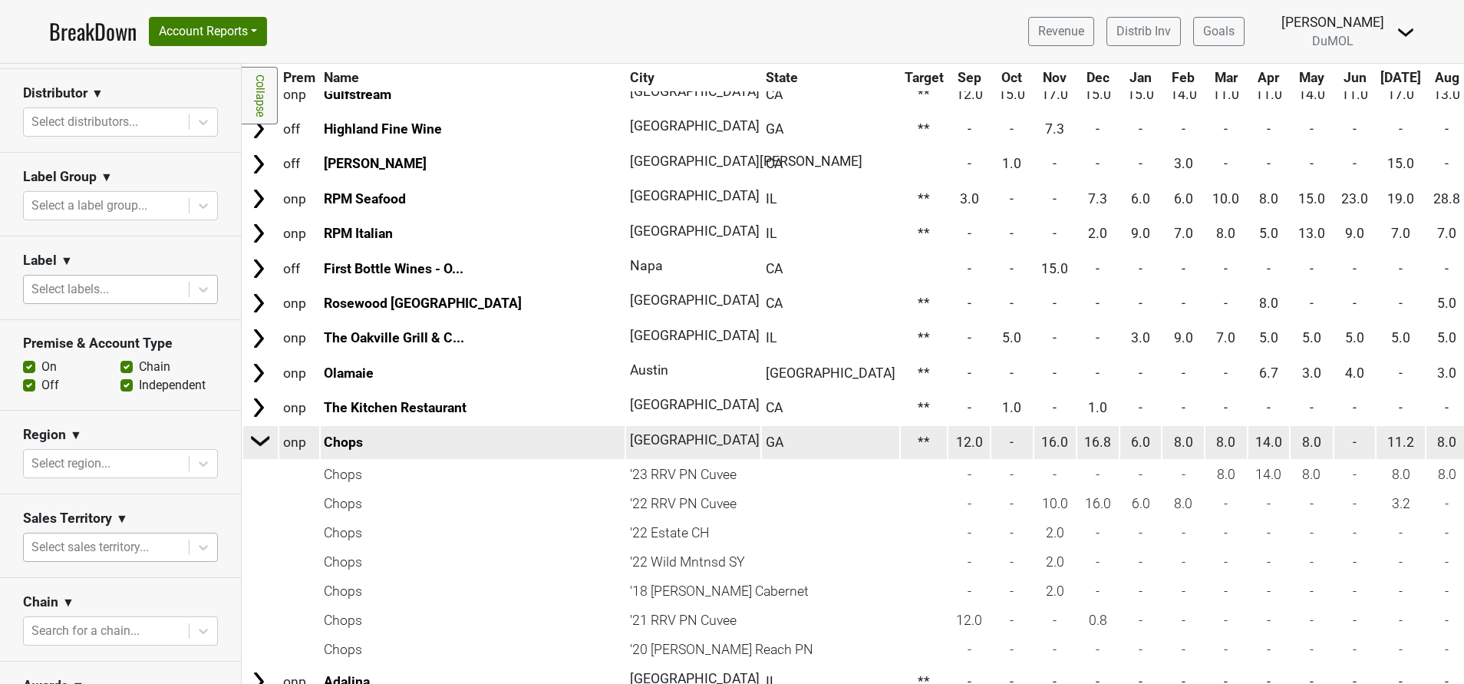
click at [272, 434] on img at bounding box center [260, 440] width 23 height 23
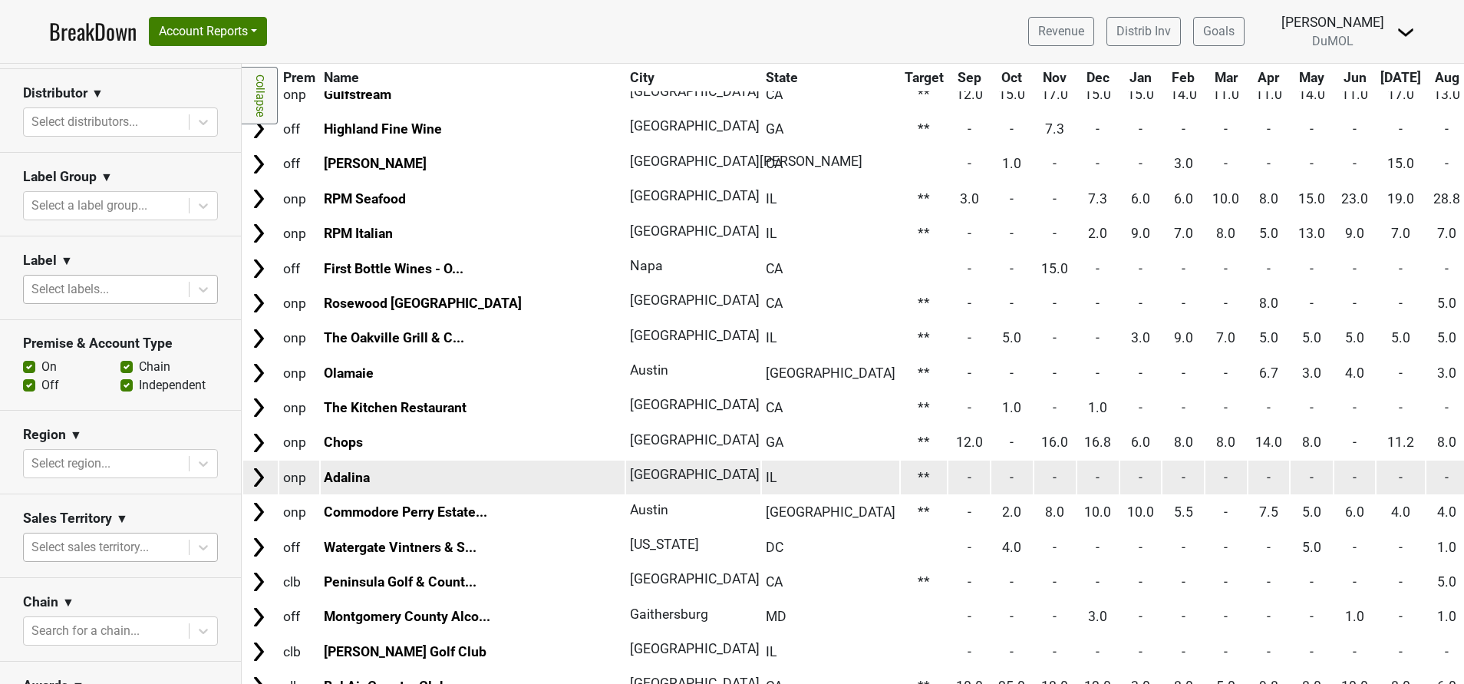
click at [255, 486] on img at bounding box center [258, 477] width 23 height 23
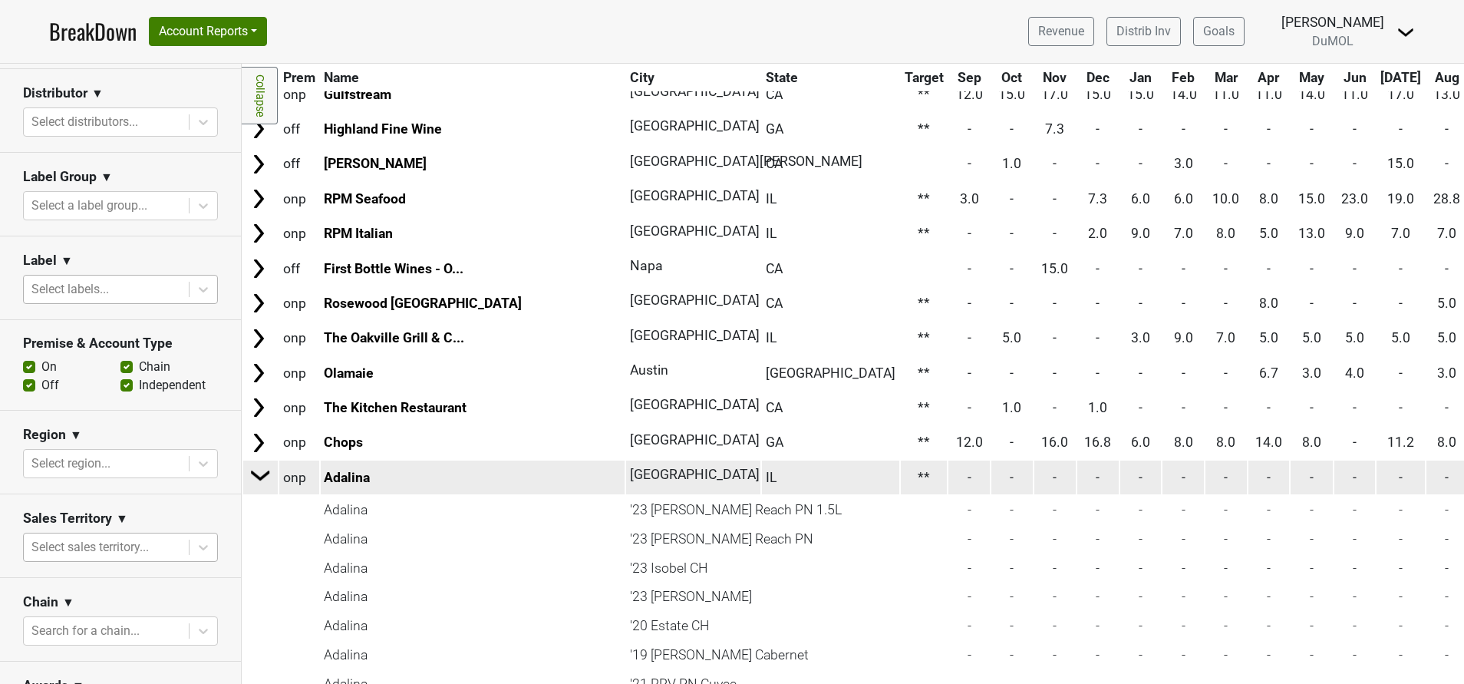
click at [255, 486] on img at bounding box center [260, 475] width 23 height 23
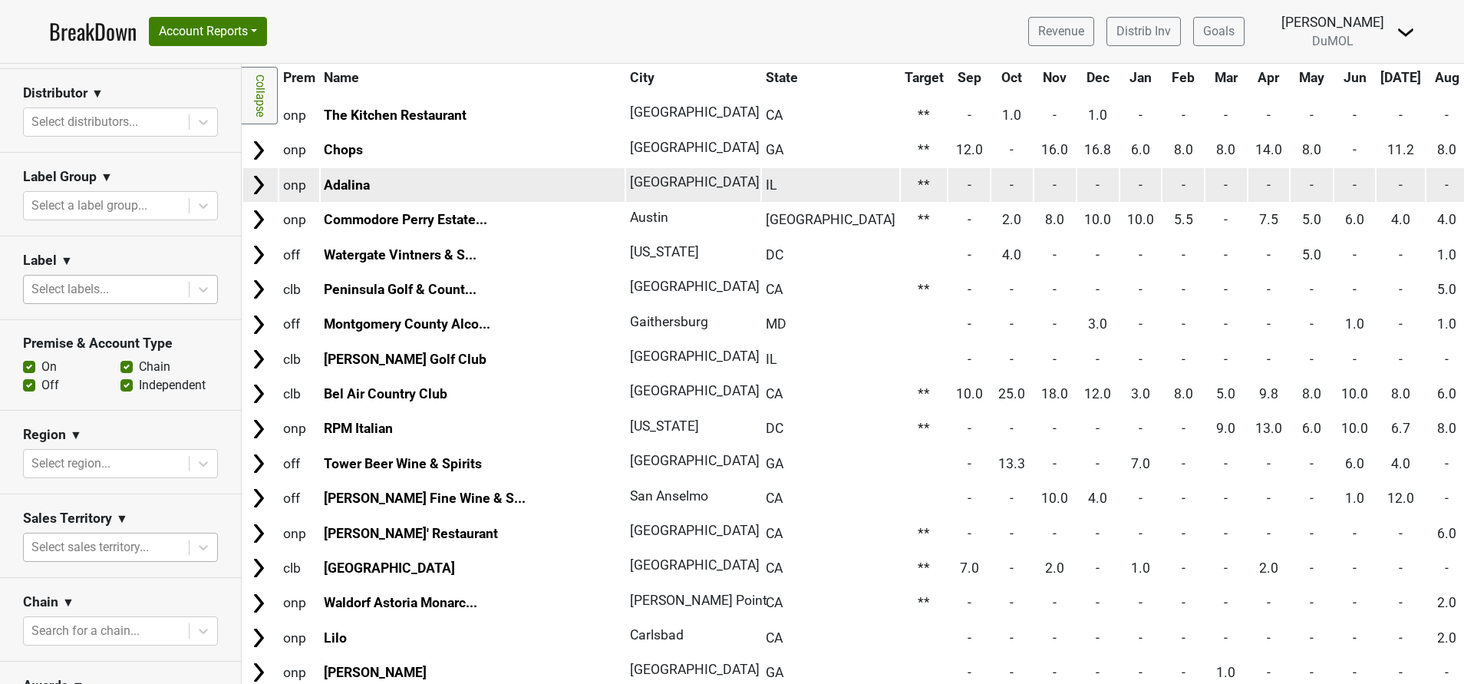
scroll to position [598, 0]
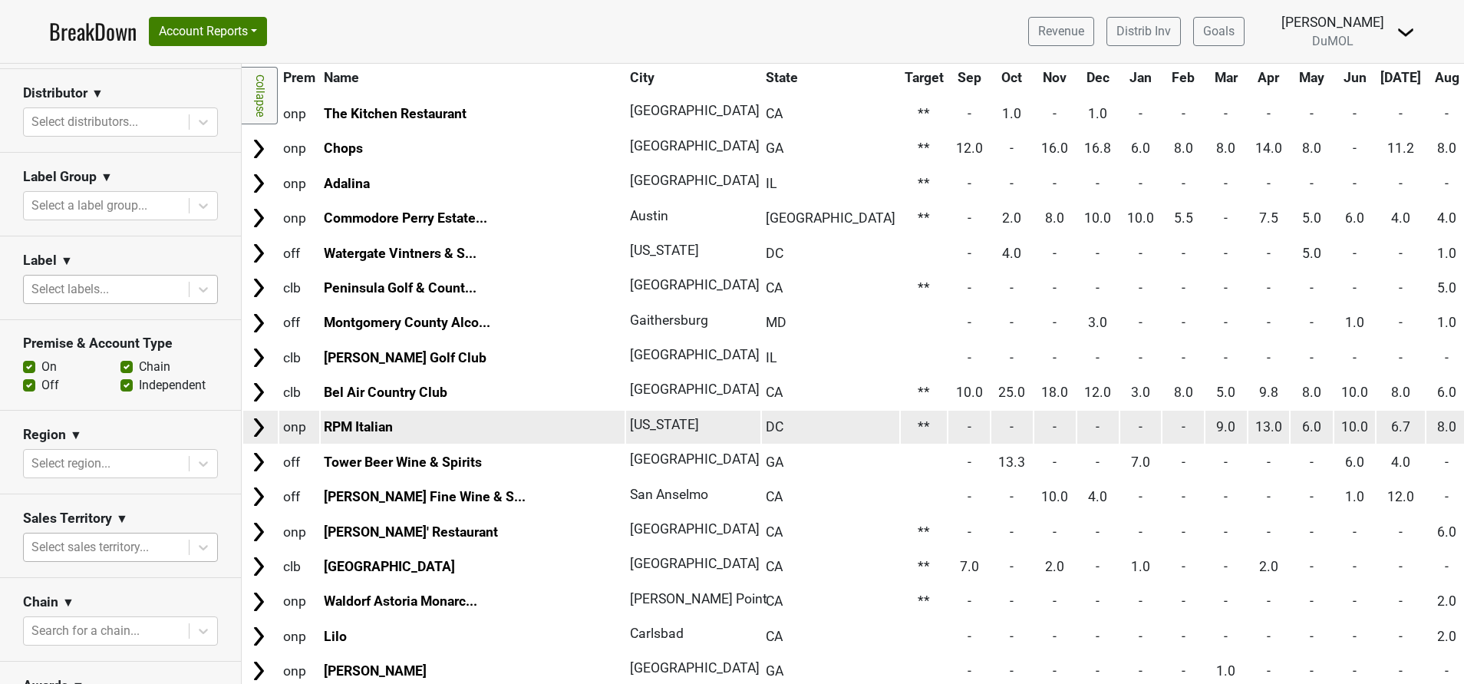
click at [259, 423] on img at bounding box center [258, 427] width 23 height 23
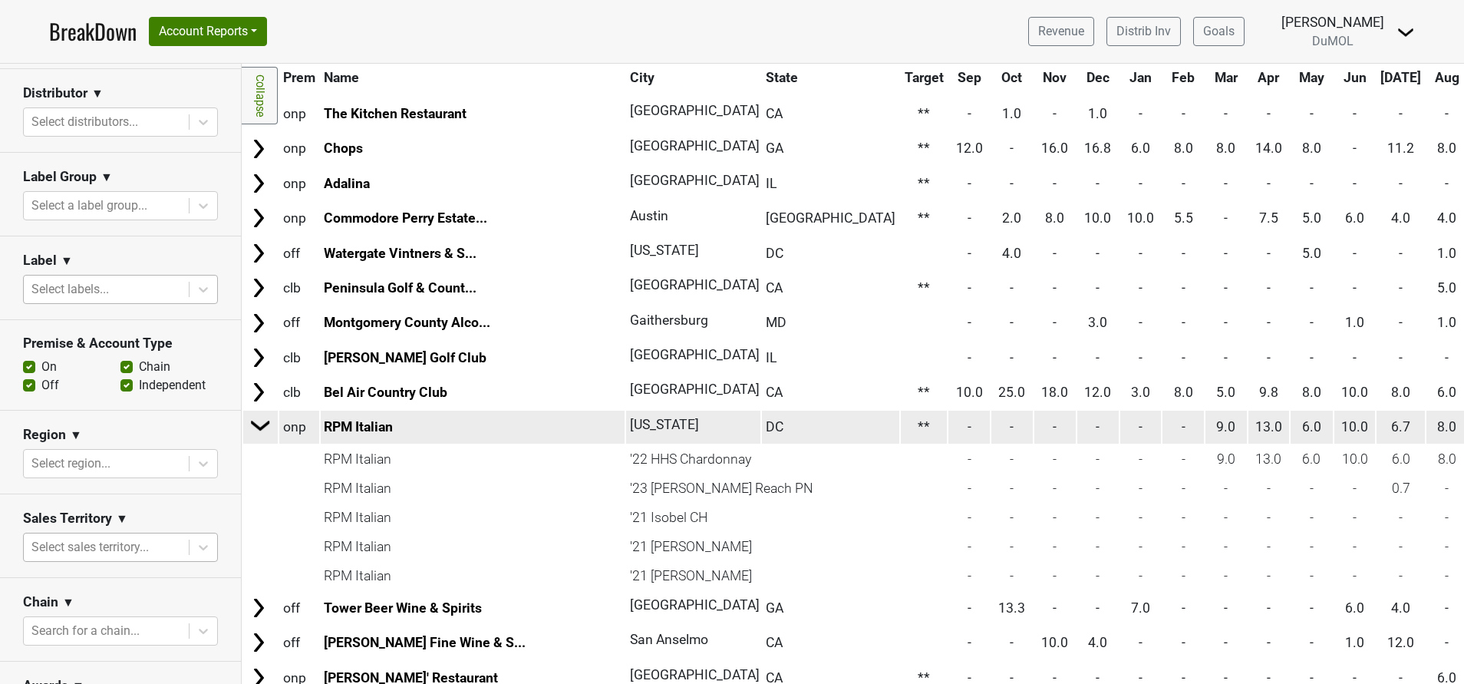
click at [259, 423] on img at bounding box center [260, 425] width 23 height 23
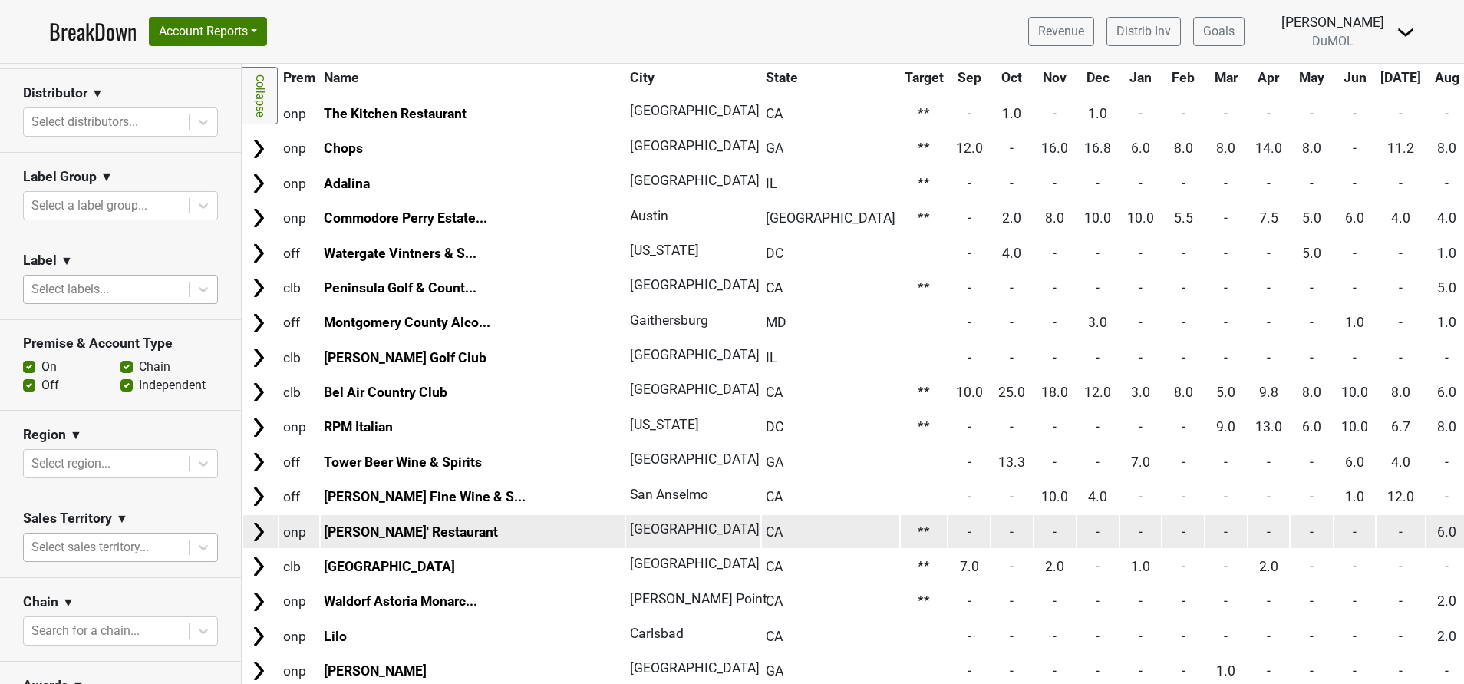
click at [255, 536] on img at bounding box center [258, 531] width 23 height 23
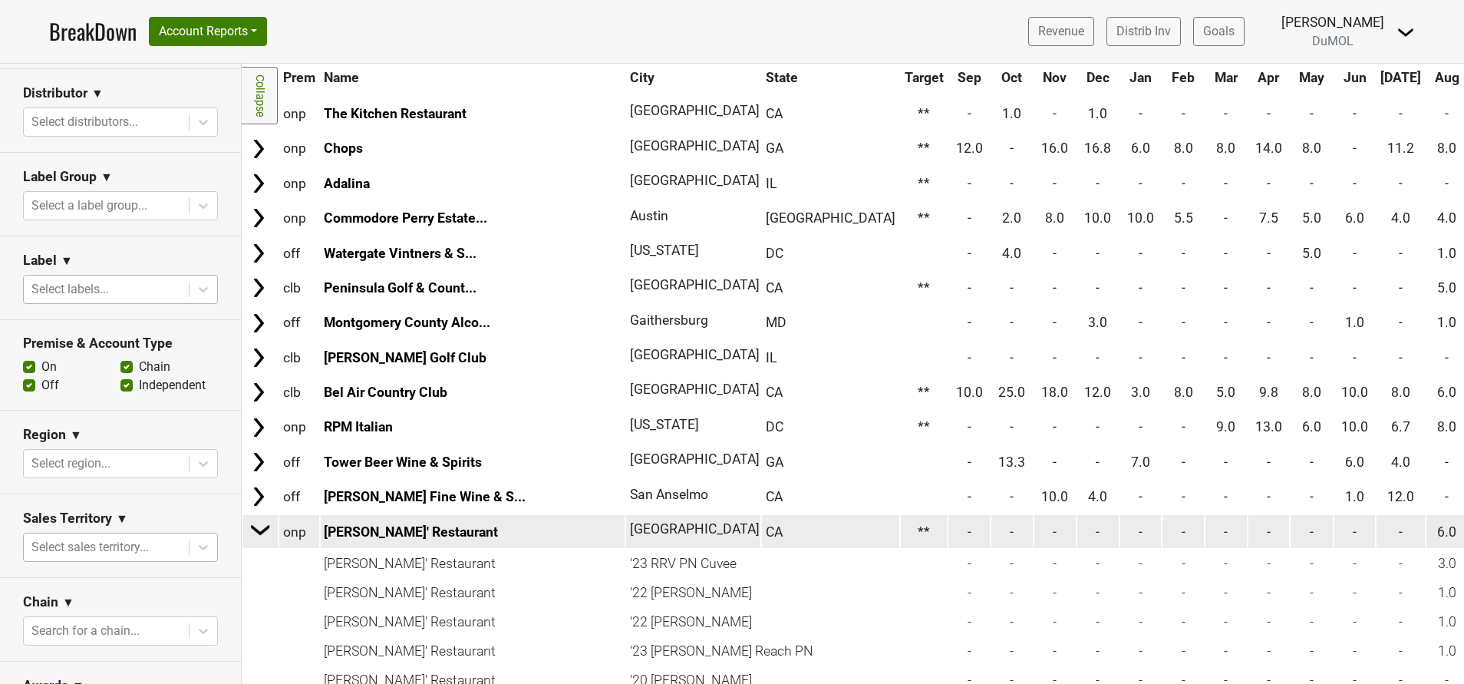
click at [255, 536] on img at bounding box center [260, 529] width 23 height 23
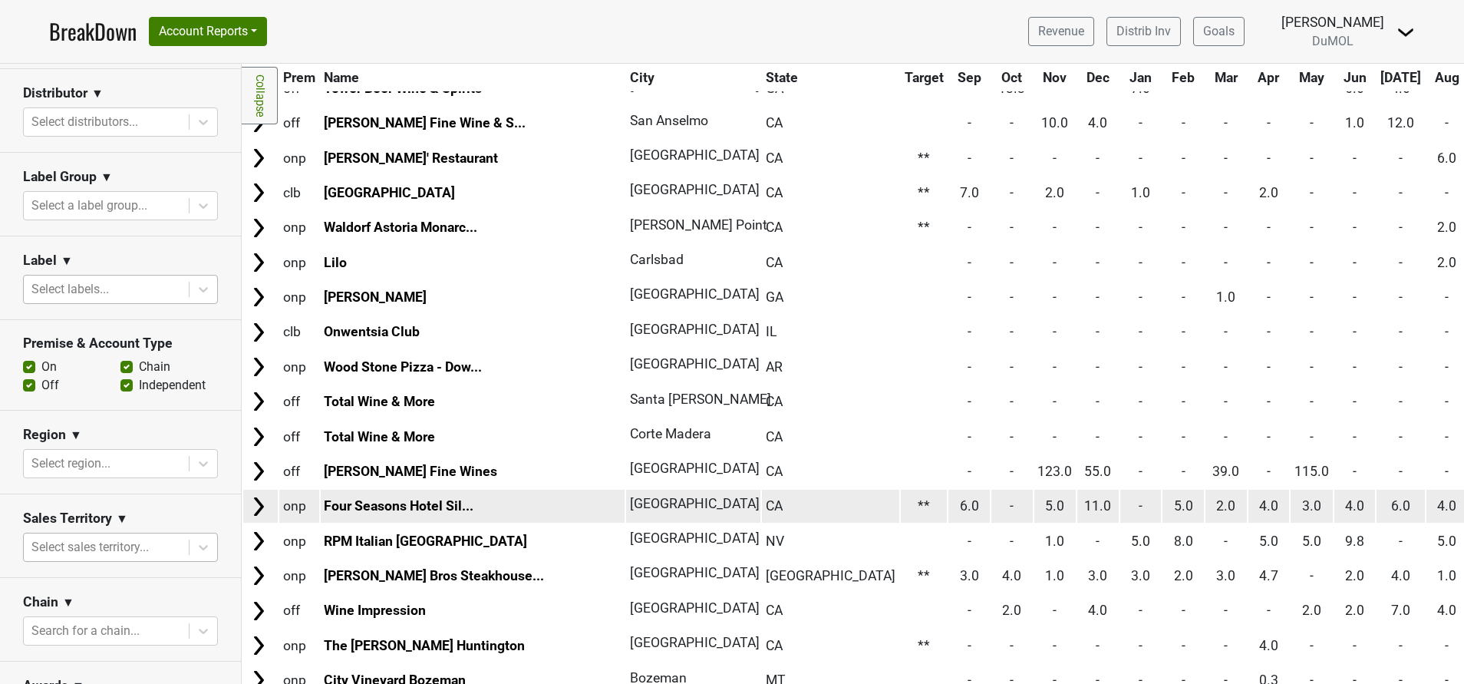
scroll to position [1061, 0]
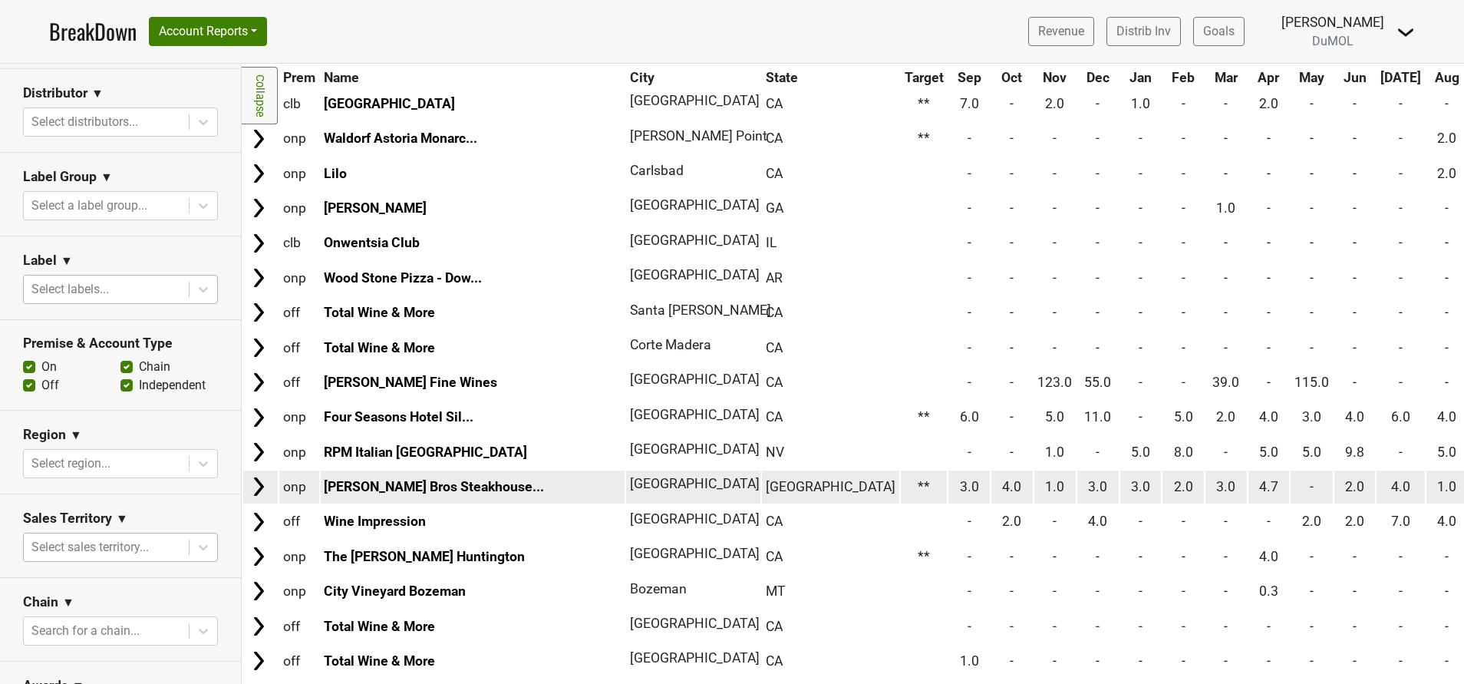
click at [256, 487] on img at bounding box center [258, 486] width 23 height 23
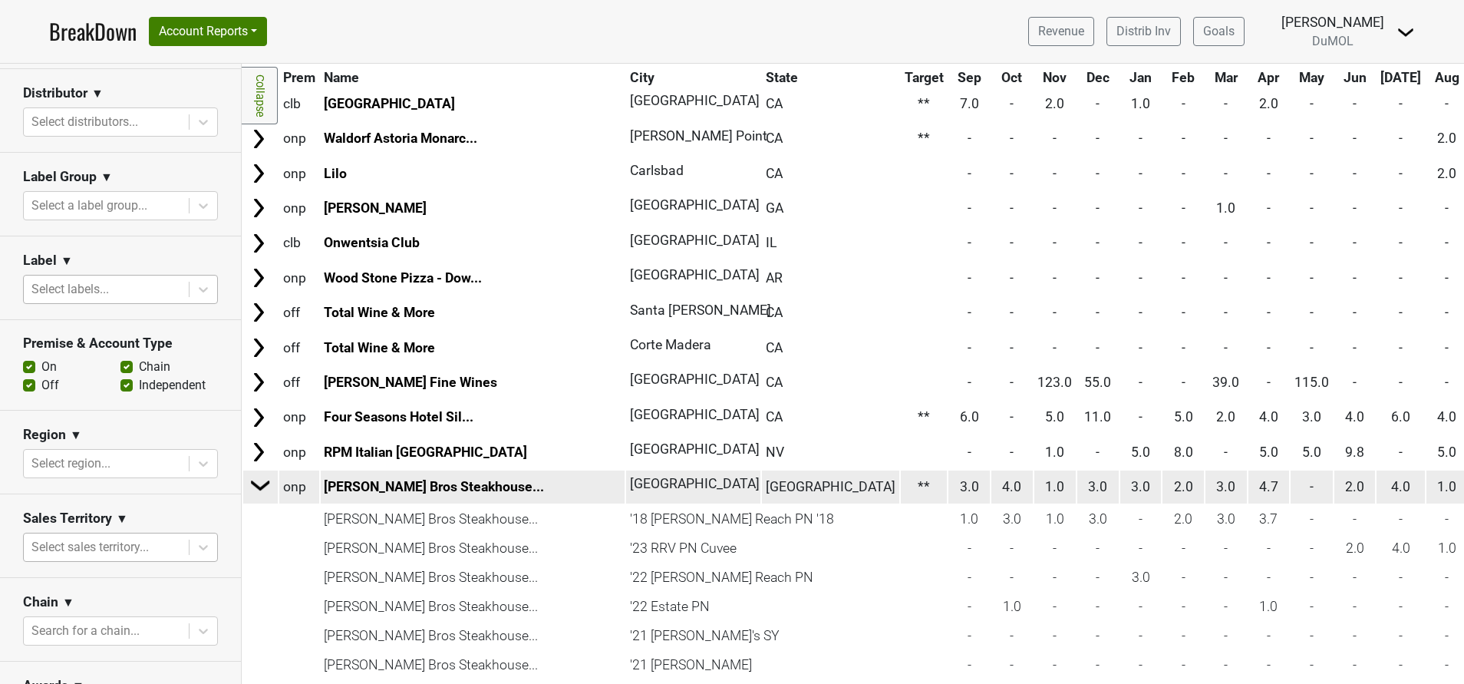
click at [256, 487] on img at bounding box center [260, 485] width 23 height 23
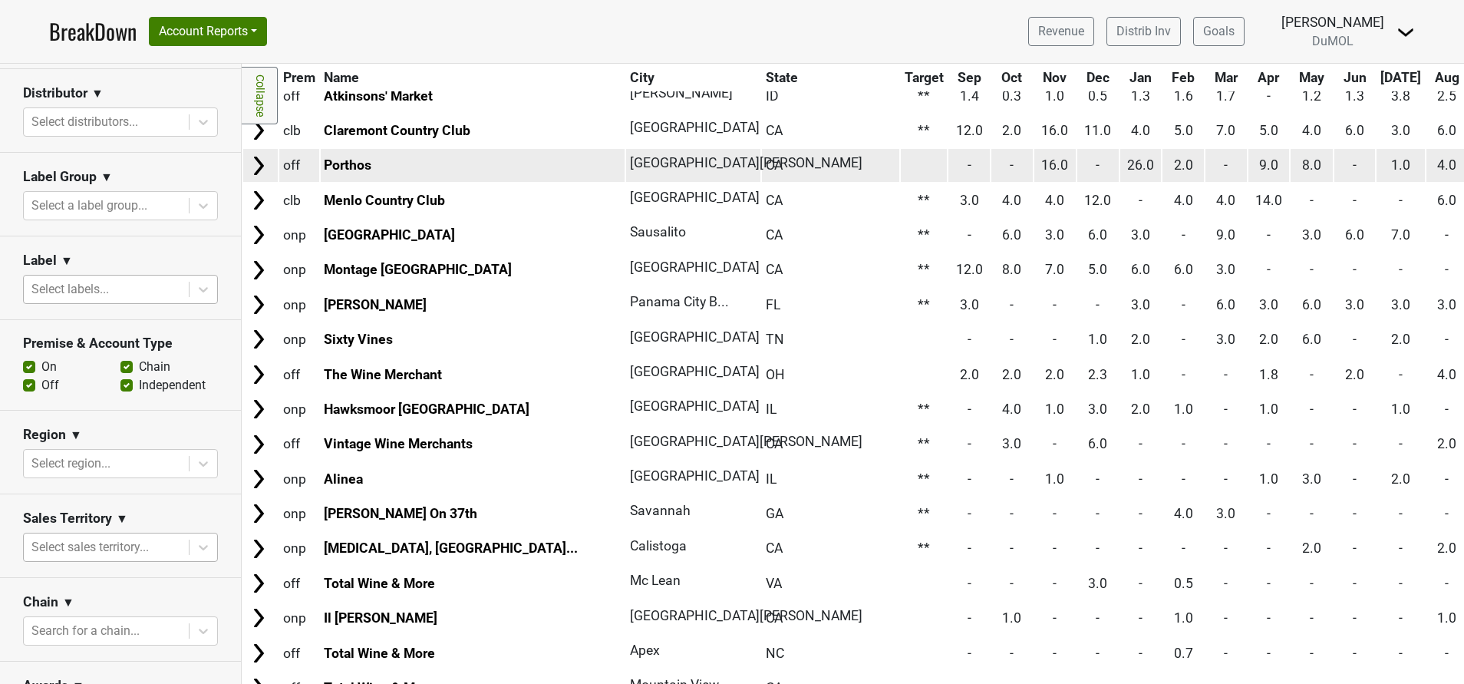
scroll to position [1871, 0]
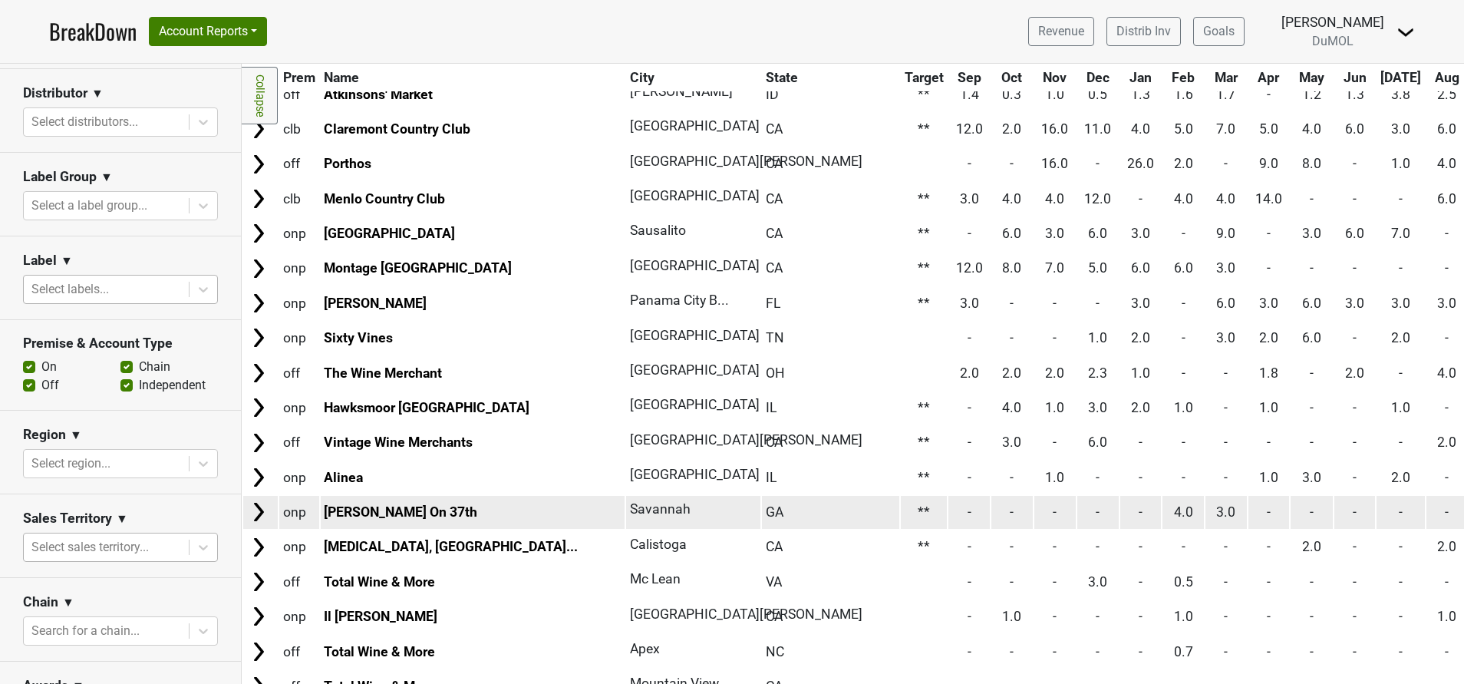
click at [253, 510] on img at bounding box center [258, 511] width 23 height 23
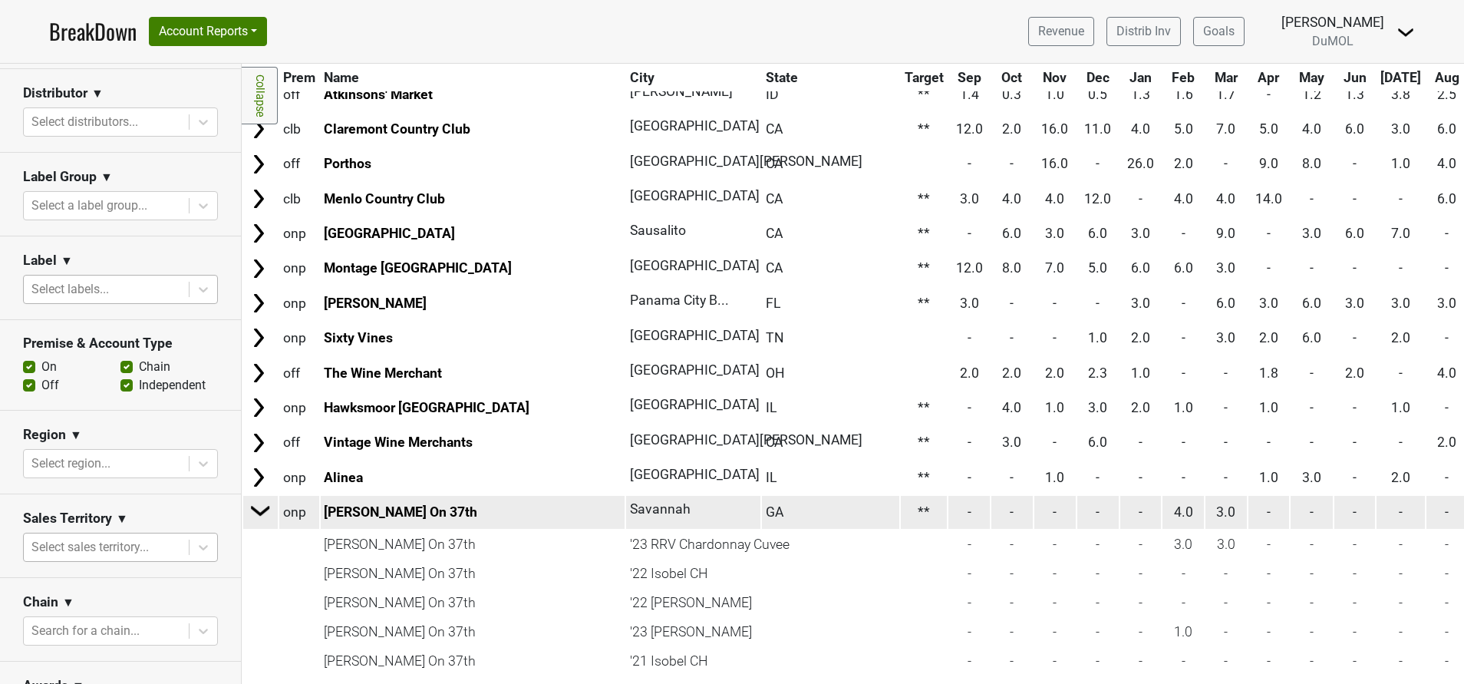
click at [253, 510] on img at bounding box center [260, 510] width 23 height 23
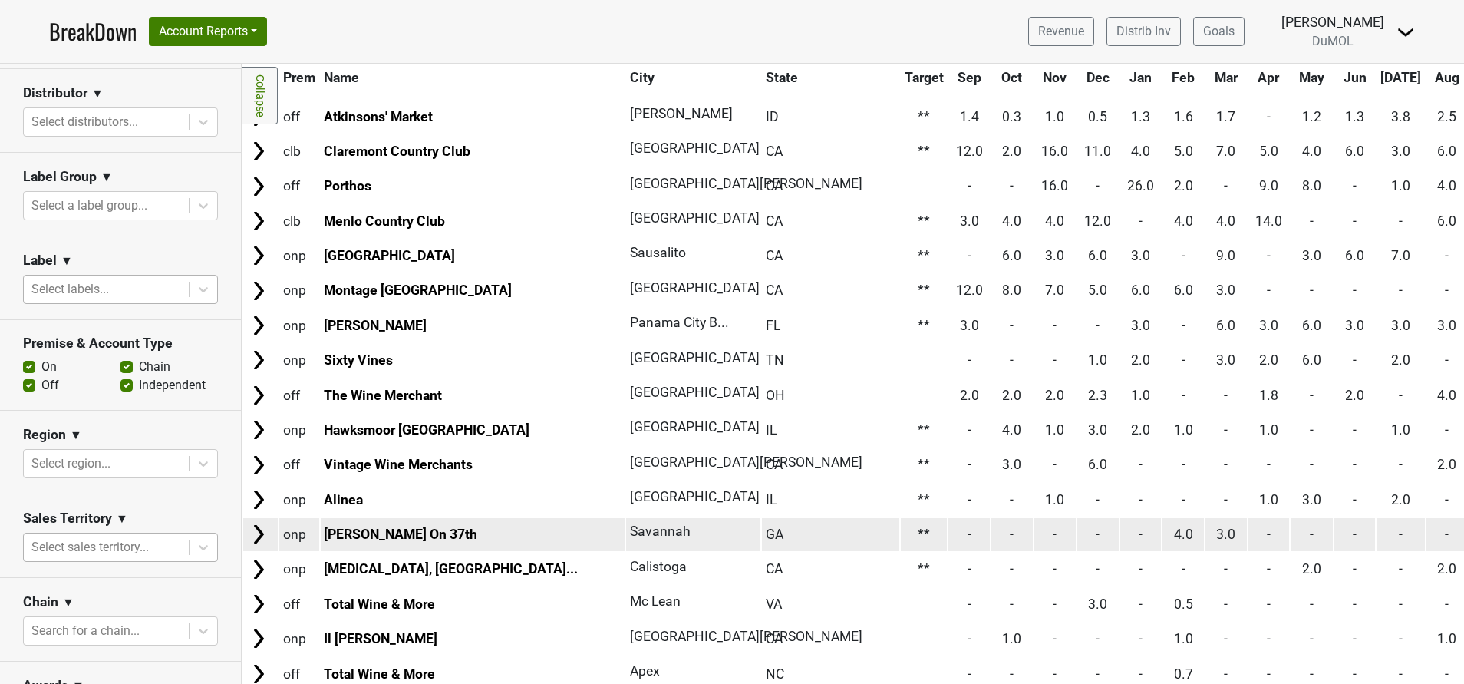
scroll to position [1848, 0]
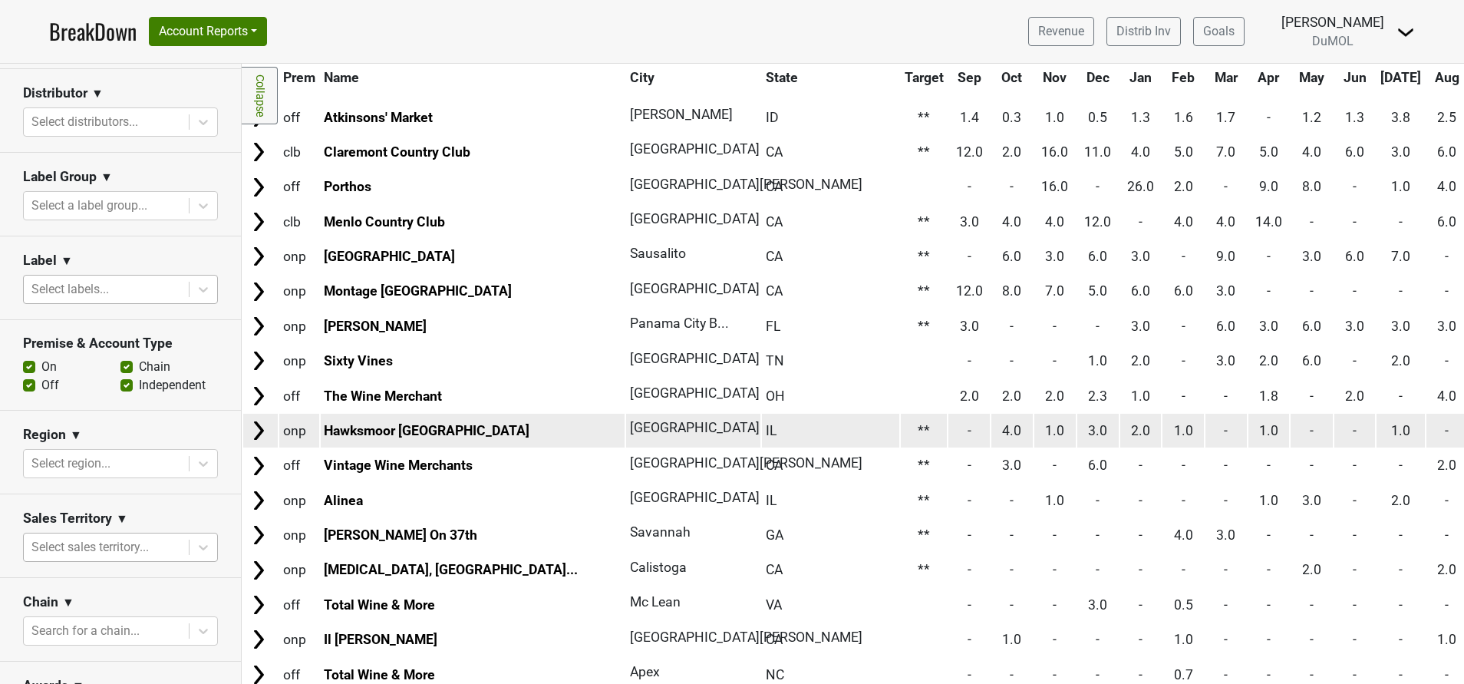
click at [258, 433] on img at bounding box center [258, 430] width 23 height 23
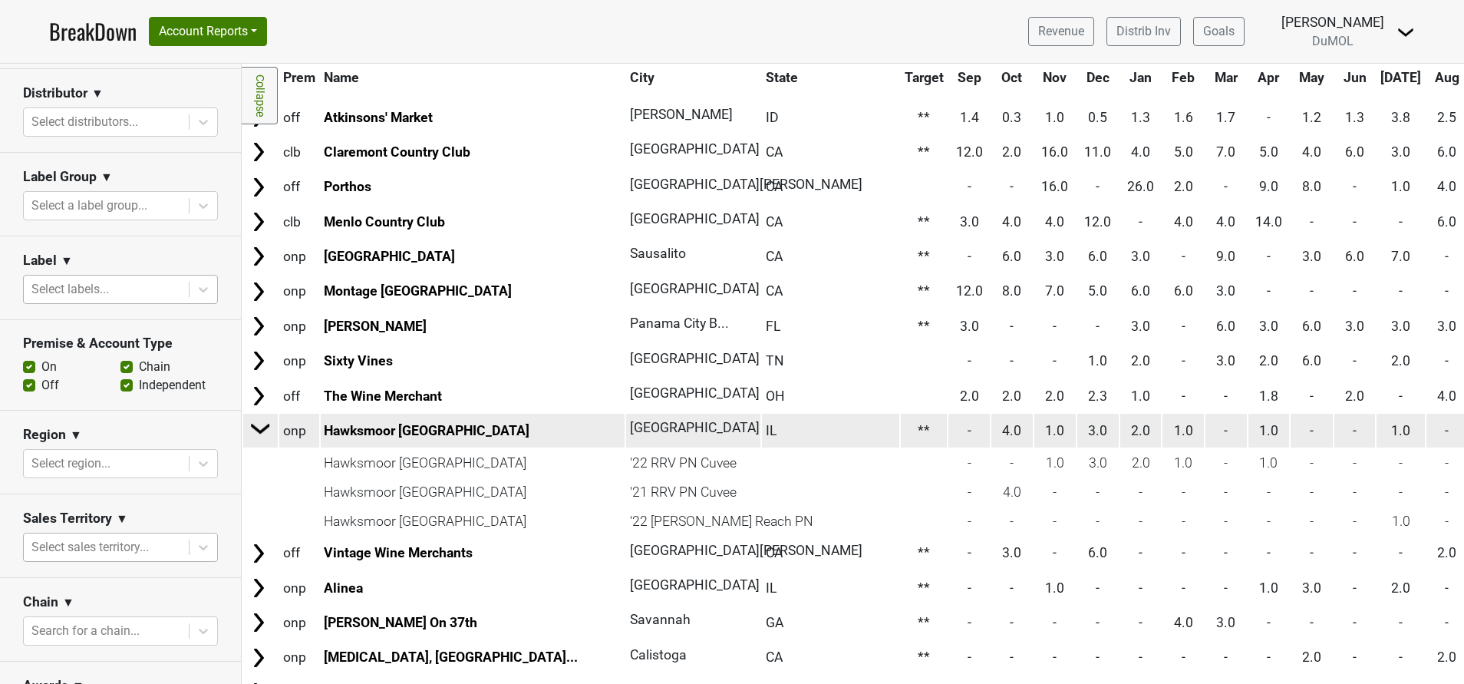
click at [258, 433] on img at bounding box center [260, 428] width 23 height 23
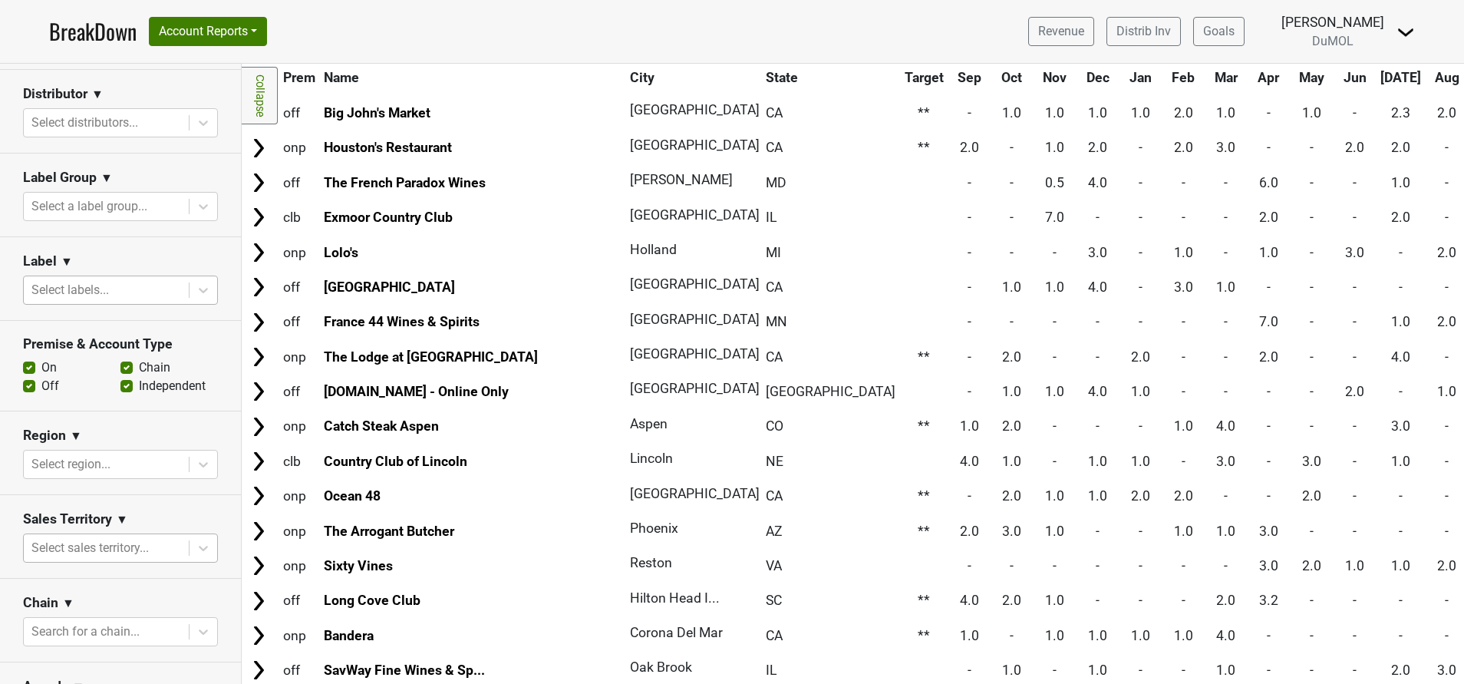
scroll to position [5314, 0]
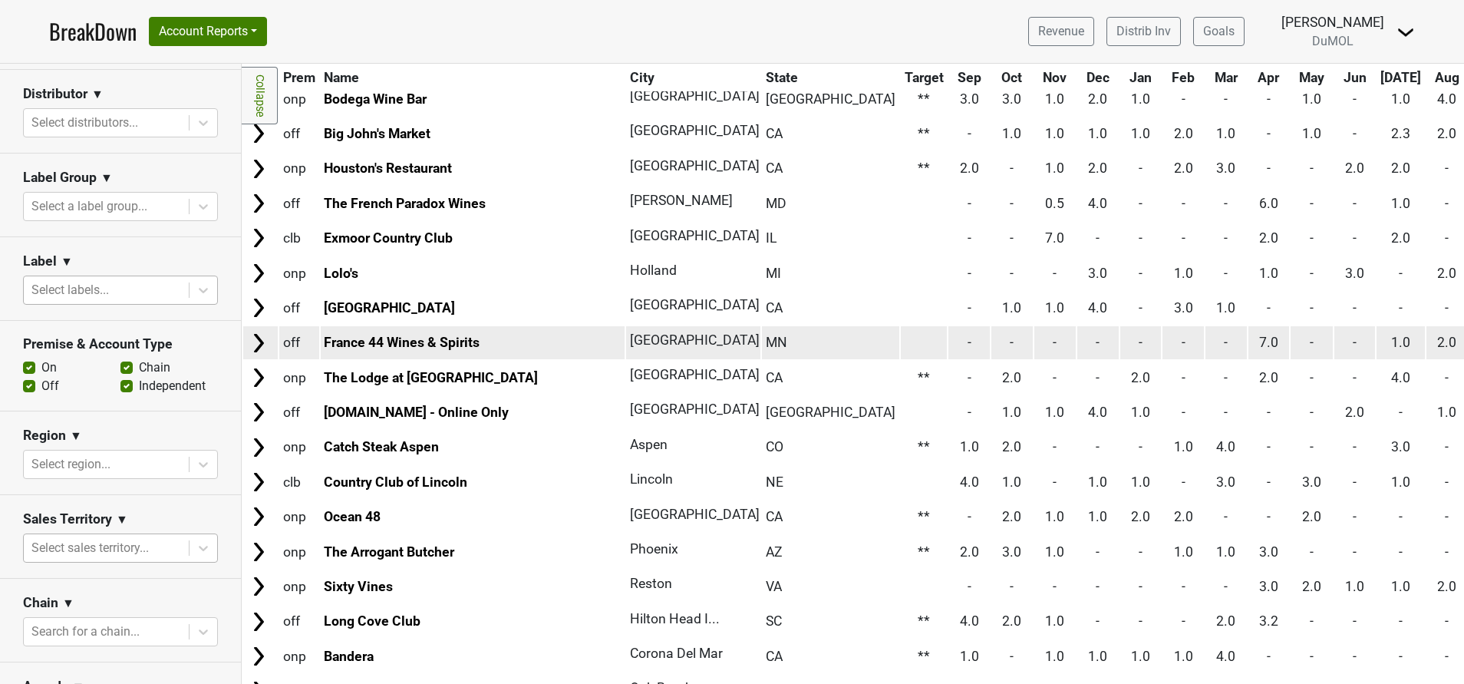
click at [259, 342] on img at bounding box center [258, 343] width 23 height 23
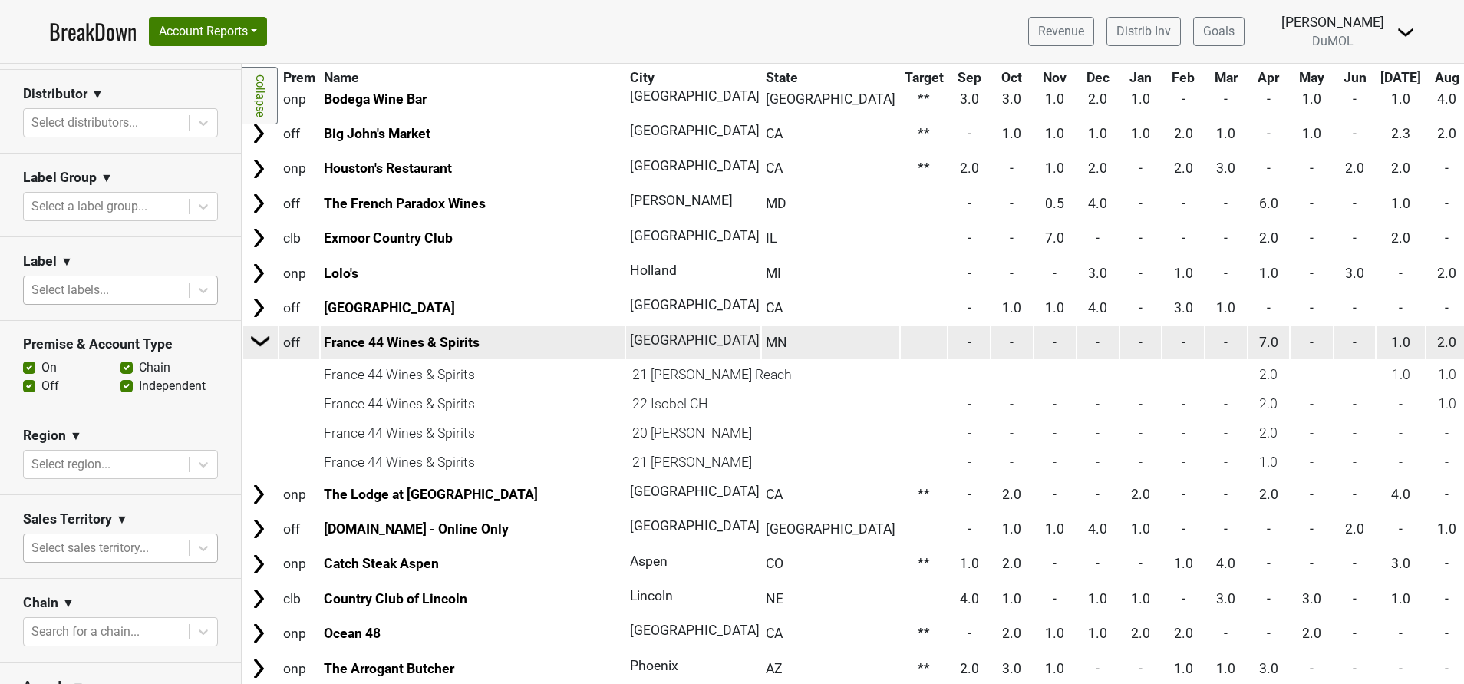
click at [259, 342] on img at bounding box center [260, 340] width 23 height 23
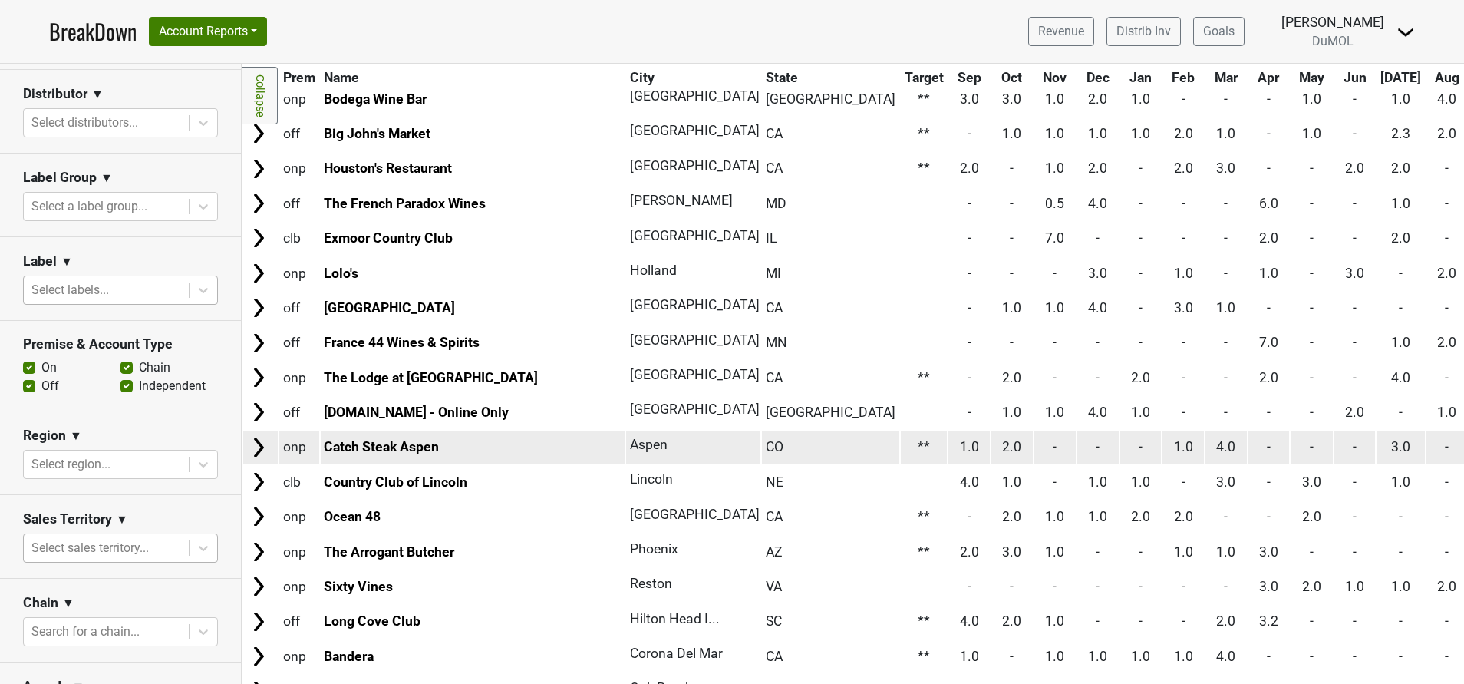
click at [256, 444] on img at bounding box center [258, 447] width 23 height 23
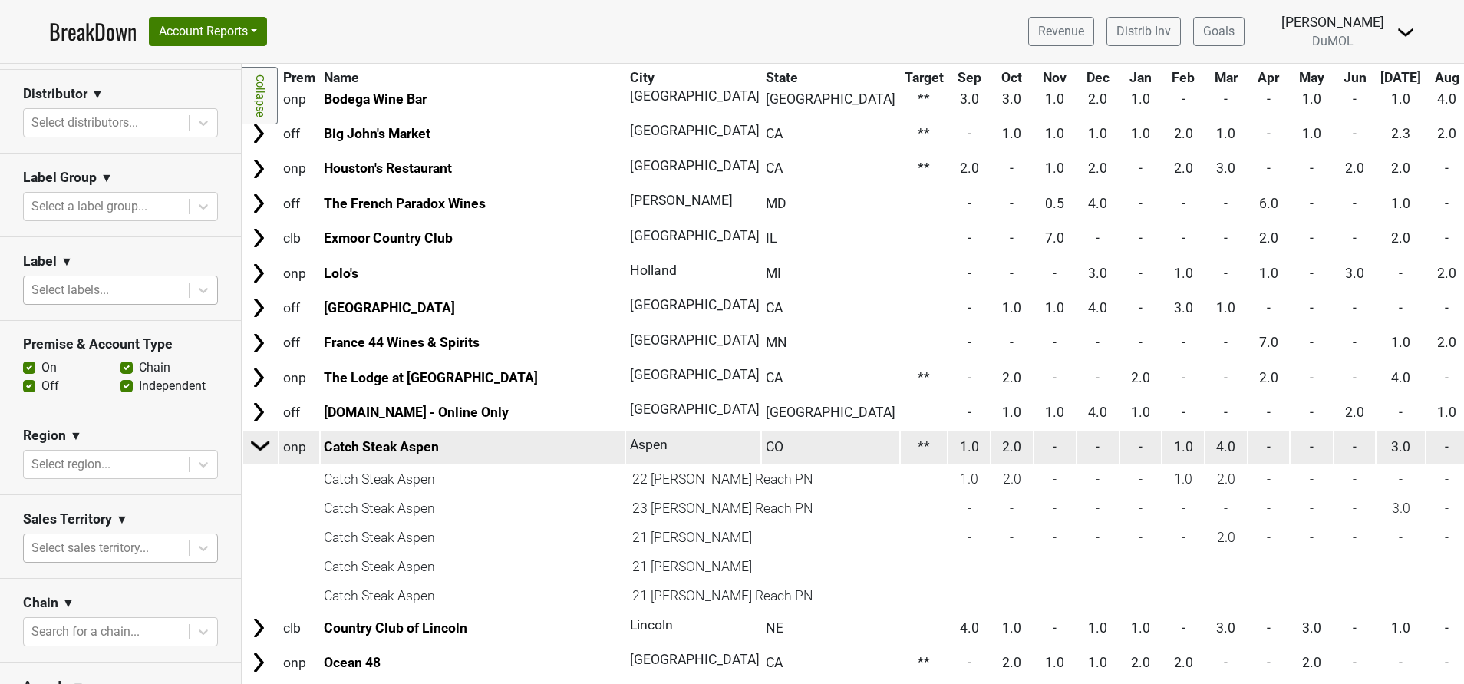
click at [256, 444] on img at bounding box center [260, 445] width 23 height 23
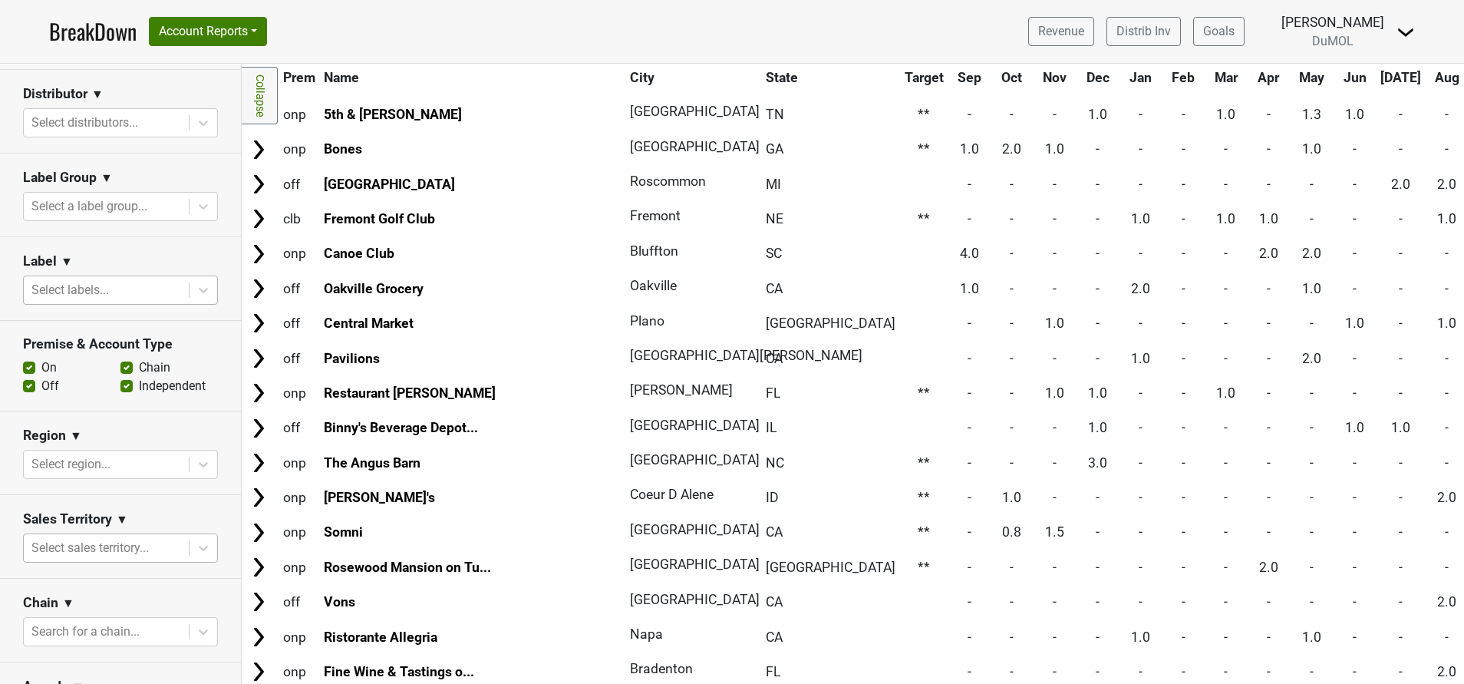
scroll to position [6346, 0]
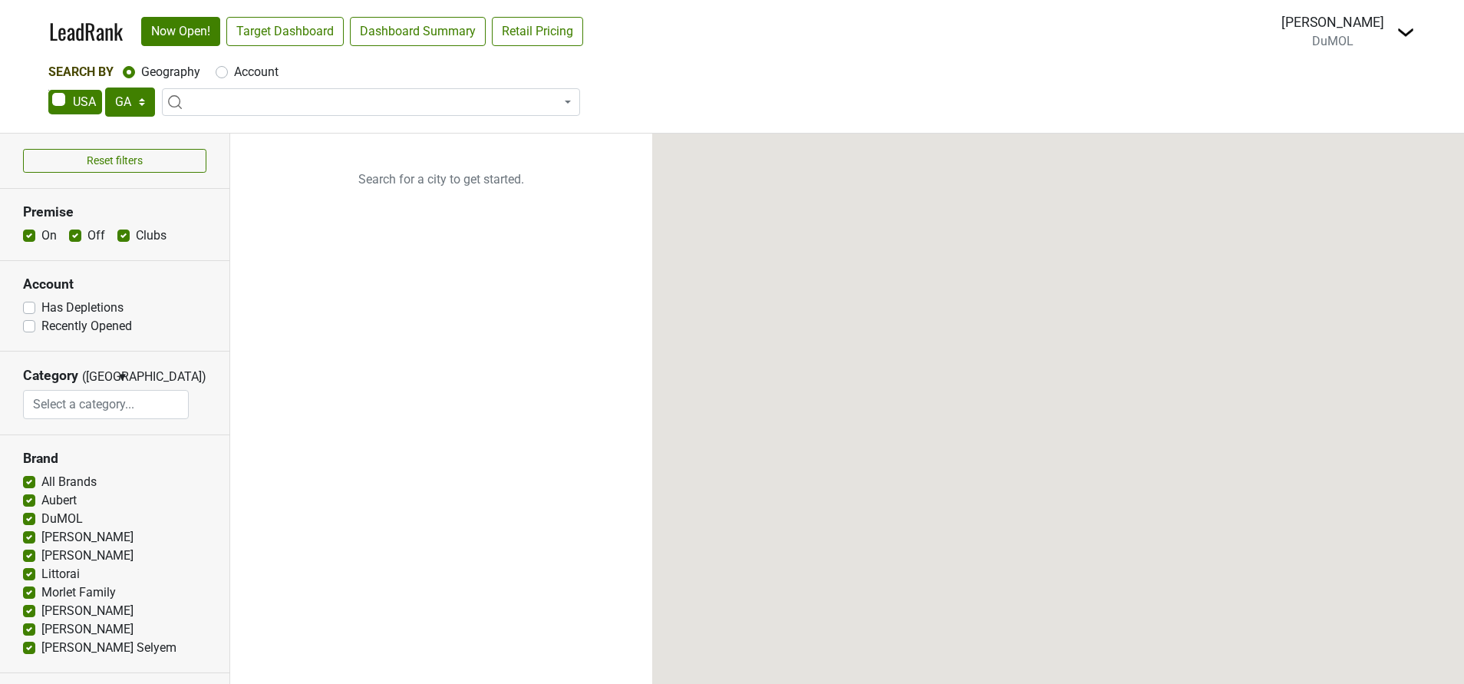
select select "GA"
select select
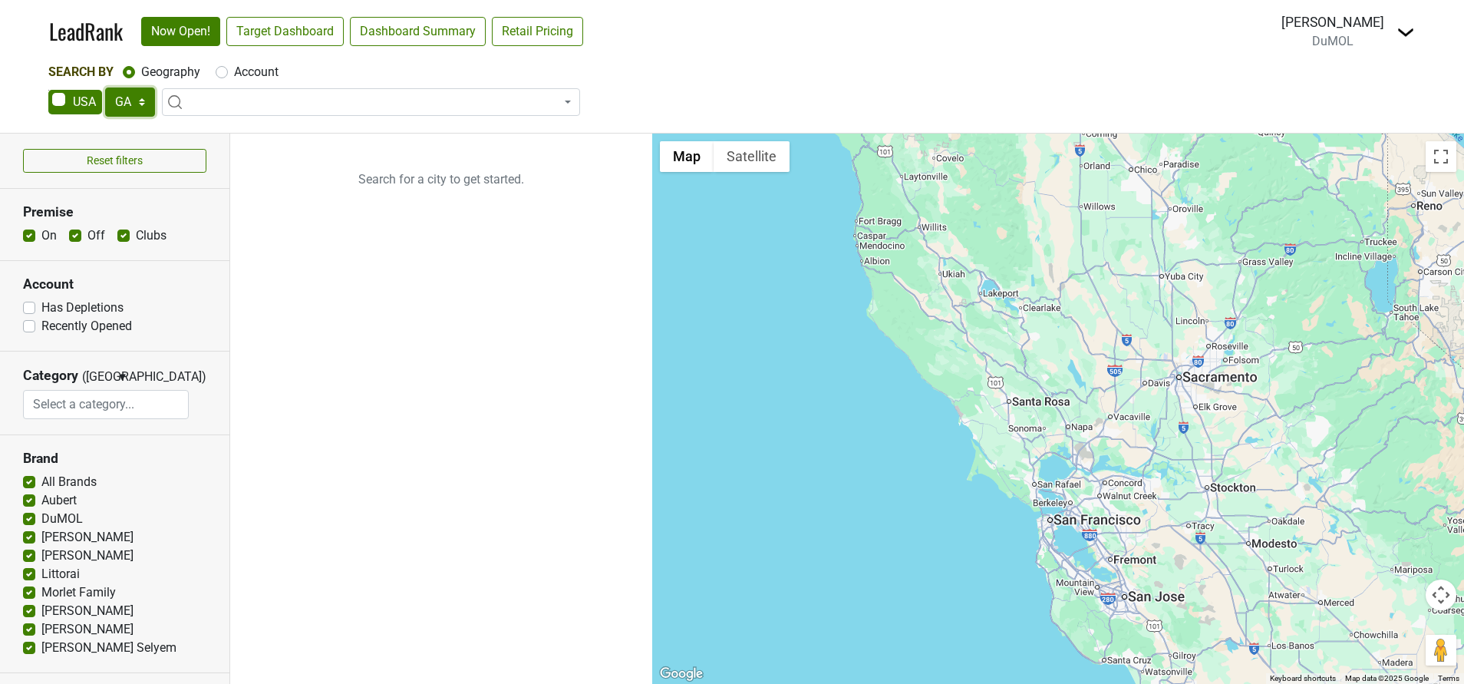
click at [144, 106] on select "AK AL AR AZ CA CO CT DC DE FL [GEOGRAPHIC_DATA] HI IA ID IL IN KS [GEOGRAPHIC_D…" at bounding box center [130, 101] width 50 height 29
select select "[GEOGRAPHIC_DATA]"
click at [105, 87] on select "AK AL AR AZ CA CO CT DC DE FL [GEOGRAPHIC_DATA] HI IA ID IL IN KS [GEOGRAPHIC_D…" at bounding box center [130, 101] width 50 height 29
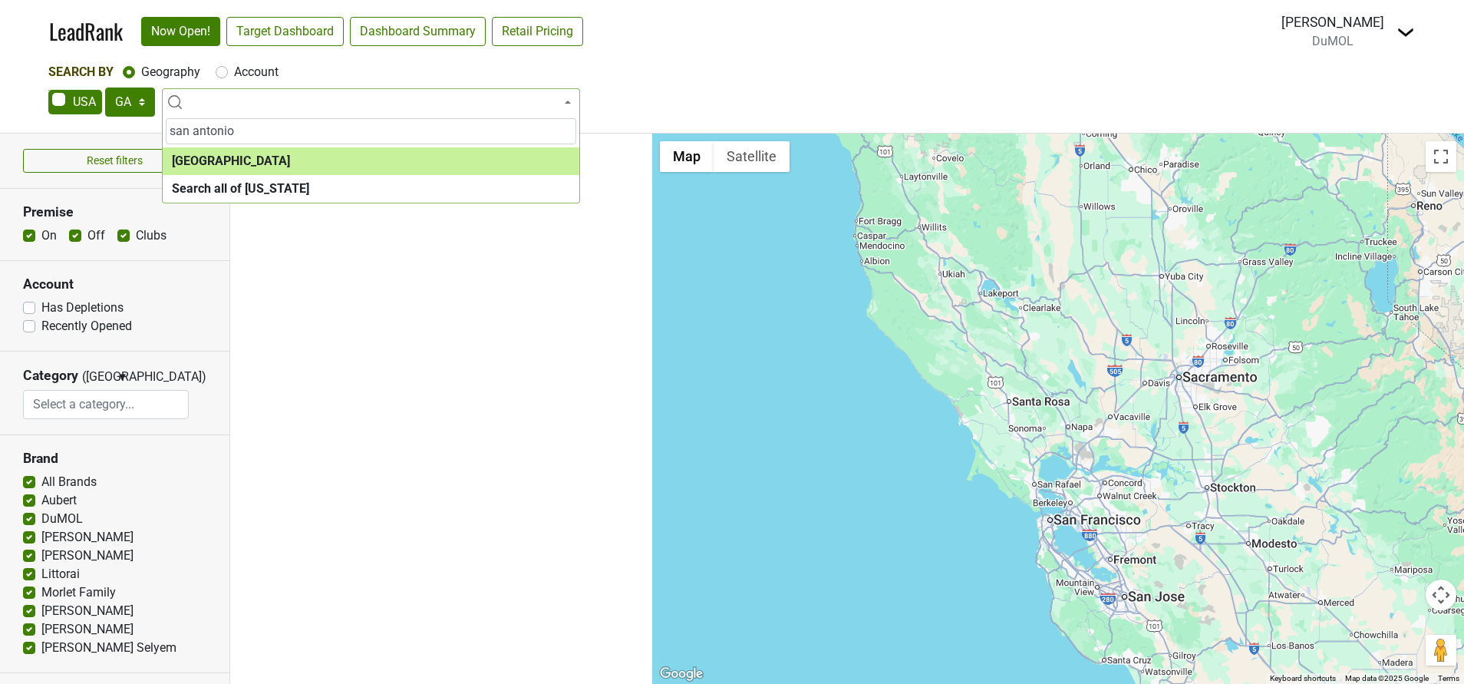
type input "san antonio"
select select "1236"
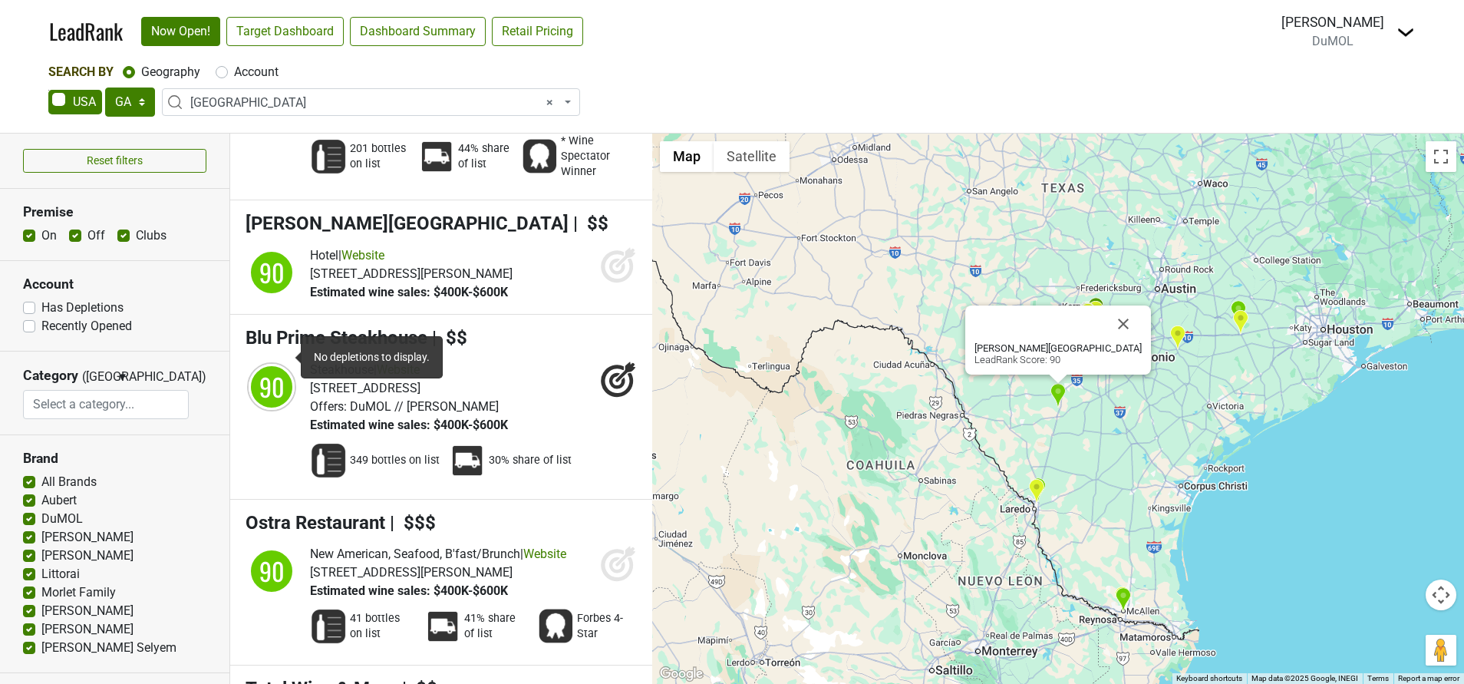
scroll to position [4356, 0]
